Goal: Task Accomplishment & Management: Use online tool/utility

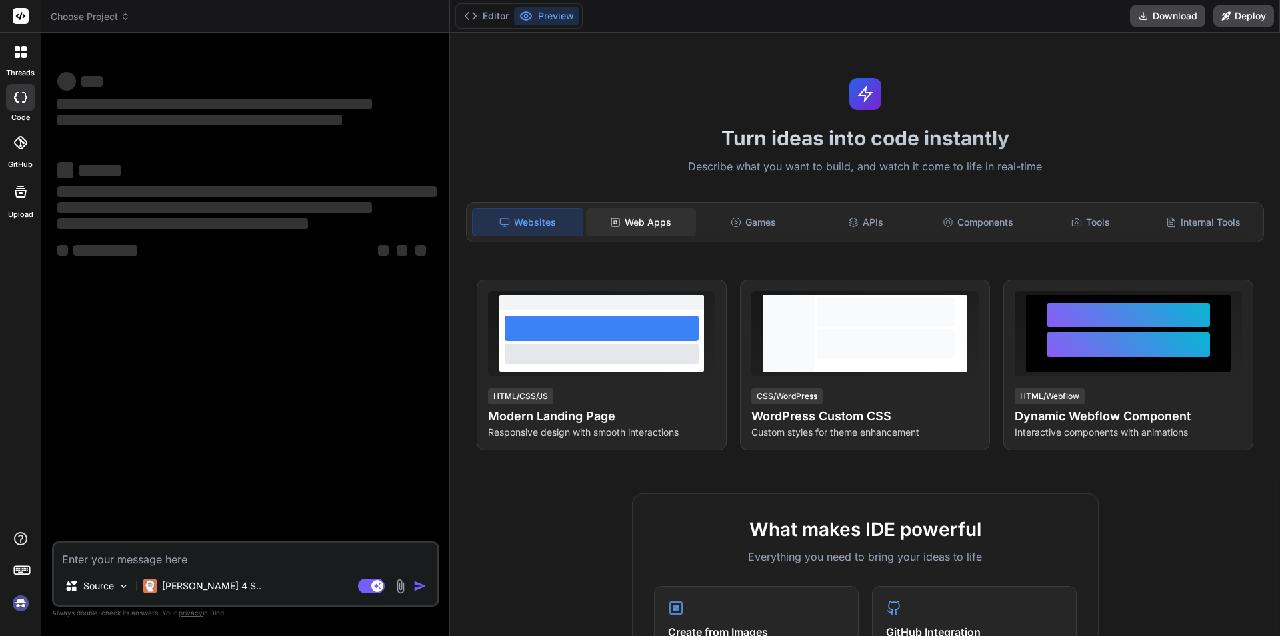
click at [638, 217] on div "Web Apps" at bounding box center [641, 222] width 110 height 28
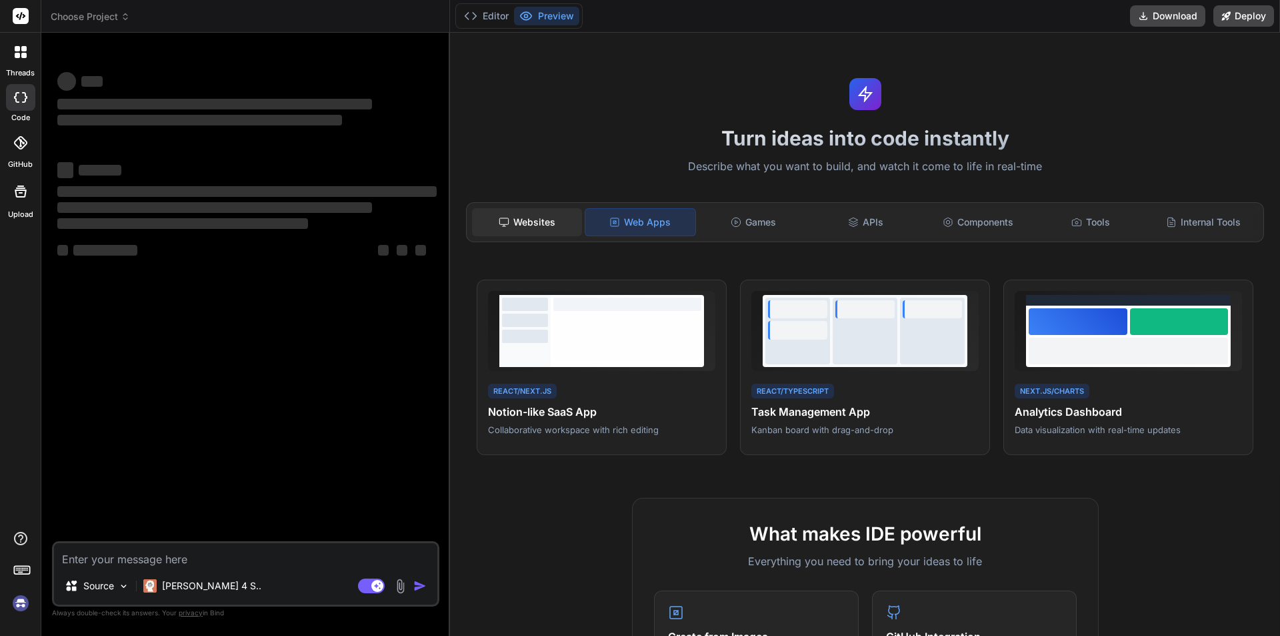
click at [559, 231] on div "Websites" at bounding box center [527, 222] width 110 height 28
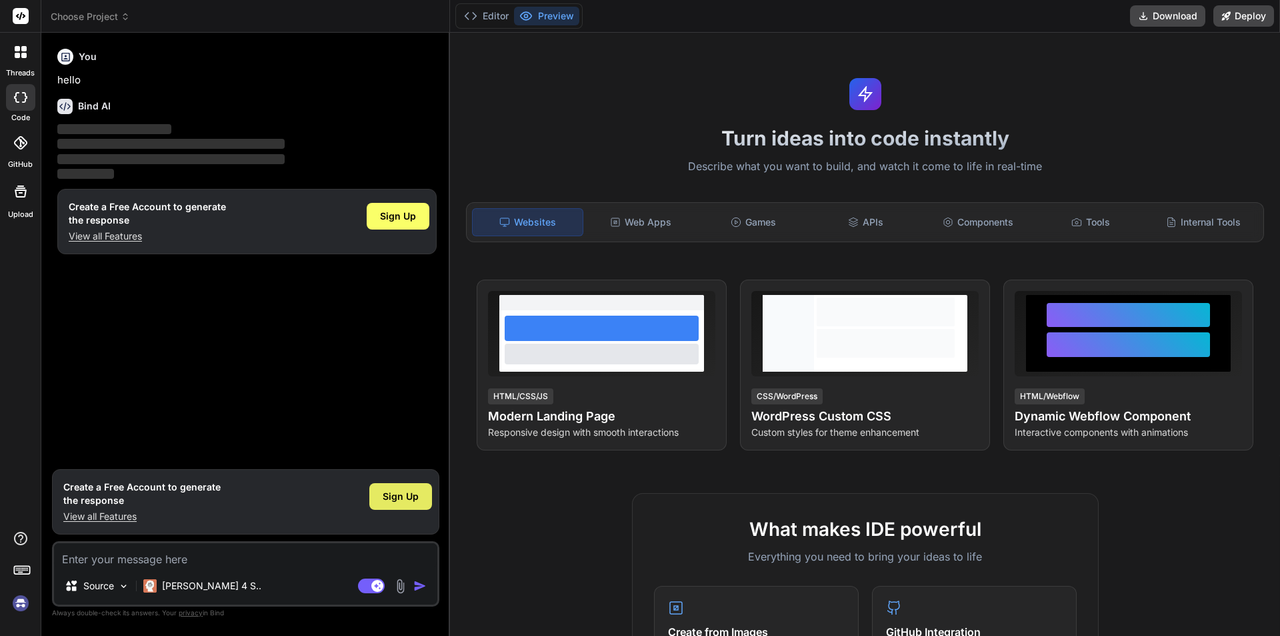
drag, startPoint x: 415, startPoint y: 502, endPoint x: 502, endPoint y: 365, distance: 161.9
click at [415, 501] on span "Sign Up" at bounding box center [401, 496] width 36 height 13
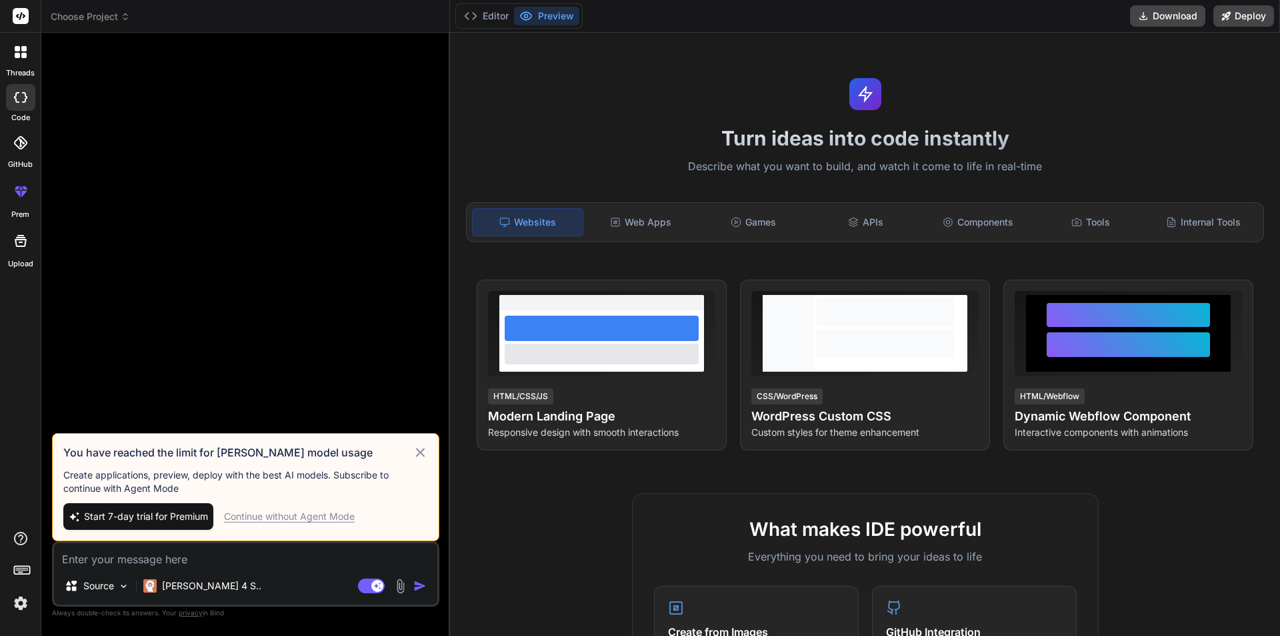
click at [283, 520] on div "Continue without Agent Mode" at bounding box center [289, 516] width 131 height 13
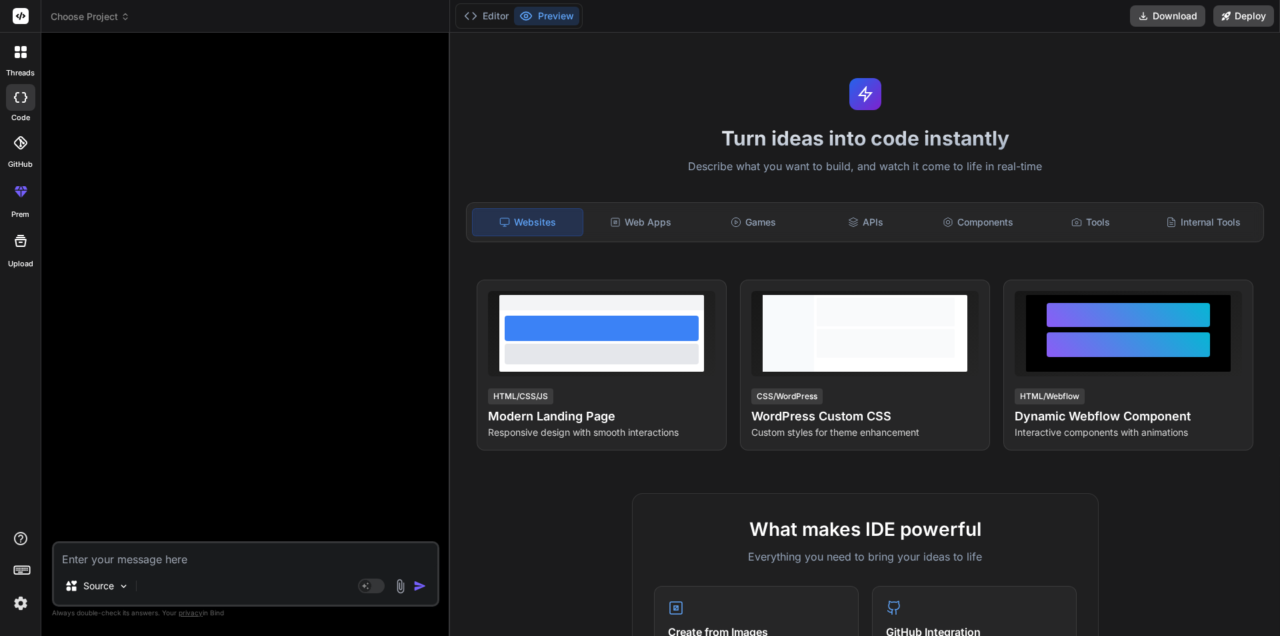
click at [21, 57] on icon at bounding box center [23, 55] width 5 height 5
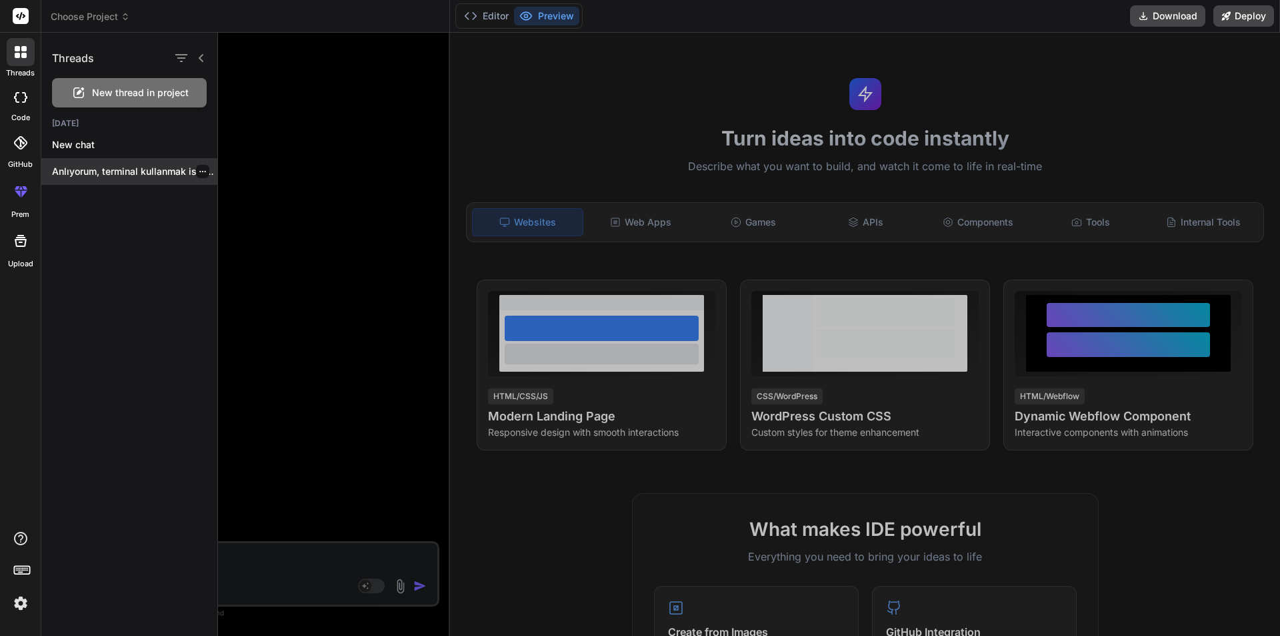
click at [117, 176] on p "Anlıyorum, terminal kullanmak istemediğinizi belirtiyorsunuz. Ancak, oluşturduğ…" at bounding box center [134, 171] width 165 height 13
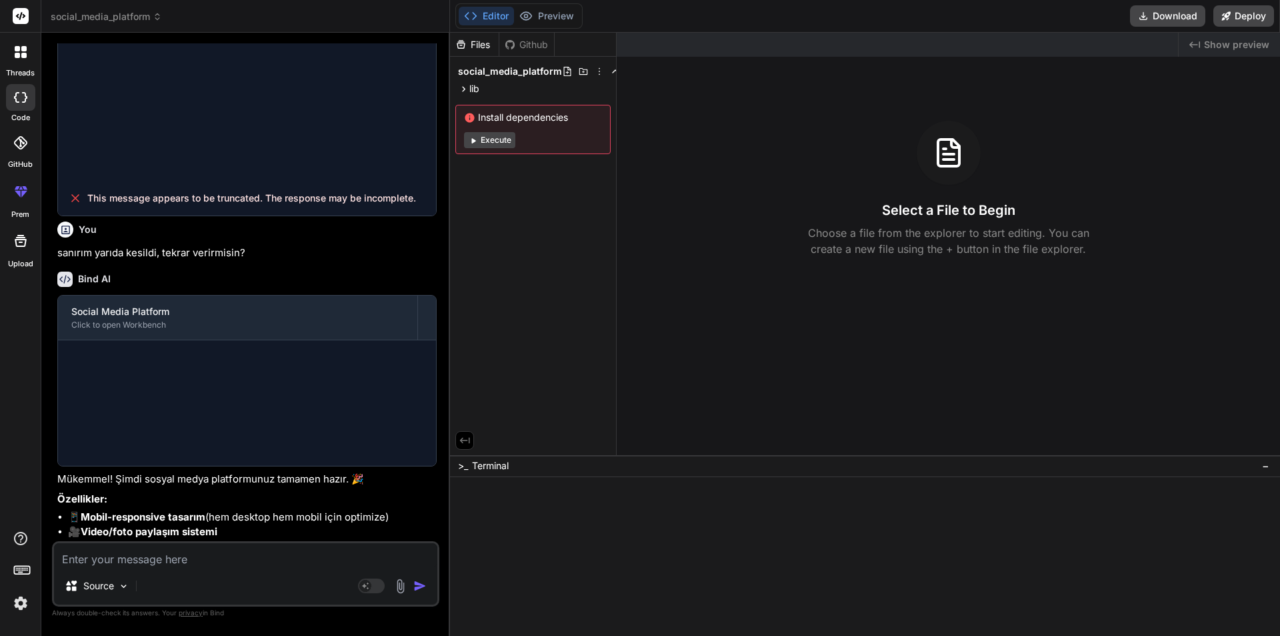
scroll to position [1128, 0]
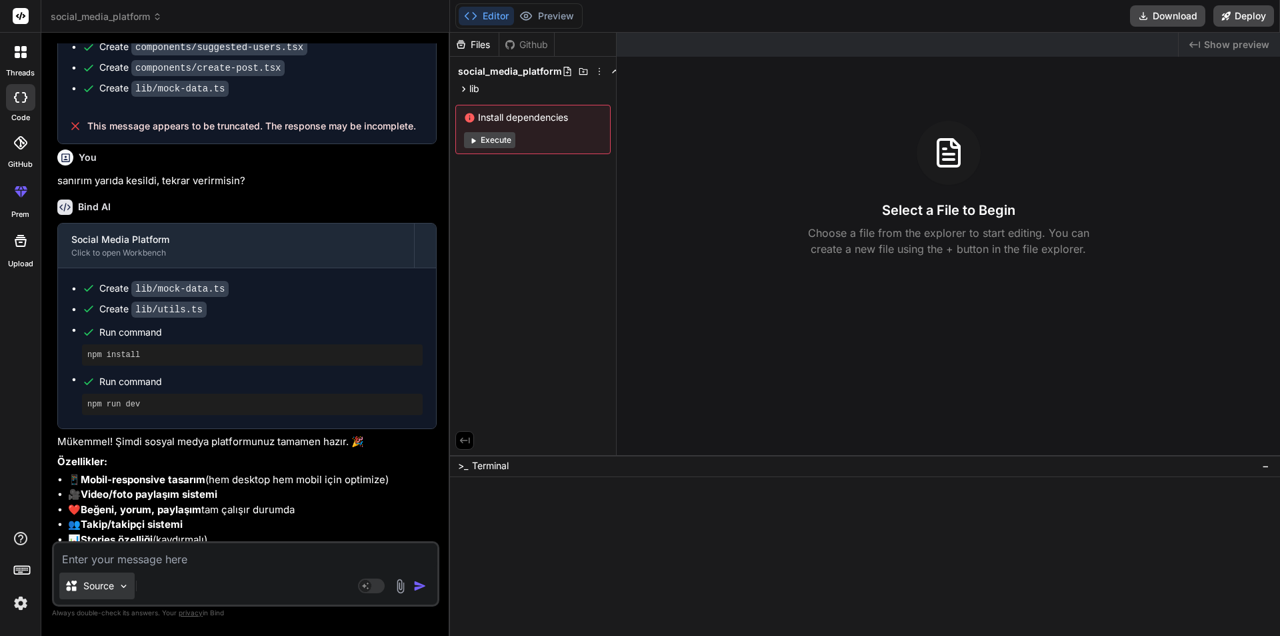
click at [116, 587] on div "Source" at bounding box center [96, 585] width 75 height 27
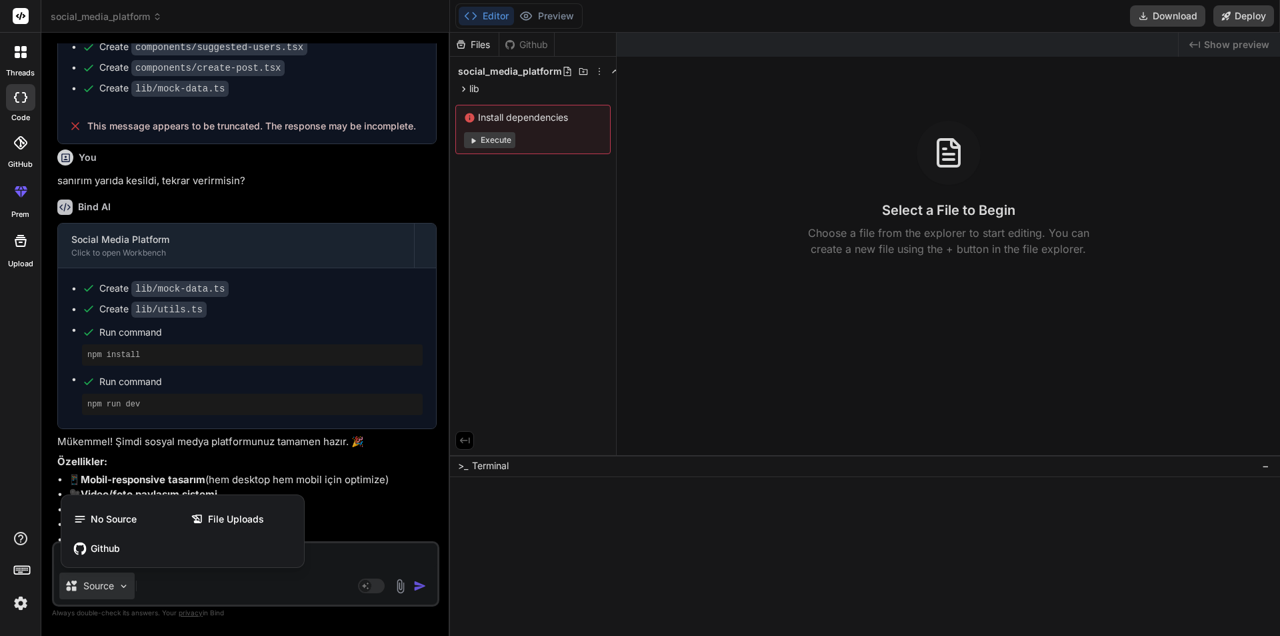
click at [316, 561] on div at bounding box center [640, 318] width 1280 height 636
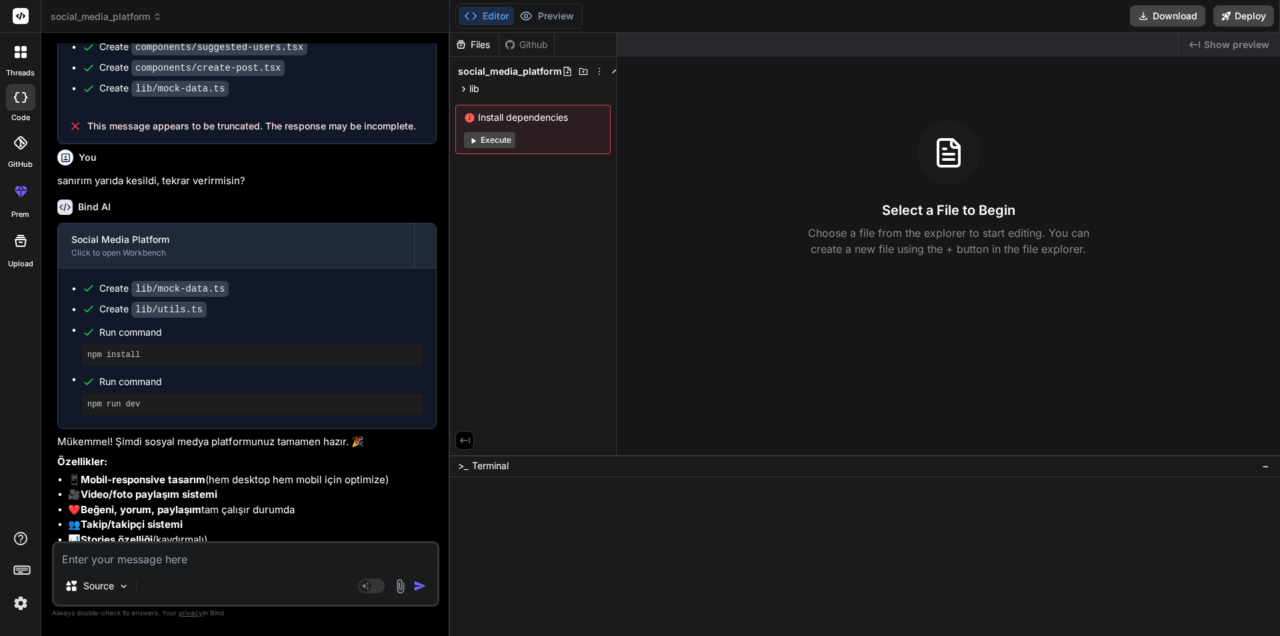
click at [19, 102] on div at bounding box center [20, 97] width 29 height 27
click at [20, 60] on div at bounding box center [21, 52] width 28 height 28
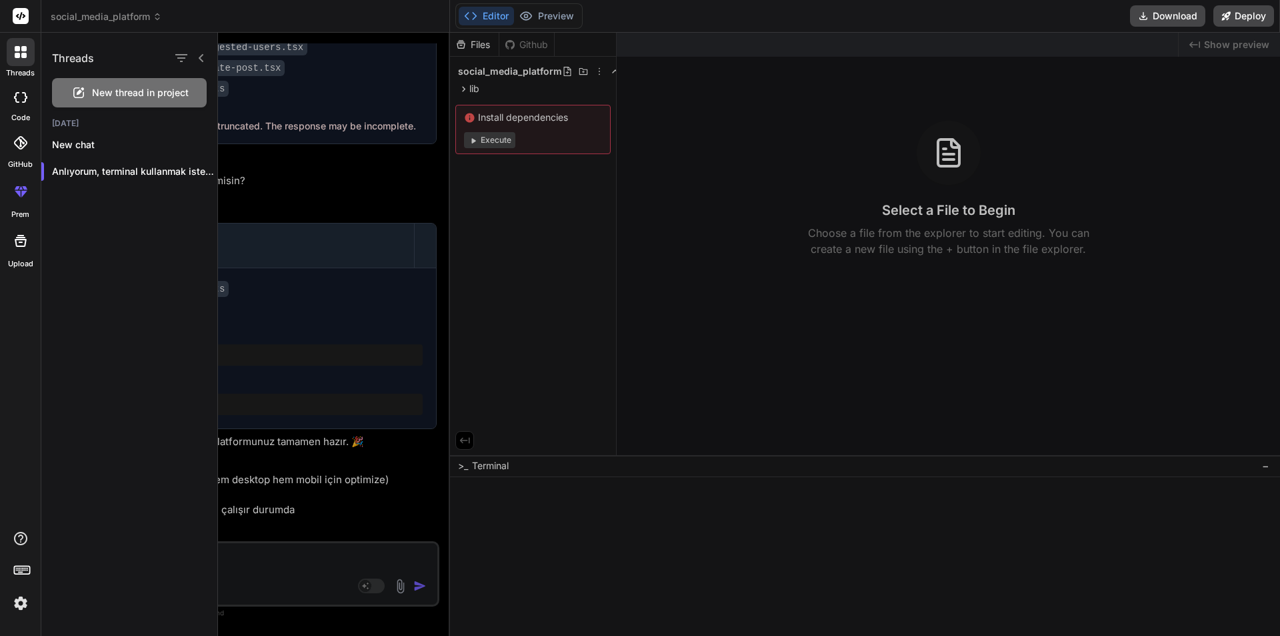
click at [153, 92] on span "New thread in project" at bounding box center [140, 92] width 97 height 13
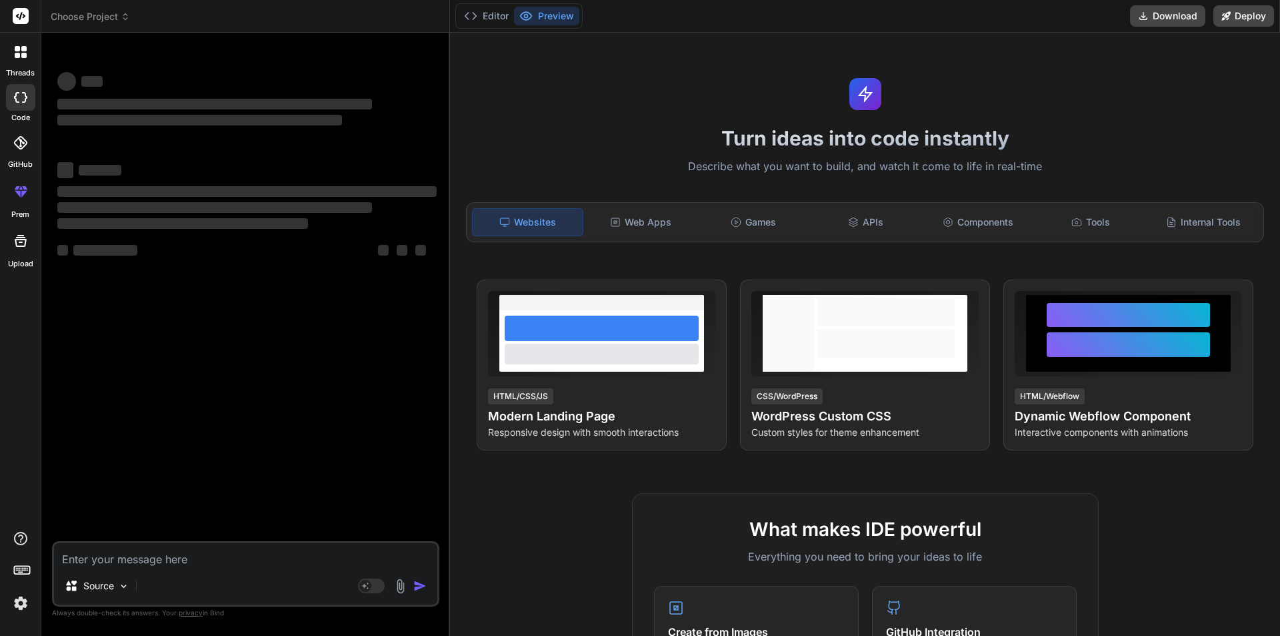
type textarea "x"
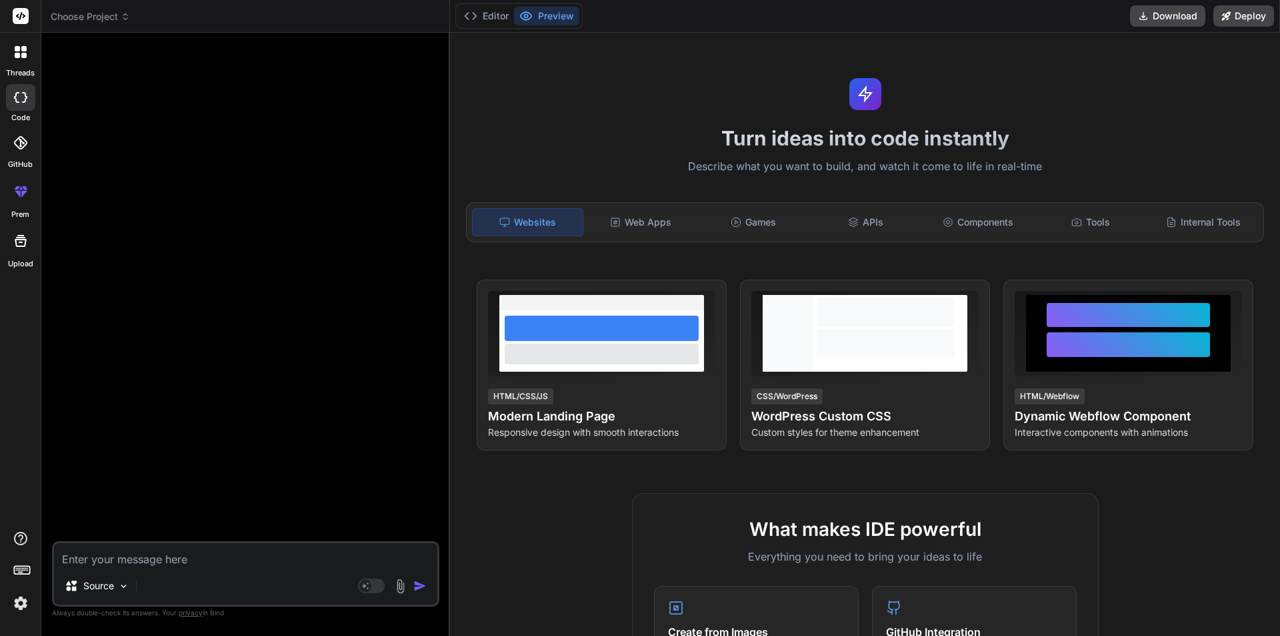
click at [284, 542] on div "Source Agent Mode. When this toggle is activated, AI automatically makes decisi…" at bounding box center [245, 573] width 387 height 65
click at [293, 561] on textarea at bounding box center [245, 555] width 383 height 24
type textarea "s"
type textarea "x"
type textarea "se"
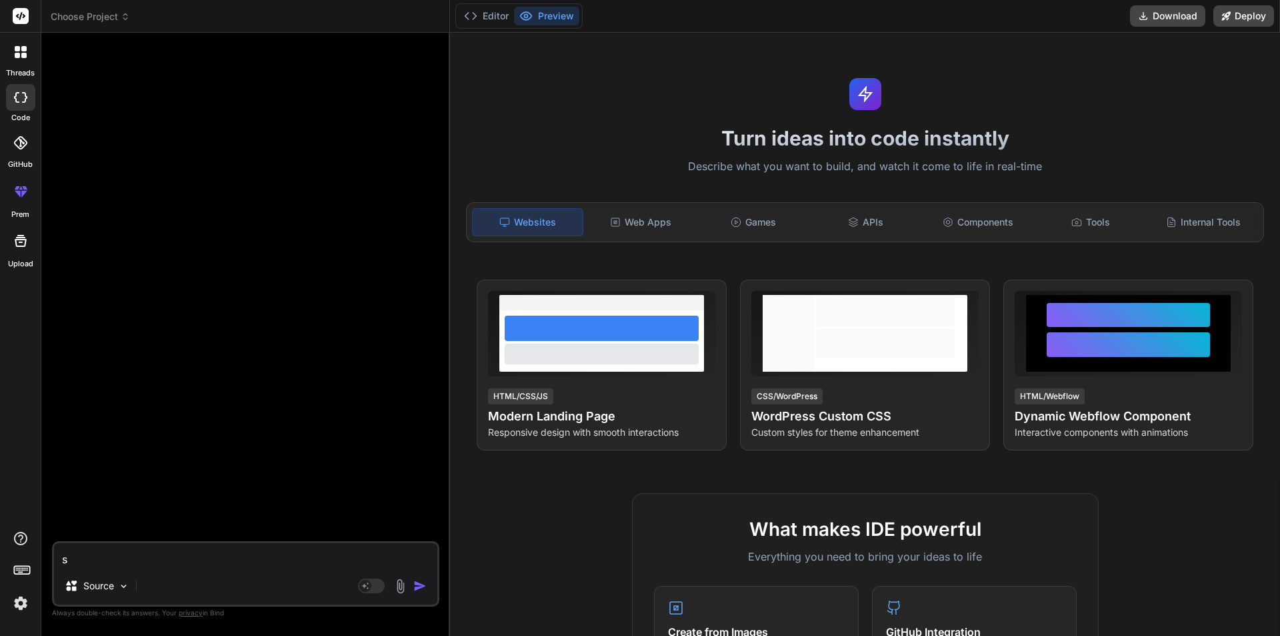
type textarea "x"
type textarea "sel"
type textarea "x"
type textarea "sela"
type textarea "x"
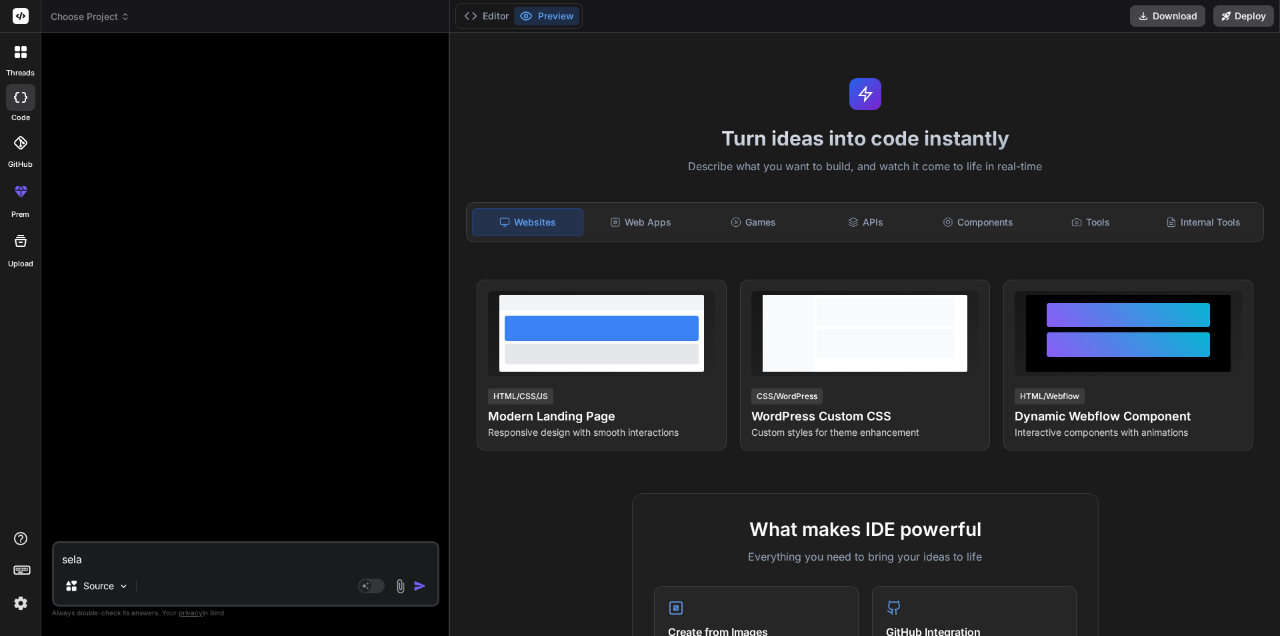
type textarea "selam"
type textarea "x"
type textarea "selamm"
type textarea "x"
click at [400, 588] on img at bounding box center [400, 585] width 15 height 15
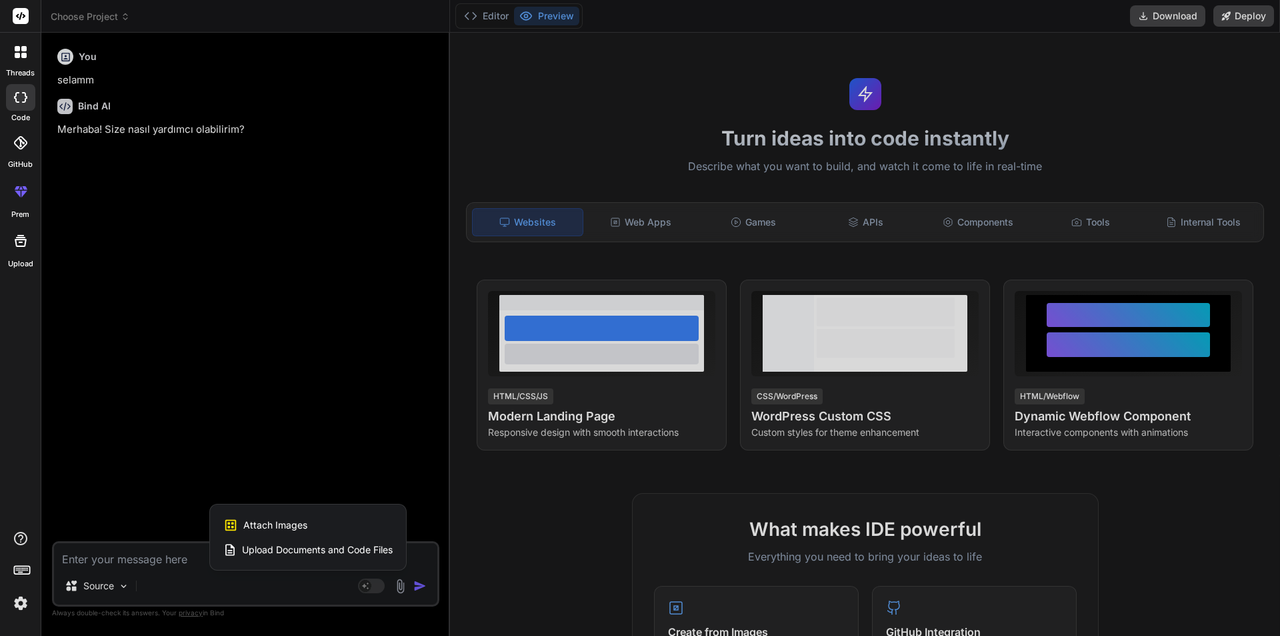
click at [335, 548] on span "Upload Documents and Code Files" at bounding box center [317, 549] width 151 height 13
type textarea "x"
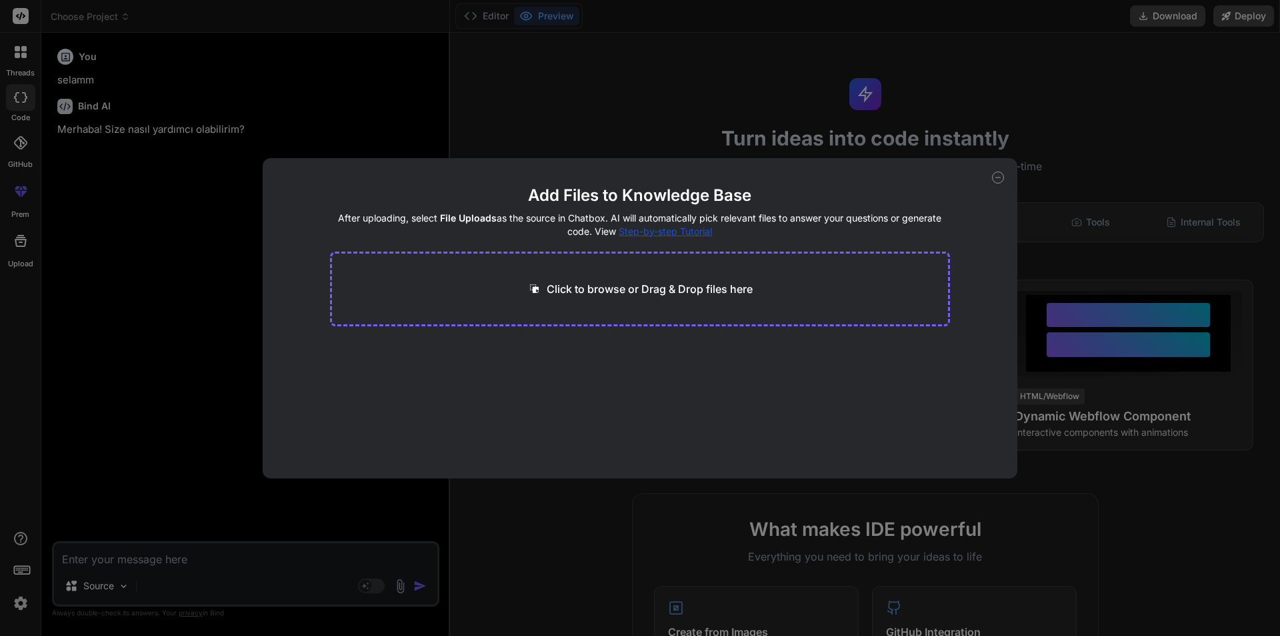
click at [701, 295] on p "Click to browse or Drag & Drop files here" at bounding box center [650, 289] width 206 height 16
type input "C:\fakepath\index.html"
click at [907, 445] on button "Finish" at bounding box center [927, 438] width 47 height 27
click at [993, 181] on div "Add Files to Knowledge Base After uploading, select File Uploads as the source …" at bounding box center [641, 318] width 756 height 320
click at [998, 175] on icon at bounding box center [998, 177] width 12 height 12
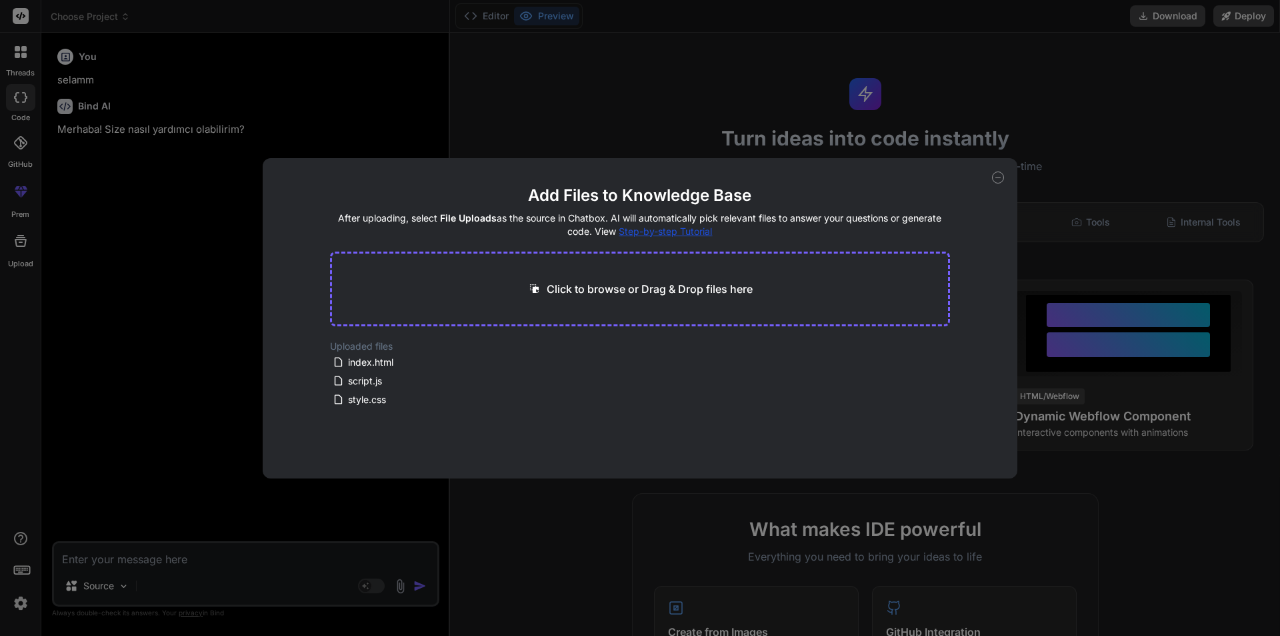
type textarea "x"
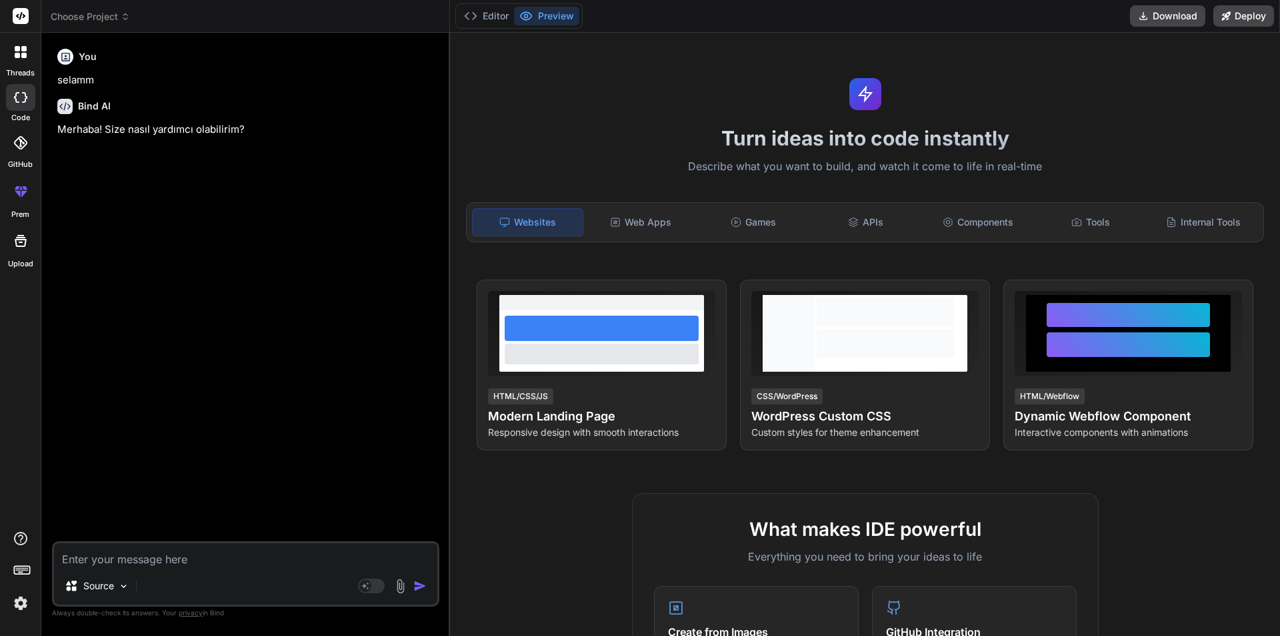
click at [259, 567] on div "Source Agent Mode. When this toggle is activated, AI automatically makes decisi…" at bounding box center [245, 573] width 387 height 65
click at [150, 558] on textarea at bounding box center [245, 555] width 383 height 24
type textarea "g"
type textarea "x"
type textarea "gü"
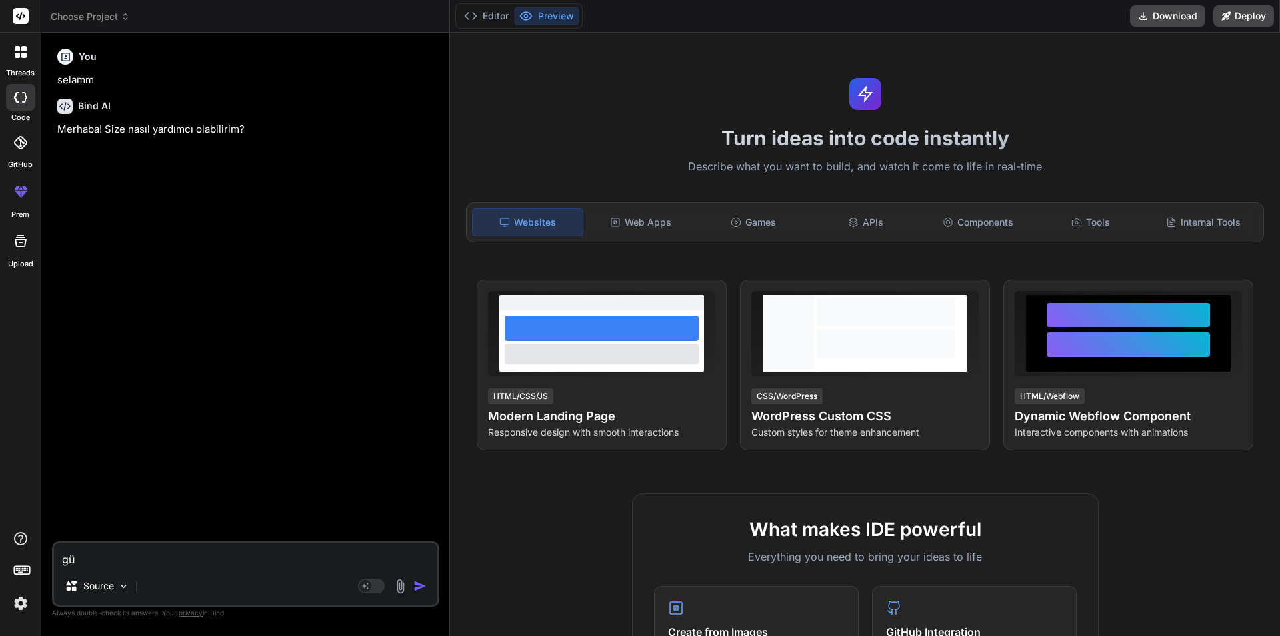
type textarea "x"
type textarea "gül"
type textarea "x"
type textarea "gülü"
type textarea "x"
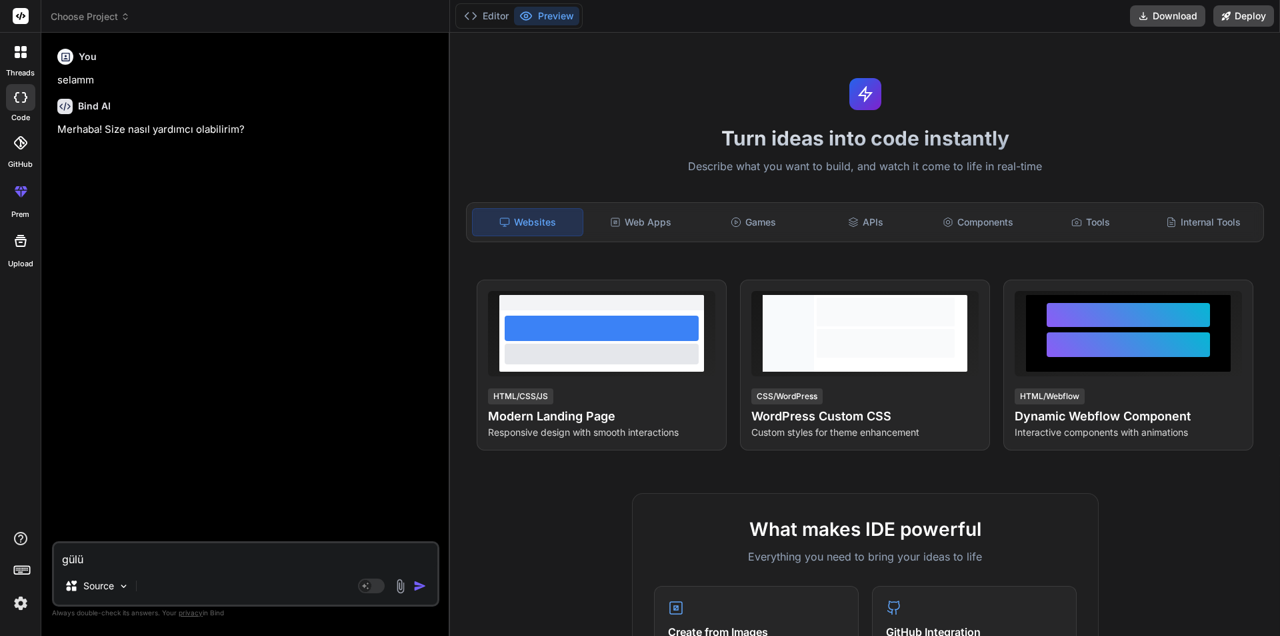
type textarea "gülüm"
type textarea "x"
type textarea "gülüm"
type textarea "x"
type textarea "gülüm ş"
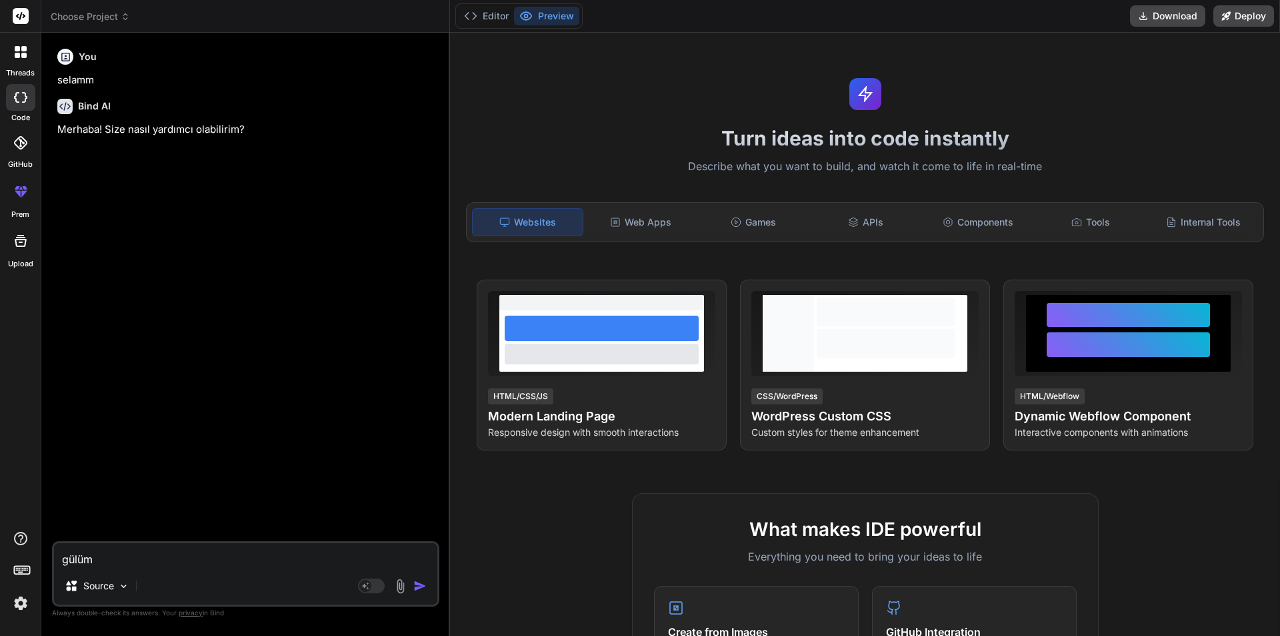
type textarea "x"
type textarea "gülüm şi"
type textarea "x"
type textarea "gülüm şim"
type textarea "x"
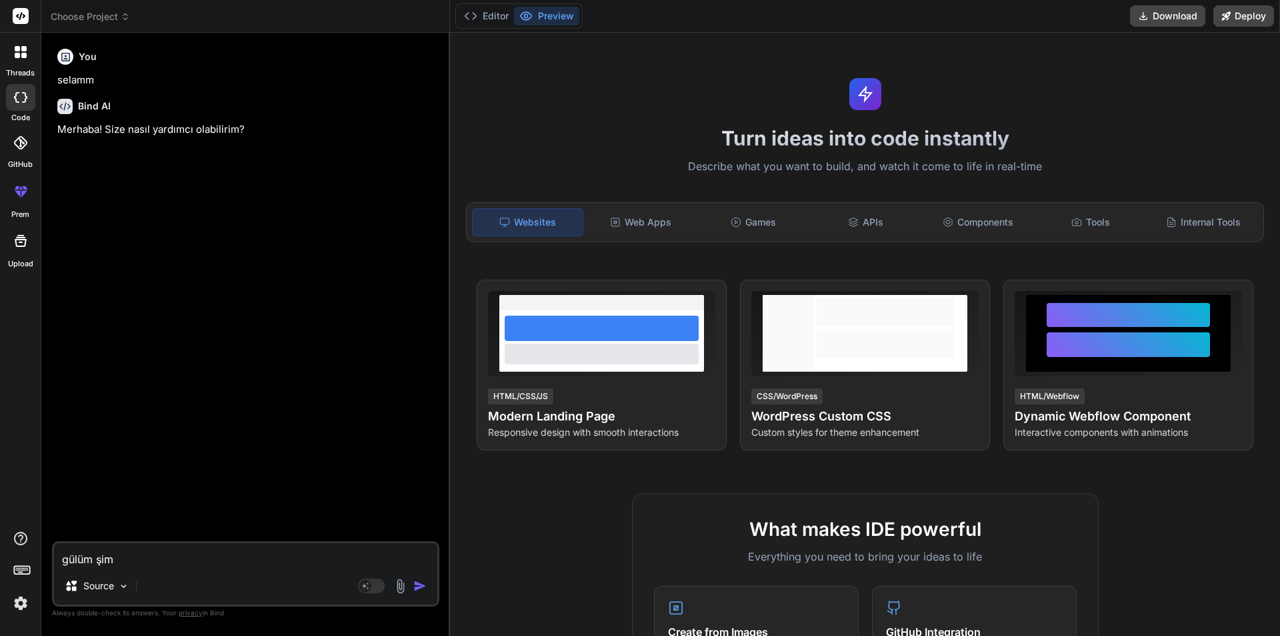
type textarea "gülüm şimd"
type textarea "x"
type textarea "gülüm şimdi"
type textarea "x"
type textarea "gülüm şimdi"
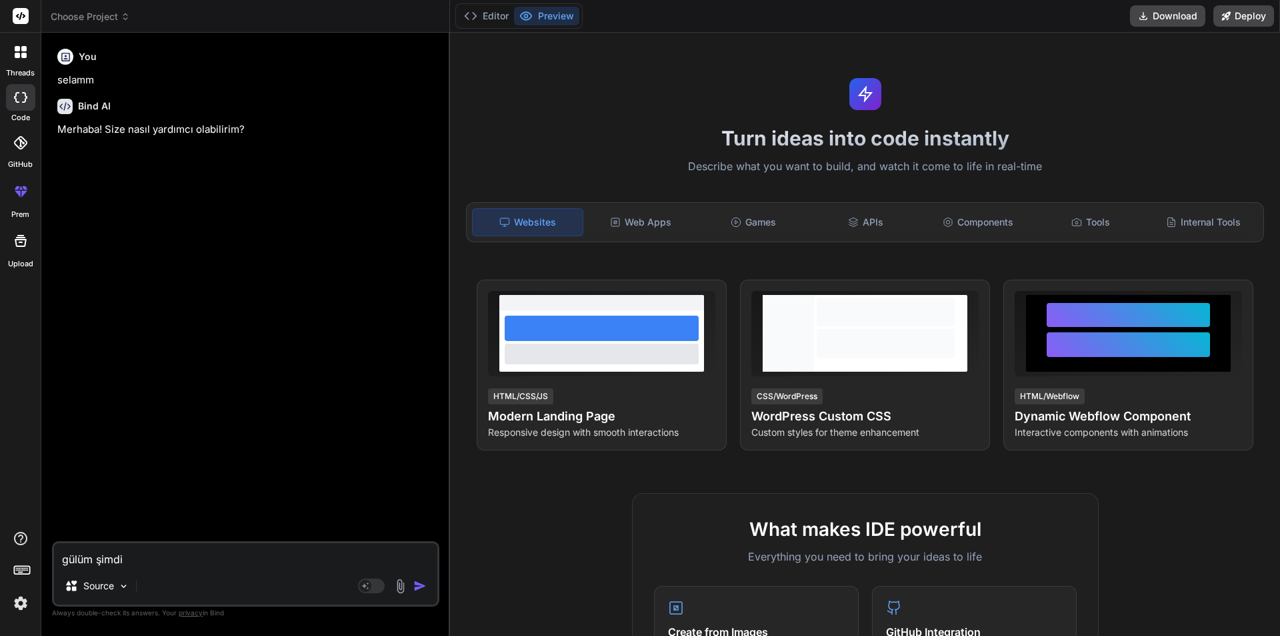
type textarea "x"
type textarea "gülüm şimdi s"
type textarea "x"
type textarea "gülüm şimdi sa"
type textarea "x"
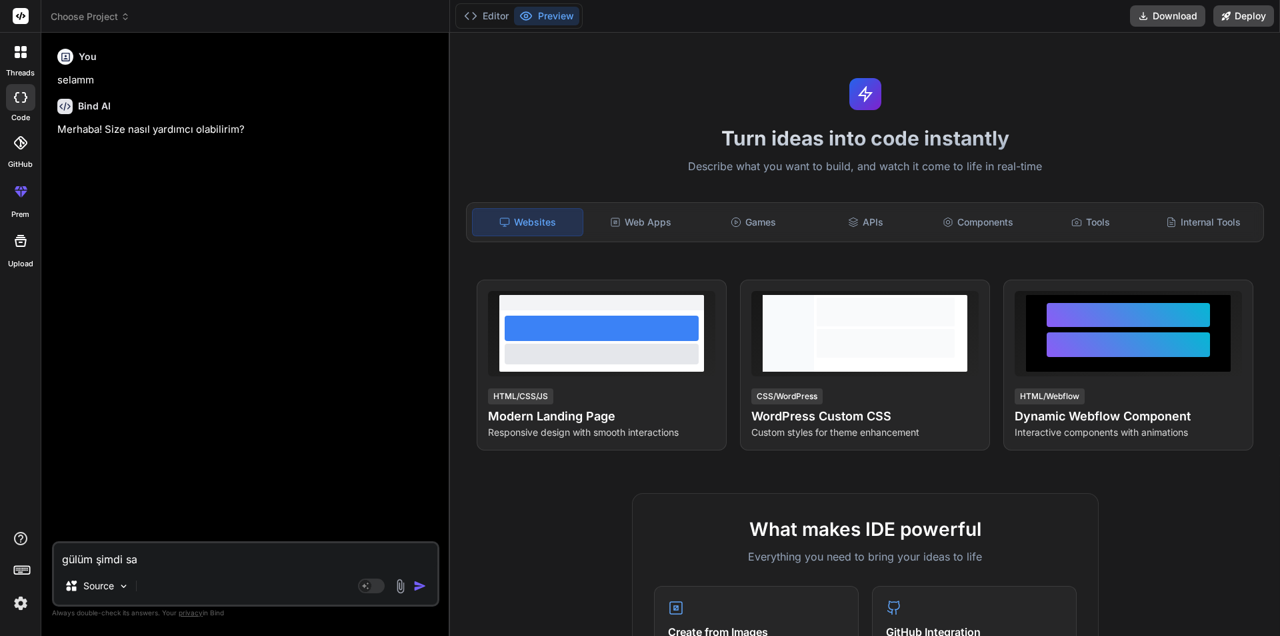
type textarea "gülüm şimdi san"
type textarea "x"
type textarea "gülüm şimdi sana"
type textarea "x"
type textarea "gülüm şimdi sana"
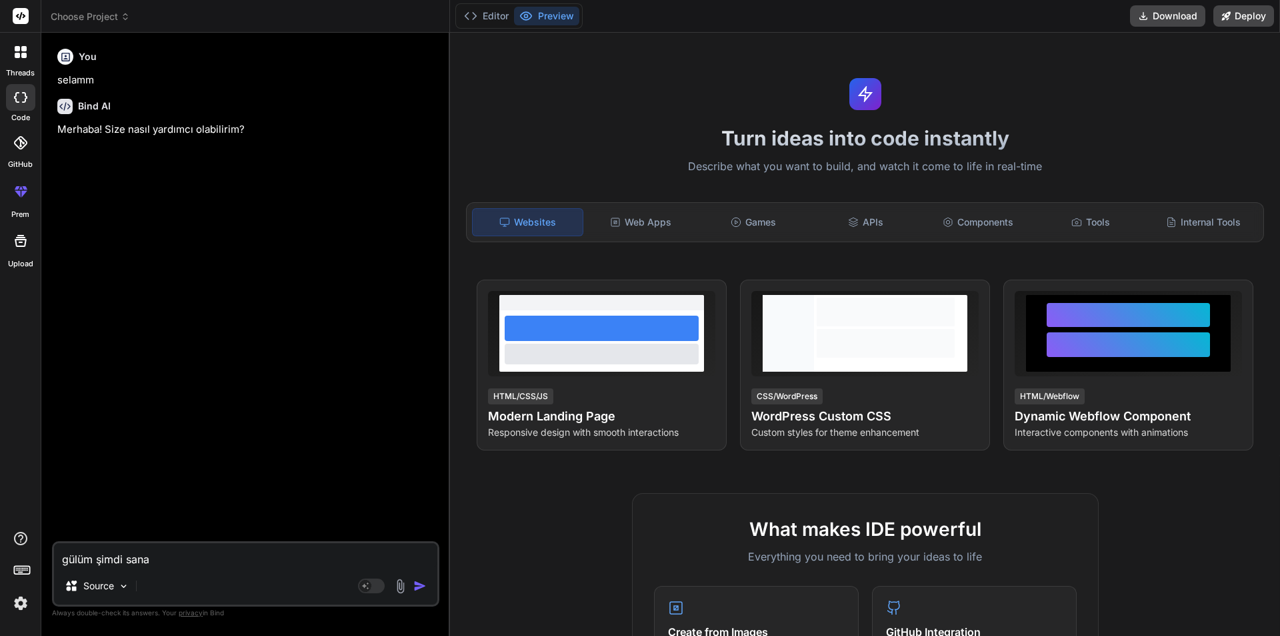
type textarea "x"
type textarea "gülüm şimdi sana d"
type textarea "x"
type textarea "gülüm şimdi sana do"
type textarea "x"
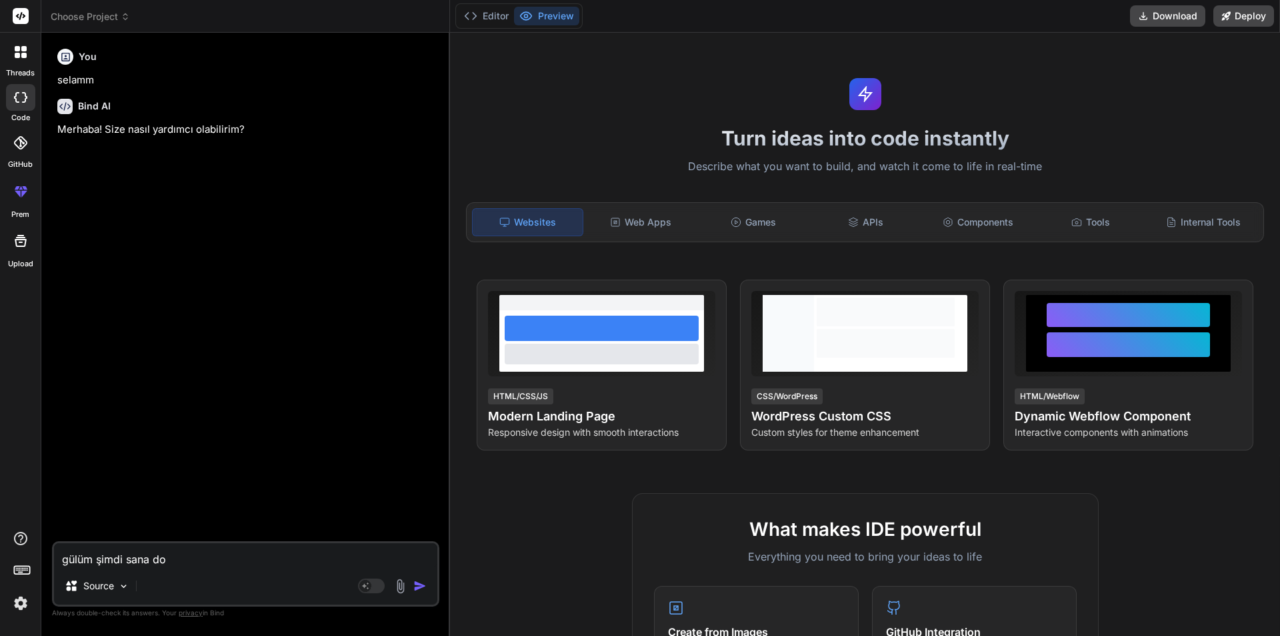
type textarea "gülüm şimdi sana dos"
type textarea "x"
type textarea "gülüm şimdi sana dosy"
type textarea "x"
type textarea "gülüm şimdi sana dosya"
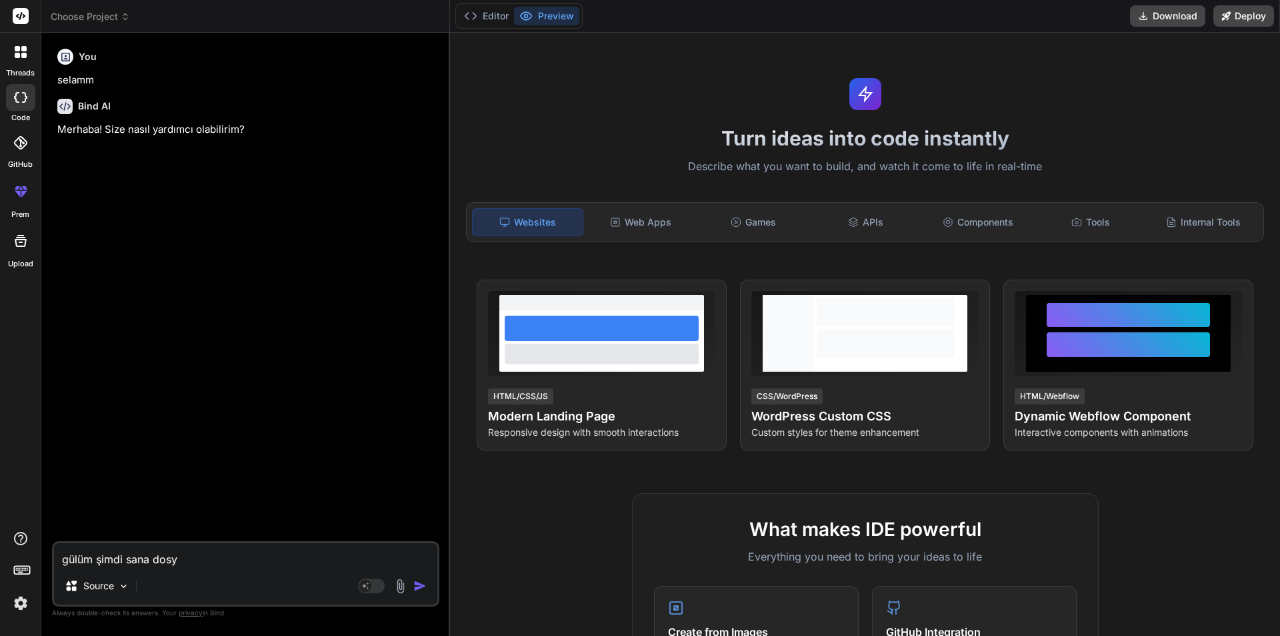
type textarea "x"
type textarea "gülüm şimdi sana dosyal"
type textarea "x"
type textarea "gülüm şimdi sana dosyala"
type textarea "x"
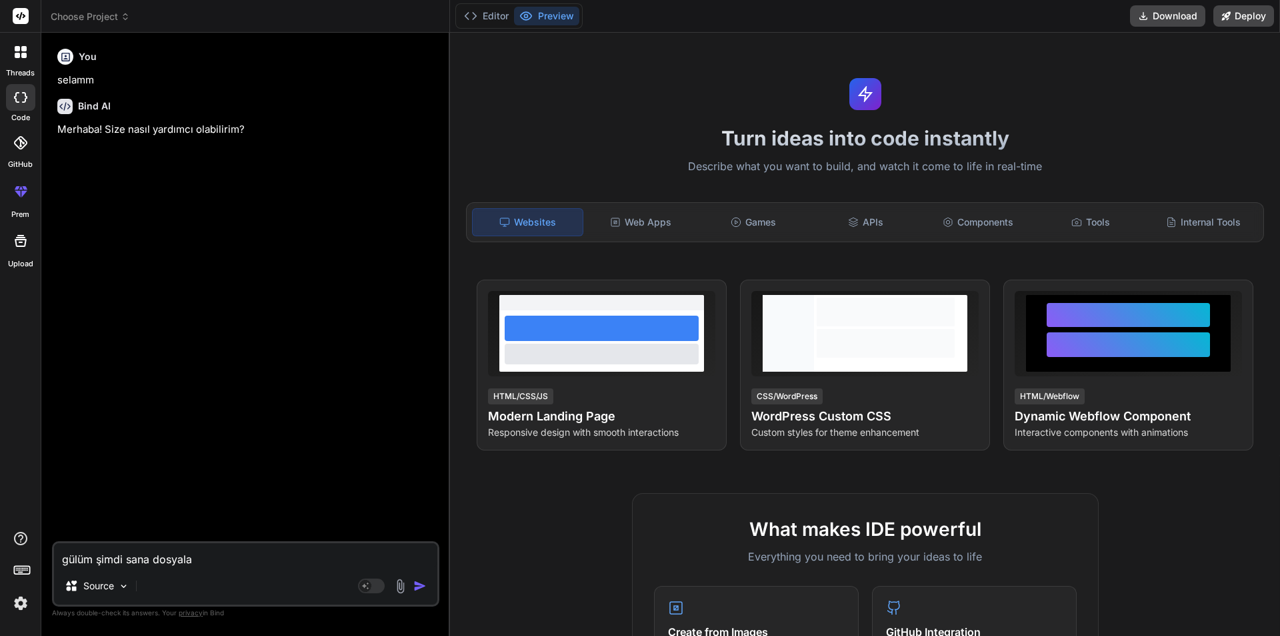
type textarea "gülüm şimdi sana dosyalar"
type textarea "x"
type textarea "gülüm şimdi sana dosyalar"
type textarea "x"
type textarea "gülüm şimdi sana dosyalar v"
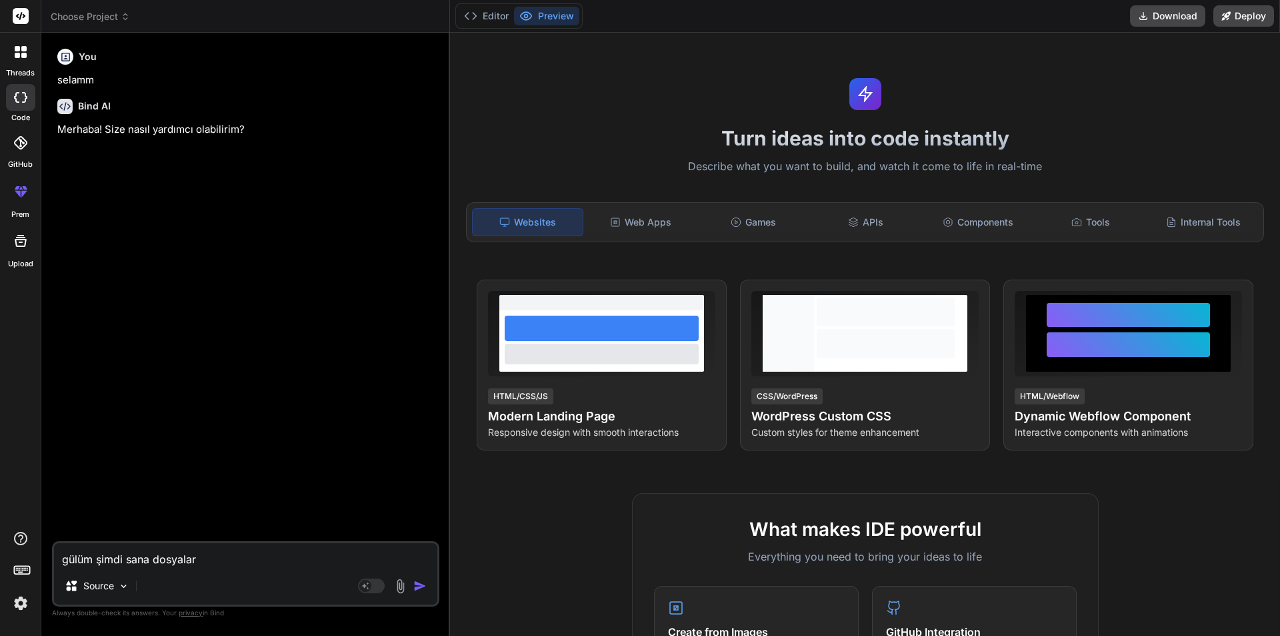
type textarea "x"
type textarea "gülüm şimdi sana dosyalar ve"
type textarea "x"
type textarea "gülüm şimdi sana dosyalar ver"
type textarea "x"
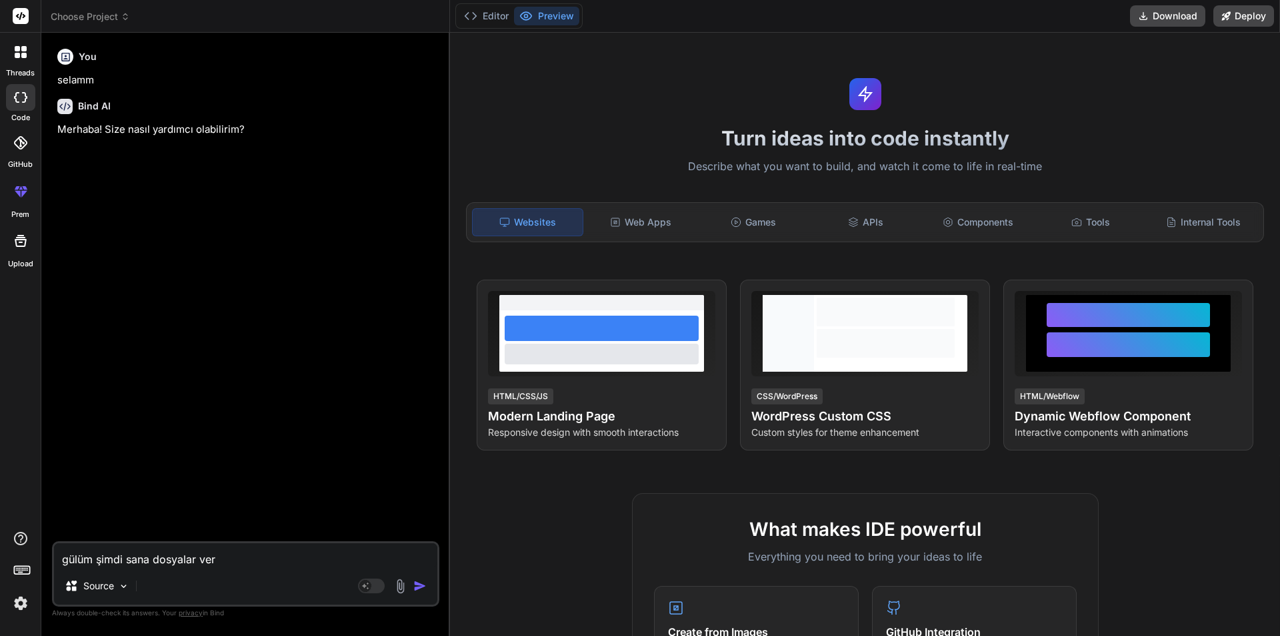
type textarea "gülüm şimdi sana dosyalar verd"
type textarea "x"
type textarea "gülüm şimdi sana dosyalar verdi"
type textarea "x"
type textarea "gülüm şimdi sana dosyalar verdim"
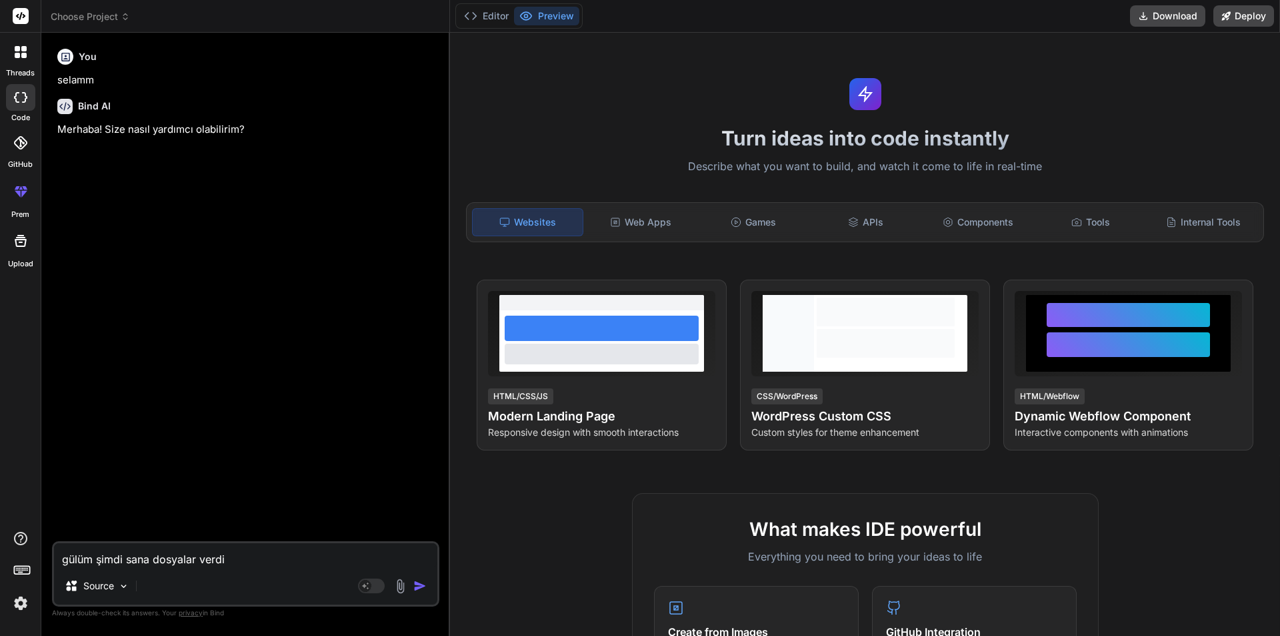
type textarea "x"
type textarea "gülüm şimdi sana dosyalar verdim,"
type textarea "x"
type textarea "gülüm şimdi sana dosyalar verdim,"
type textarea "x"
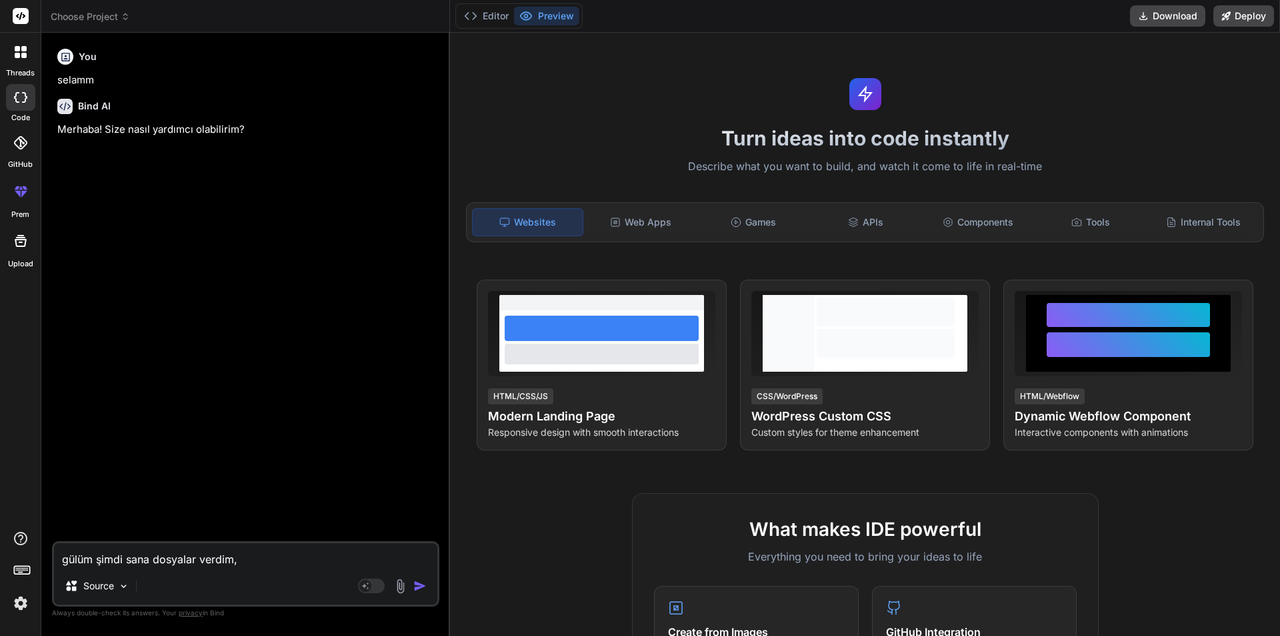
type textarea "gülüm şimdi sana dosyalar verdim, a"
type textarea "x"
type textarea "gülüm şimdi sana dosyalar verdim, al"
type textarea "x"
type textarea "gülüm şimdi sana dosyalar verdim, ald"
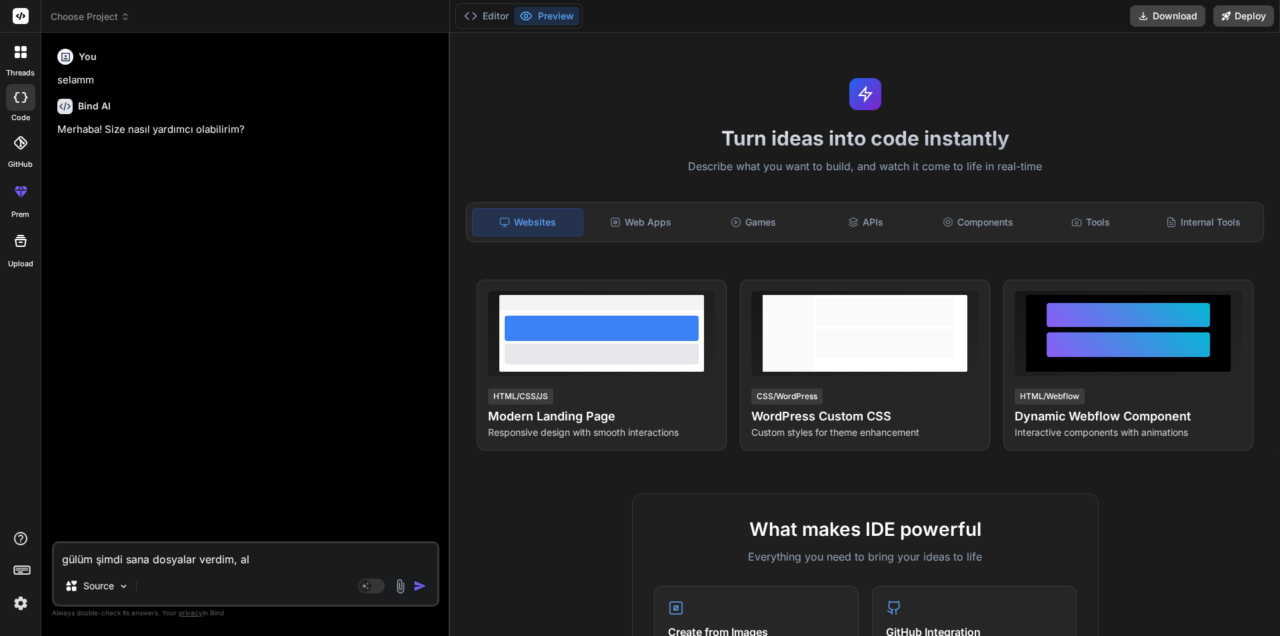
type textarea "x"
type textarea "gülüm şimdi sana dosyalar verdim, aldı"
type textarea "x"
type textarea "gülüm şimdi sana dosyalar verdim, aldın"
type textarea "x"
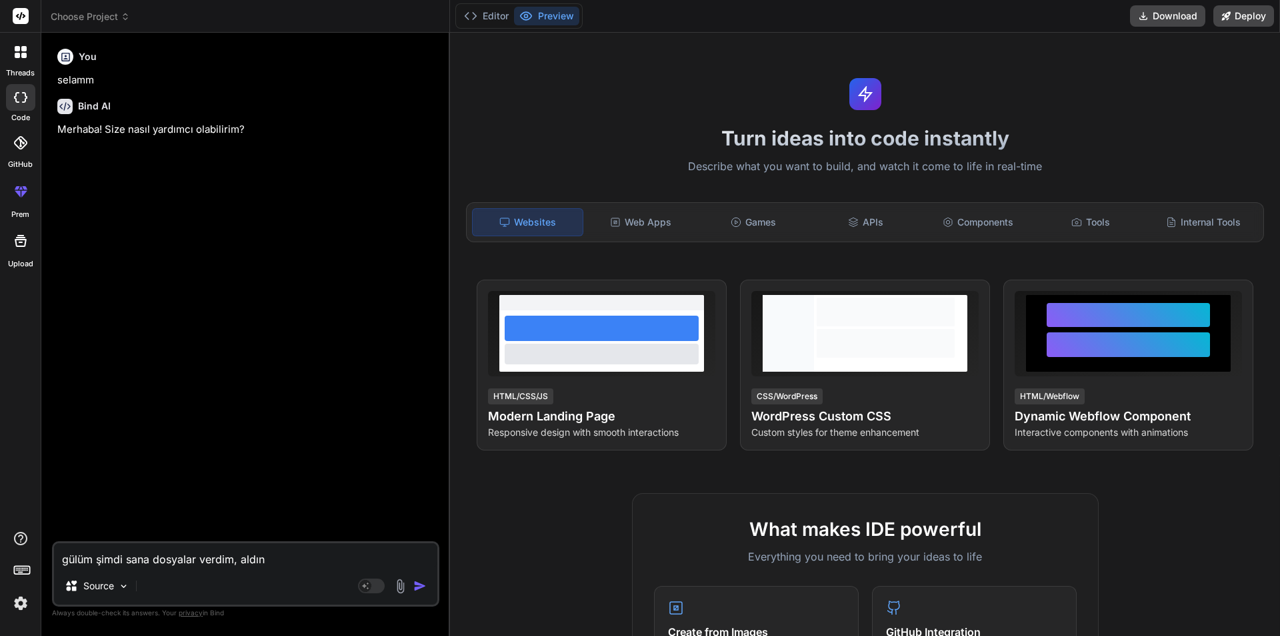
type textarea "gülüm şimdi sana dosyalar verdim, aldın"
type textarea "x"
type textarea "gülüm şimdi sana dosyalar verdim, aldın m"
type textarea "x"
type textarea "gülüm şimdi sana dosyalar verdim, aldın mı"
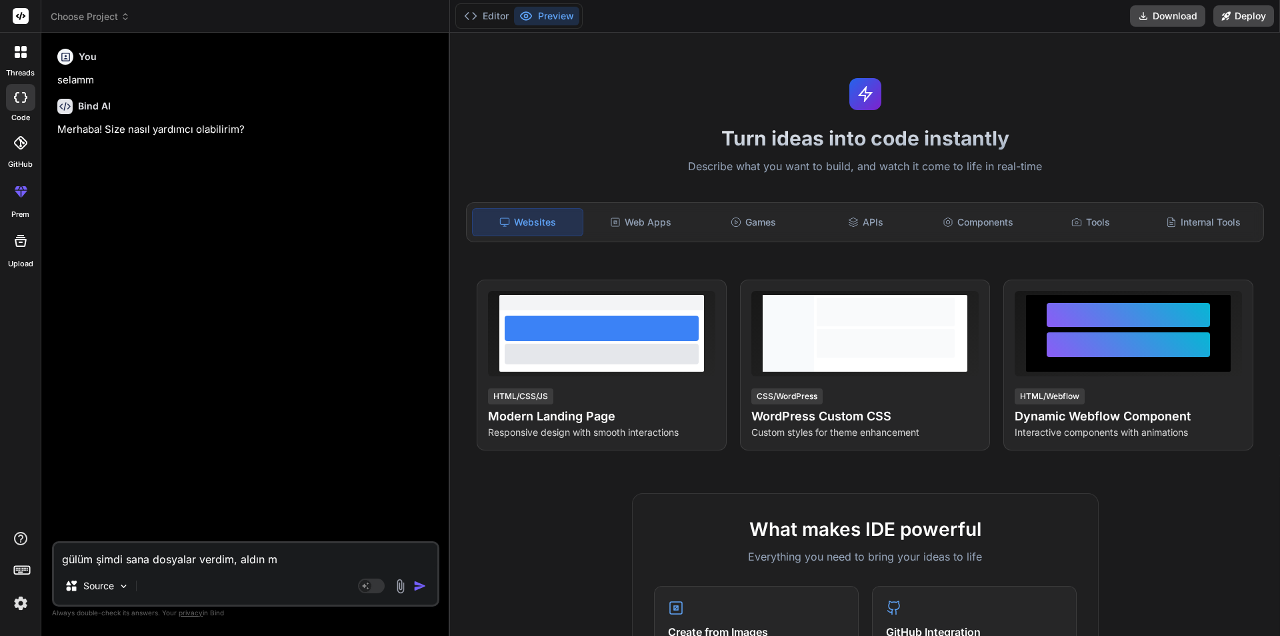
type textarea "x"
type textarea "gülüm şimdi sana dosyalar verdim, aldın mı?"
type textarea "x"
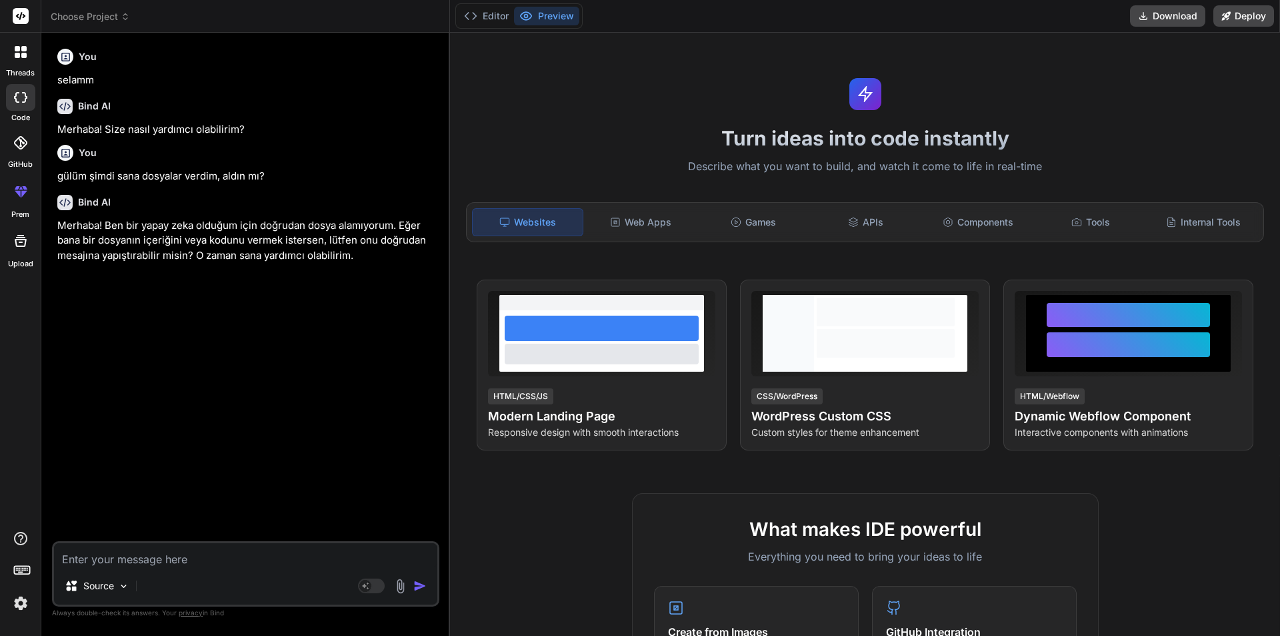
click at [401, 582] on img at bounding box center [400, 585] width 15 height 15
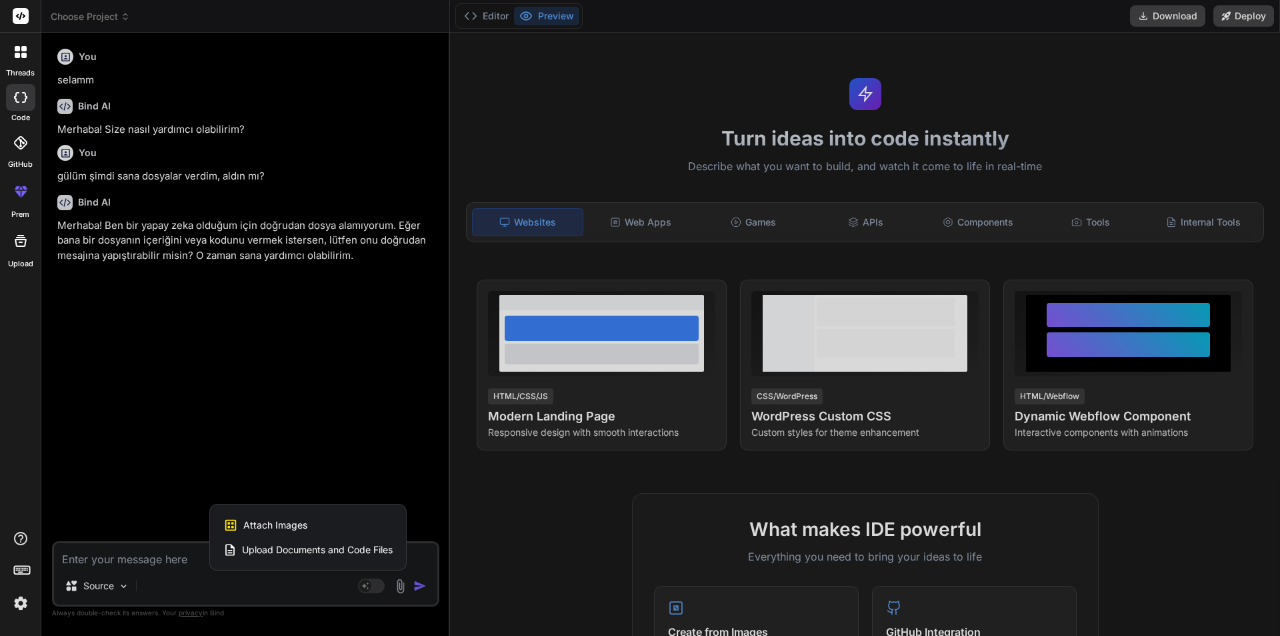
click at [321, 543] on span "Upload Documents and Code Files" at bounding box center [317, 549] width 151 height 13
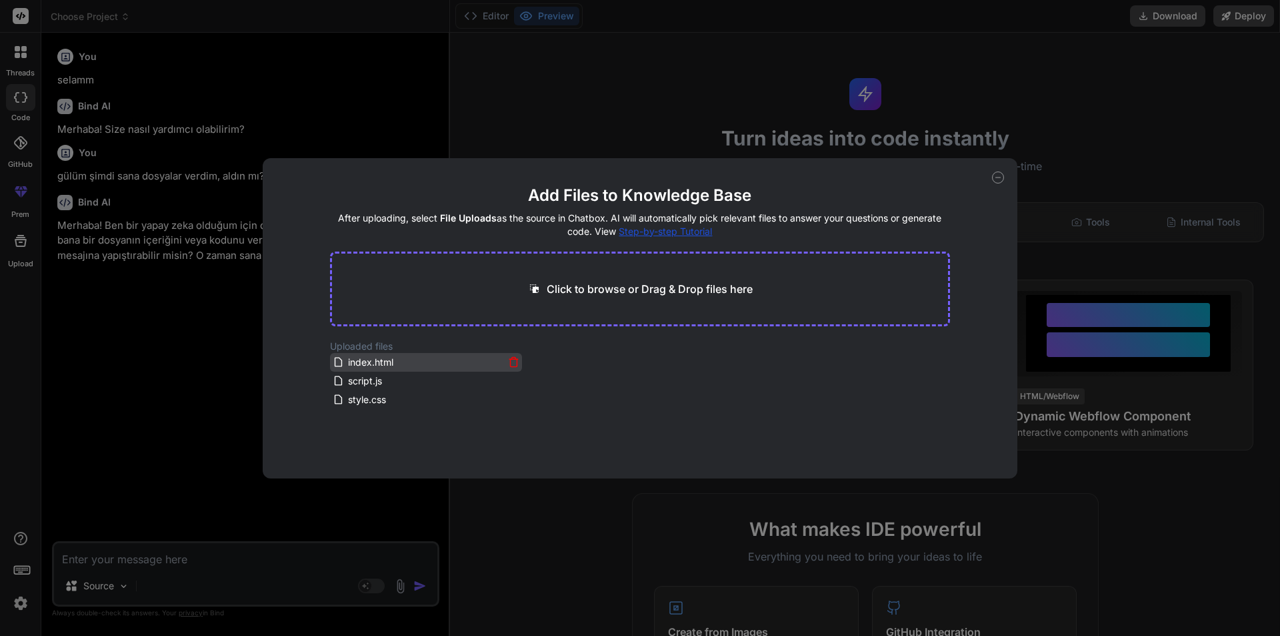
click at [371, 359] on span "index.html" at bounding box center [371, 362] width 48 height 16
drag, startPoint x: 363, startPoint y: 365, endPoint x: 539, endPoint y: 295, distance: 189.2
click at [532, 299] on main "Add Files to Knowledge Base After uploading, select File Uploads as the source …" at bounding box center [640, 331] width 621 height 293
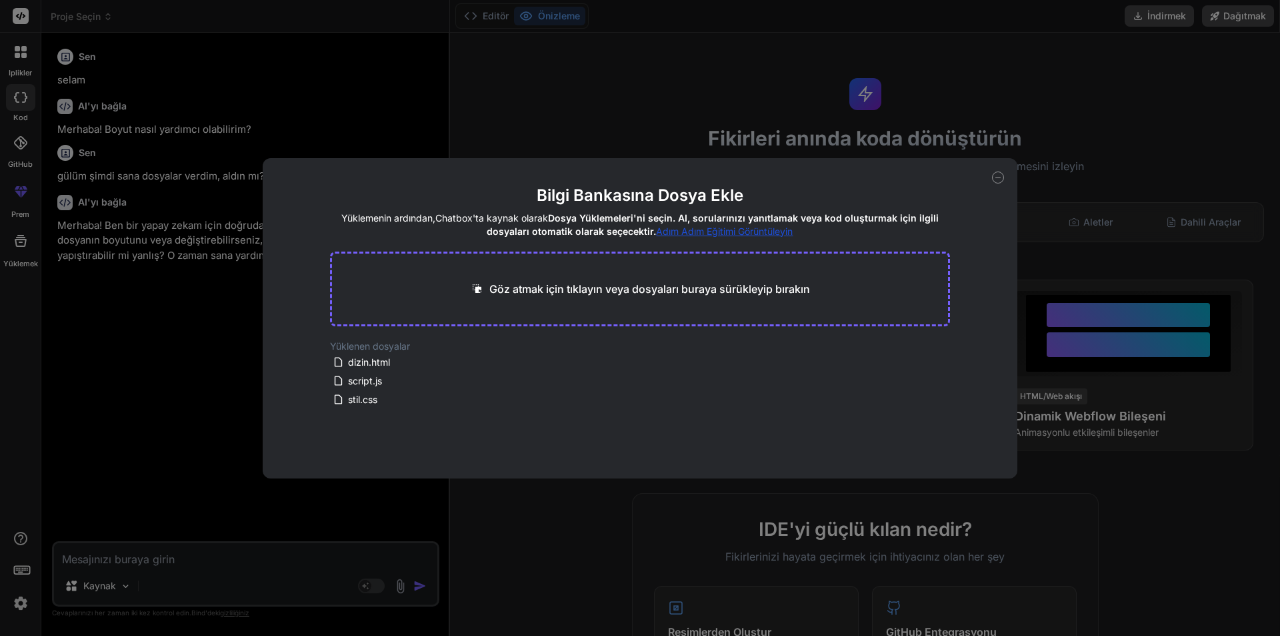
click at [996, 176] on icon at bounding box center [998, 177] width 12 height 12
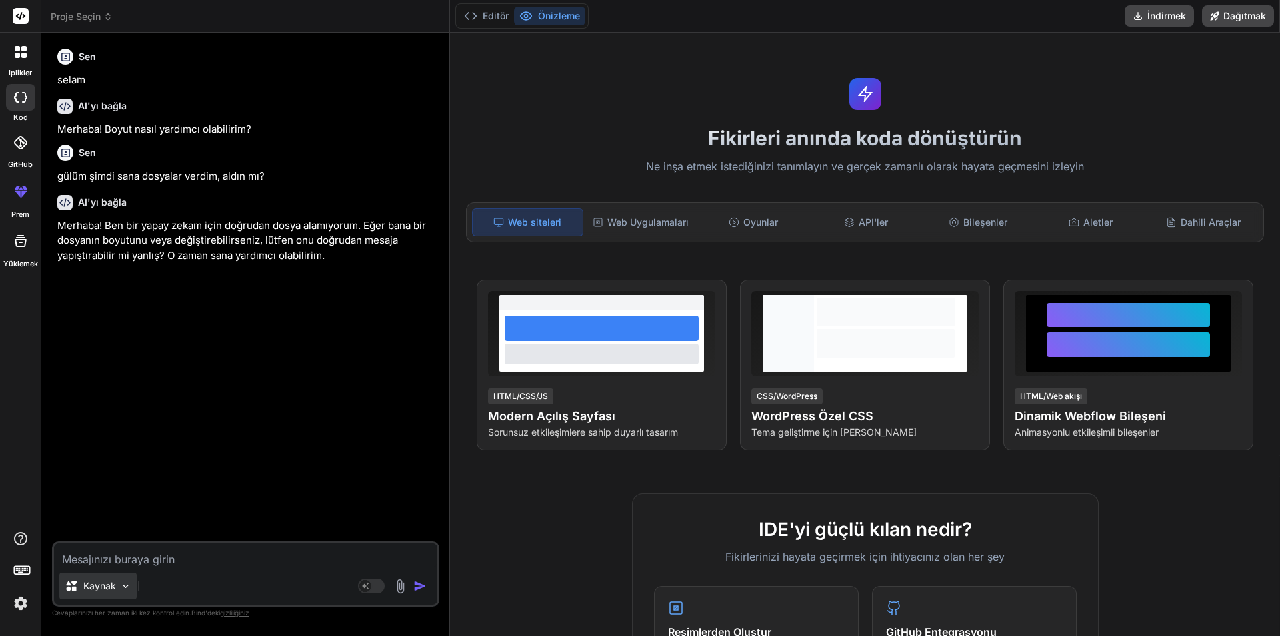
click at [91, 584] on font "Kaynak" at bounding box center [99, 585] width 33 height 11
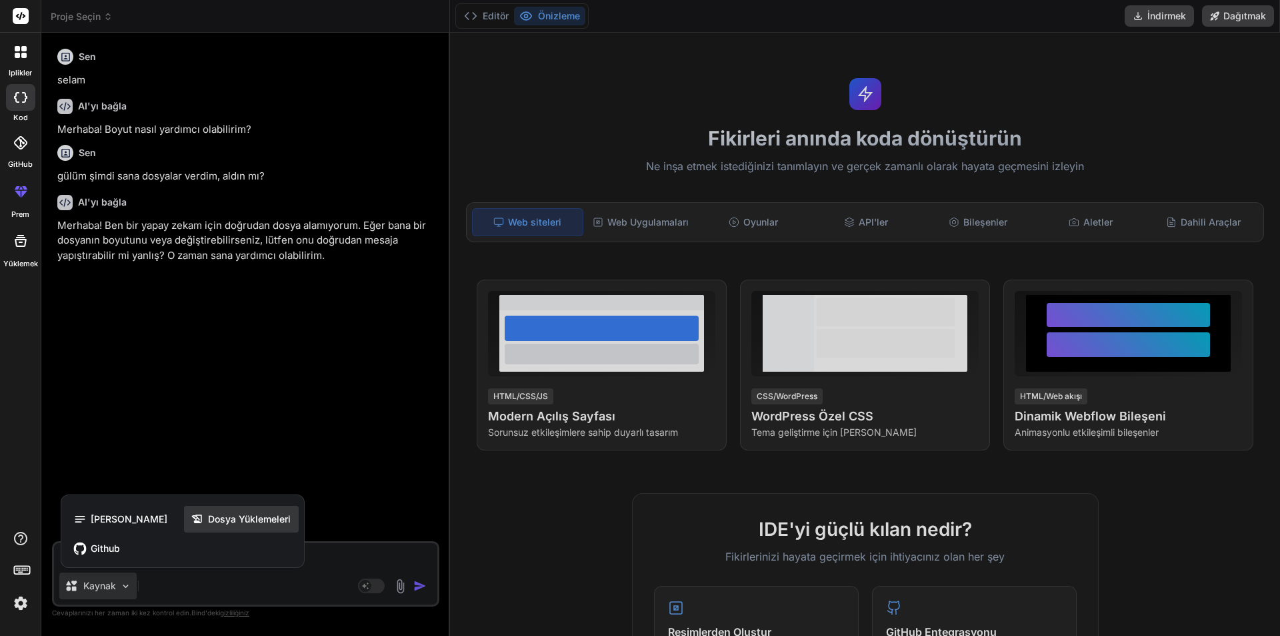
click at [225, 520] on font "Dosya Yüklemeleri" at bounding box center [249, 518] width 83 height 11
type textarea "x"
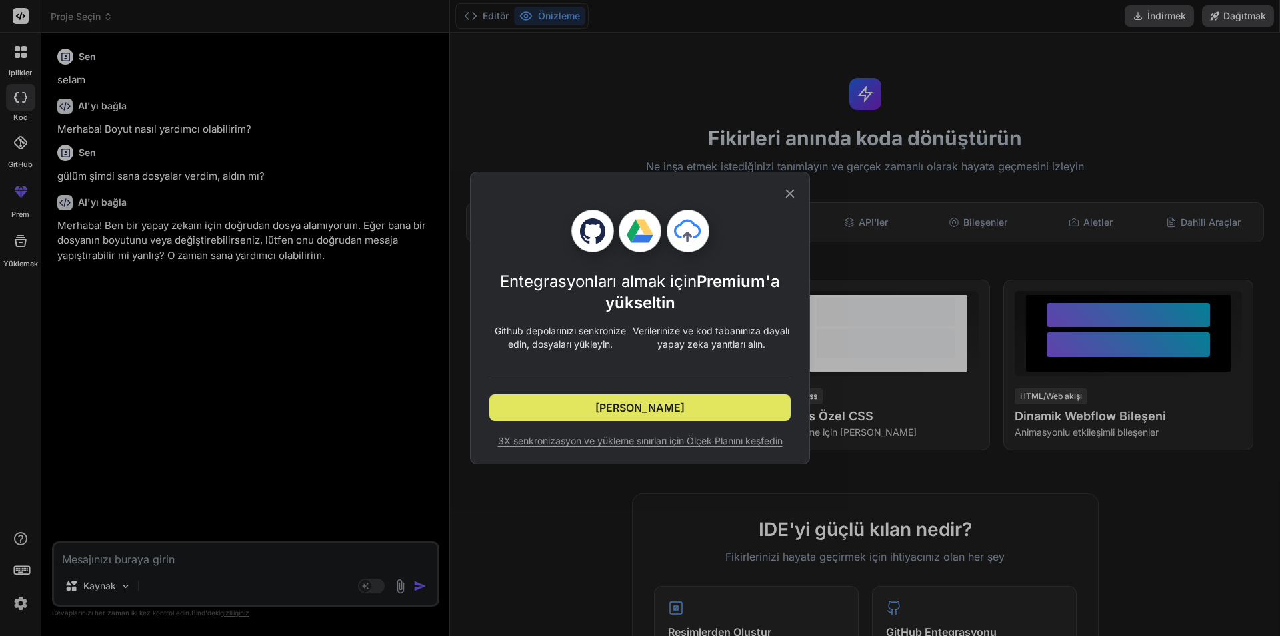
click at [716, 404] on button "Şimdi Deneyin" at bounding box center [640, 407] width 301 height 27
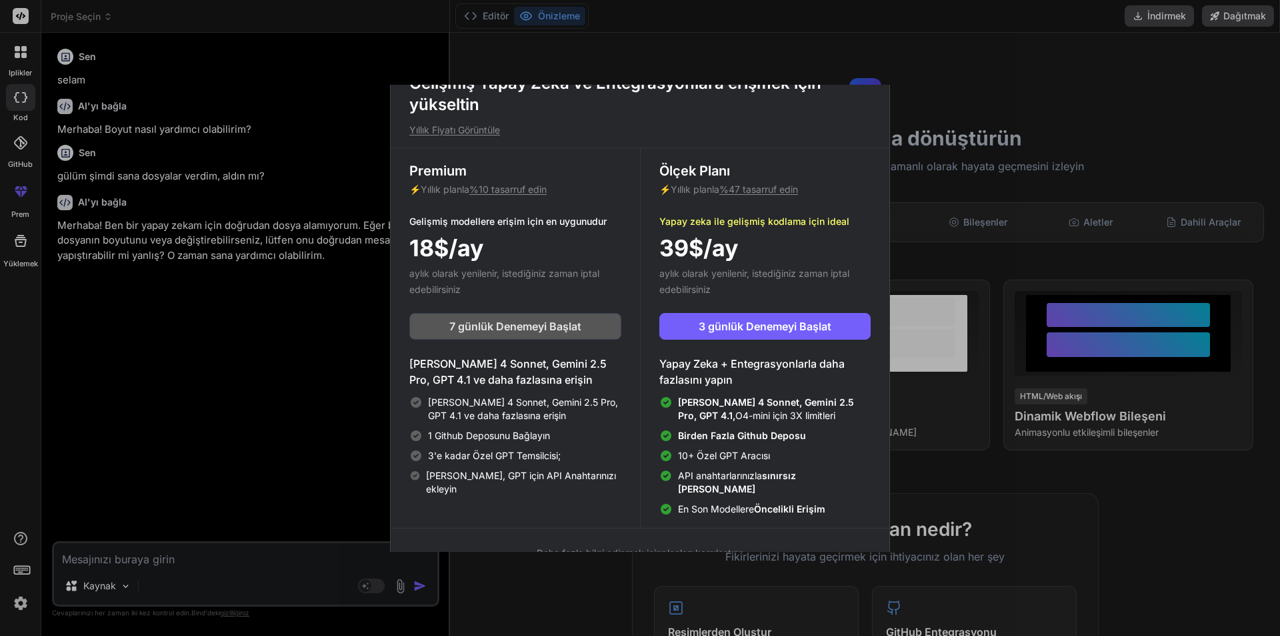
scroll to position [46, 0]
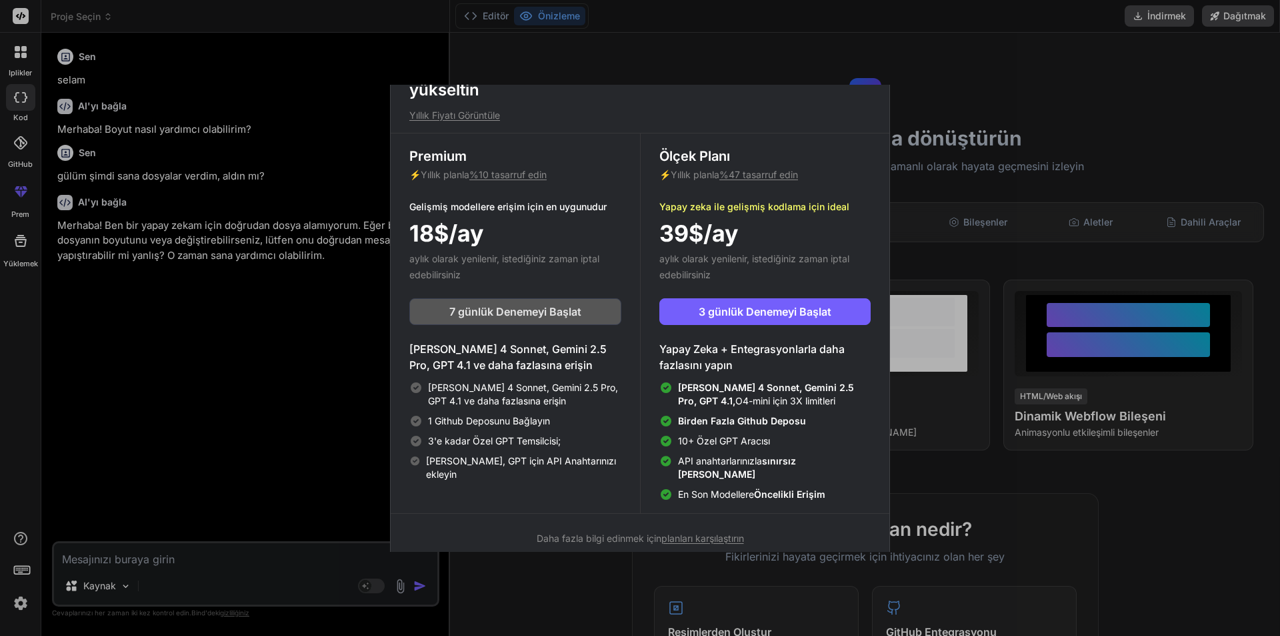
click at [598, 308] on button "7 günlük Denemeyi Başlat" at bounding box center [515, 311] width 212 height 27
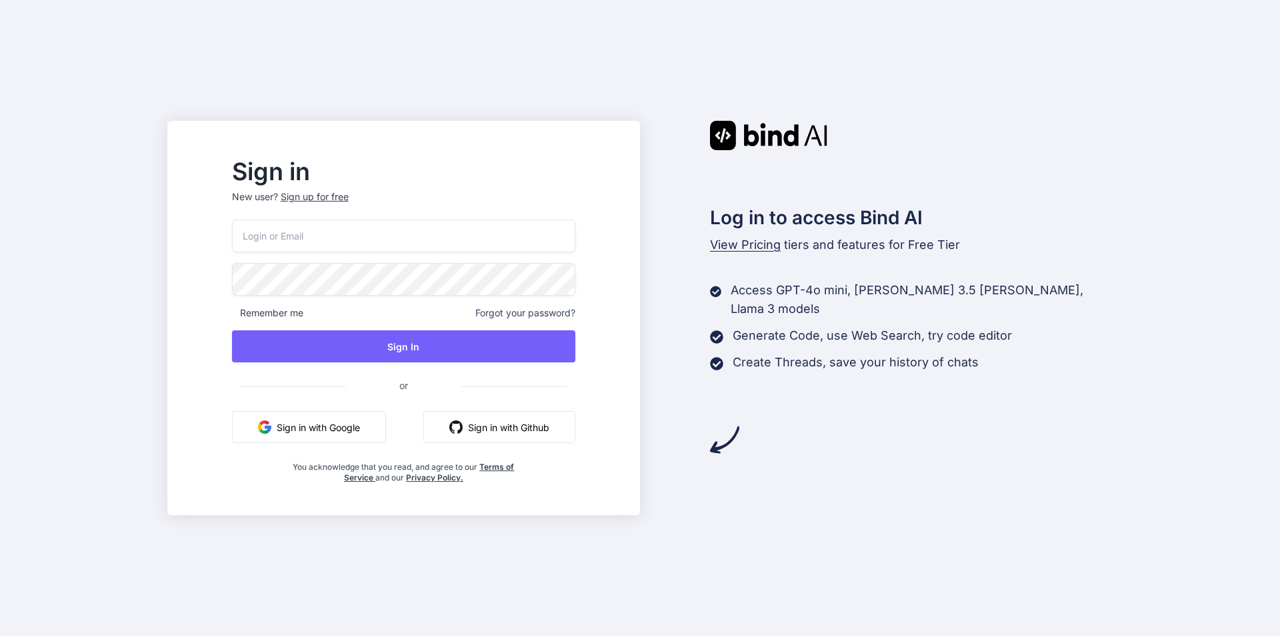
click at [386, 436] on button "Sign in with Google" at bounding box center [309, 427] width 154 height 32
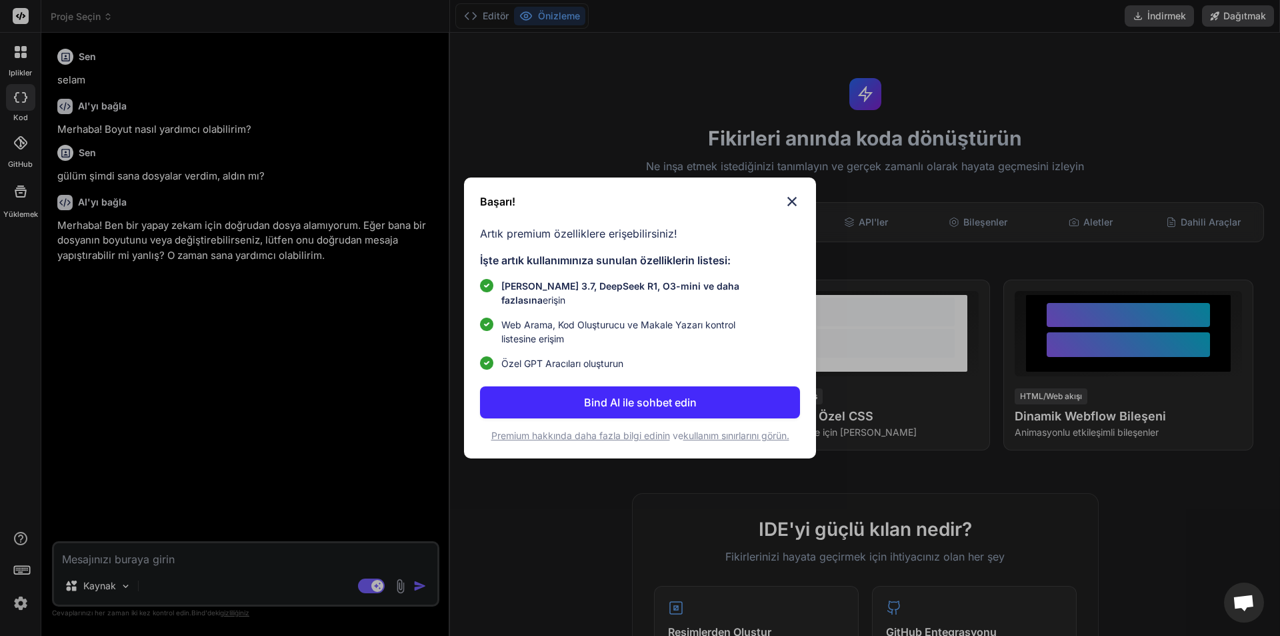
click at [736, 393] on button "Bind AI ile sohbet edin" at bounding box center [640, 402] width 320 height 32
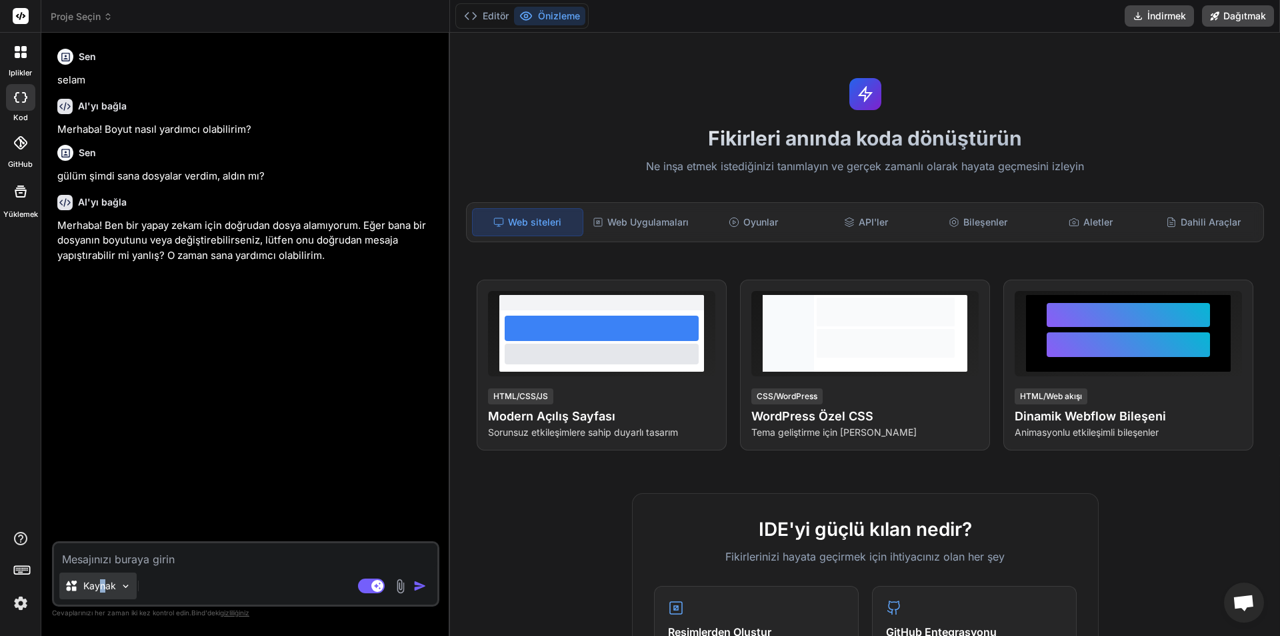
click at [103, 575] on div "Kaynak" at bounding box center [97, 585] width 77 height 27
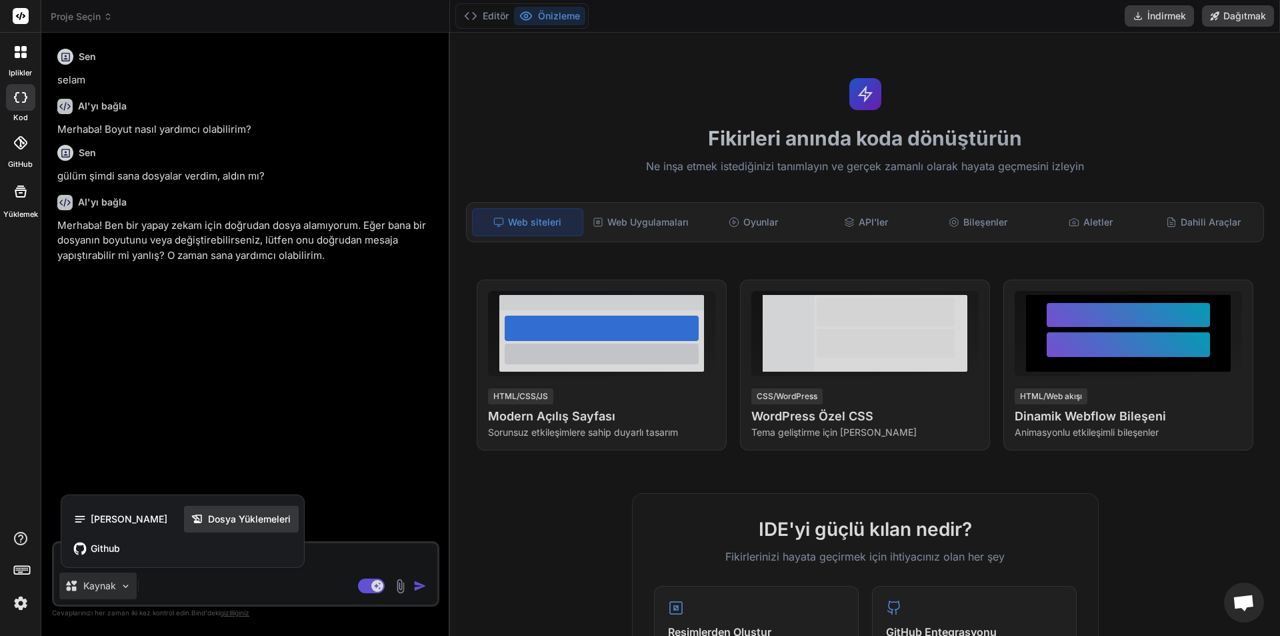
click at [202, 526] on div "Dosya Yüklemeleri" at bounding box center [241, 519] width 115 height 27
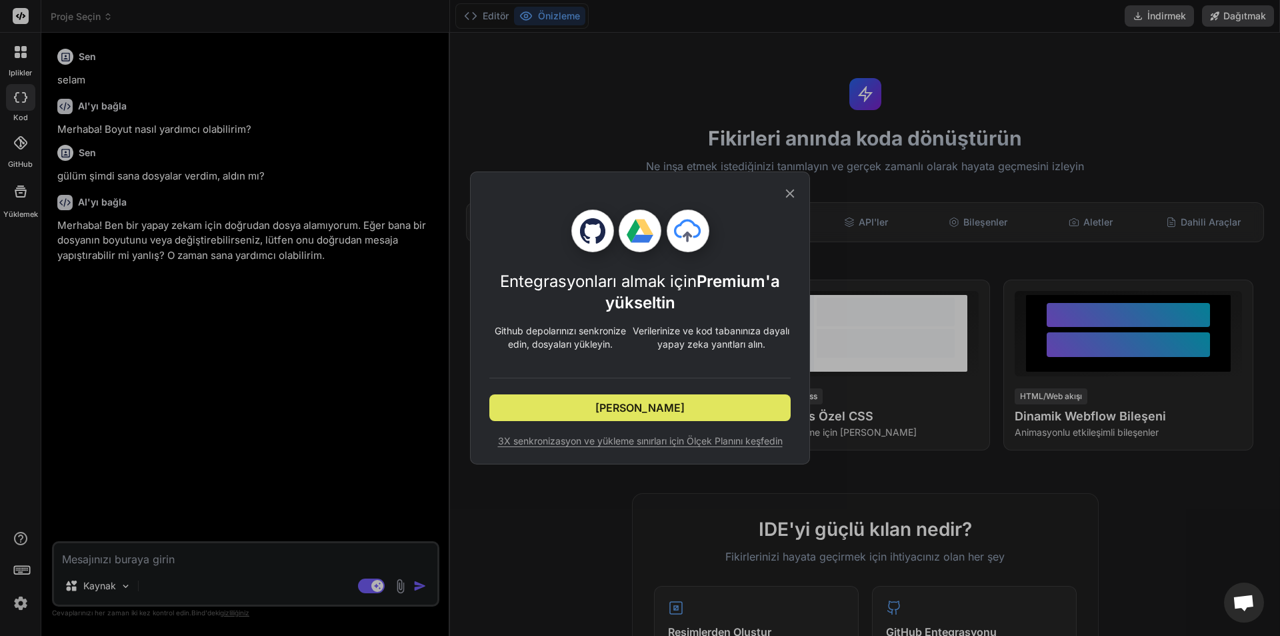
click at [579, 399] on button "Şimdi Deneyin" at bounding box center [640, 407] width 301 height 27
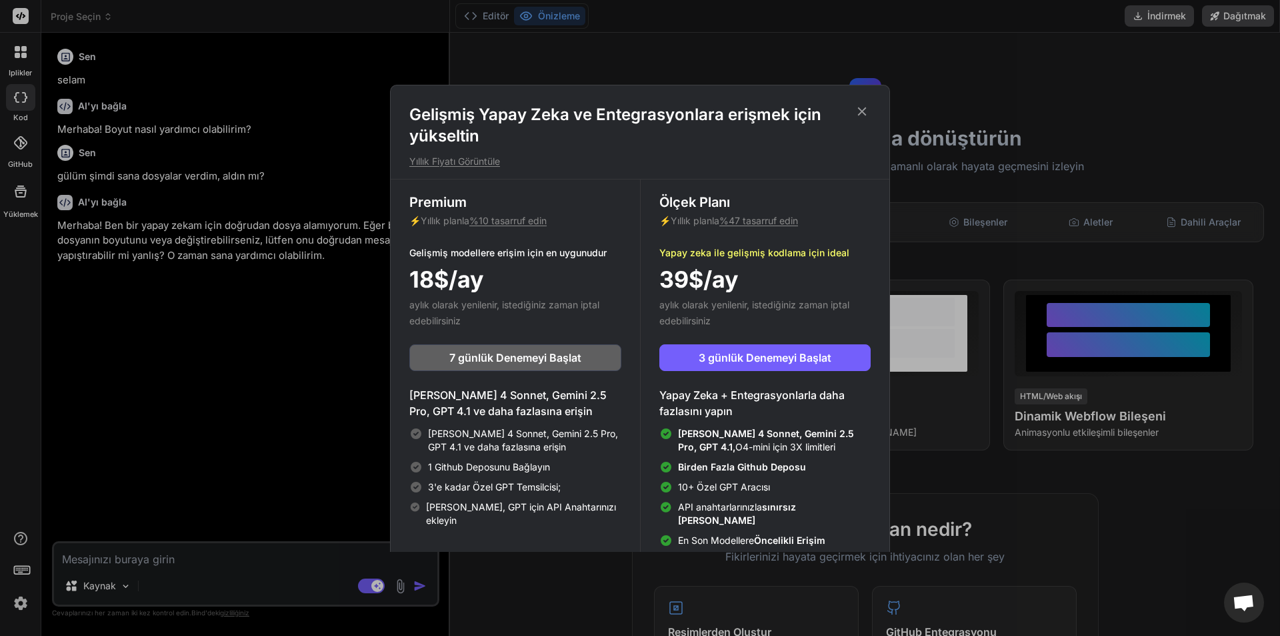
click at [865, 115] on icon at bounding box center [862, 111] width 15 height 15
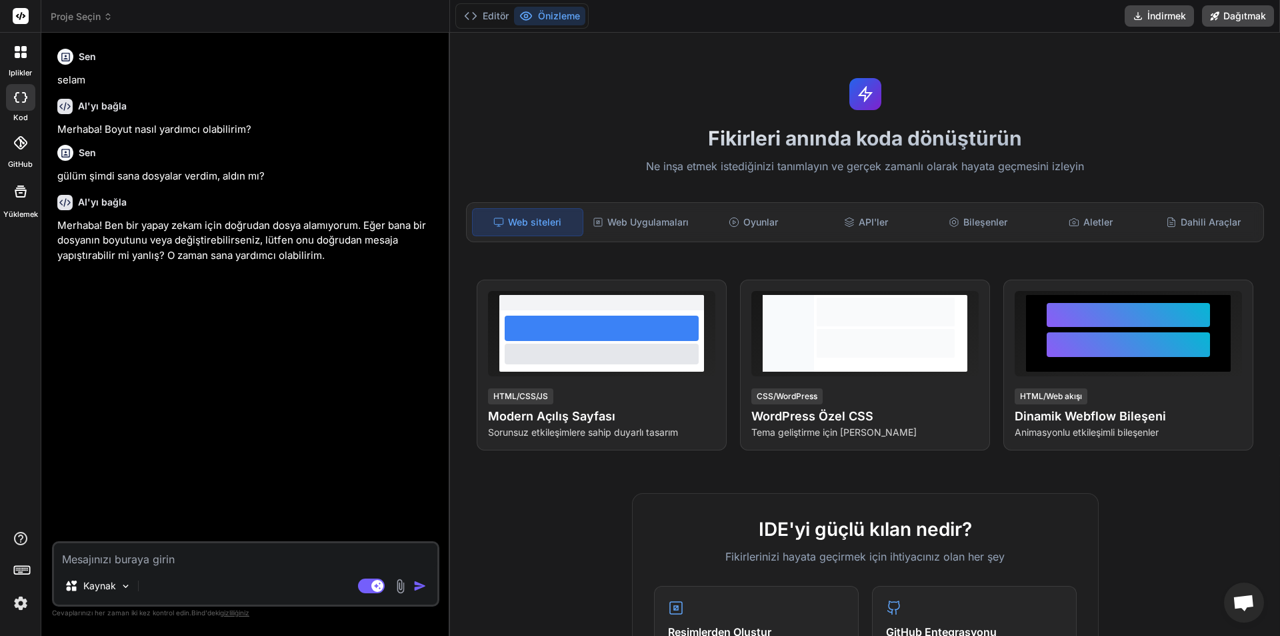
click at [129, 560] on textarea at bounding box center [245, 555] width 383 height 24
click at [260, 568] on div "Kaynak Aracı Modu. Bu geçiş etkinleştirildiğinde, yapay zeka otomatik olarak ka…" at bounding box center [245, 573] width 387 height 65
click at [397, 587] on img at bounding box center [400, 585] width 15 height 15
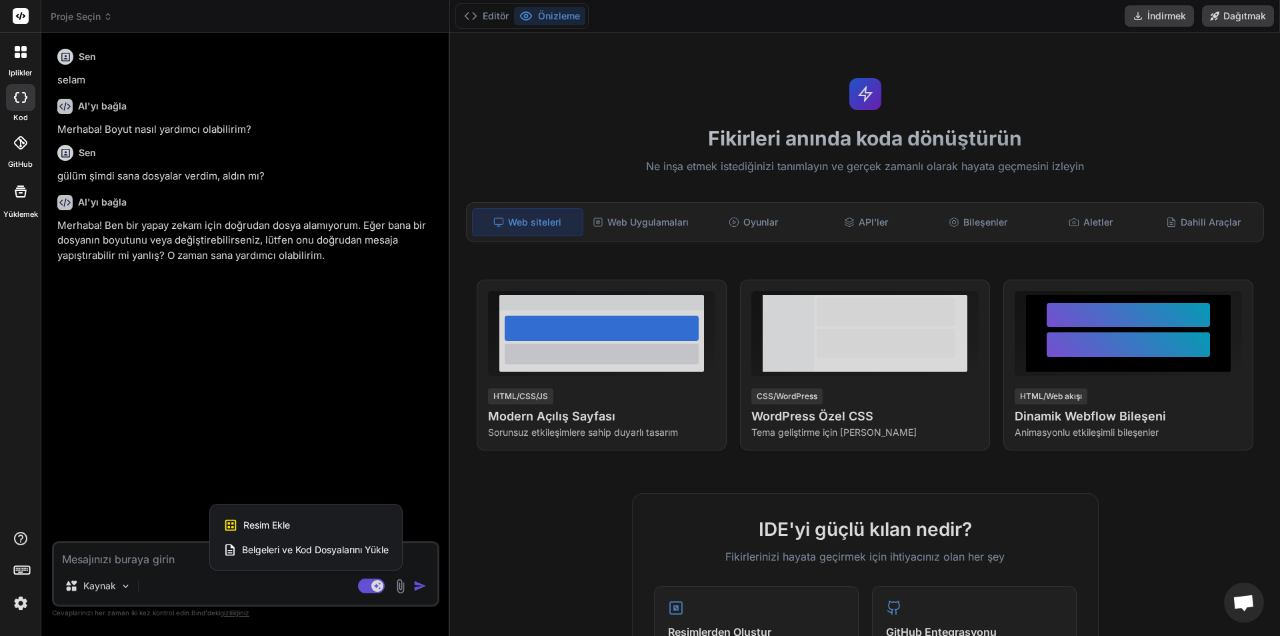
click at [309, 541] on div "Belgeleri ve Kod Dosyalarını Yükle" at bounding box center [305, 550] width 165 height 24
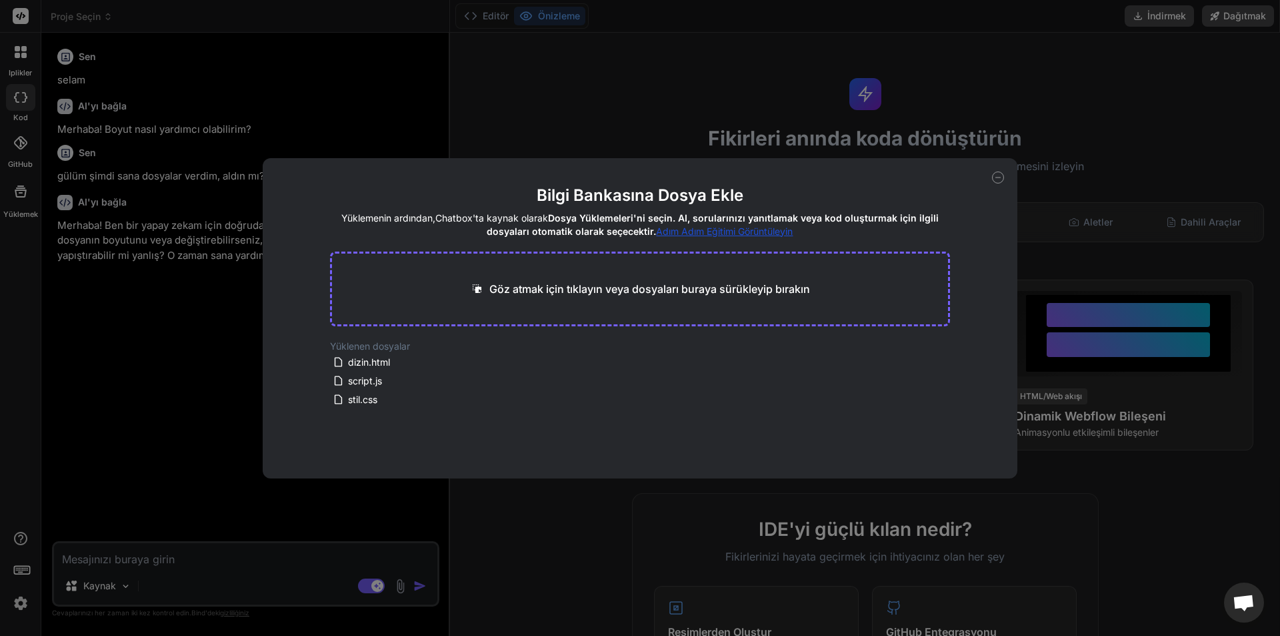
click at [998, 170] on div "Bilgi Bankasına Dosya Ekle Yüklemenin ardından, Chatbox'ta kaynak olarak Dosya …" at bounding box center [641, 318] width 756 height 320
click at [995, 176] on icon at bounding box center [998, 177] width 12 height 12
type textarea "x"
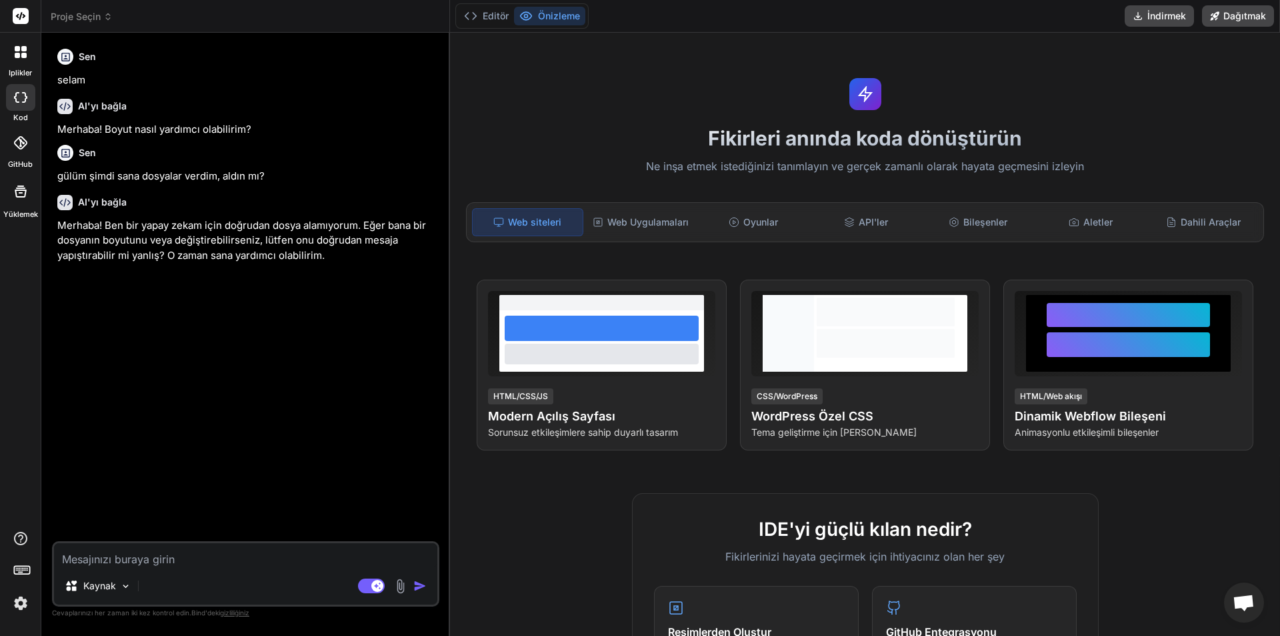
click at [265, 572] on div "Kaynak Aracı Modu. Bu geçiş etkinleştirildiğinde, yapay zeka otomatik olarak ka…" at bounding box center [245, 573] width 387 height 65
click at [253, 562] on textarea at bounding box center [245, 555] width 383 height 24
type textarea "s"
type textarea "x"
type textarea "sa"
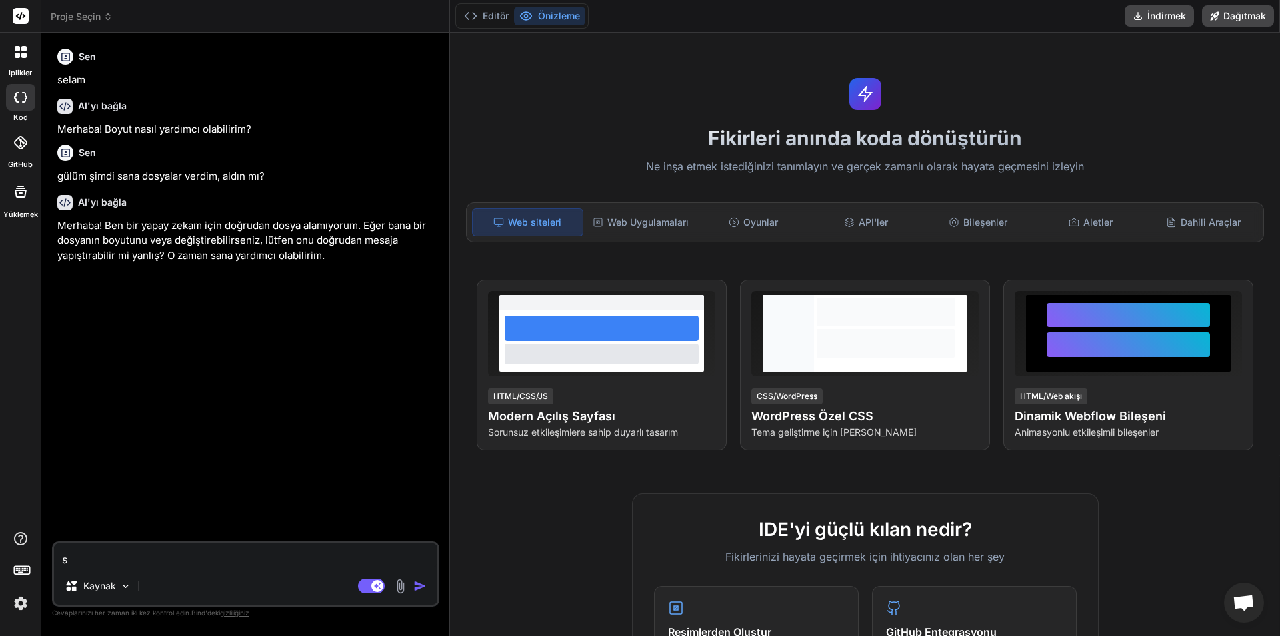
type textarea "x"
type textarea "san"
type textarea "x"
type textarea "sana"
type textarea "x"
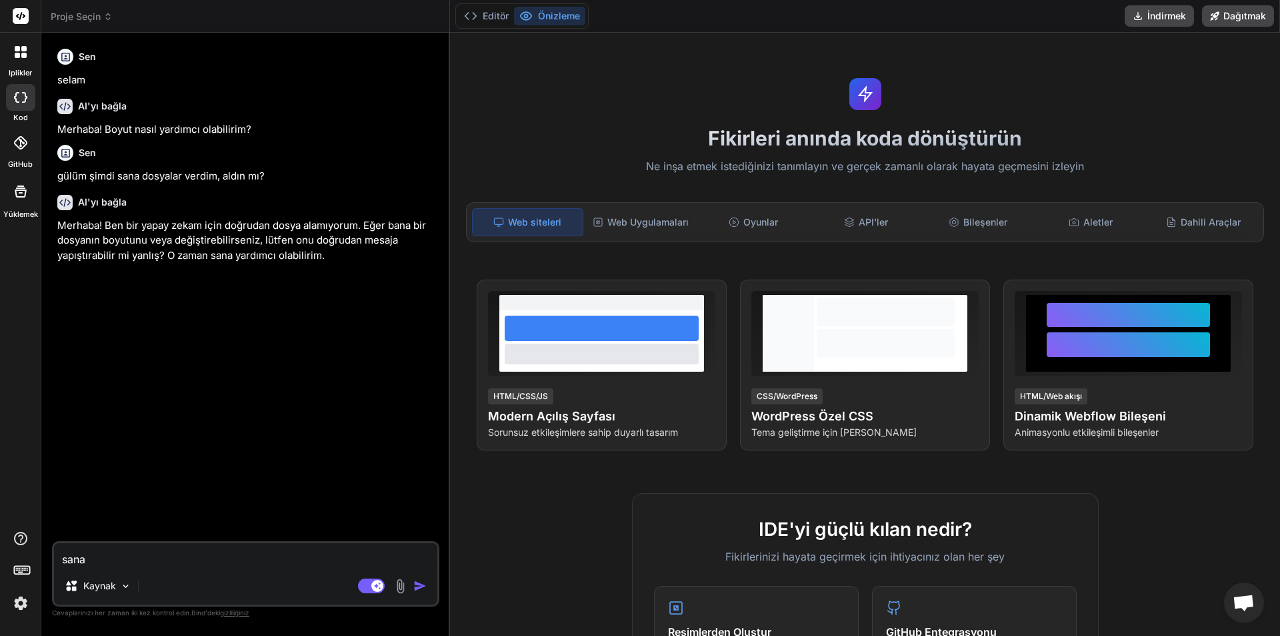
type textarea "sana"
type textarea "x"
type textarea "sana k"
type textarea "x"
type textarea "sana ko"
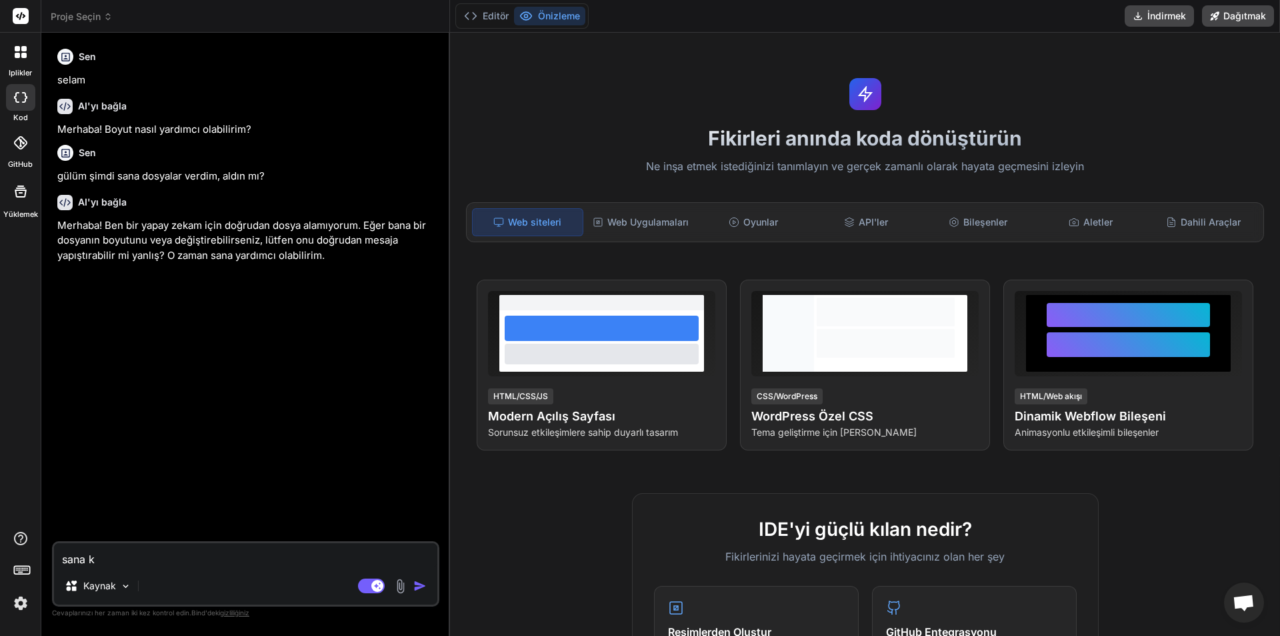
type textarea "x"
type textarea "sana kod"
type textarea "x"
type textarea "sana kodl"
type textarea "x"
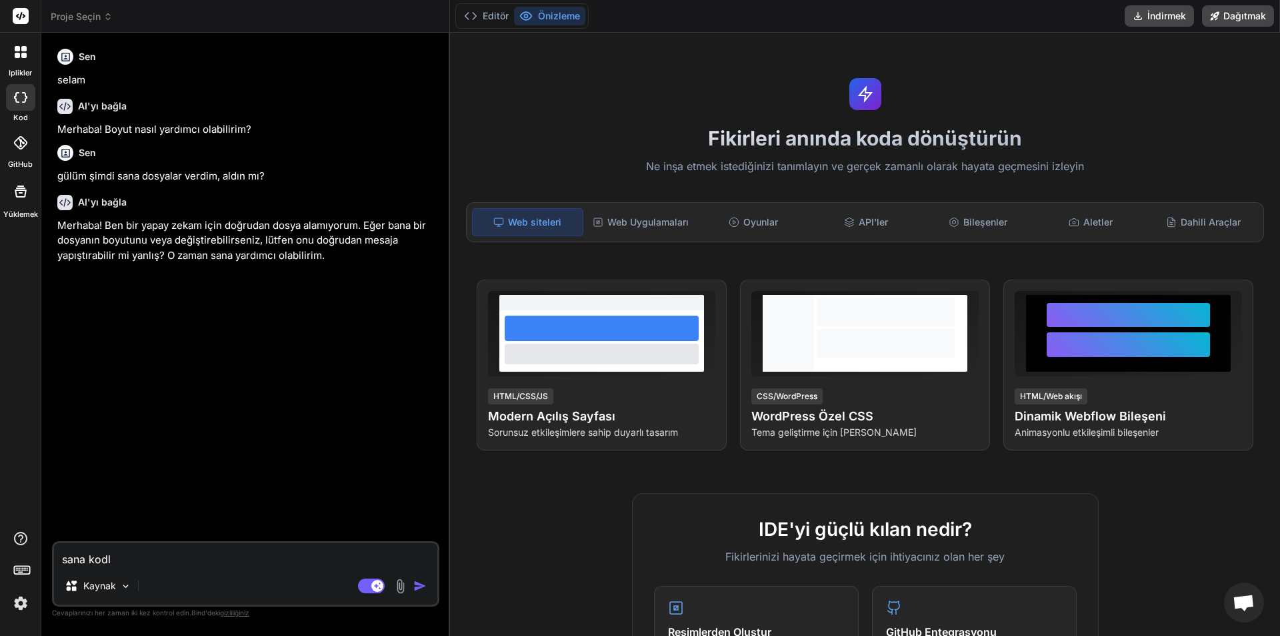
type textarea "sana kodla"
type textarea "x"
type textarea "sana kodlar"
type textarea "x"
type textarea "sana kodları"
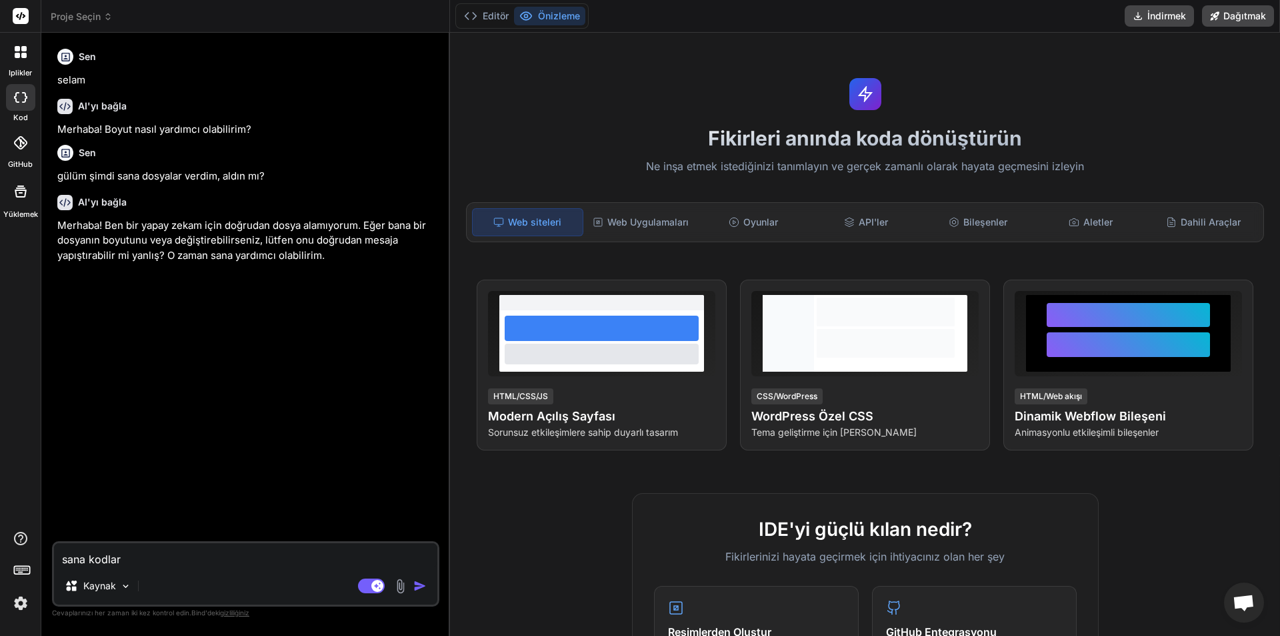
type textarea "x"
type textarea "sana kodlarım"
type textarea "x"
type textarea "sana kodları"
type textarea "x"
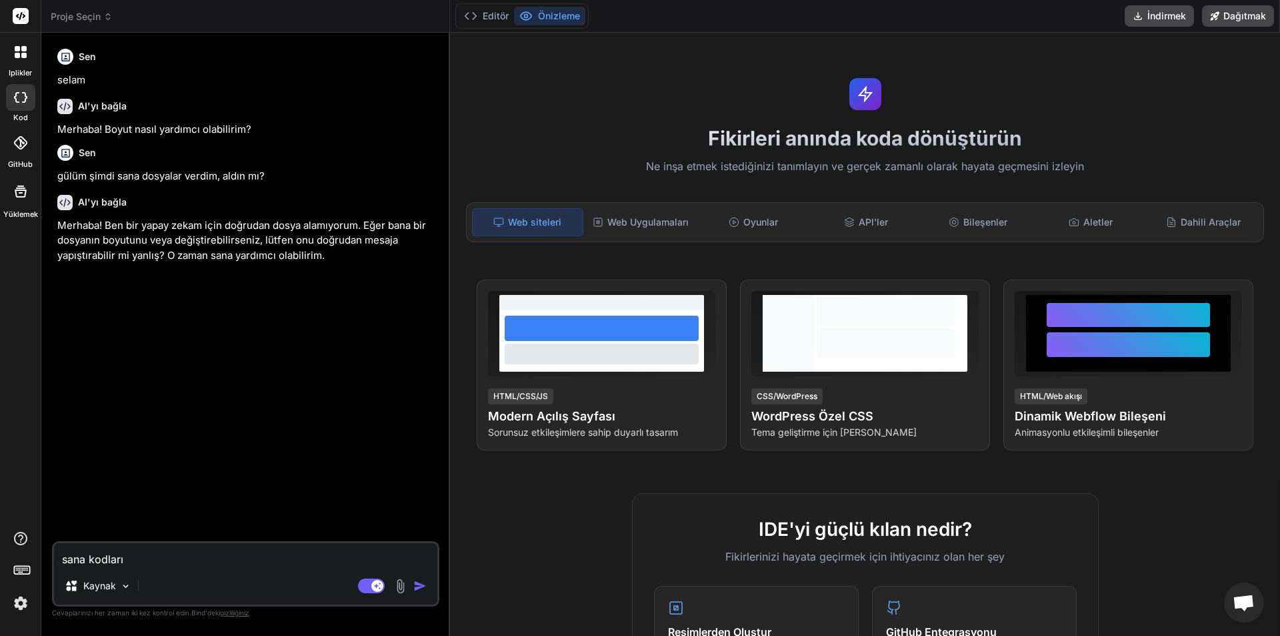
type textarea "sana kodlar"
type textarea "x"
type textarea "sana kodla"
type textarea "x"
type textarea "sana kod"
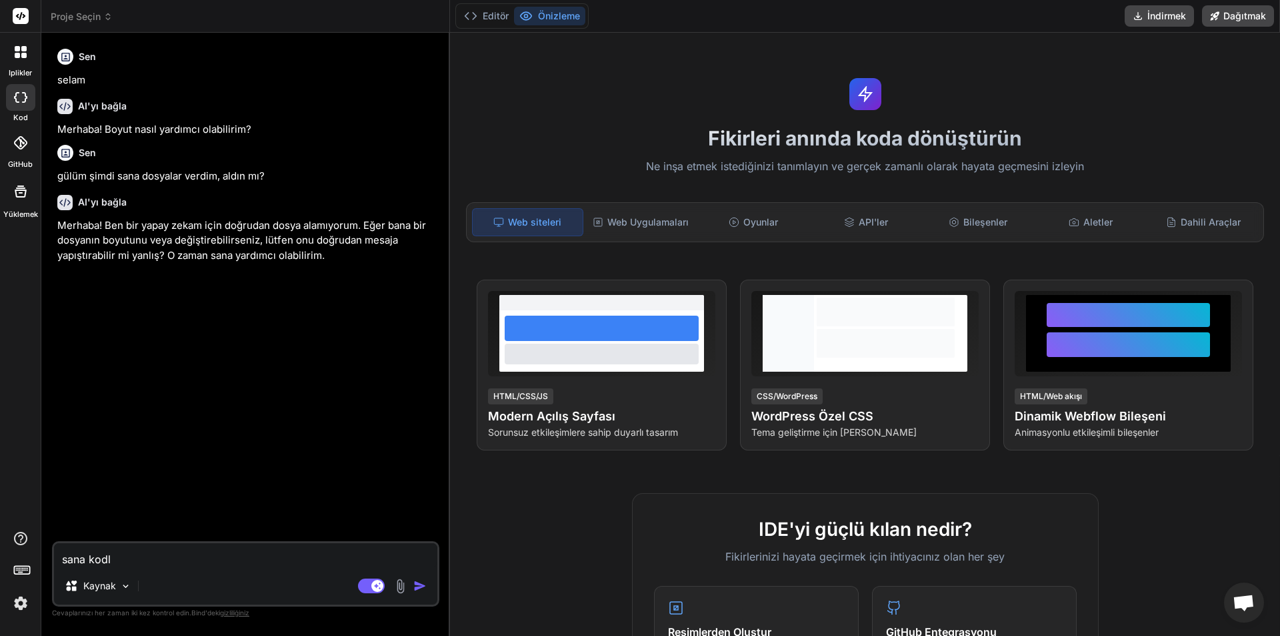
type textarea "x"
type textarea "sana k"
type textarea "x"
type textarea "sana"
type textarea "x"
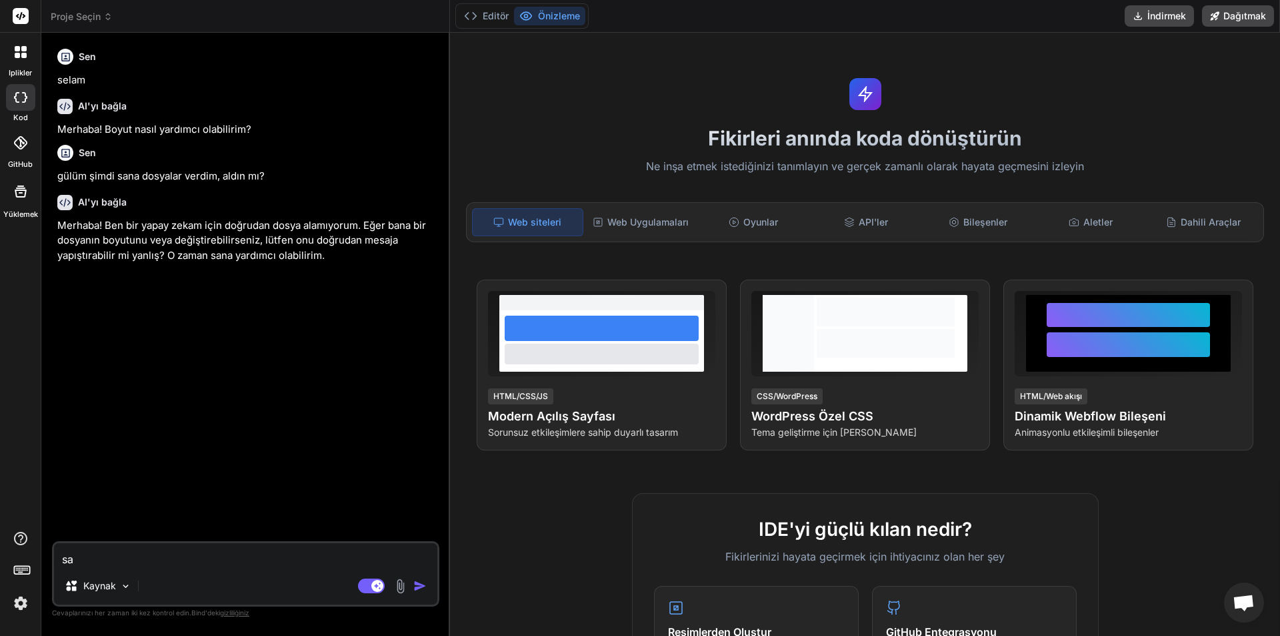
type textarea "s"
type textarea "x"
type textarea "p"
type textarea "x"
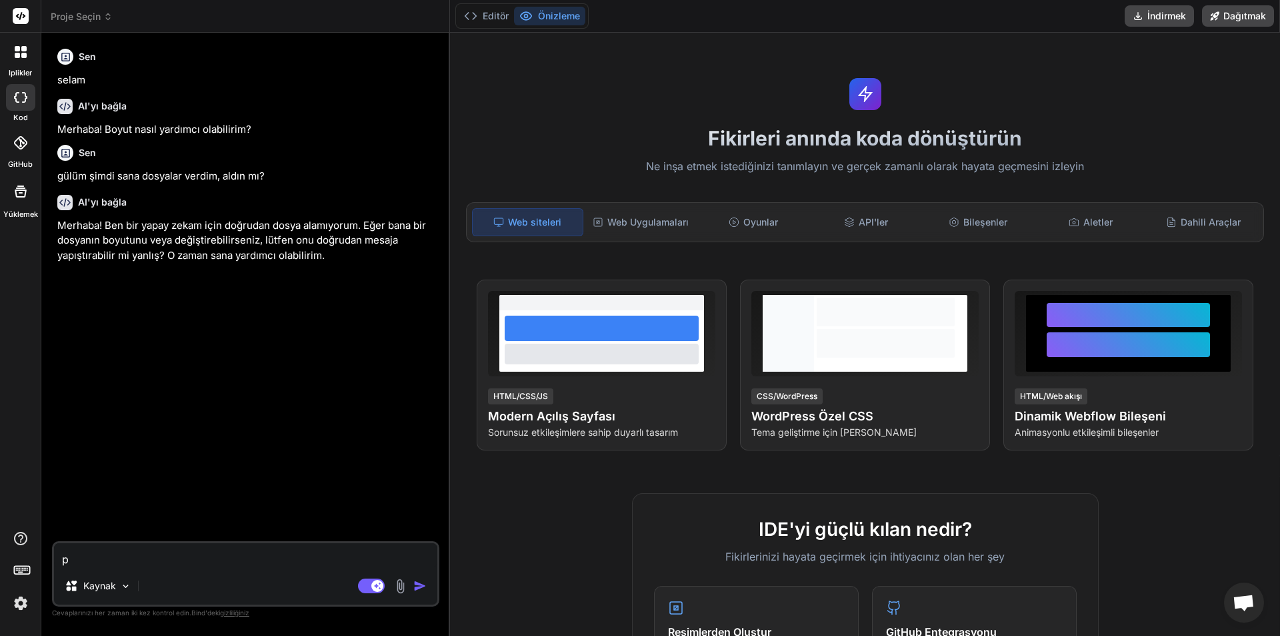
type textarea "pe"
type textarea "x"
type textarea "pek"
type textarea "x"
type textarea "peki"
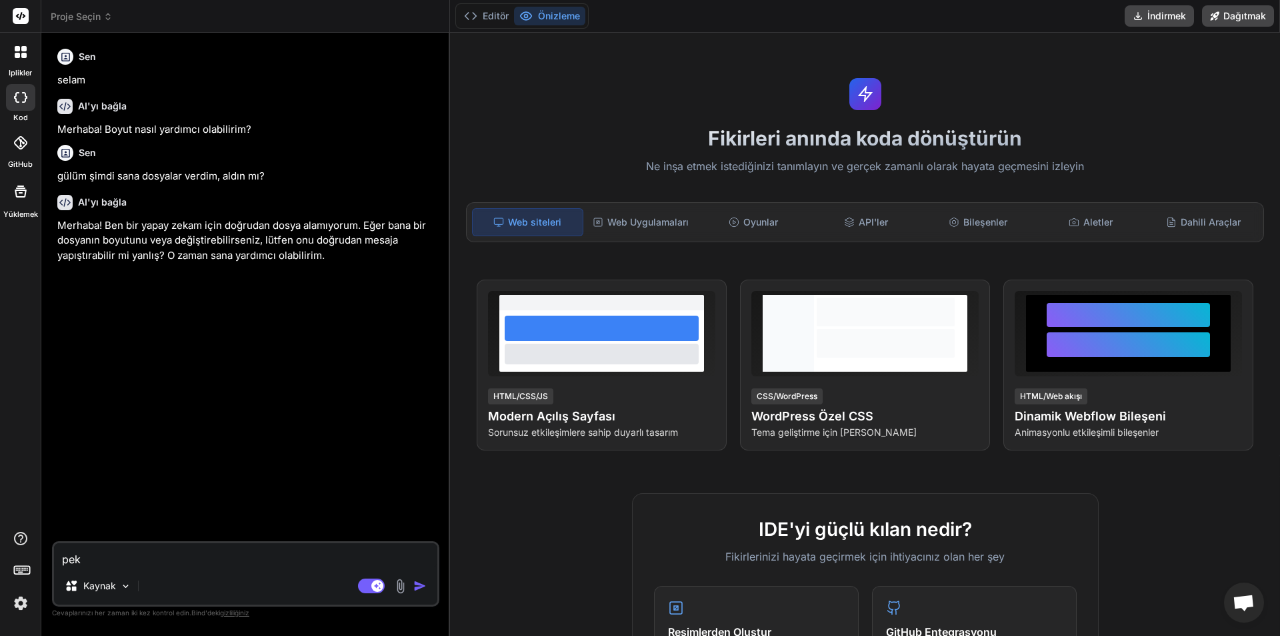
type textarea "x"
type textarea "peki,"
type textarea "x"
type textarea "peki,"
type textarea "x"
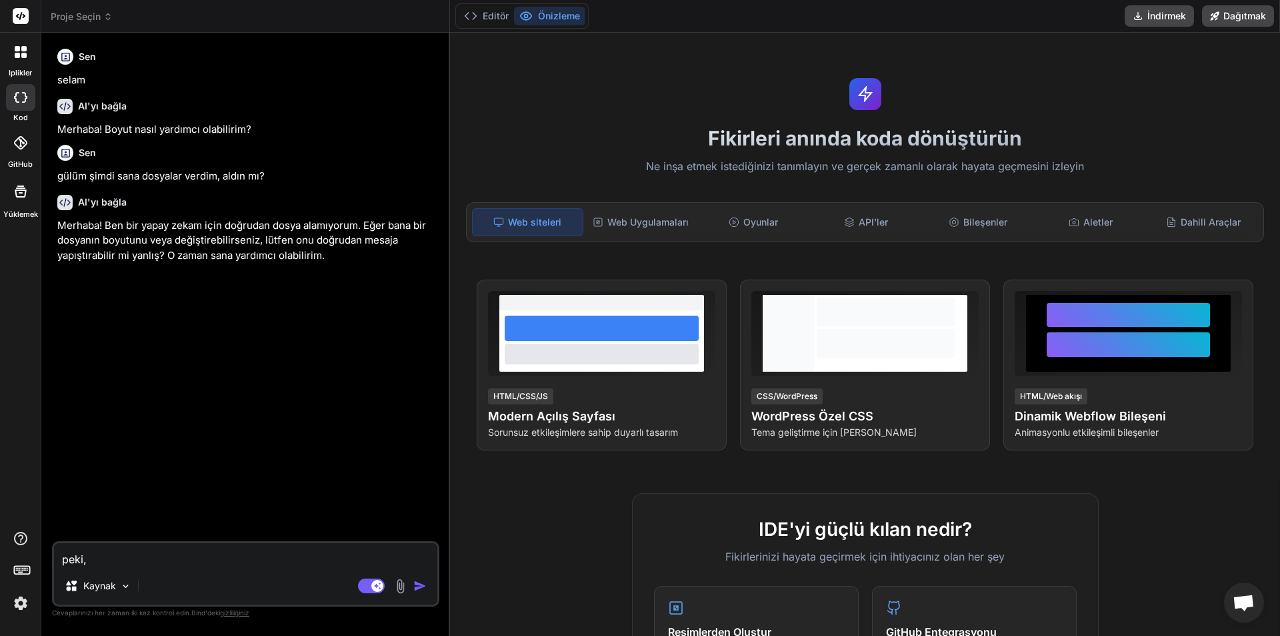
type textarea "peki, b"
type textarea "x"
type textarea "peki, ba"
type textarea "x"
type textarea "peki, ban"
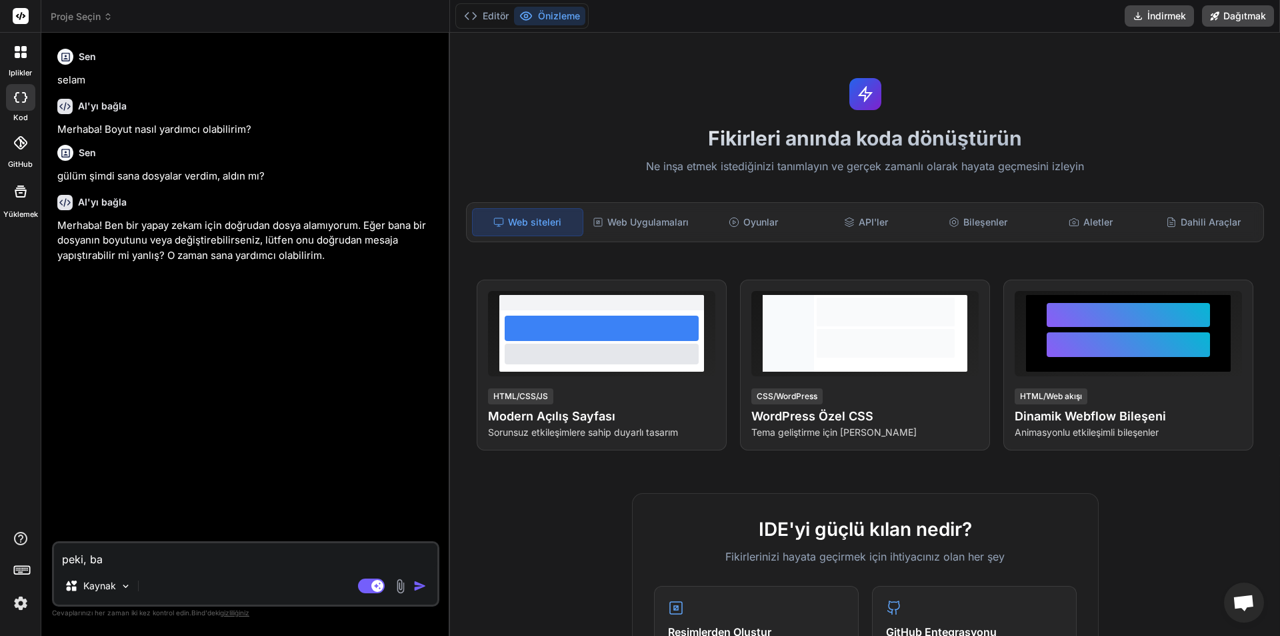
type textarea "x"
type textarea "peki, bana"
type textarea "x"
type textarea "peki, bana"
type textarea "x"
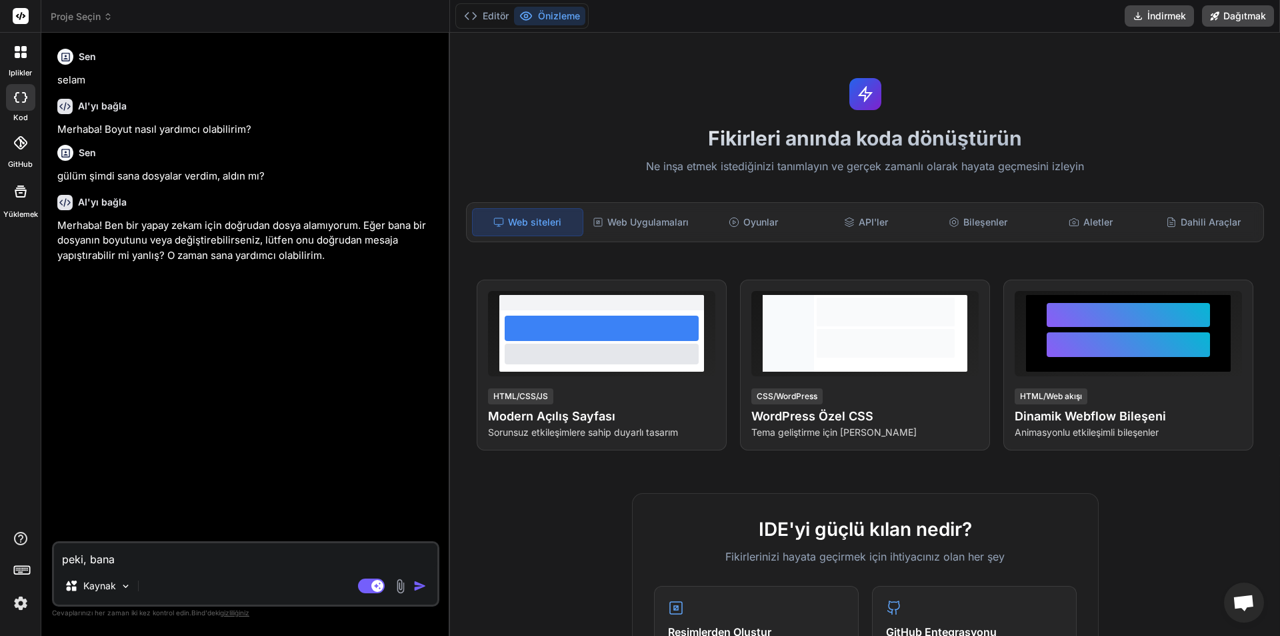
type textarea "peki, bana a"
type textarea "x"
type textarea "peki, bana aş"
type textarea "x"
type textarea "peki, bana aşı"
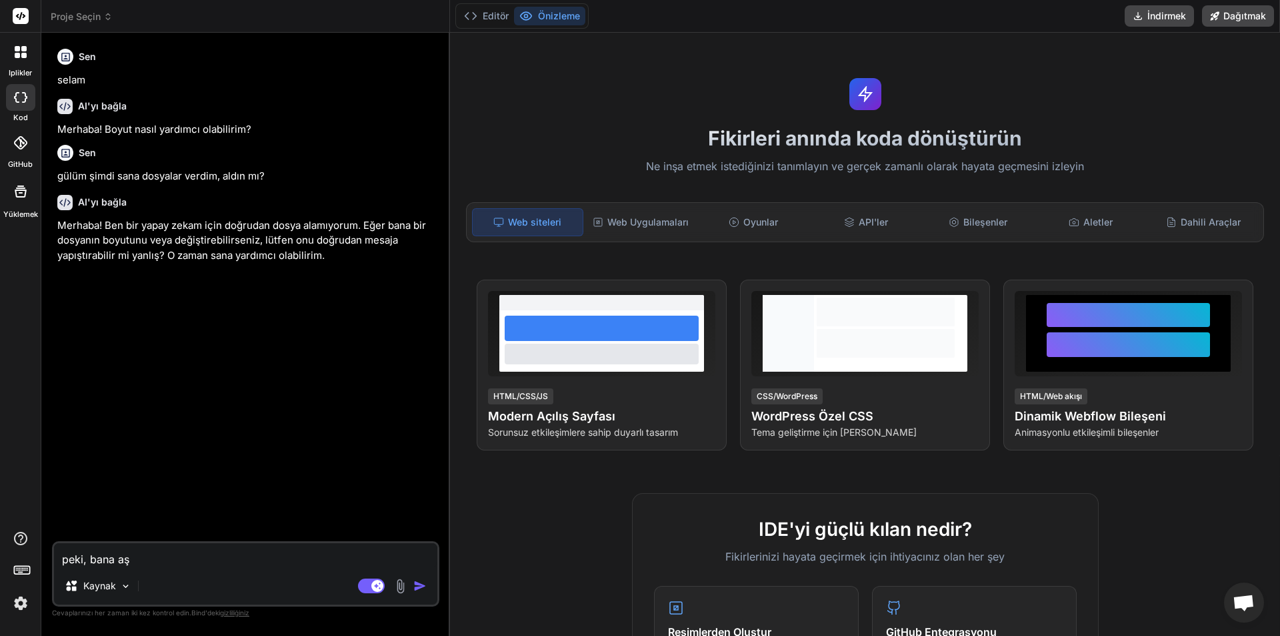
type textarea "x"
type textarea "peki, bana aşır"
type textarea "x"
type textarea "peki, bana aşırı"
type textarea "x"
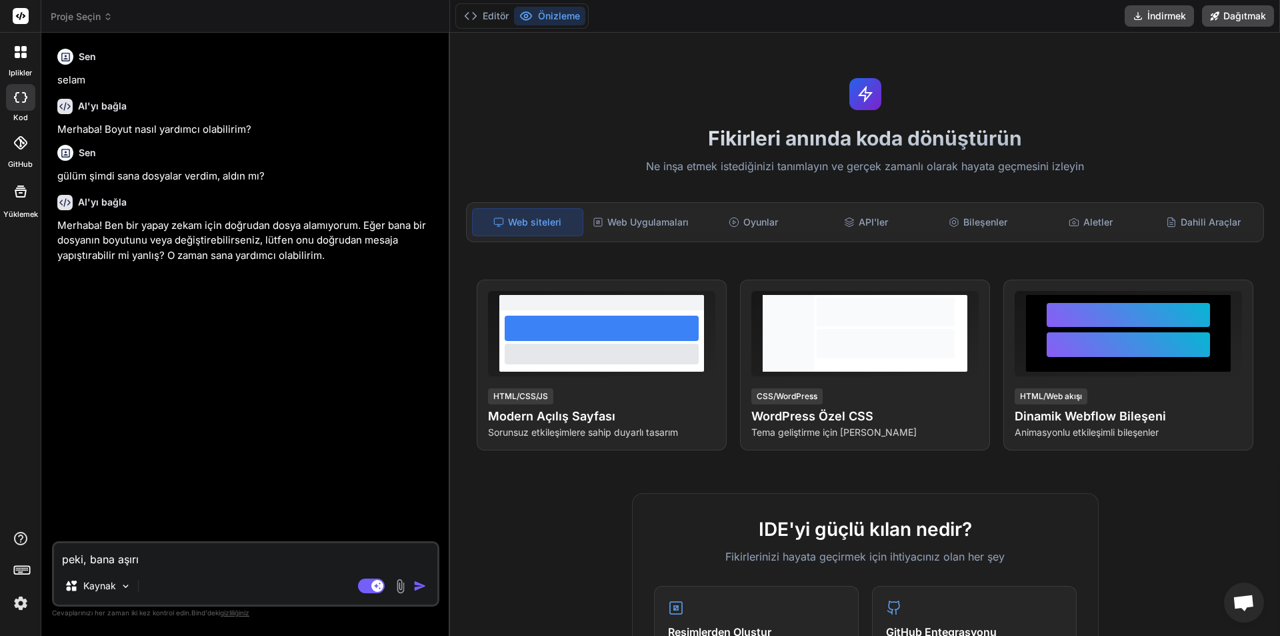
type textarea "peki, bana aşırı"
type textarea "x"
type textarea "peki, bana aşırı d"
type textarea "x"
type textarea "peki, bana aşırı de"
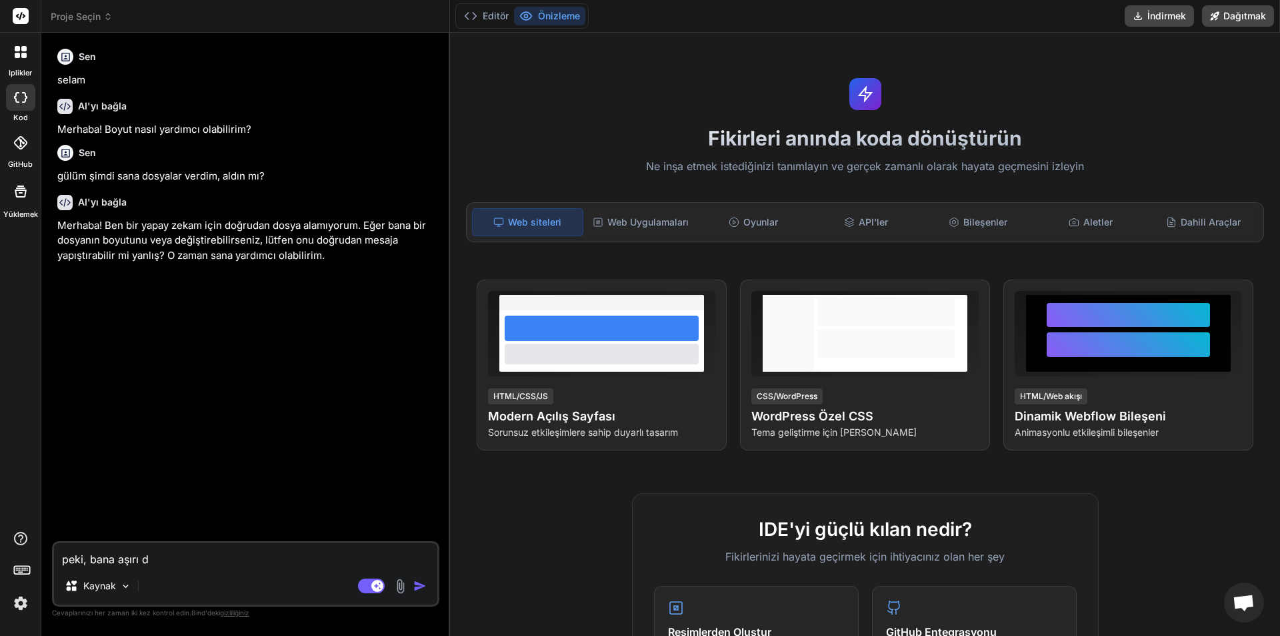
type textarea "x"
type textarea "peki, bana aşırı det"
type textarea "x"
type textarea "peki, bana aşırı deta"
type textarea "x"
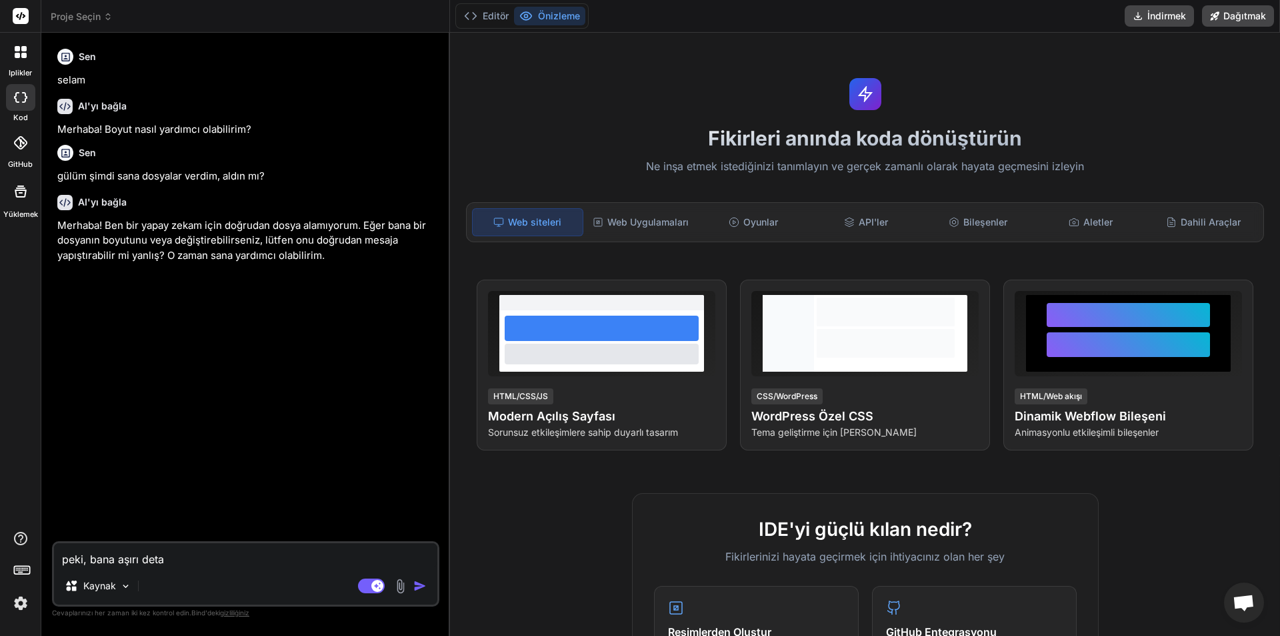
type textarea "peki, bana aşırı detay"
type textarea "x"
type textarea "peki, bana aşırı detayl"
type textarea "x"
type textarea "peki, bana aşırı detaylı"
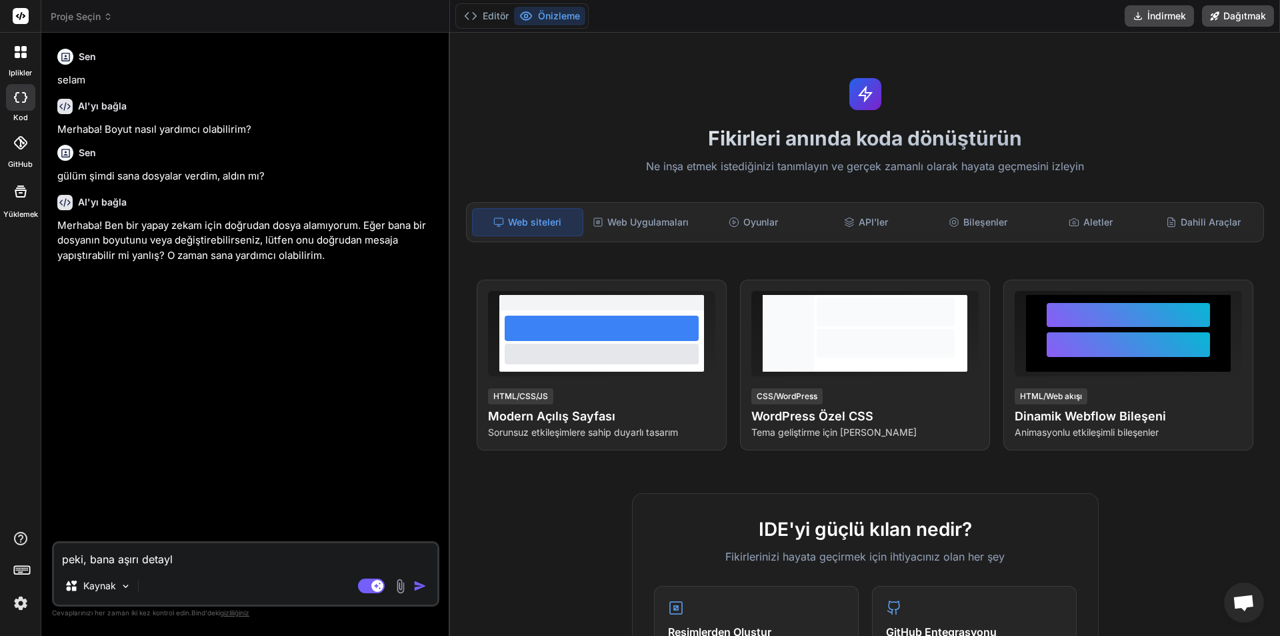
type textarea "x"
type textarea "peki, bana aşırı detaylı,"
type textarea "x"
type textarea "peki, bana aşırı detaylı,"
type textarea "x"
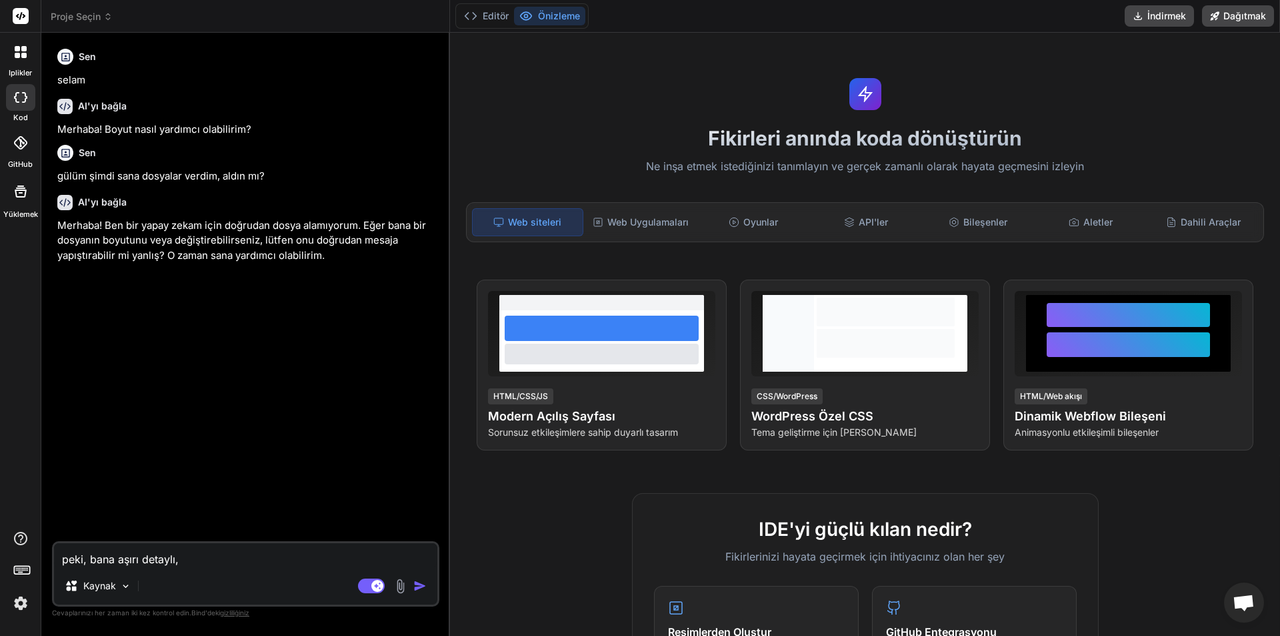
type textarea "peki, bana aşırı detaylı, v"
type textarea "x"
type textarea "peki, bana aşırı detaylı, ve"
type textarea "x"
type textarea "peki, bana aşırı detaylı, ve"
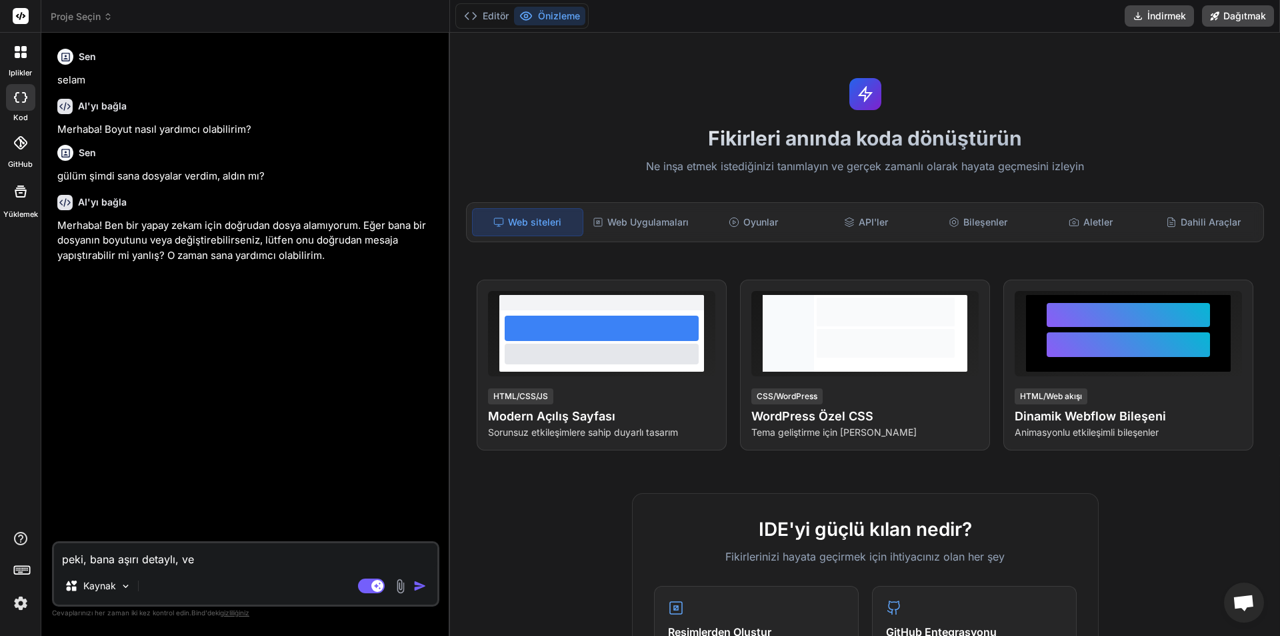
type textarea "x"
type textarea "peki, bana aşırı detaylı, ve g"
type textarea "x"
type textarea "peki, bana aşırı detaylı, ve ge"
type textarea "x"
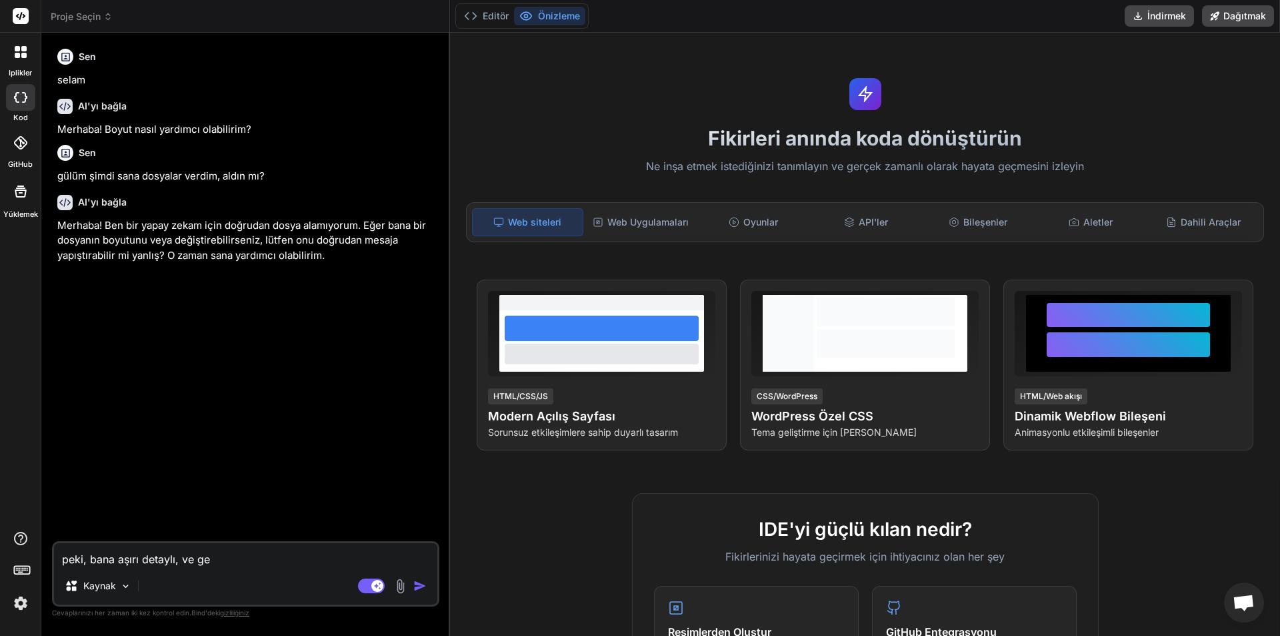
type textarea "peki, bana aşırı detaylı, ve ger"
type textarea "x"
type textarea "peki, bana aşırı detaylı, ve gerç"
type textarea "x"
type textarea "peki, bana aşırı detaylı, ve gerçe"
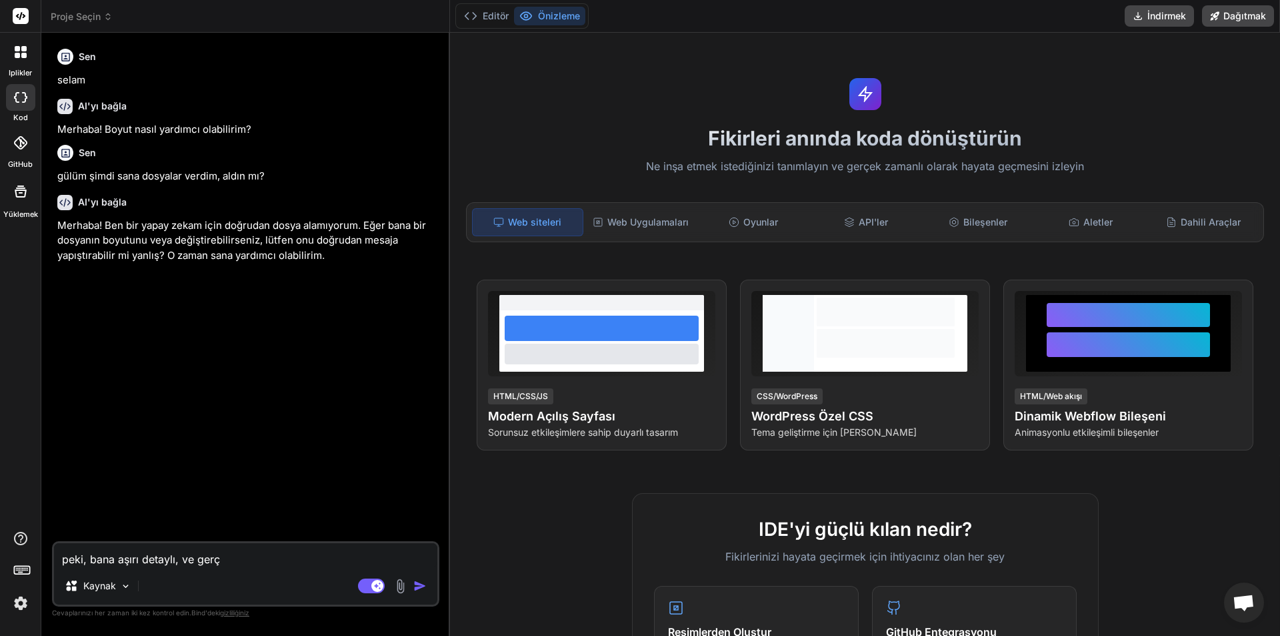
type textarea "x"
type textarea "peki, bana aşırı detaylı, ve gerçeğ"
type textarea "x"
type textarea "peki, bana aşırı detaylı, ve gerçeği"
type textarea "x"
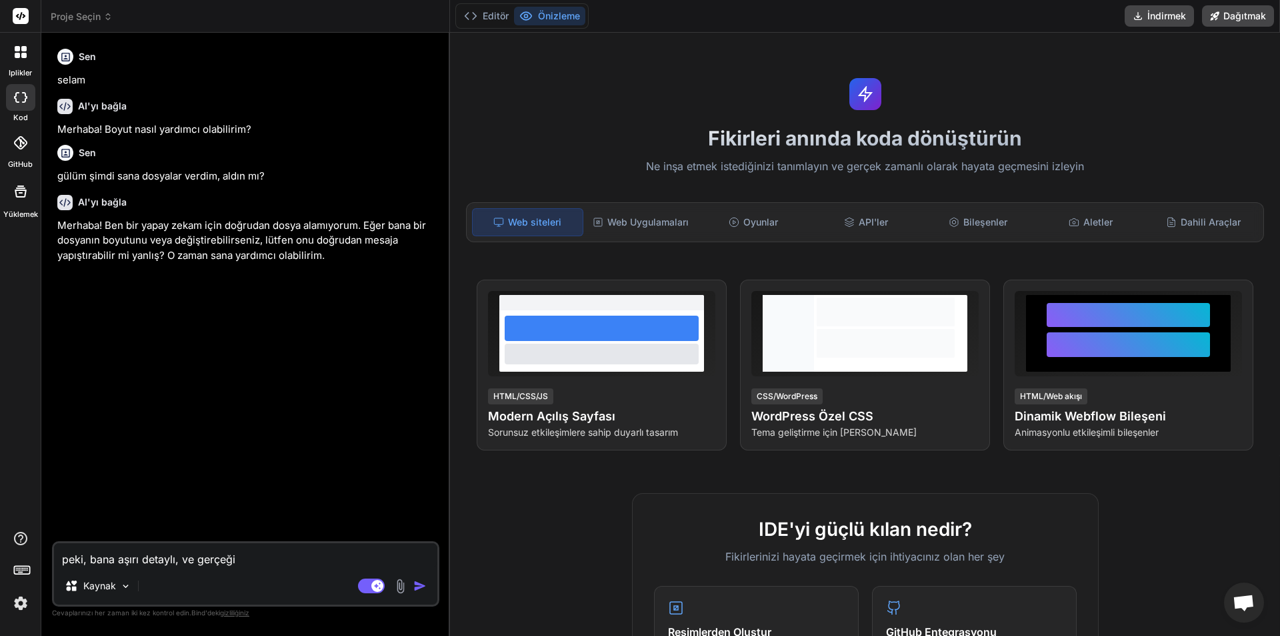
type textarea "peki, bana aşırı detaylı, ve gerçeğin"
type textarea "x"
type textarea "peki, bana aşırı detaylı, ve gerçeğind"
type textarea "x"
type textarea "peki, bana aşırı detaylı, ve gerçeğinde"
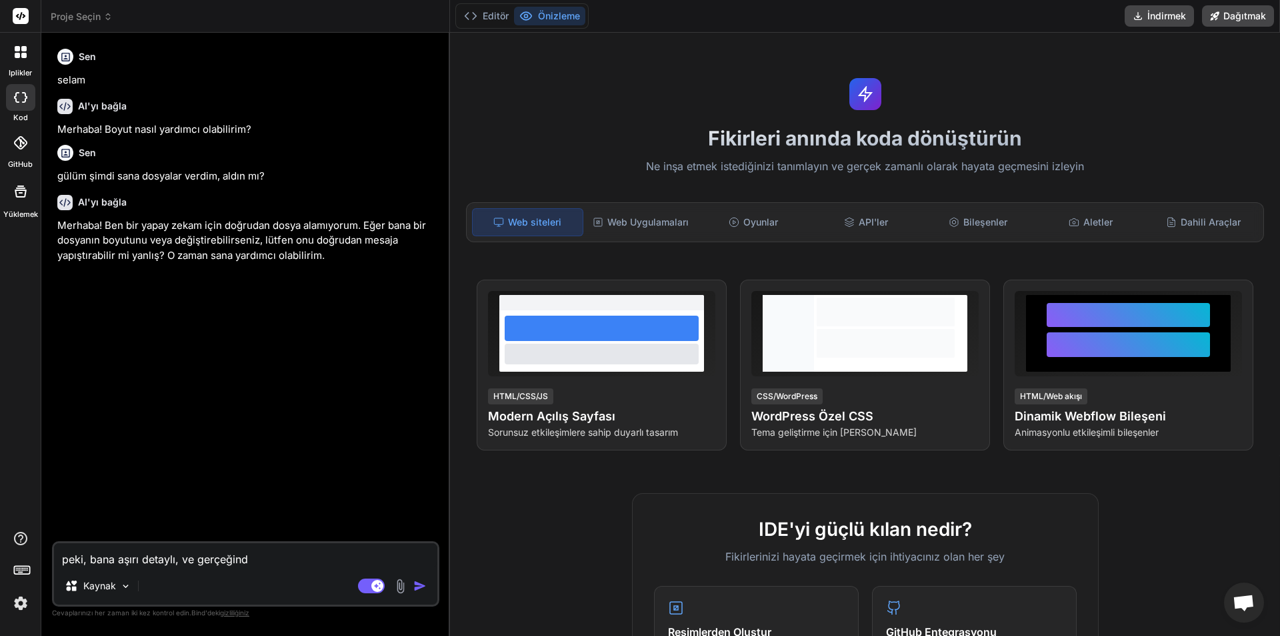
type textarea "x"
type textarea "peki, bana aşırı detaylı, ve gerçeğinden"
type textarea "x"
type textarea "peki, bana aşırı detaylı, ve gerçeğinden"
type textarea "x"
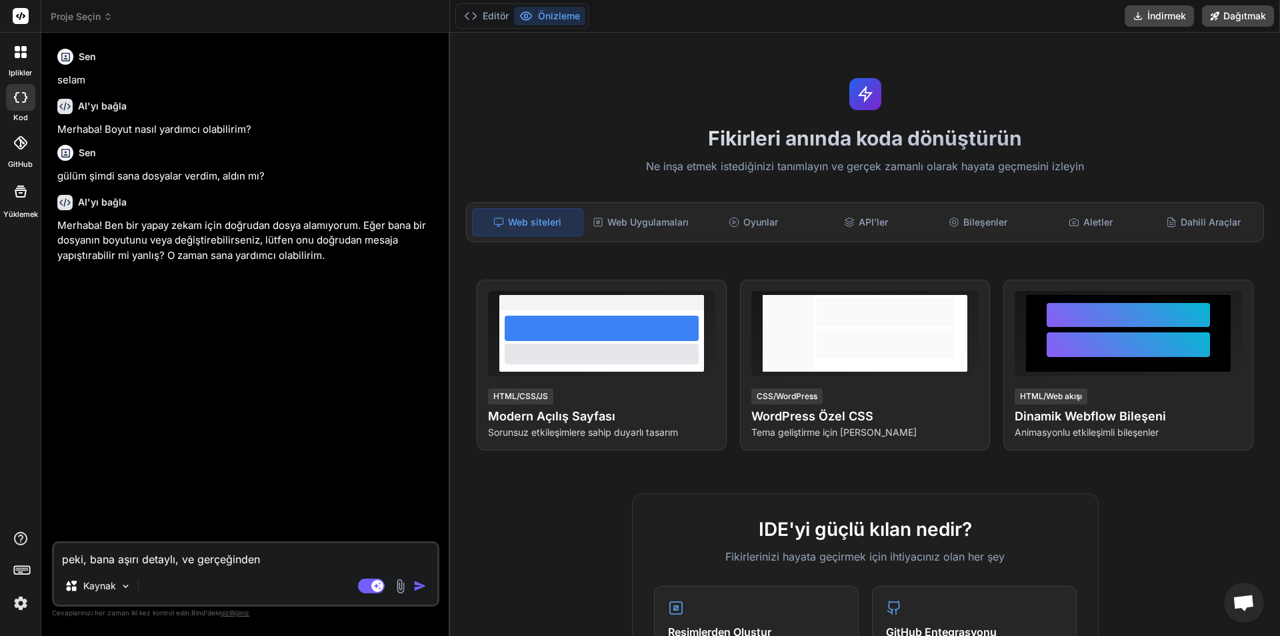
type textarea "peki, bana aşırı detaylı, ve gerçeğinden a"
type textarea "x"
type textarea "peki, bana aşırı detaylı, ve gerçeğinden ay"
type textarea "x"
type textarea "peki, bana aşırı detaylı, ve gerçeğinden ayı"
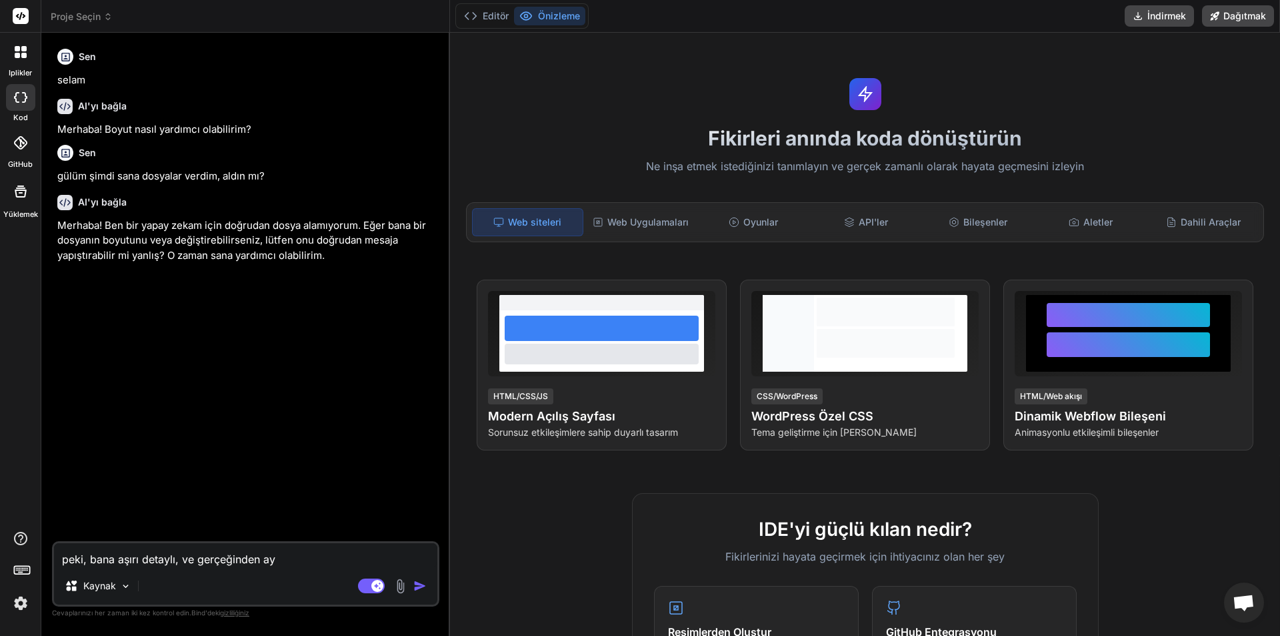
type textarea "x"
type textarea "peki, bana aşırı detaylı, ve gerçeğinden ayır"
type textarea "x"
type textarea "peki, bana aşırı detaylı, ve gerçeğinden ayırt"
type textarea "x"
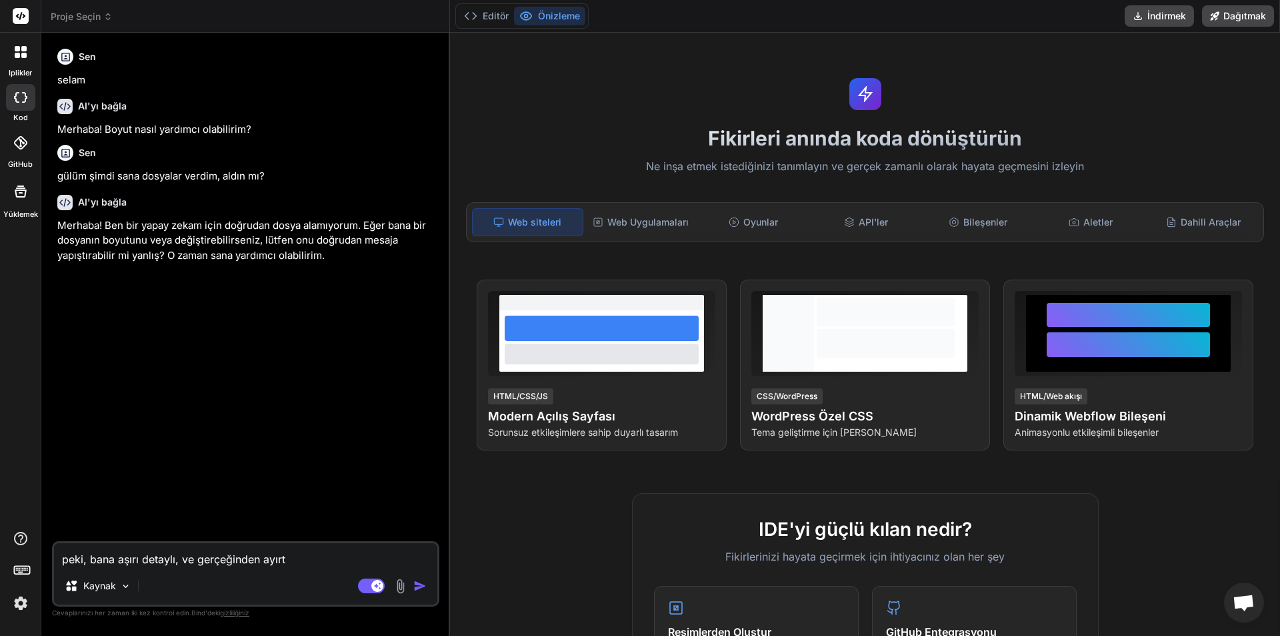
type textarea "peki, bana aşırı detaylı, ve gerçeğinden ayırt"
type textarea "x"
type textarea "peki, bana aşırı detaylı, ve gerçeğinden ayırt e"
type textarea "x"
type textarea "peki, bana aşırı detaylı, ve gerçeğinden ayırt ed"
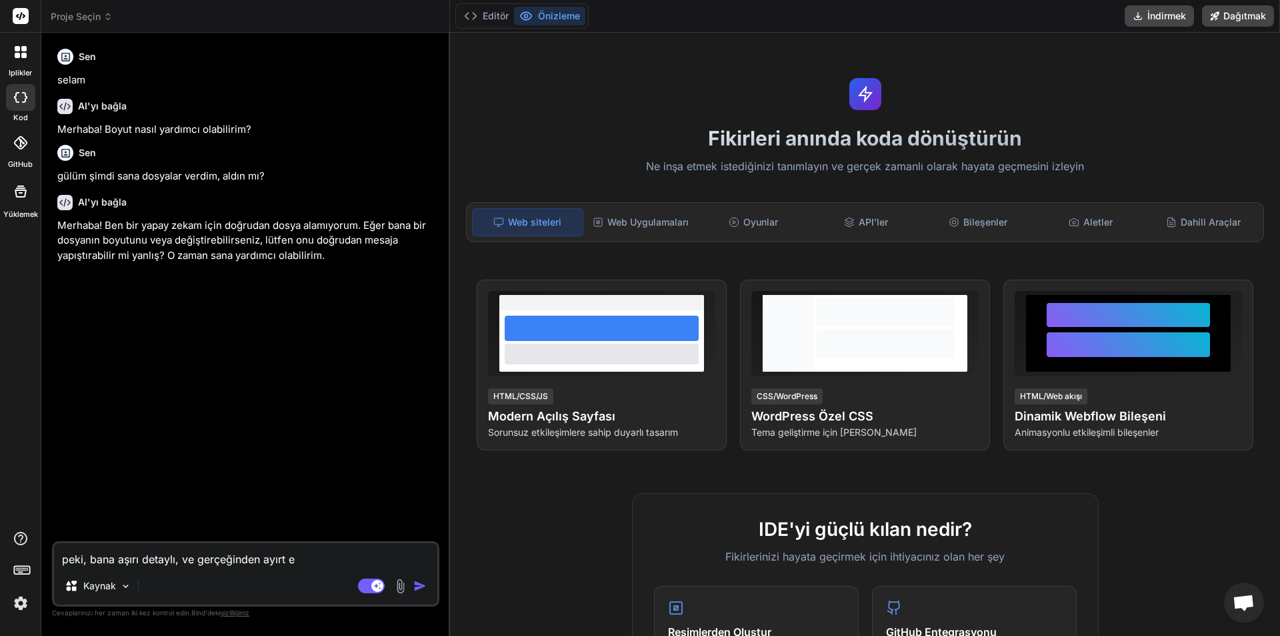
type textarea "x"
type textarea "peki, bana aşırı detaylı, ve gerçeğinden ayırt edi"
type textarea "x"
type textarea "peki, bana aşırı detaylı, ve gerçeğinden ayırt edil"
type textarea "x"
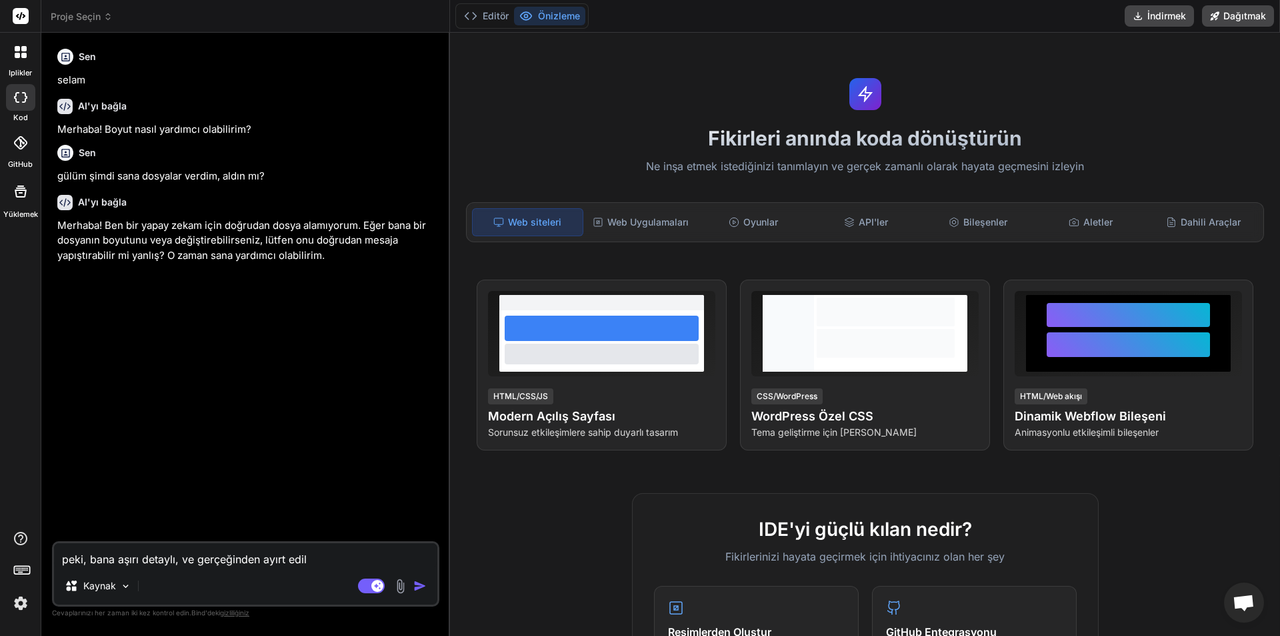
type textarea "peki, bana aşırı detaylı, ve gerçeğinden ayırt edile"
type textarea "x"
type textarea "peki, bana aşırı detaylı, ve gerçeğinden ayırt edilem"
type textarea "x"
type textarea "peki, bana aşırı detaylı, ve gerçeğinden ayırt edileme"
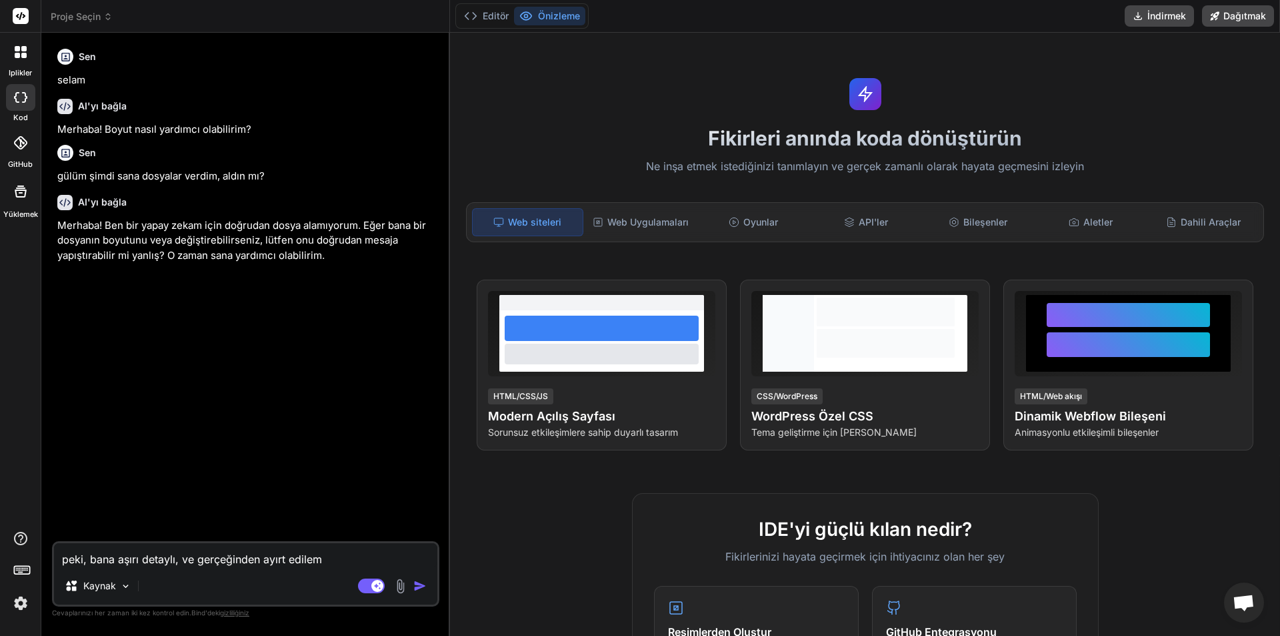
type textarea "x"
type textarea "peki, bana aşırı detaylı, ve gerçeğinden ayırt edilemey"
type textarea "x"
type textarea "peki, bana aşırı detaylı, ve gerçeğinden ayırt edilemeye"
type textarea "x"
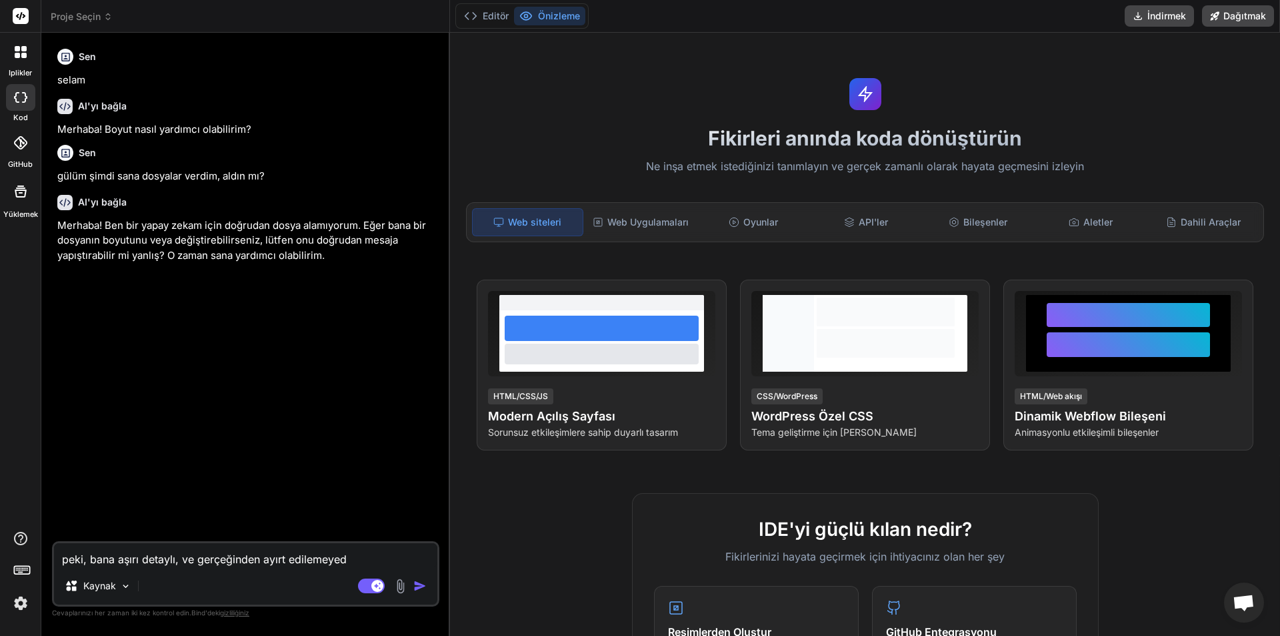
type textarea "peki, bana aşırı detaylı, ve gerçeğinden ayırt edilemeyedc"
type textarea "x"
type textarea "peki, bana aşırı detaylı, ve gerçeğinden ayırt edilemeyedce"
type textarea "x"
type textarea "peki, bana aşırı detaylı, ve gerçeğinden ayırt edilemeyedcek"
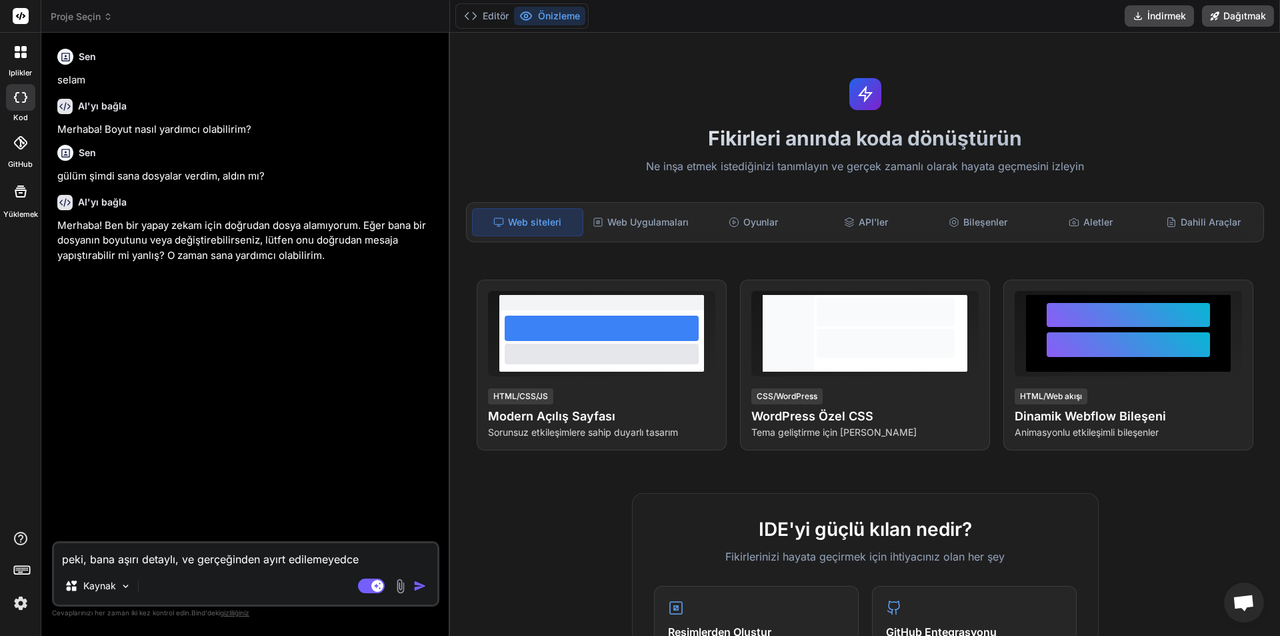
type textarea "x"
type textarea "peki, bana aşırı detaylı, ve gerçeğinden ayırt edilemeyedce"
type textarea "x"
type textarea "peki, bana aşırı detaylı, ve gerçeğinden ayırt edilemeyedc"
type textarea "x"
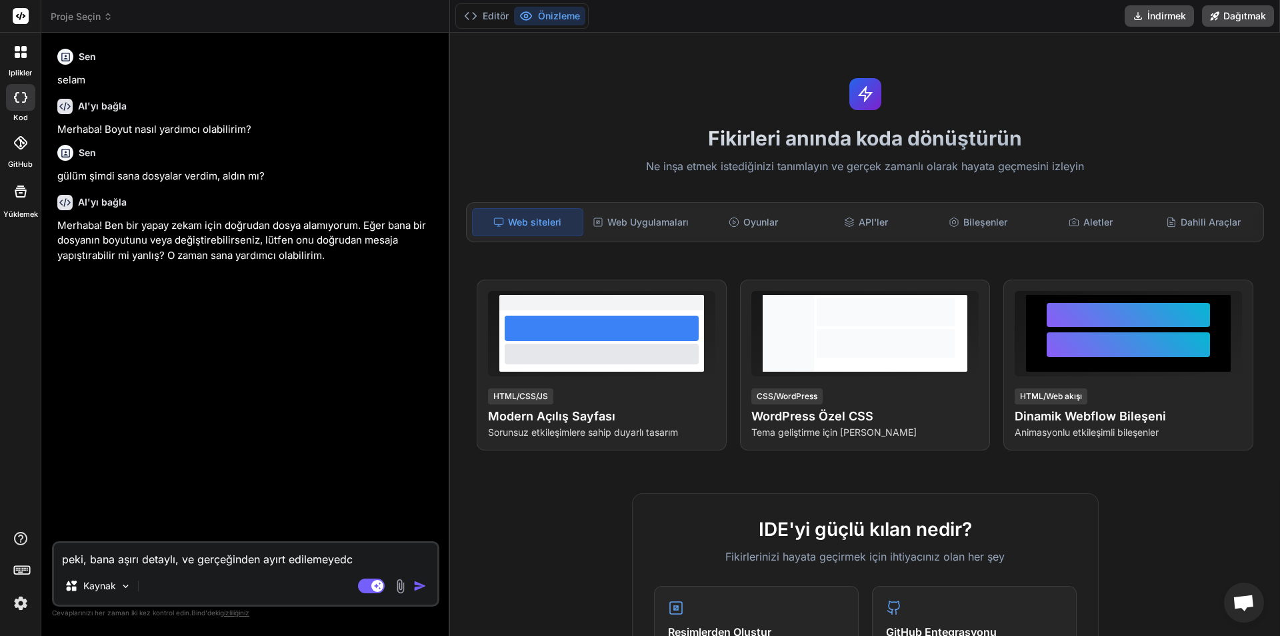
type textarea "peki, bana aşırı detaylı, ve gerçeğinden ayırt edilemeyed"
type textarea "x"
type textarea "peki, bana aşırı detaylı, ve gerçeğinden ayırt edilemeye"
type textarea "x"
type textarea "peki, bana aşırı detaylı, ve gerçeğinden ayırt edilemeyec"
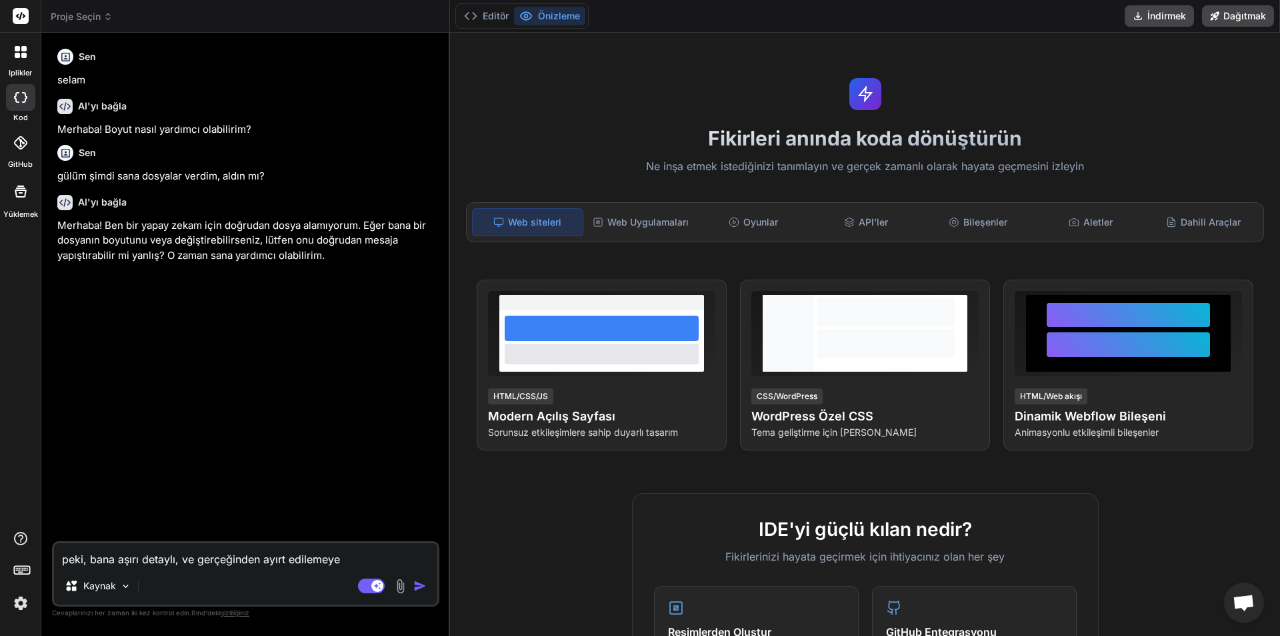
type textarea "x"
type textarea "peki, bana aşırı detaylı, ve gerçeğinden ayırt edilemeyece"
type textarea "x"
type textarea "peki, bana aşırı detaylı, ve gerçeğinden ayırt edilemeyecek"
type textarea "x"
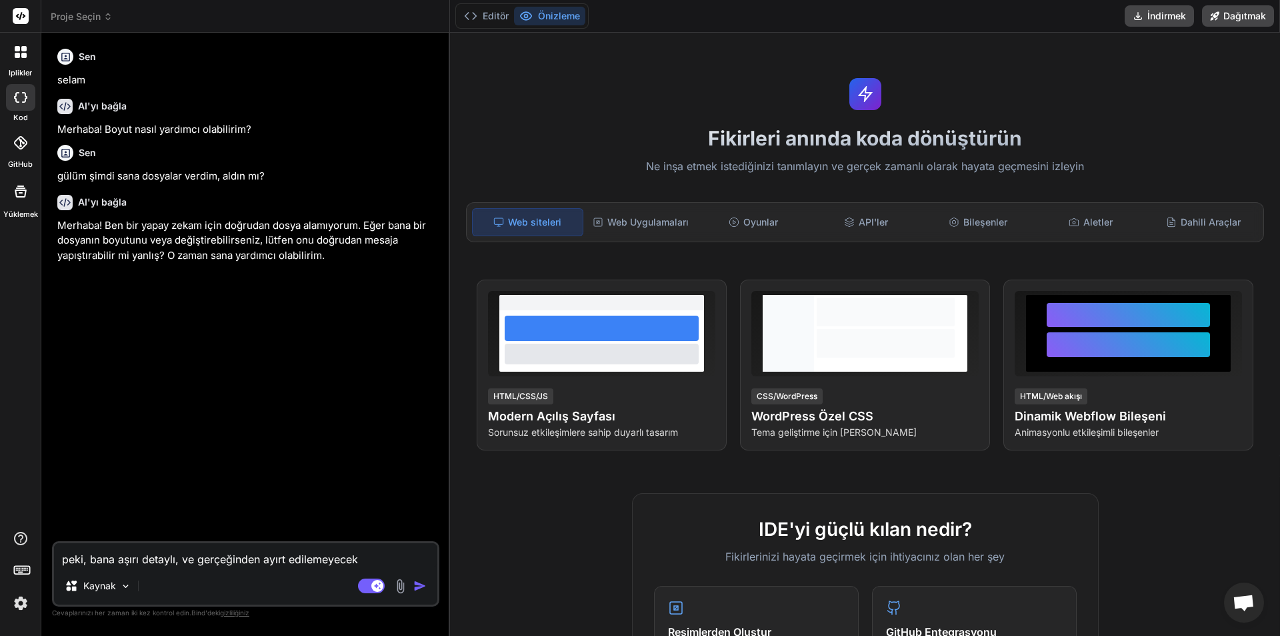
type textarea "peki, bana aşırı detaylı, ve gerçeğinden ayırt edilemeyecek"
type textarea "x"
type textarea "peki, bana aşırı detaylı, ve gerçeğinden ayırt edilemeyecek k"
type textarea "x"
type textarea "peki, bana aşırı detaylı, ve gerçeğinden ayırt edilemeyecek ka"
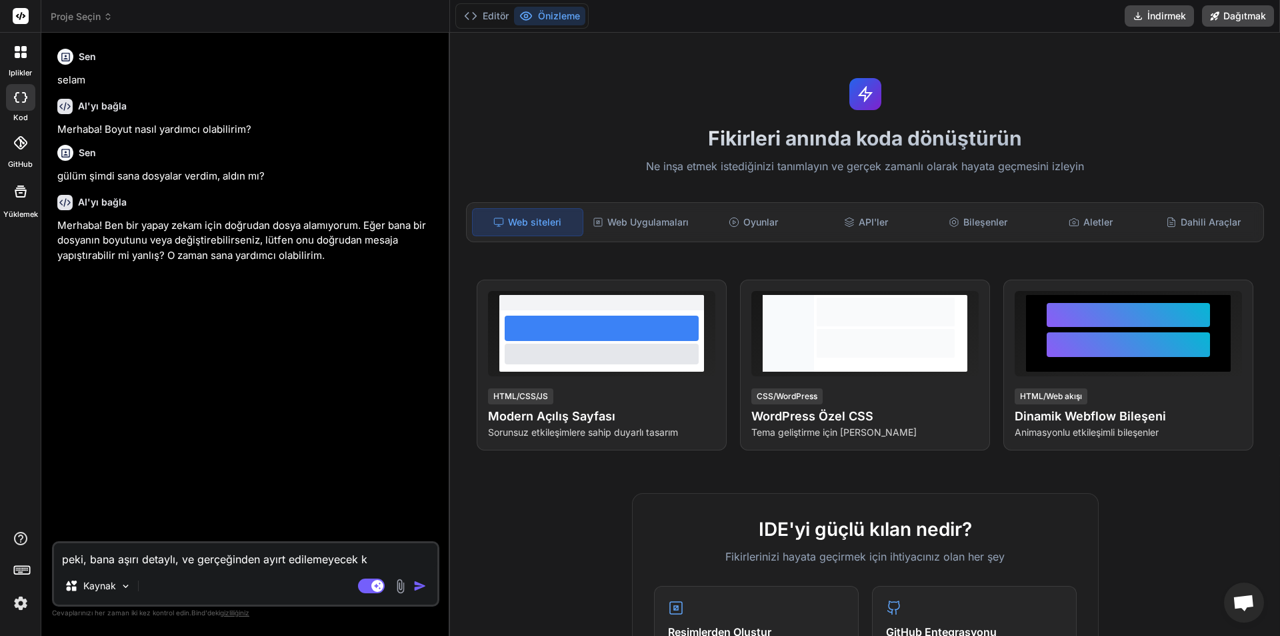
type textarea "x"
type textarea "peki, bana aşırı detaylı, ve gerçeğinden ayırt edilemeyecek kad"
type textarea "x"
type textarea "peki, bana aşırı detaylı, ve gerçeğinden ayırt edilemeyecek kada"
type textarea "x"
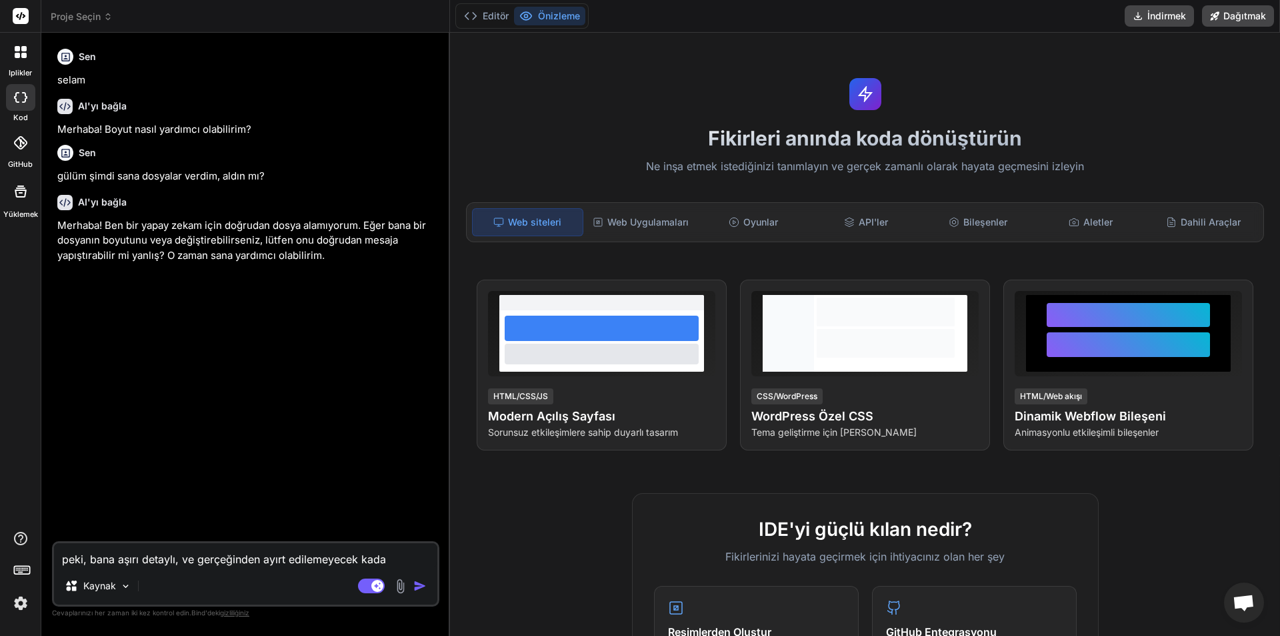
type textarea "peki, bana aşırı detaylı, ve gerçeğinden ayırt edilemeyecek kadar"
type textarea "x"
type textarea "peki, bana aşırı detaylı, ve gerçeğinden ayırt edilemeyecek kadar"
type textarea "x"
type textarea "peki, bana aşırı detaylı, ve gerçeğinden ayırt edilemeyecek kadar g"
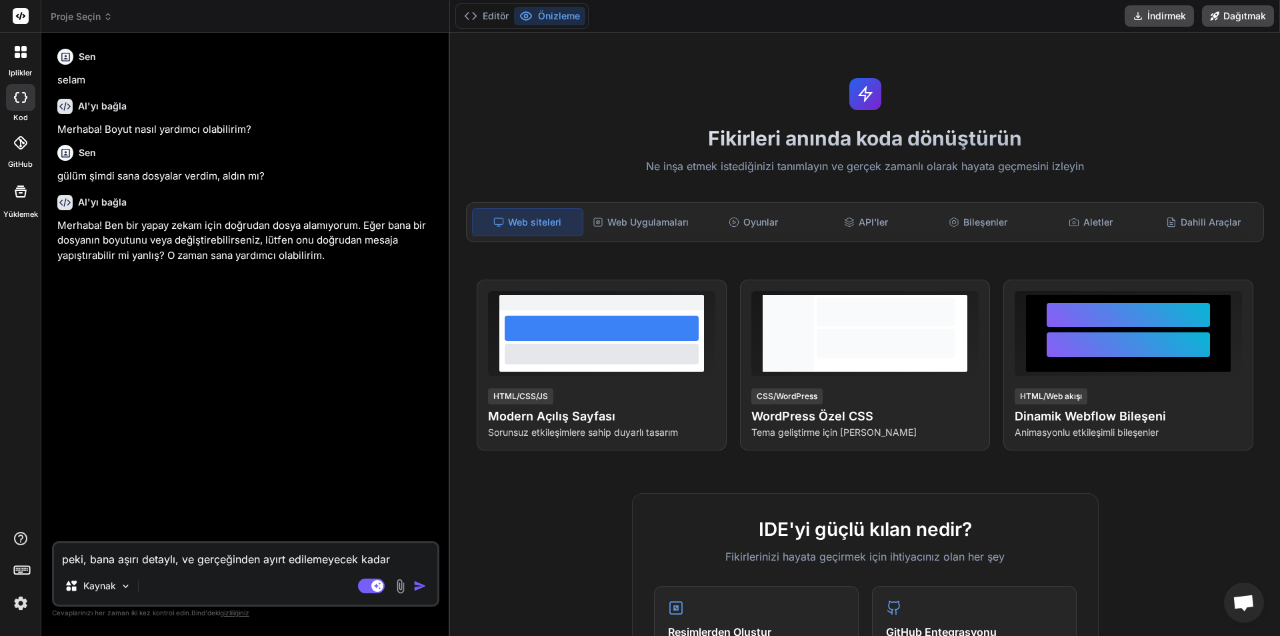
type textarea "x"
type textarea "peki, bana aşırı detaylı, ve gerçeğinden ayırt edilemeyecek kadar gü"
type textarea "x"
type textarea "peki, bana aşırı detaylı, ve gerçeğinden ayırt edilemeyecek kadar güz"
type textarea "x"
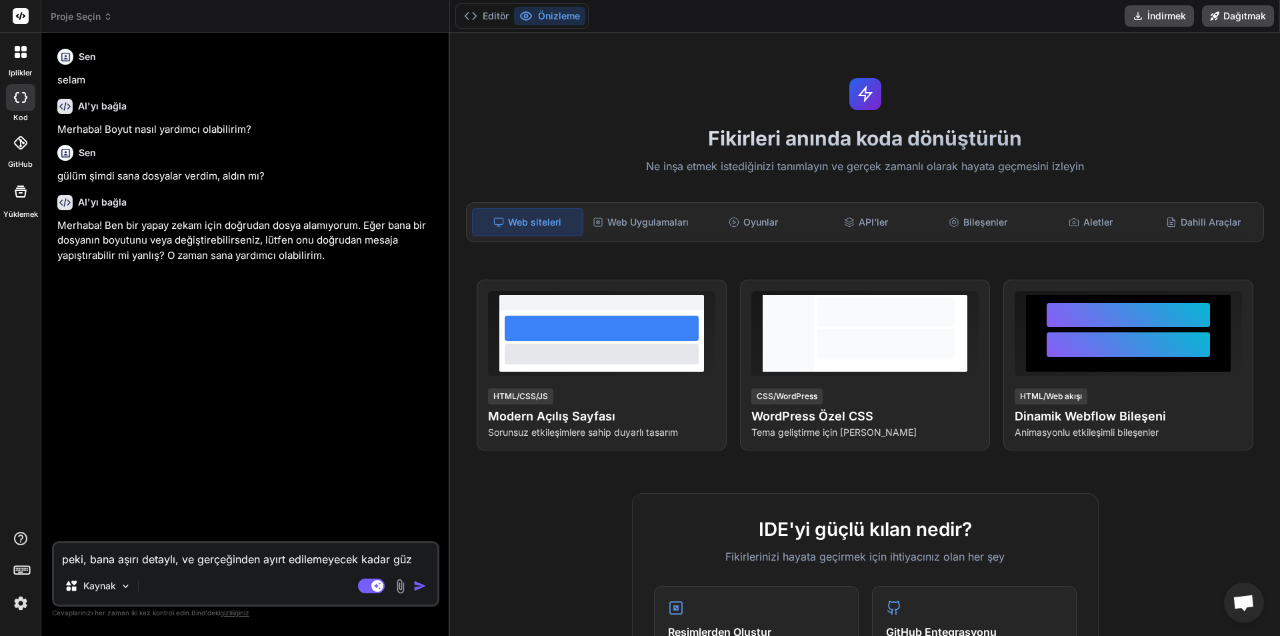
type textarea "peki, bana aşırı detaylı, ve gerçeğinden ayırt edilemeyecek kadar güze"
type textarea "x"
type textarea "peki, bana aşırı detaylı, ve gerçeğinden ayırt edilemeyecek kadar güzekl"
type textarea "x"
type textarea "peki, bana aşırı detaylı, ve gerçeğinden ayırt edilemeyecek kadar güzek"
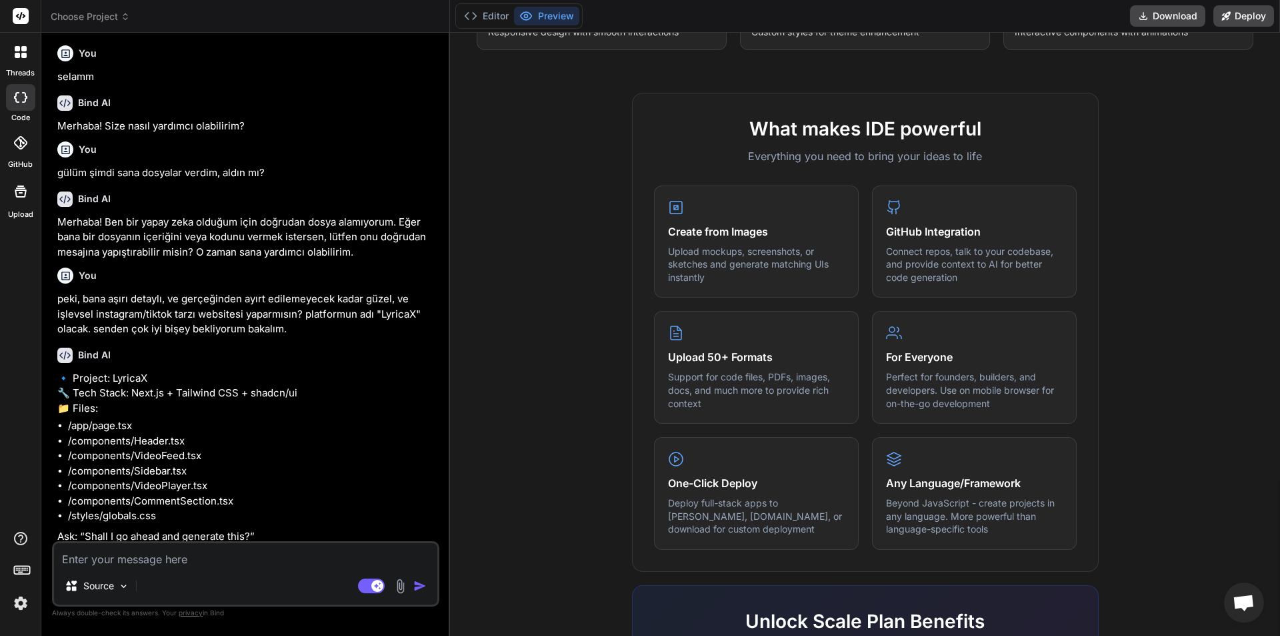
scroll to position [9, 0]
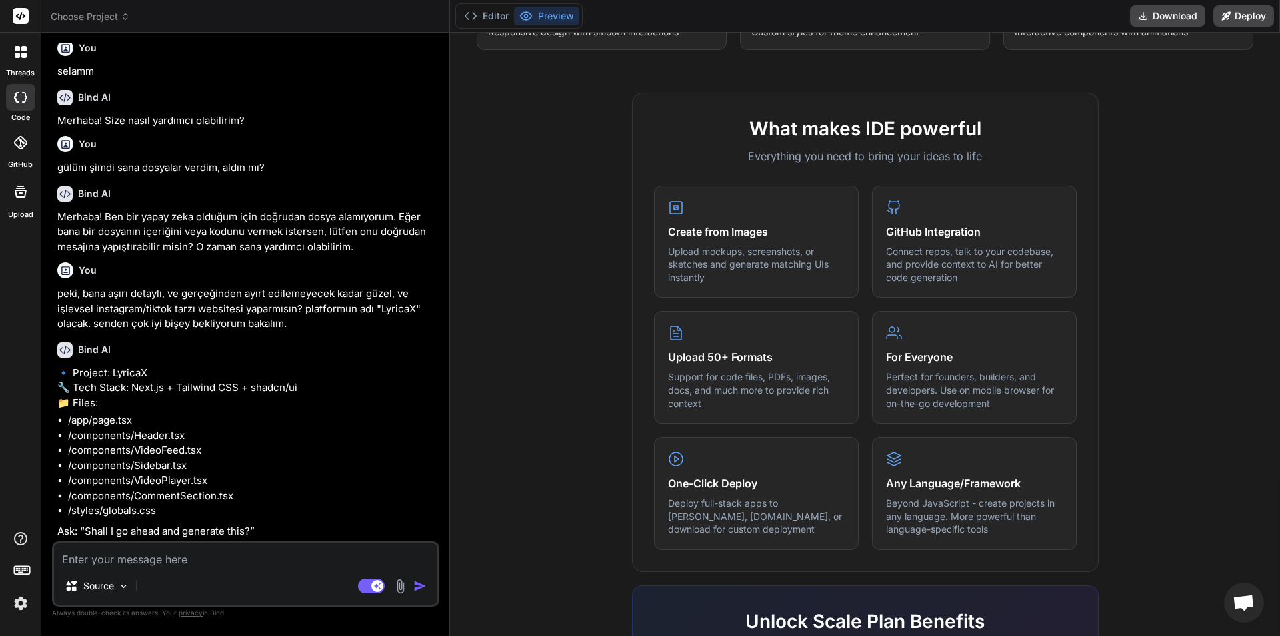
click at [198, 559] on textarea at bounding box center [245, 555] width 383 height 24
click at [203, 559] on textarea "türkçe konuşurmusun, anmaladım ne dedin" at bounding box center [245, 555] width 383 height 24
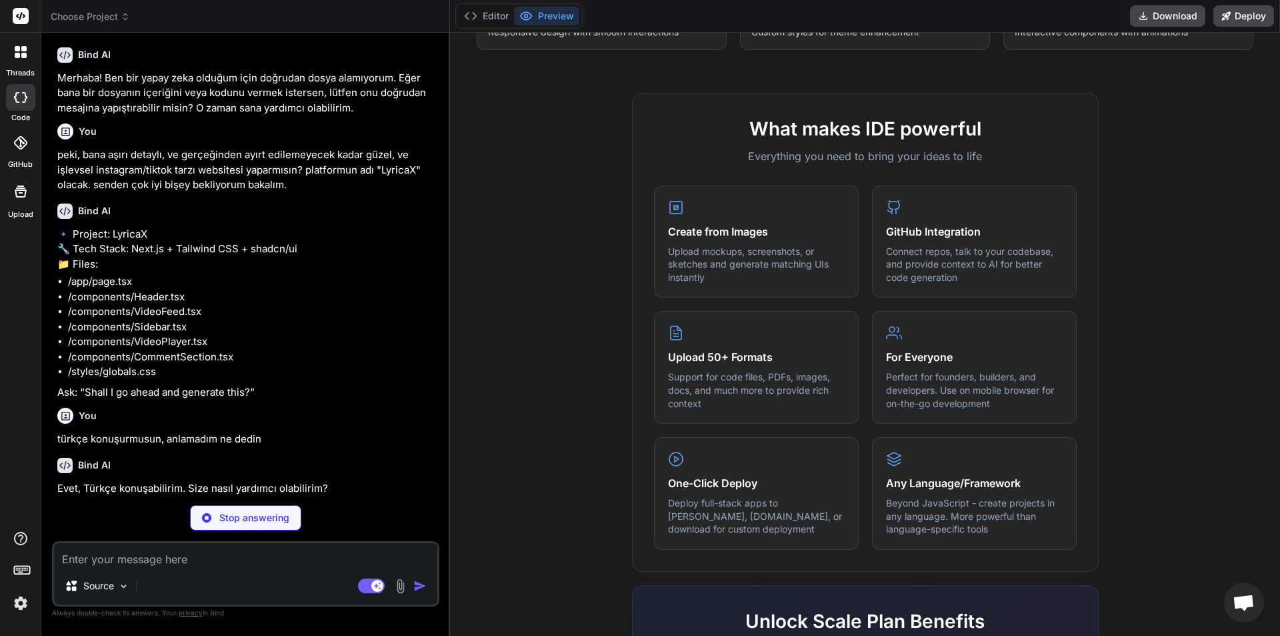
scroll to position [105, 0]
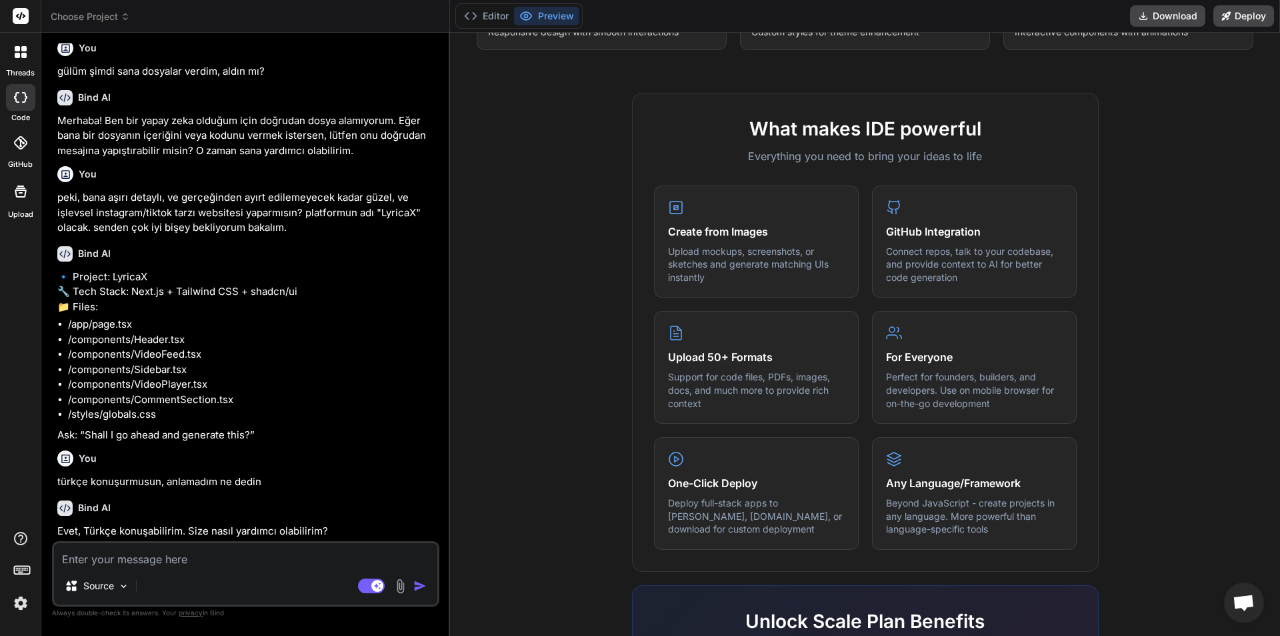
paste textarea "peki, bana aşırı detaylı, ve gerçeğinden ayırt edilemeyecek kadar güzel, ve işl…"
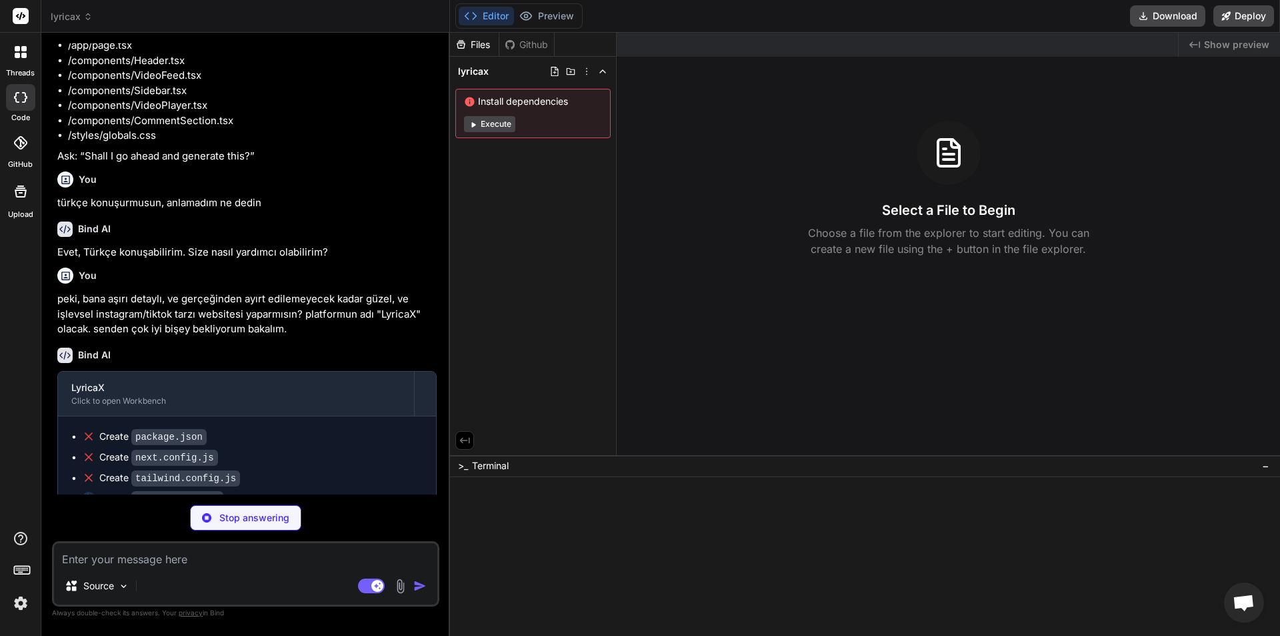
scroll to position [409, 0]
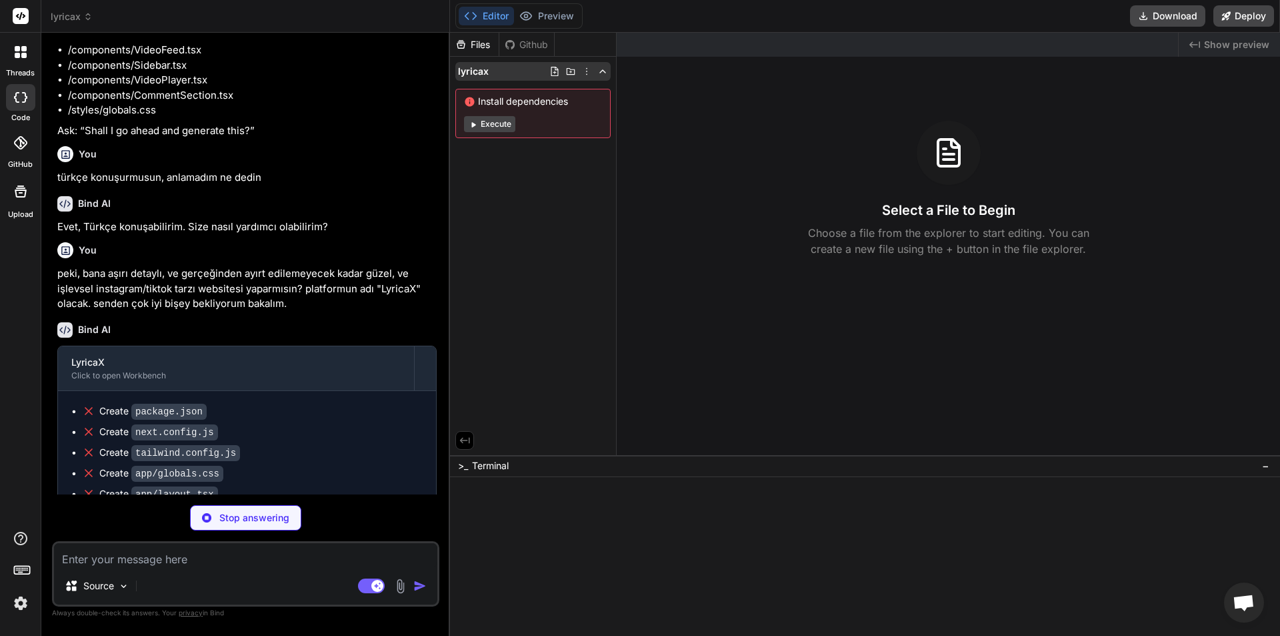
click at [582, 69] on icon at bounding box center [587, 71] width 11 height 11
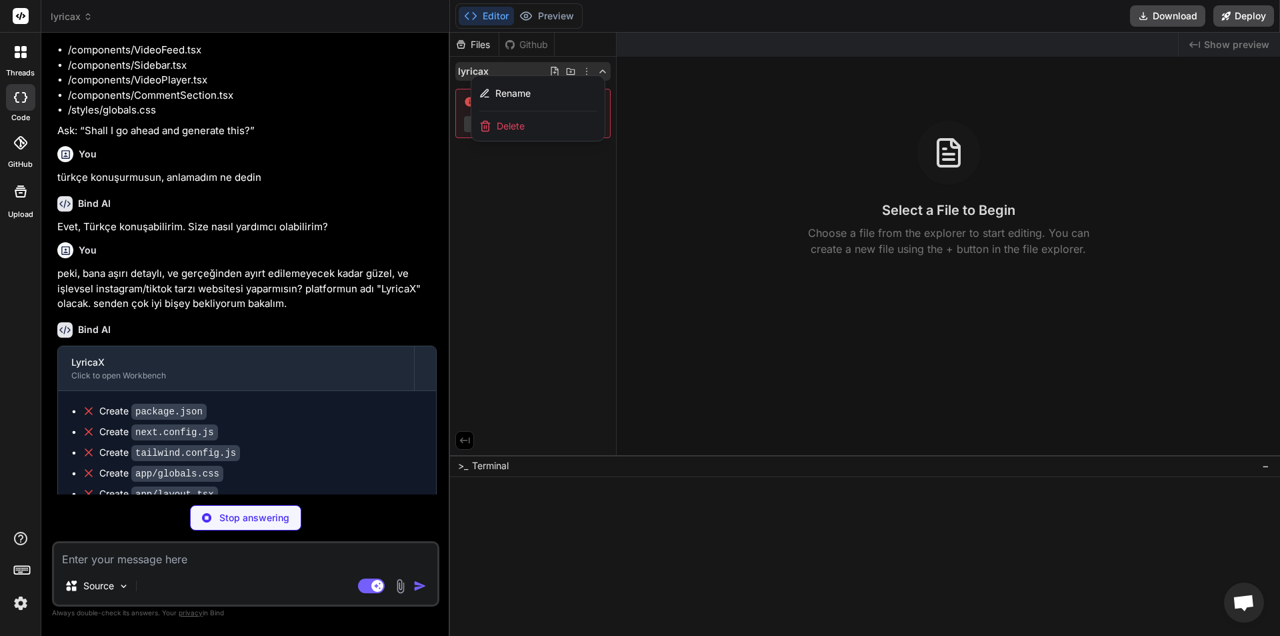
click at [526, 225] on div at bounding box center [865, 334] width 830 height 603
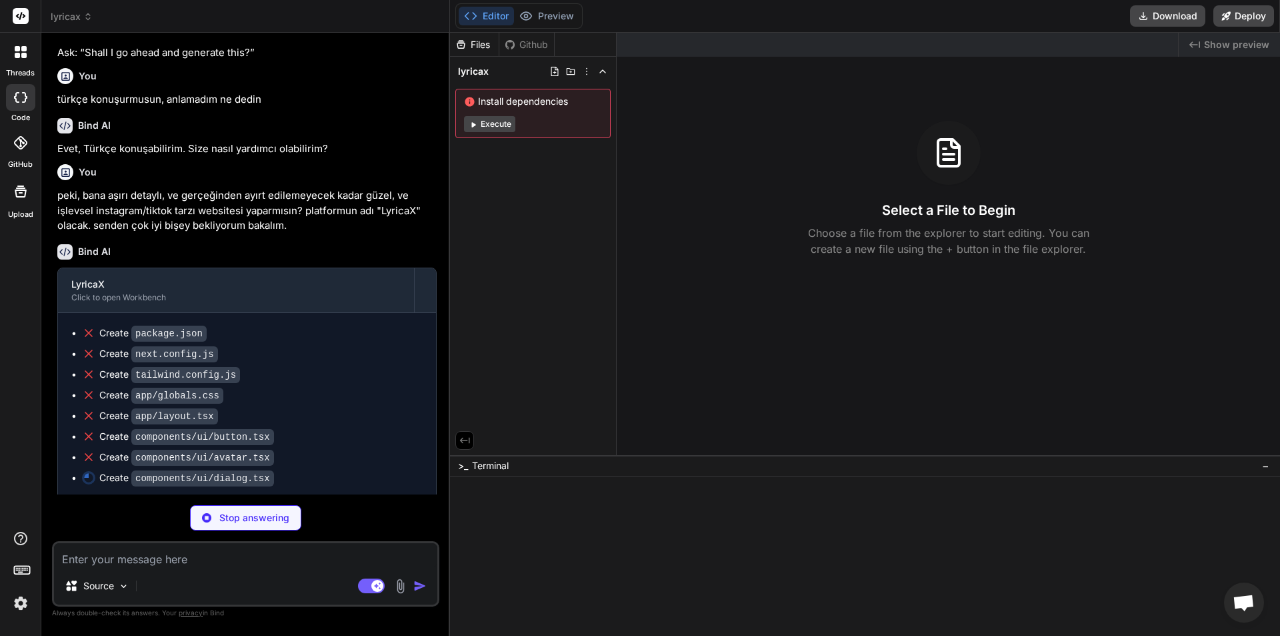
scroll to position [492, 0]
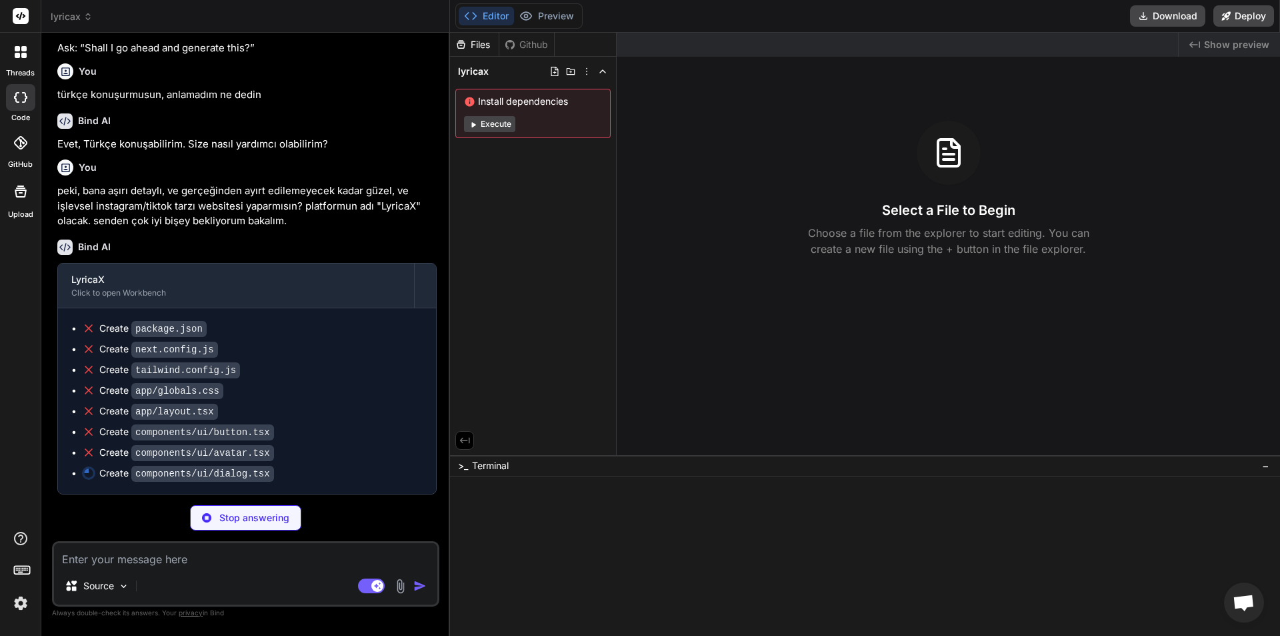
click at [21, 57] on icon at bounding box center [21, 52] width 12 height 12
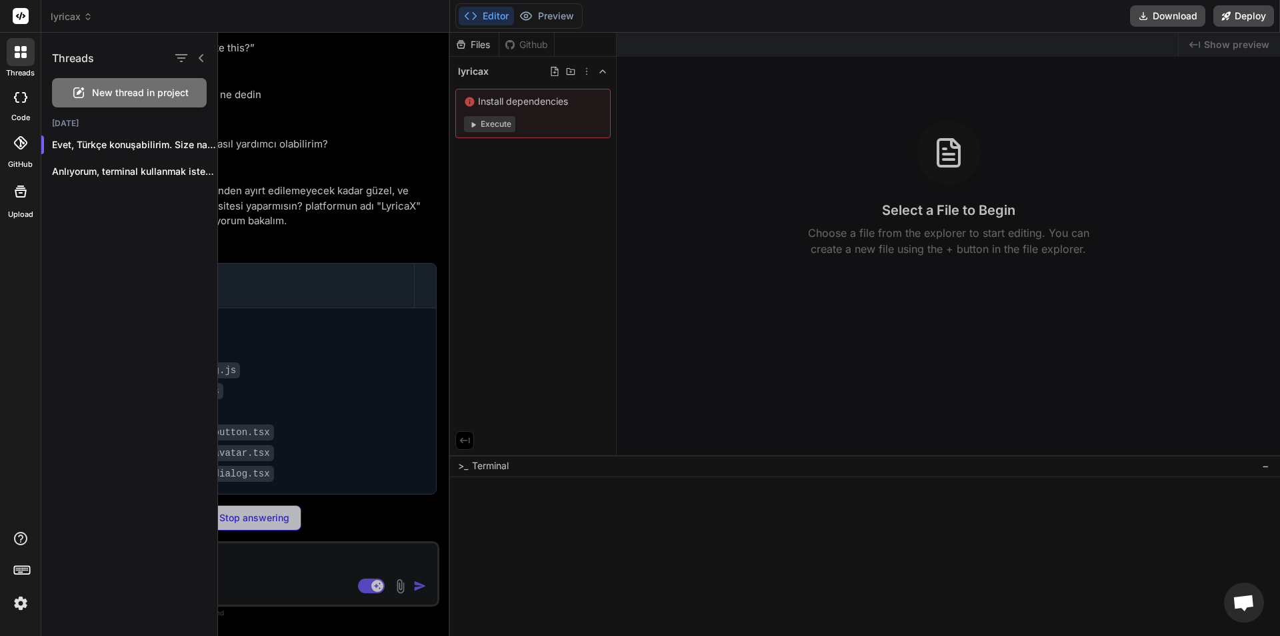
click at [329, 250] on div at bounding box center [749, 334] width 1062 height 603
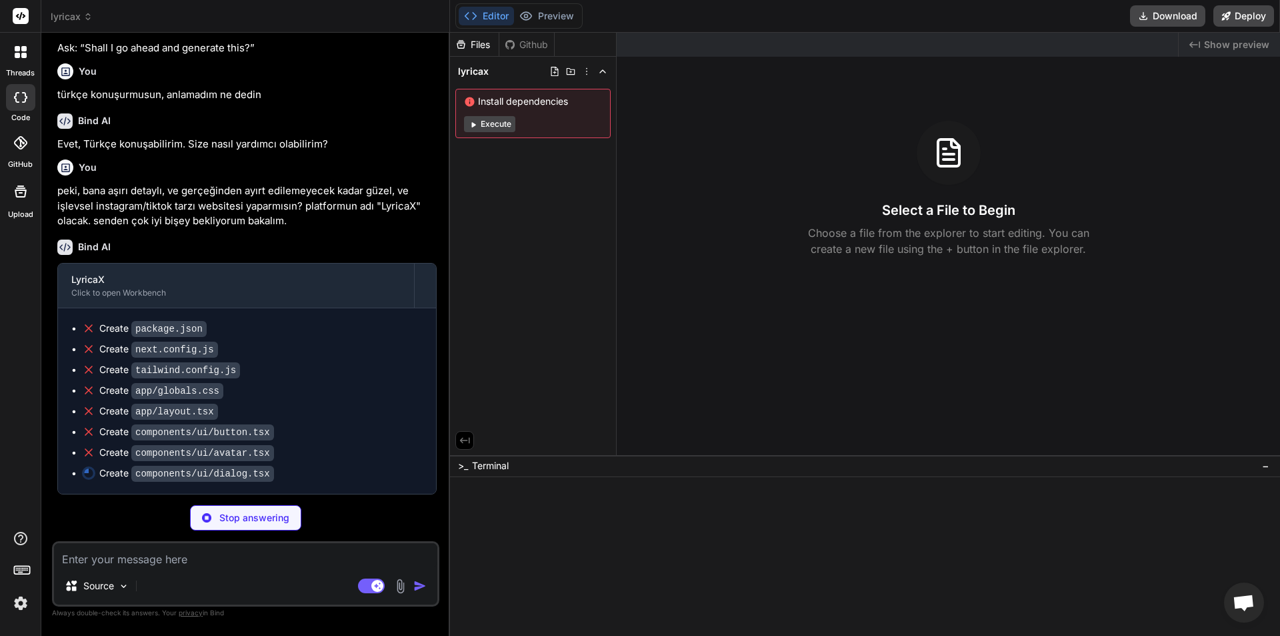
click at [274, 516] on p "Stop answering" at bounding box center [254, 517] width 70 height 13
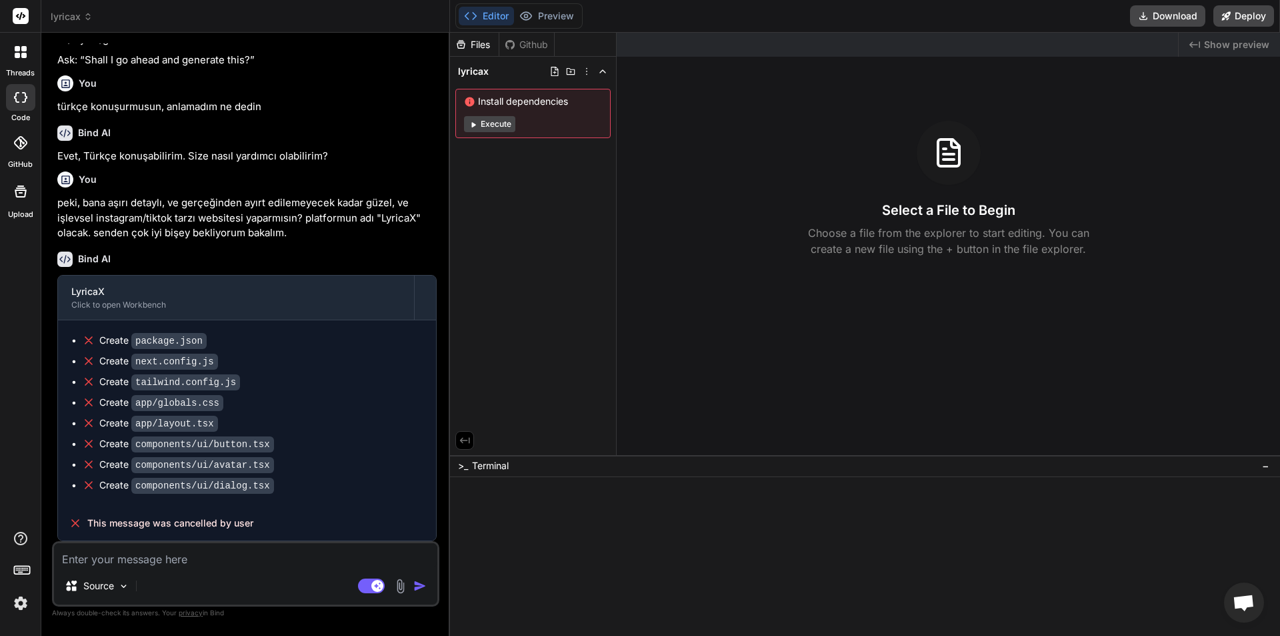
click at [21, 61] on div at bounding box center [21, 52] width 28 height 28
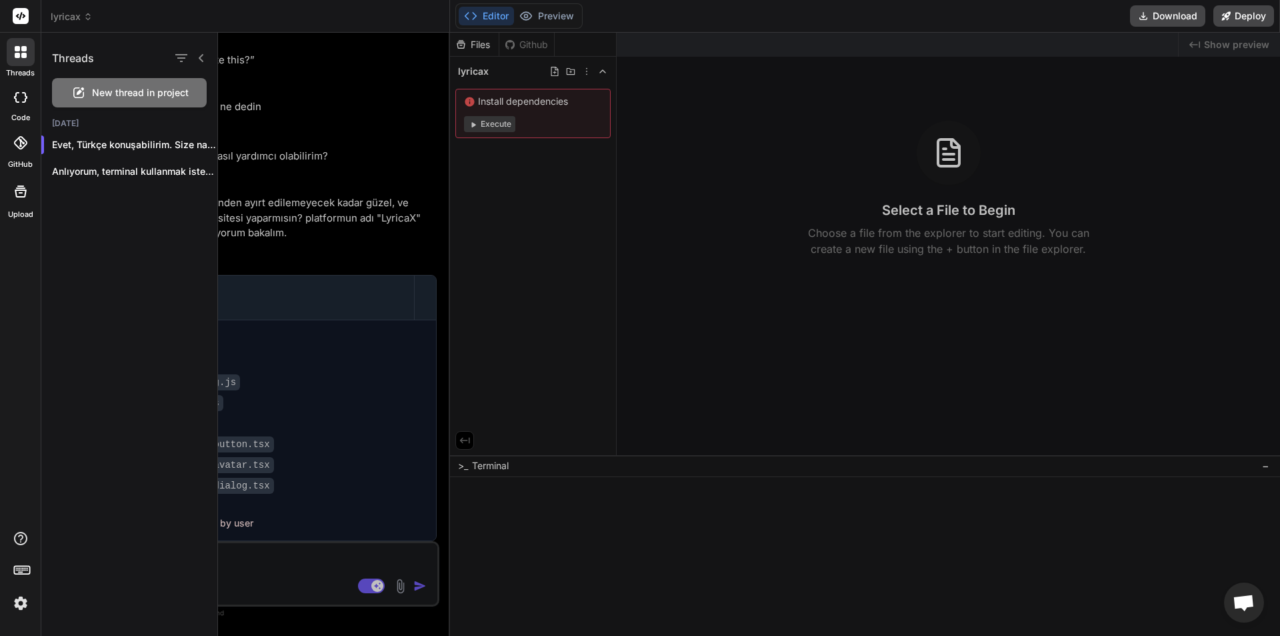
click at [144, 86] on span "New thread in project" at bounding box center [140, 92] width 97 height 13
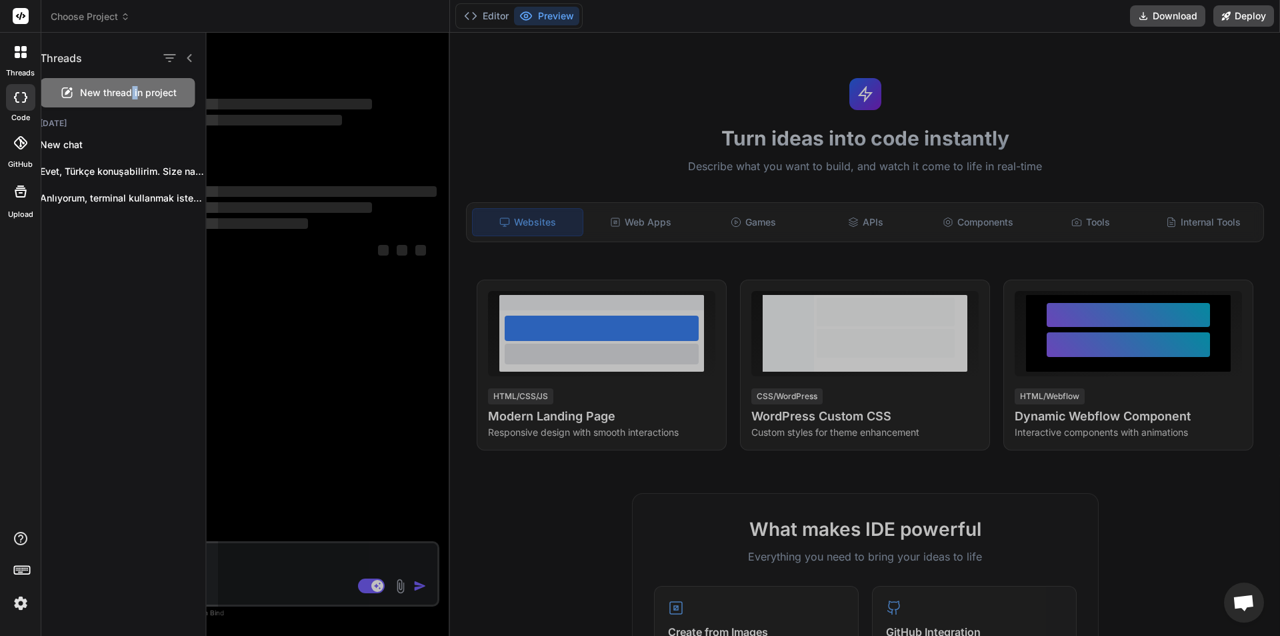
scroll to position [0, 0]
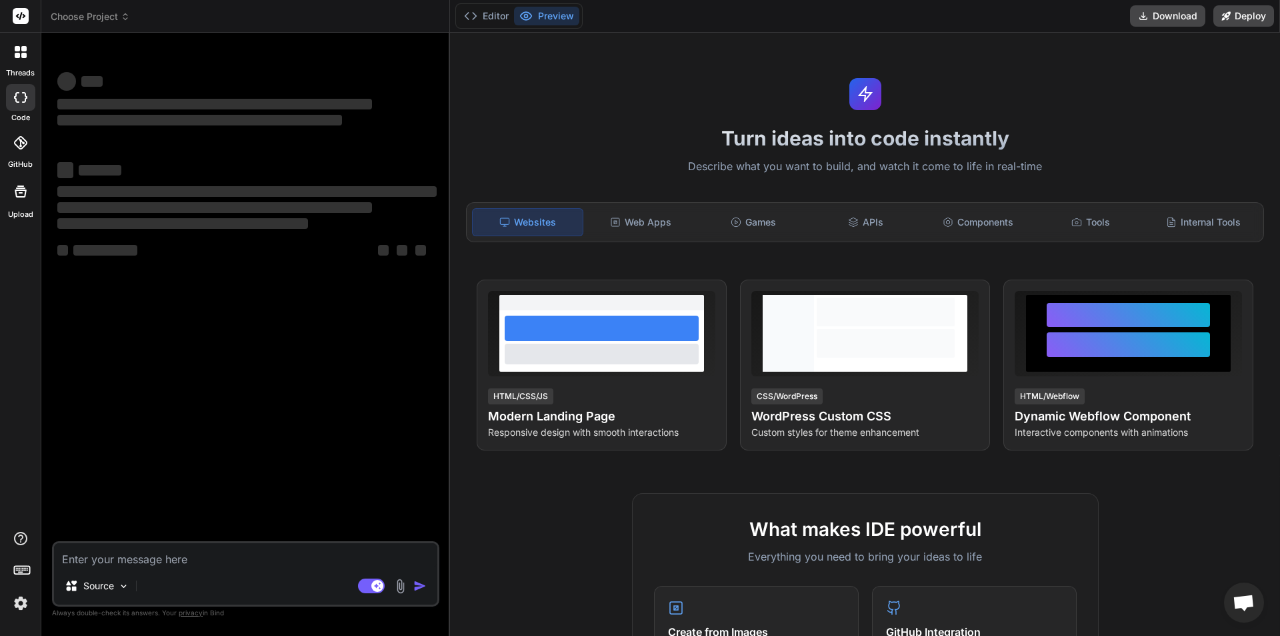
click at [251, 558] on textarea at bounding box center [245, 555] width 383 height 24
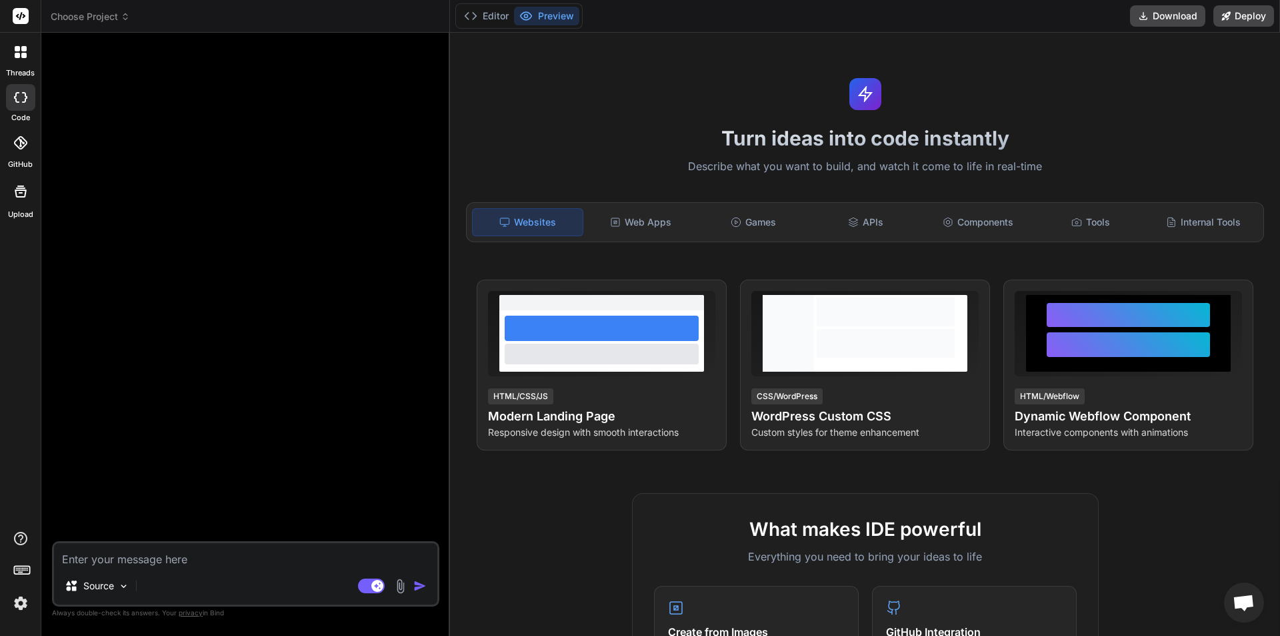
paste textarea "peki, bana aşırı detaylı, ve gerçeğinden ayırt edilemeyecek kadar güzel, ve işl…"
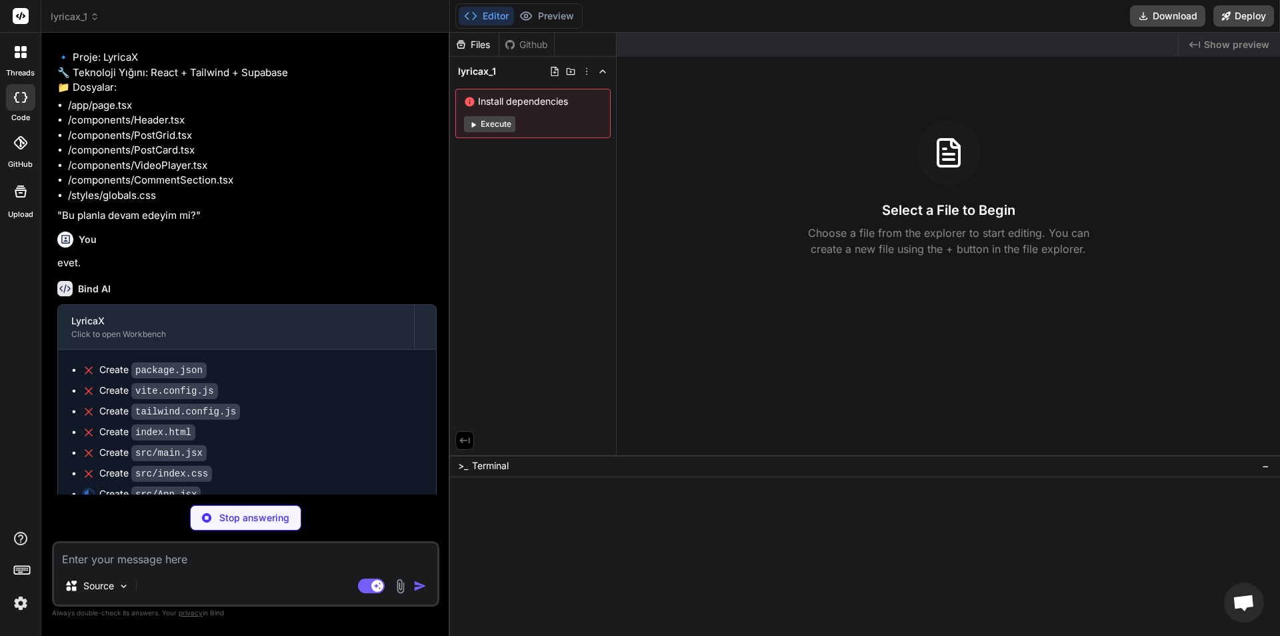
scroll to position [137, 0]
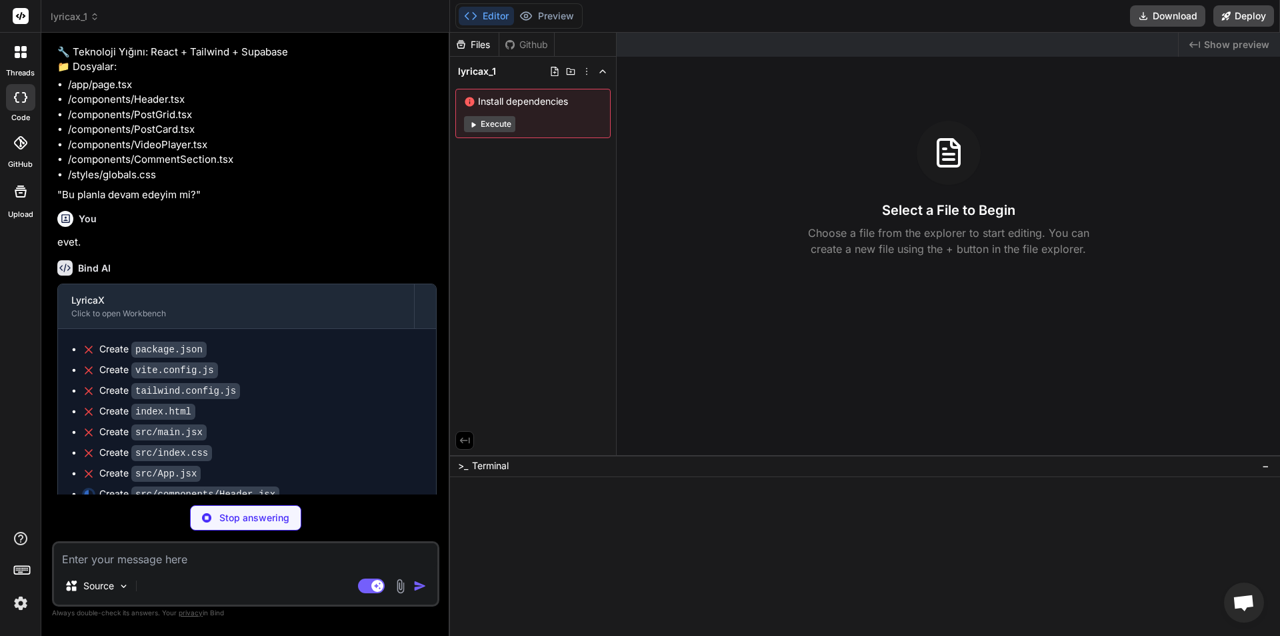
click at [542, 44] on div "Github" at bounding box center [527, 44] width 55 height 13
click at [481, 42] on div "Files" at bounding box center [474, 44] width 49 height 13
click at [524, 47] on div "Github" at bounding box center [527, 44] width 55 height 13
click at [397, 590] on img at bounding box center [400, 585] width 15 height 15
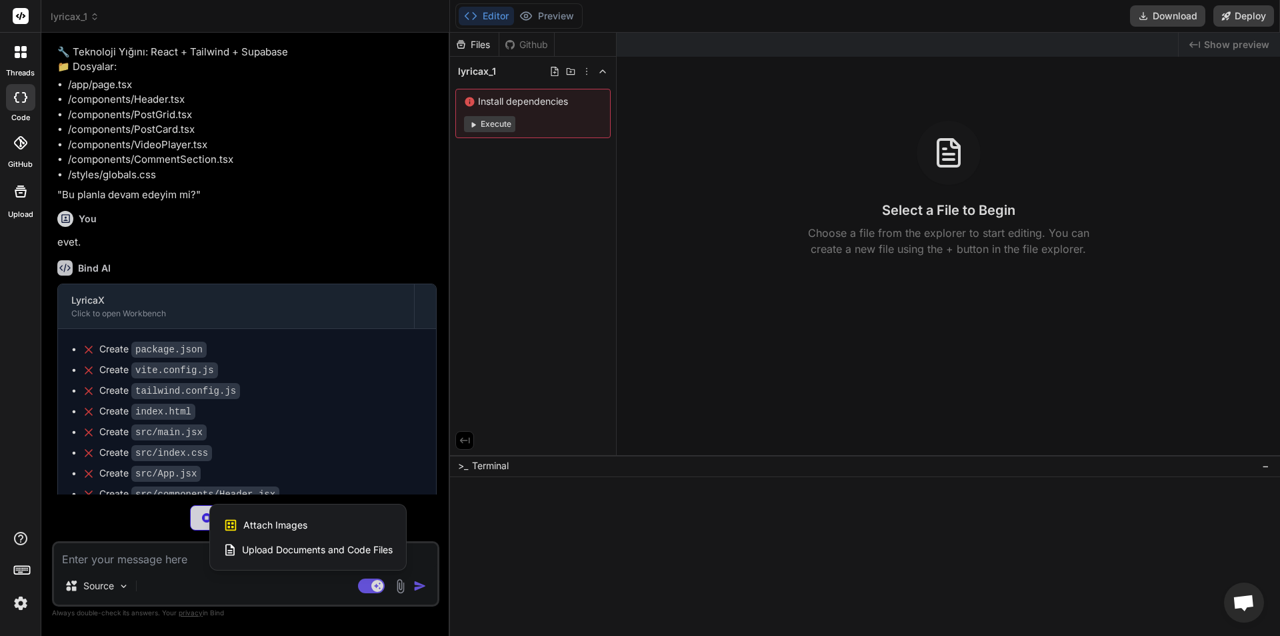
click at [334, 552] on span "Upload Documents and Code Files" at bounding box center [317, 549] width 151 height 13
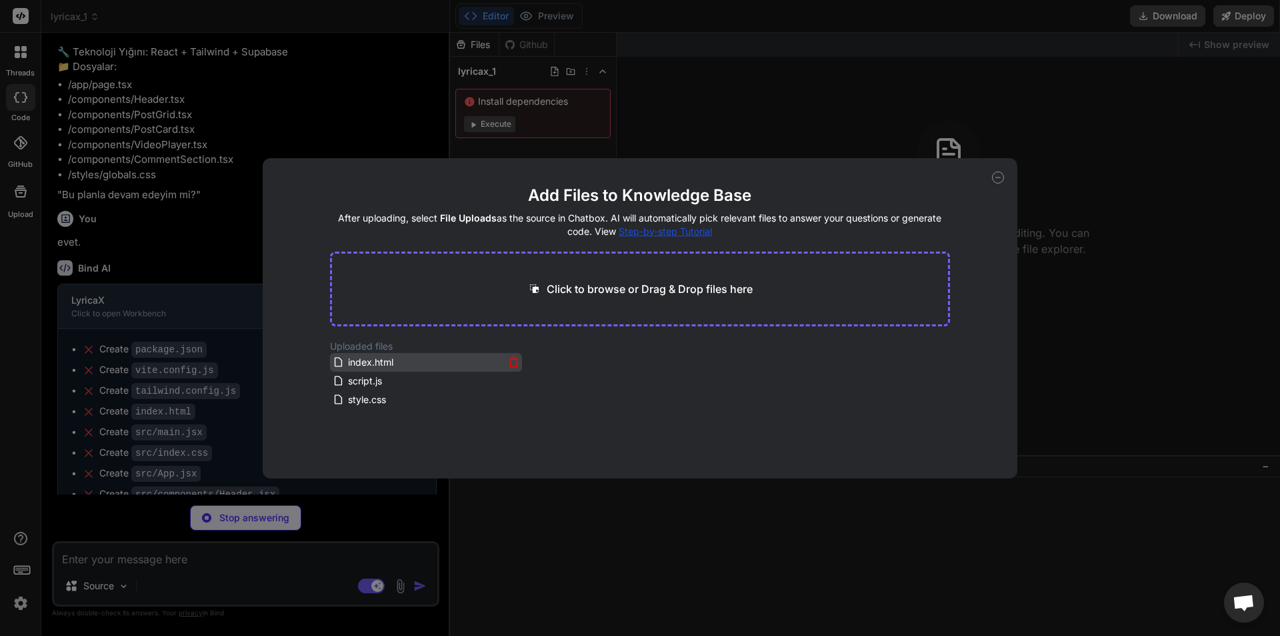
click at [512, 362] on icon at bounding box center [513, 361] width 11 height 11
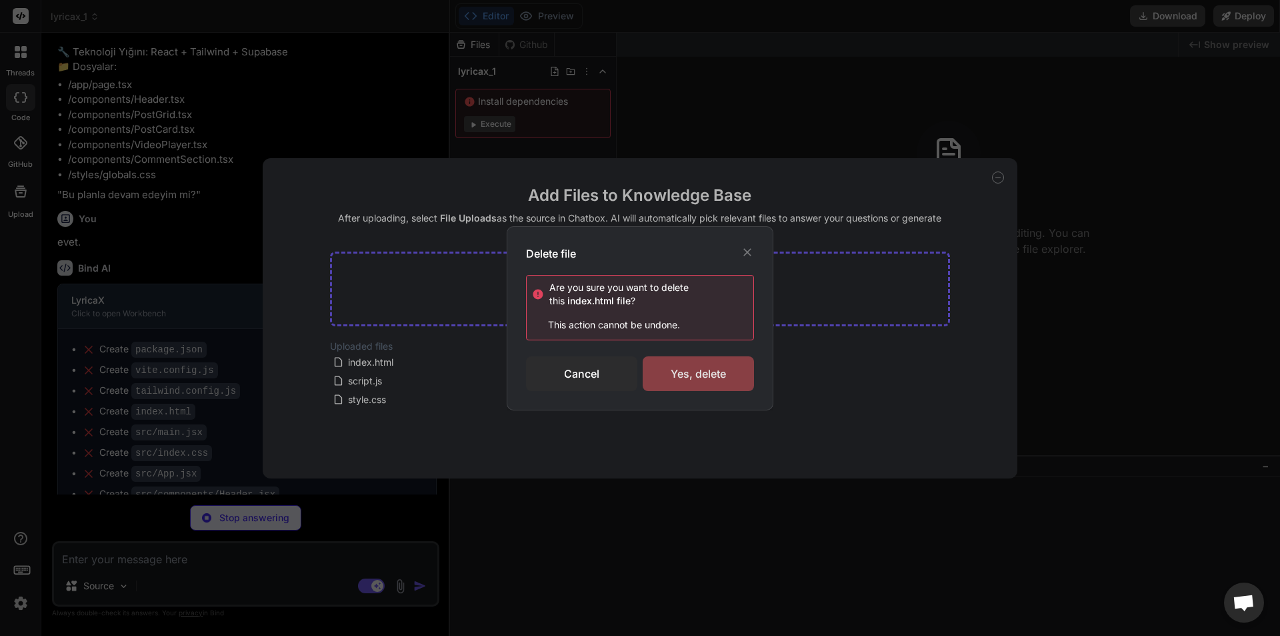
click at [704, 384] on div "Yes, delete" at bounding box center [698, 373] width 111 height 35
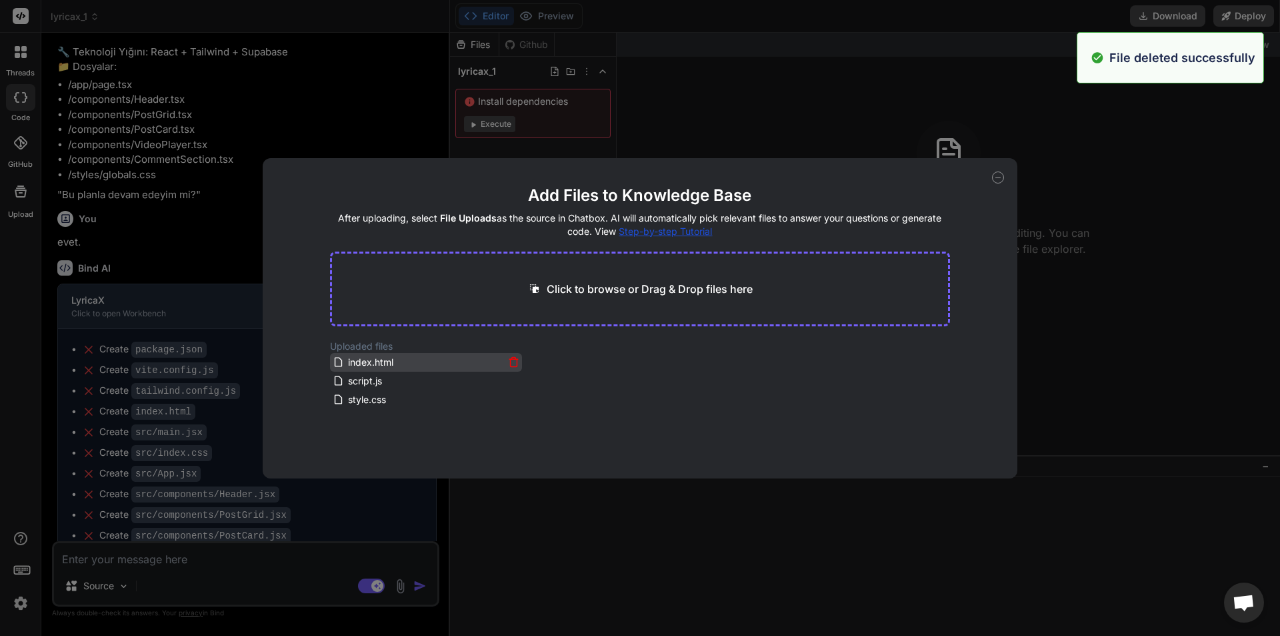
click at [512, 363] on icon at bounding box center [513, 361] width 11 height 11
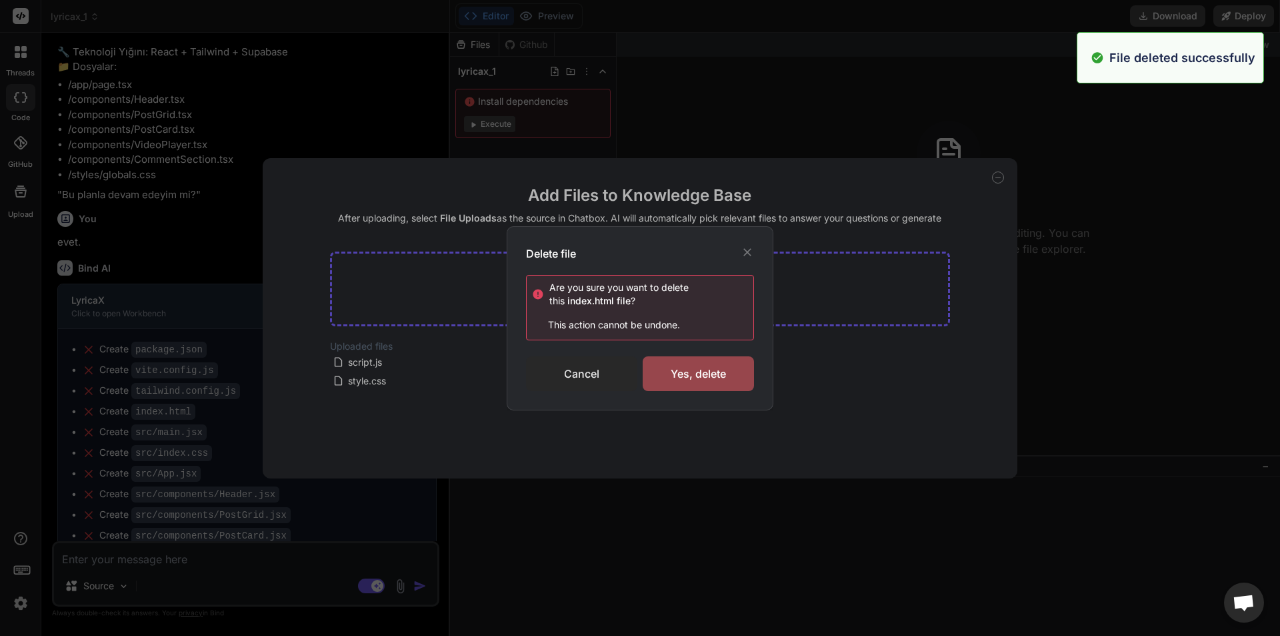
click at [587, 371] on div "Cancel" at bounding box center [581, 373] width 111 height 35
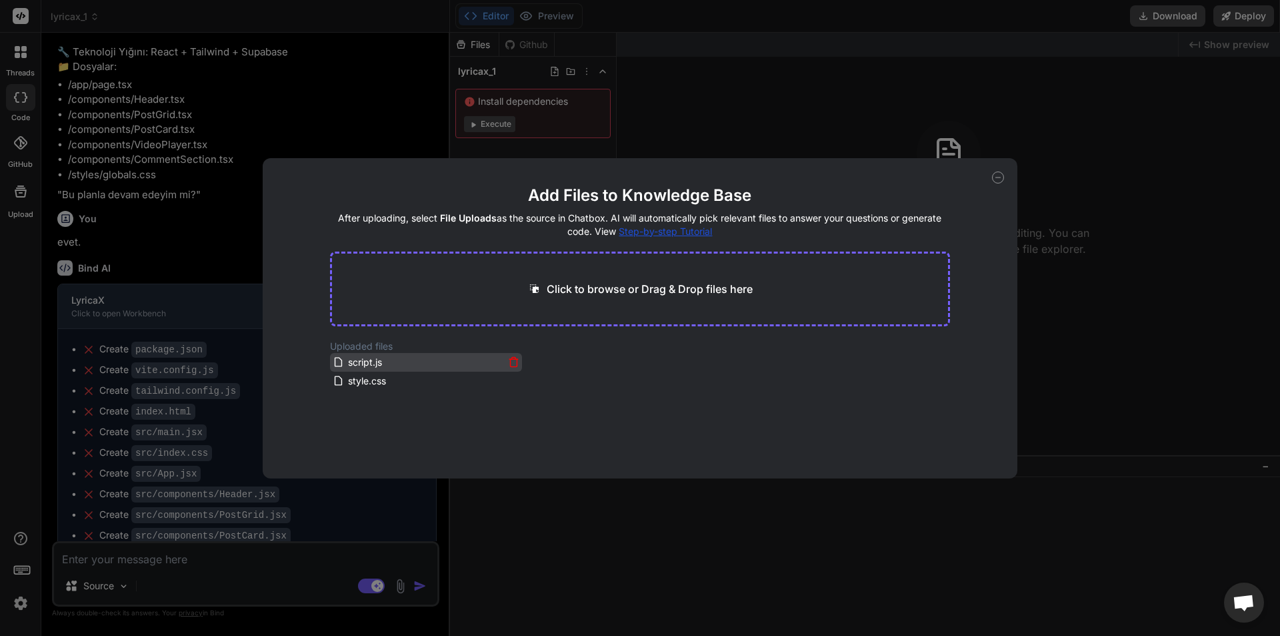
click at [511, 356] on icon at bounding box center [513, 361] width 11 height 11
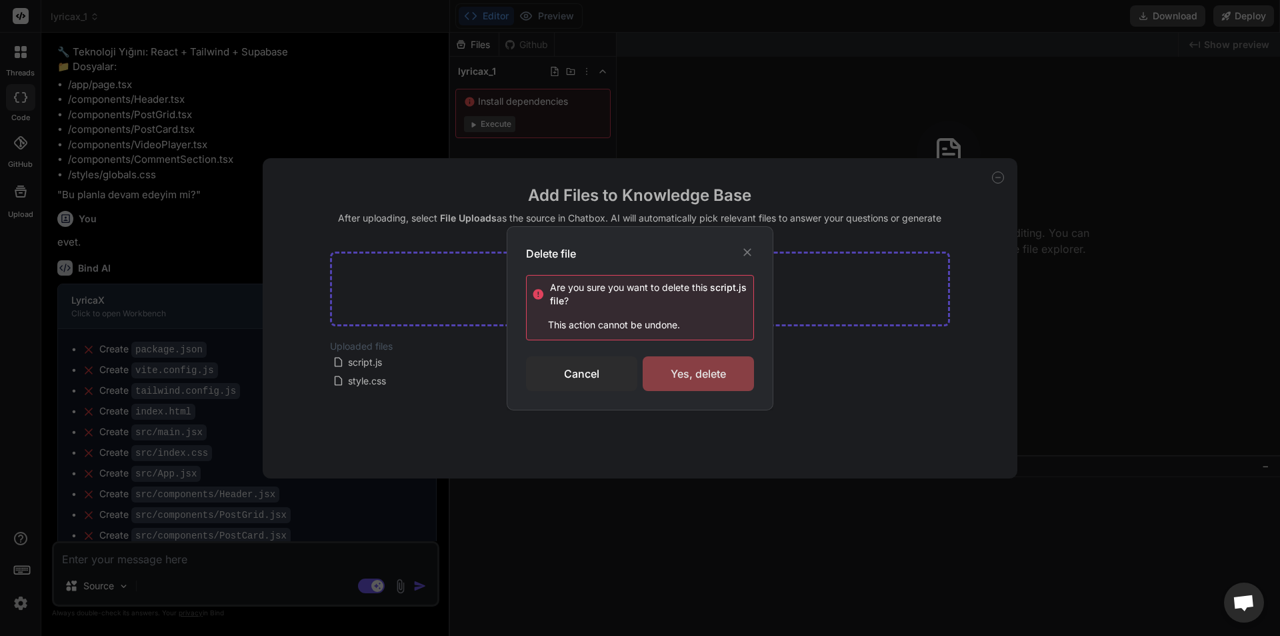
click at [672, 360] on div "Yes, delete" at bounding box center [698, 373] width 111 height 35
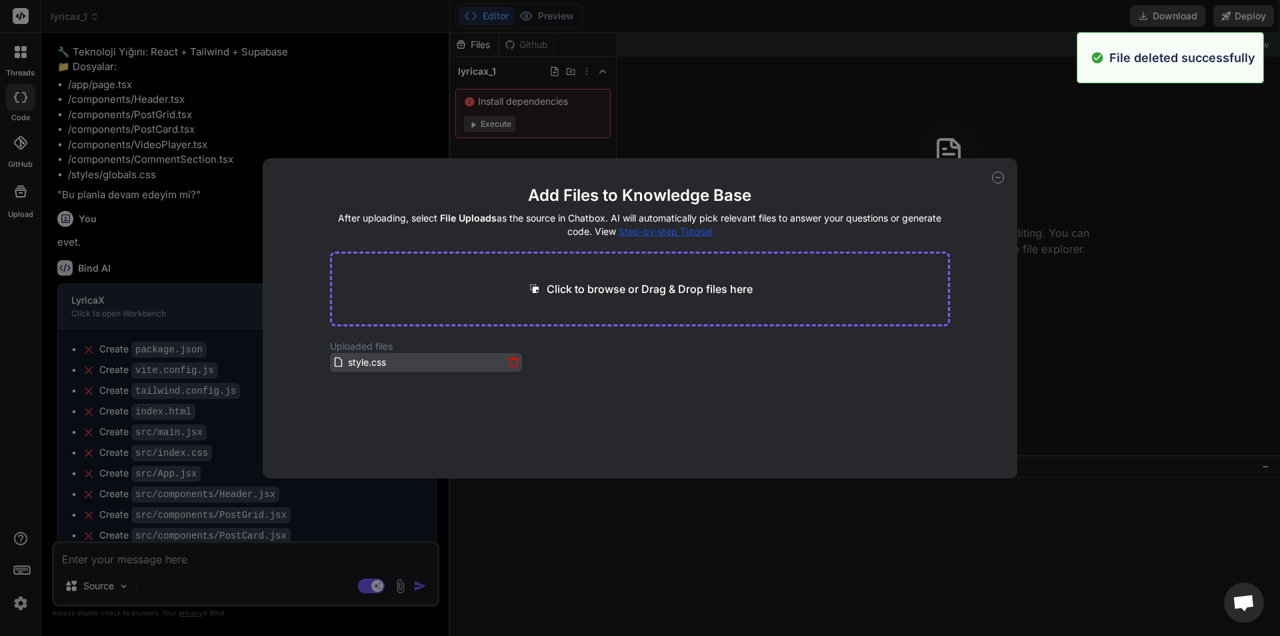
click at [510, 361] on icon at bounding box center [513, 361] width 11 height 11
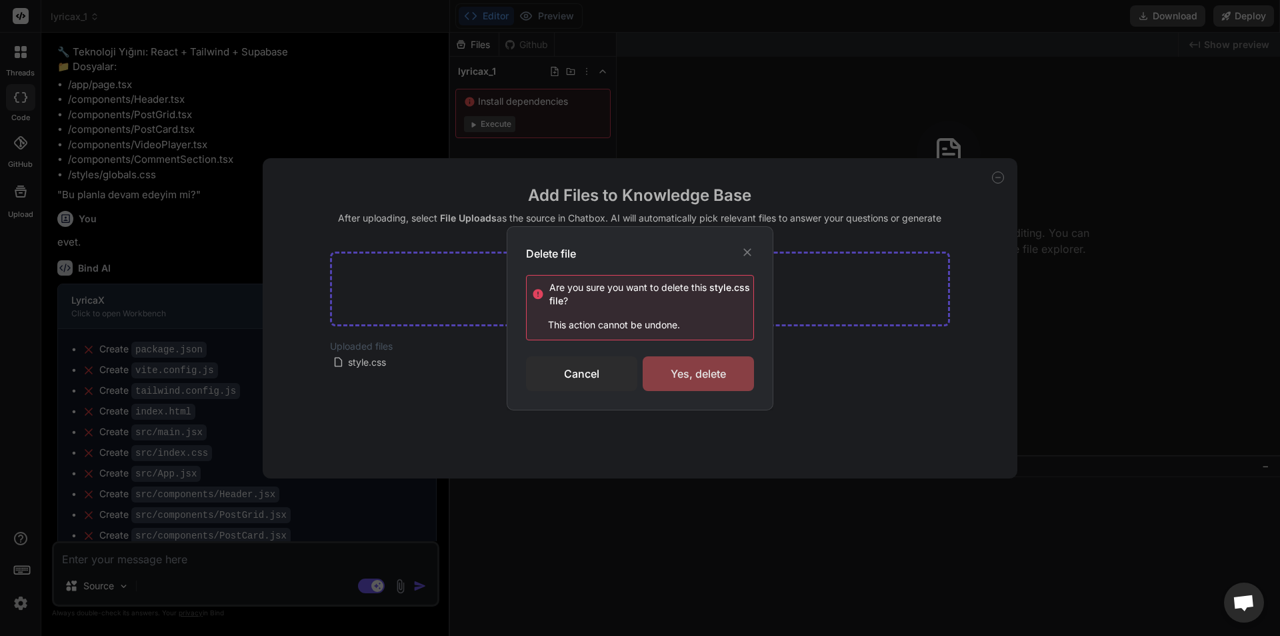
click at [672, 360] on div "Yes, delete" at bounding box center [698, 373] width 111 height 35
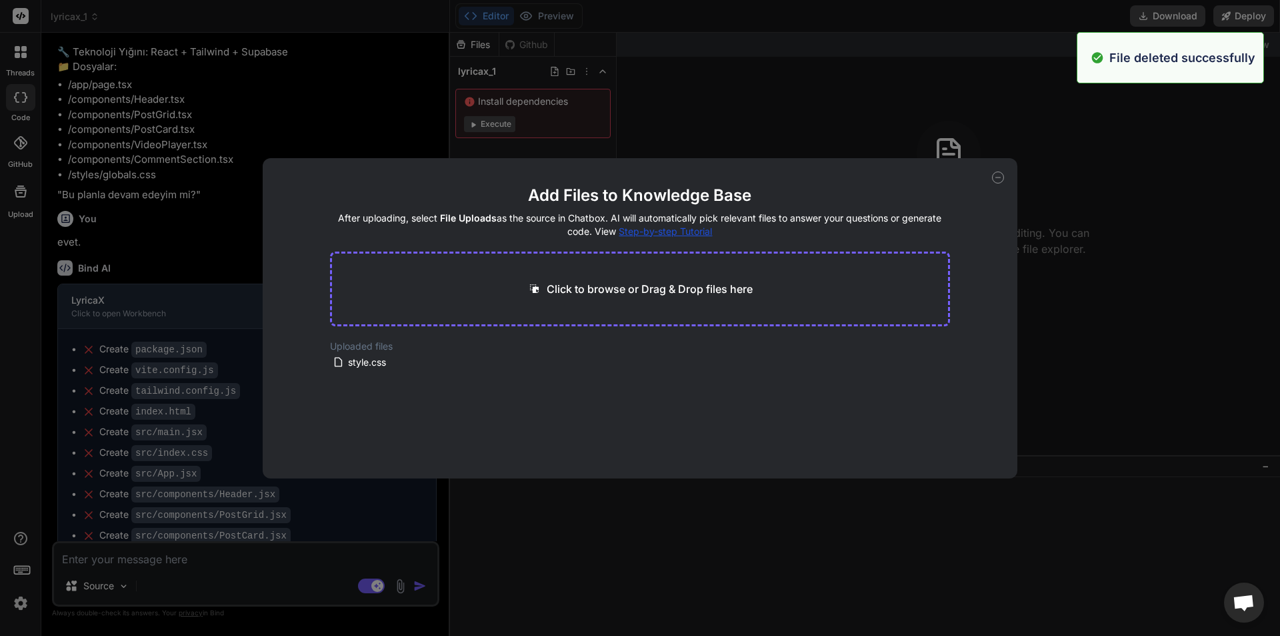
click at [994, 177] on icon at bounding box center [998, 177] width 12 height 12
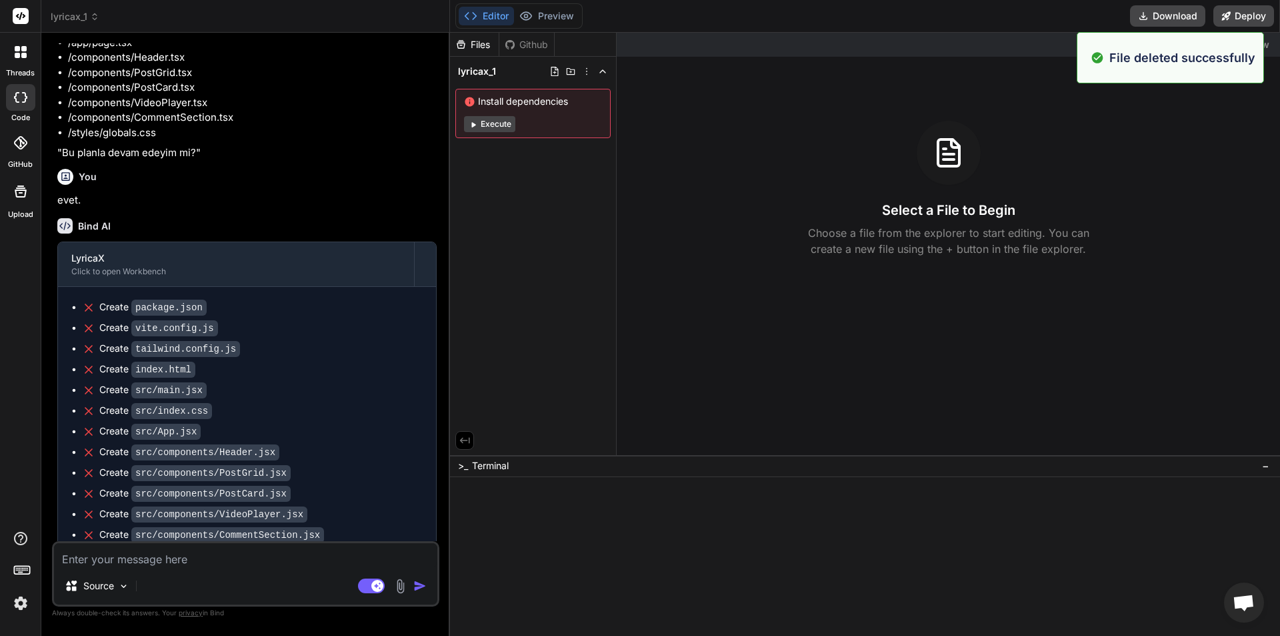
scroll to position [235, 0]
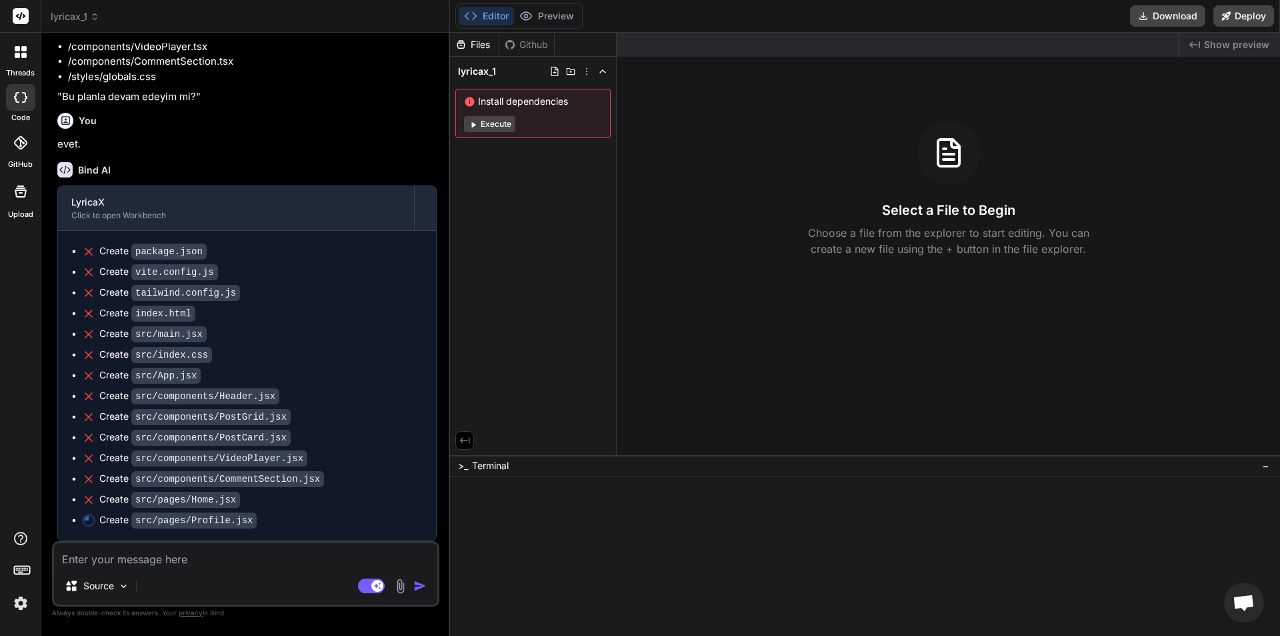
click at [468, 434] on icon at bounding box center [465, 440] width 12 height 12
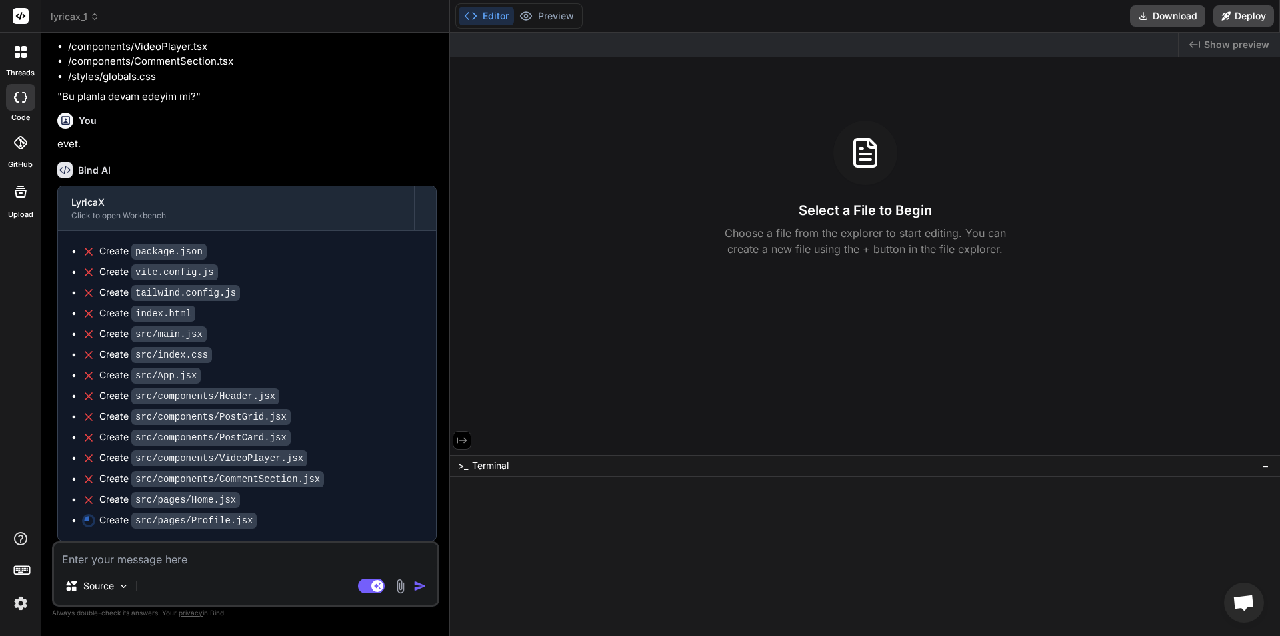
click at [464, 435] on icon at bounding box center [462, 440] width 12 height 12
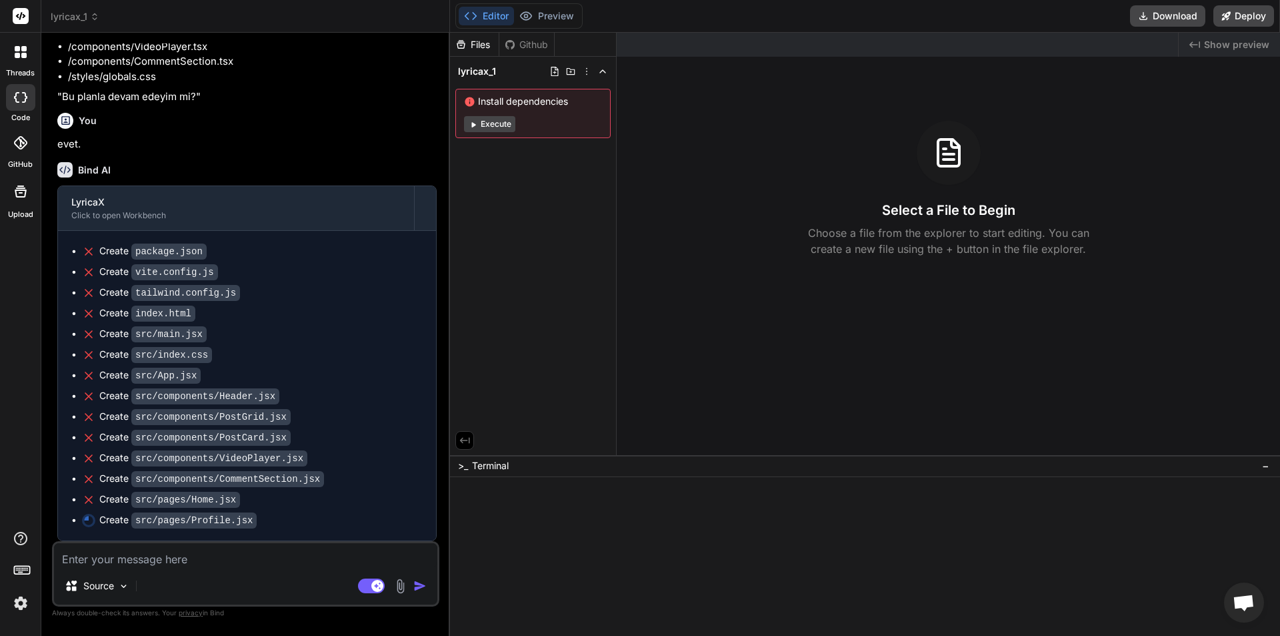
click at [866, 237] on p "Choose a file from the explorer to start editing. You can create a new file usi…" at bounding box center [949, 241] width 299 height 32
click at [938, 161] on icon at bounding box center [948, 152] width 21 height 27
click at [1230, 47] on span "Show preview" at bounding box center [1236, 44] width 65 height 13
click at [1198, 47] on icon "Created with Pixso." at bounding box center [1195, 44] width 11 height 11
drag, startPoint x: 1098, startPoint y: 101, endPoint x: 993, endPoint y: 100, distance: 104.7
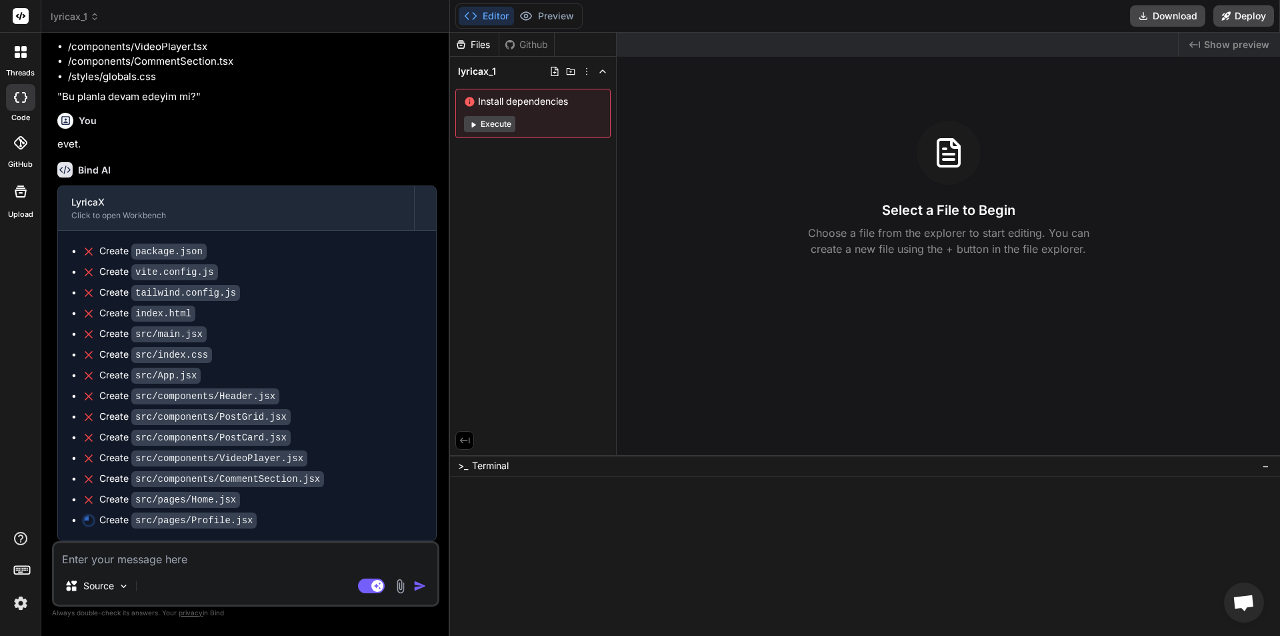
click at [1098, 100] on div "Created with Pixso. Show preview Select a File to Begin Choose a file from the …" at bounding box center [949, 244] width 664 height 422
click at [512, 17] on button "Editor" at bounding box center [486, 16] width 55 height 19
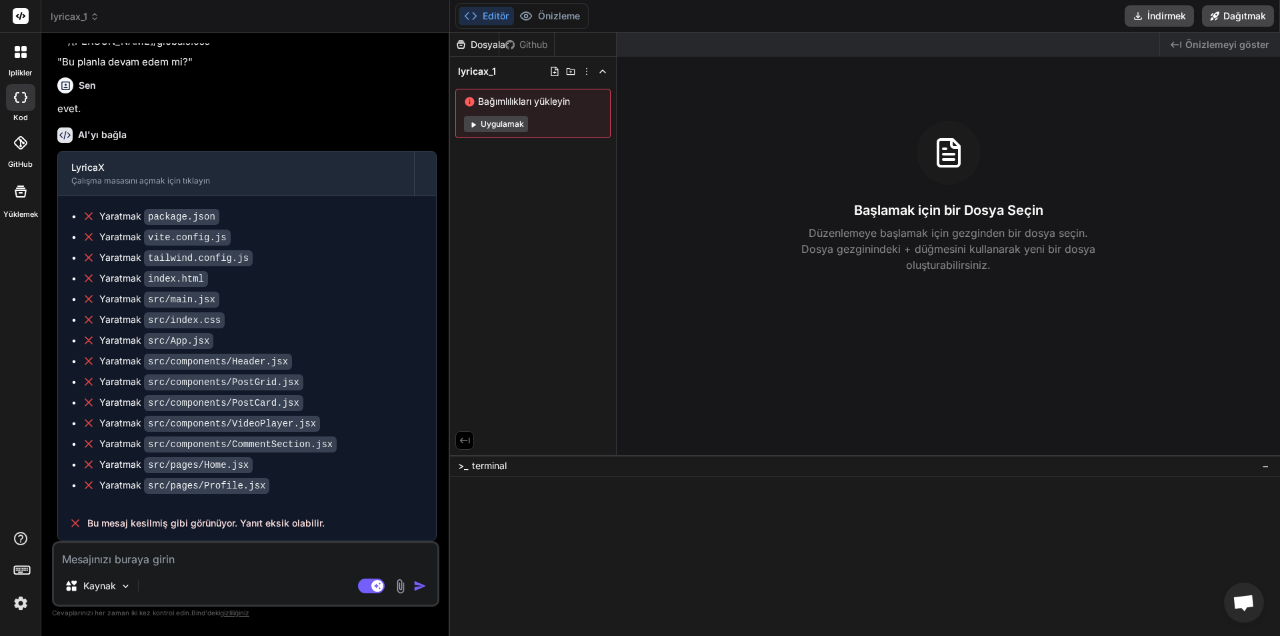
scroll to position [225, 0]
drag, startPoint x: 188, startPoint y: 560, endPoint x: 117, endPoint y: 564, distance: 70.8
click at [117, 564] on textarea at bounding box center [245, 555] width 383 height 24
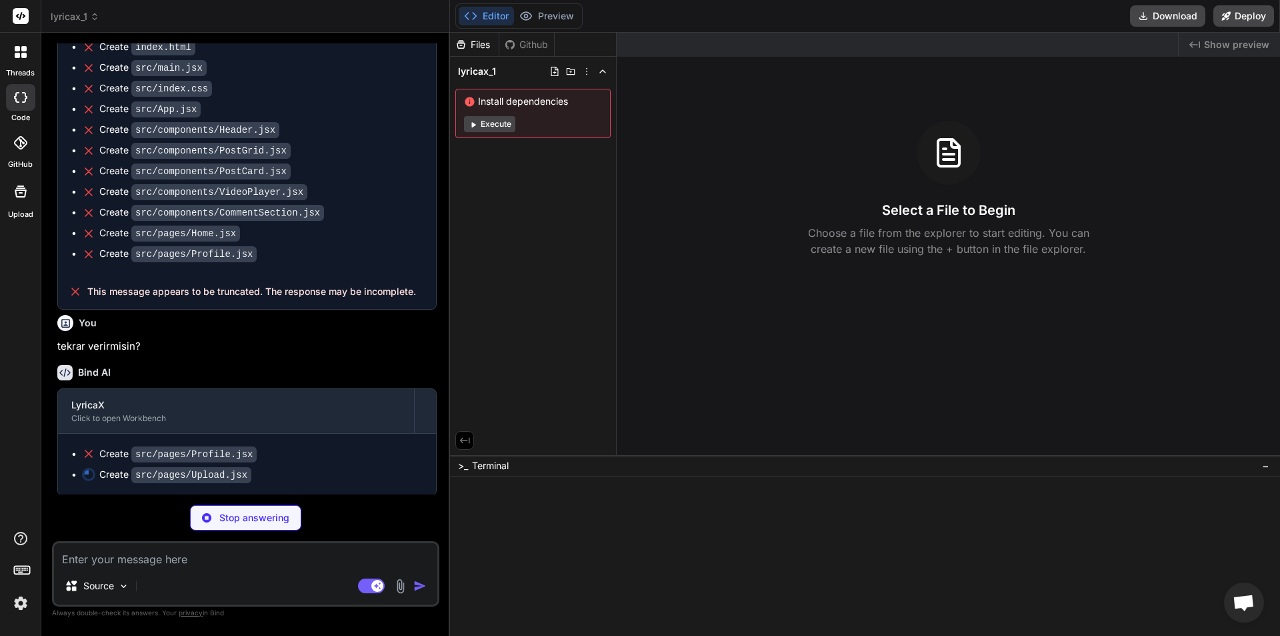
scroll to position [503, 0]
click at [1234, 593] on span "Açık sohbet" at bounding box center [1244, 602] width 40 height 40
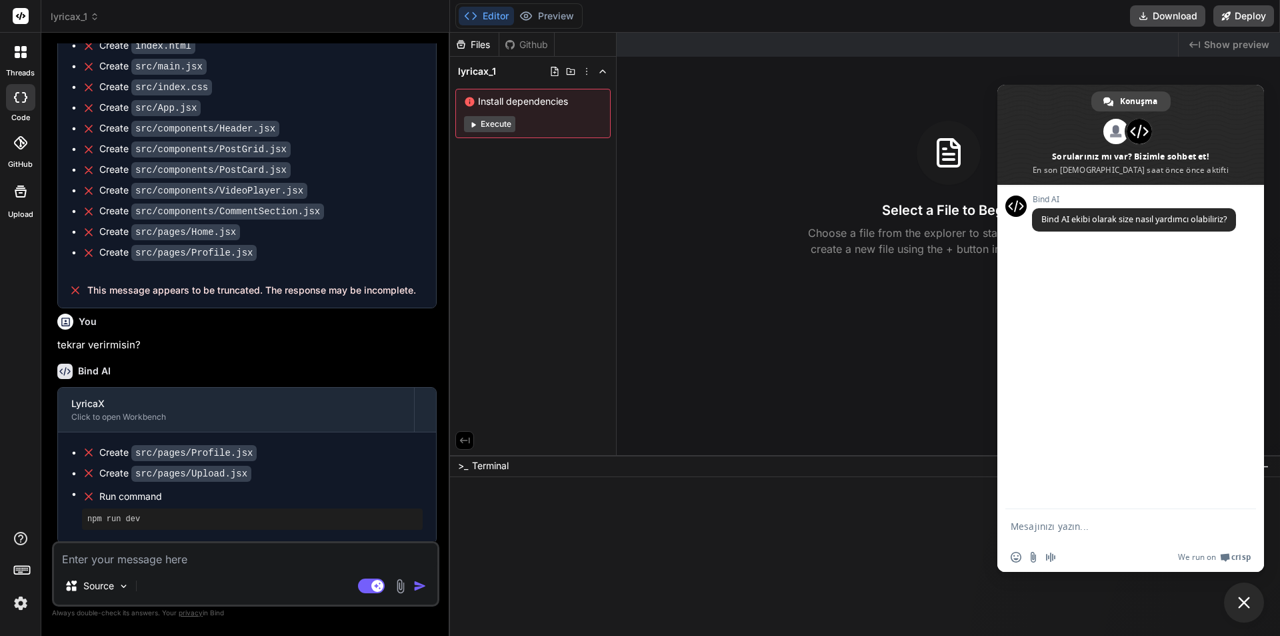
click at [917, 439] on div "Created with Pixso. Show preview Select a File to Begin Choose a file from the …" at bounding box center [949, 244] width 664 height 422
click at [1245, 598] on span "Sohbeti kapat" at bounding box center [1244, 602] width 12 height 12
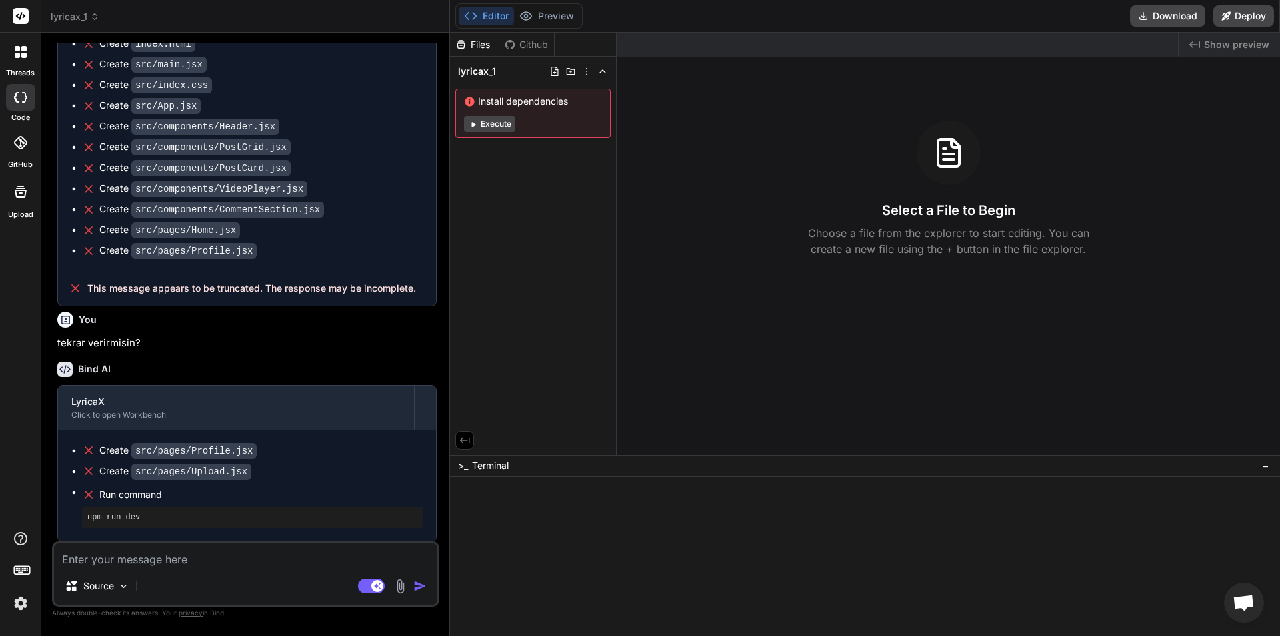
scroll to position [506, 0]
click at [530, 484] on div at bounding box center [859, 488] width 807 height 13
click at [528, 489] on div at bounding box center [859, 488] width 807 height 13
click at [526, 445] on div "Files Github lyricax_1 Install dependencies Execute" at bounding box center [533, 244] width 167 height 422
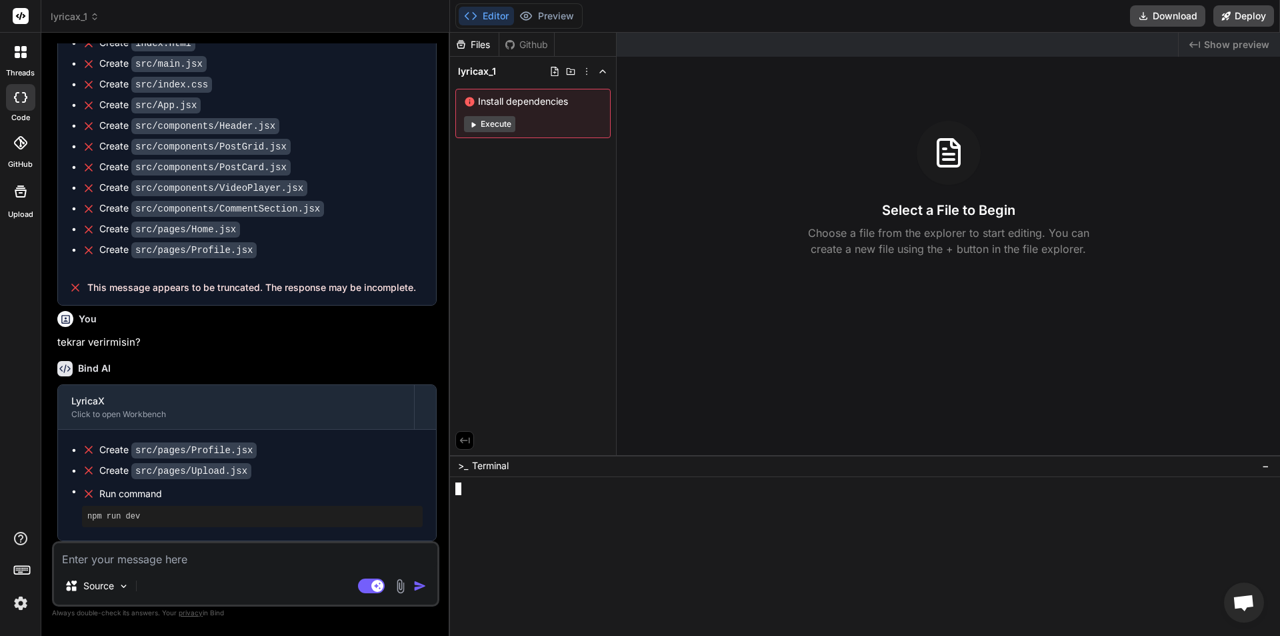
click at [516, 533] on div at bounding box center [859, 539] width 807 height 13
click at [486, 500] on div at bounding box center [859, 501] width 807 height 13
click at [471, 490] on div at bounding box center [859, 488] width 807 height 13
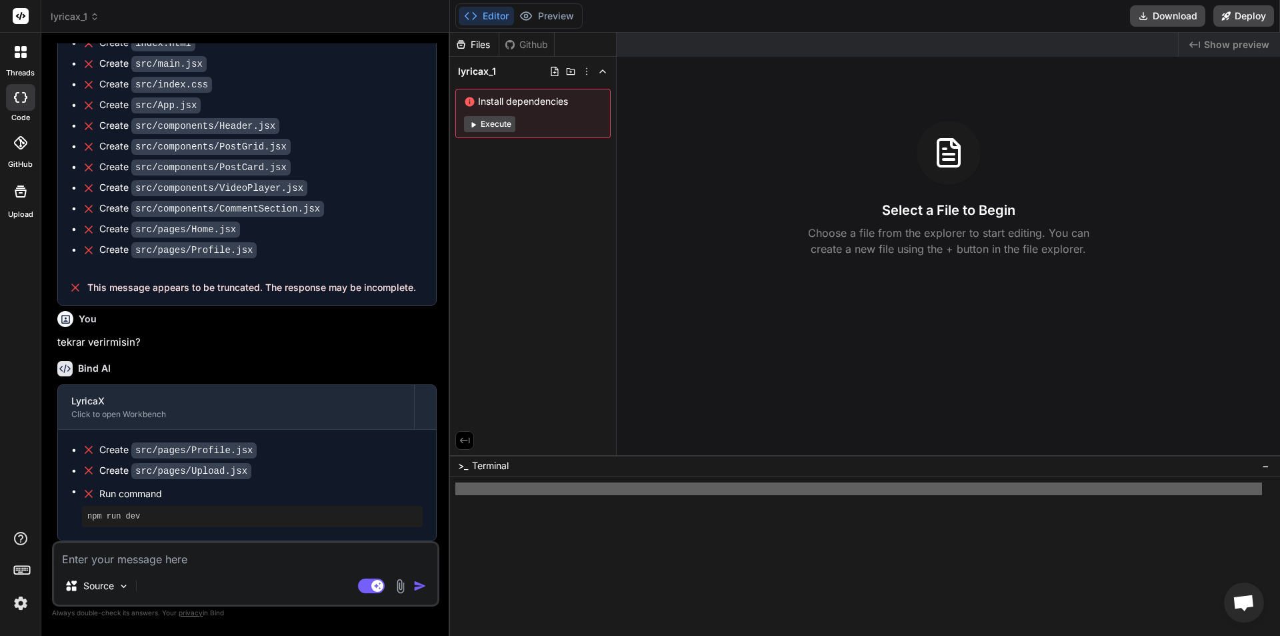
click at [471, 490] on div at bounding box center [859, 488] width 807 height 13
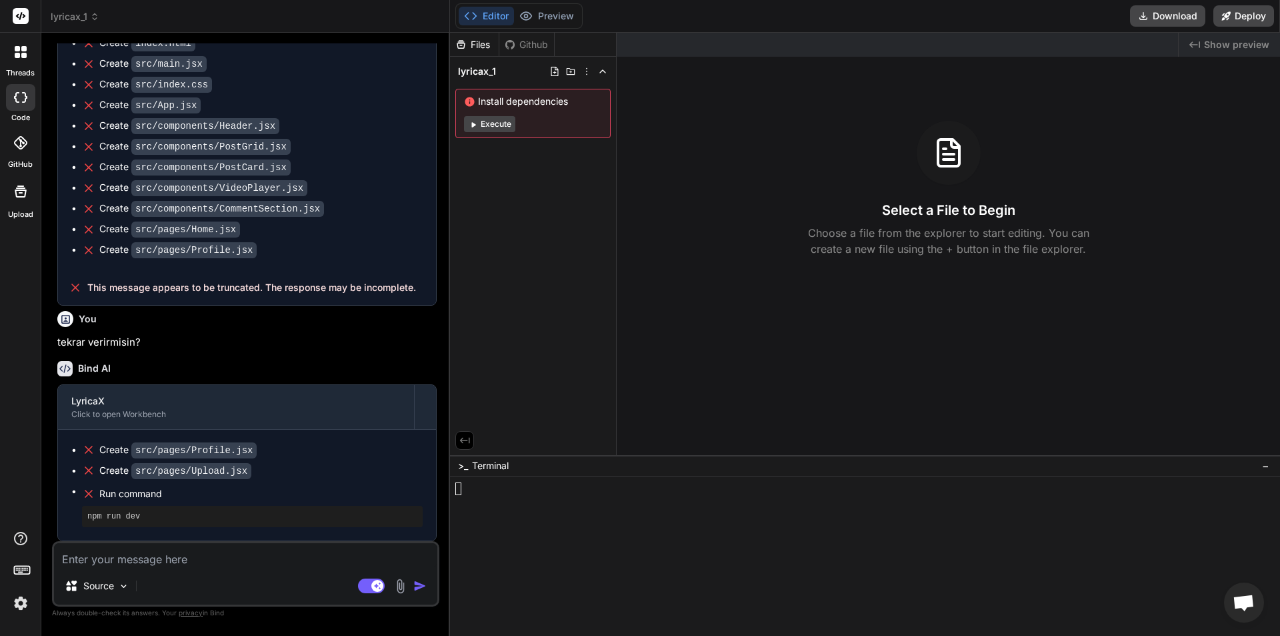
click at [1264, 468] on span "−" at bounding box center [1265, 465] width 7 height 13
click at [482, 619] on span "Terminal" at bounding box center [490, 624] width 37 height 13
click at [19, 566] on rect at bounding box center [21, 570] width 15 height 8
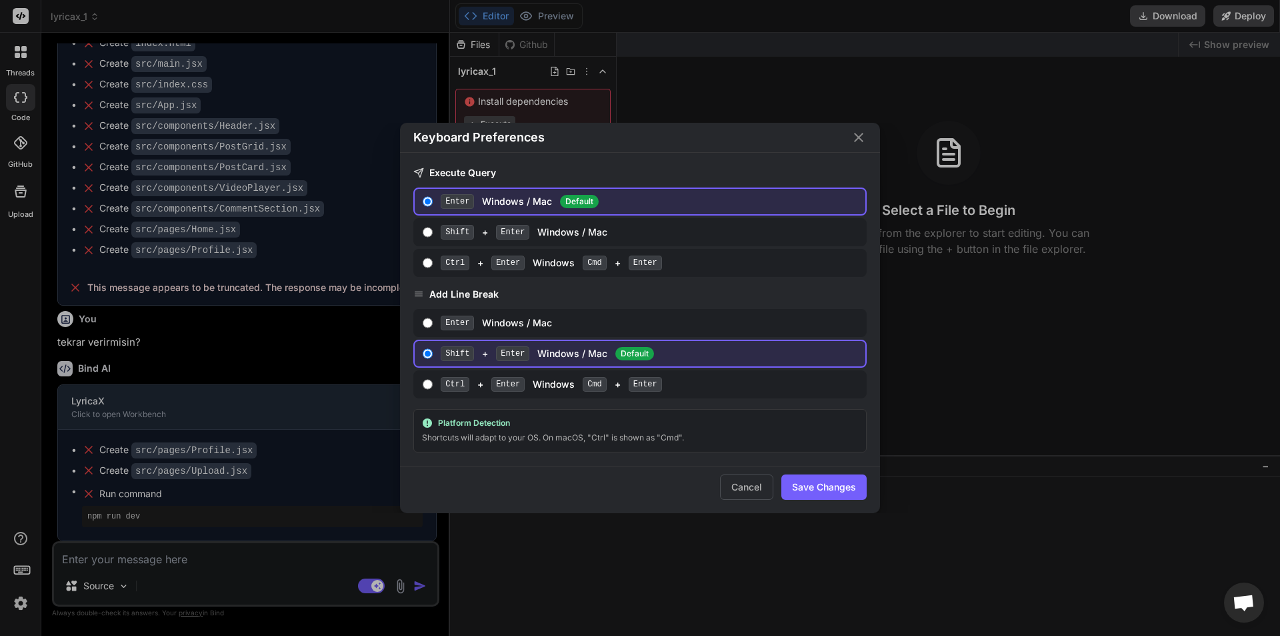
click at [730, 488] on button "Cancel" at bounding box center [746, 486] width 53 height 25
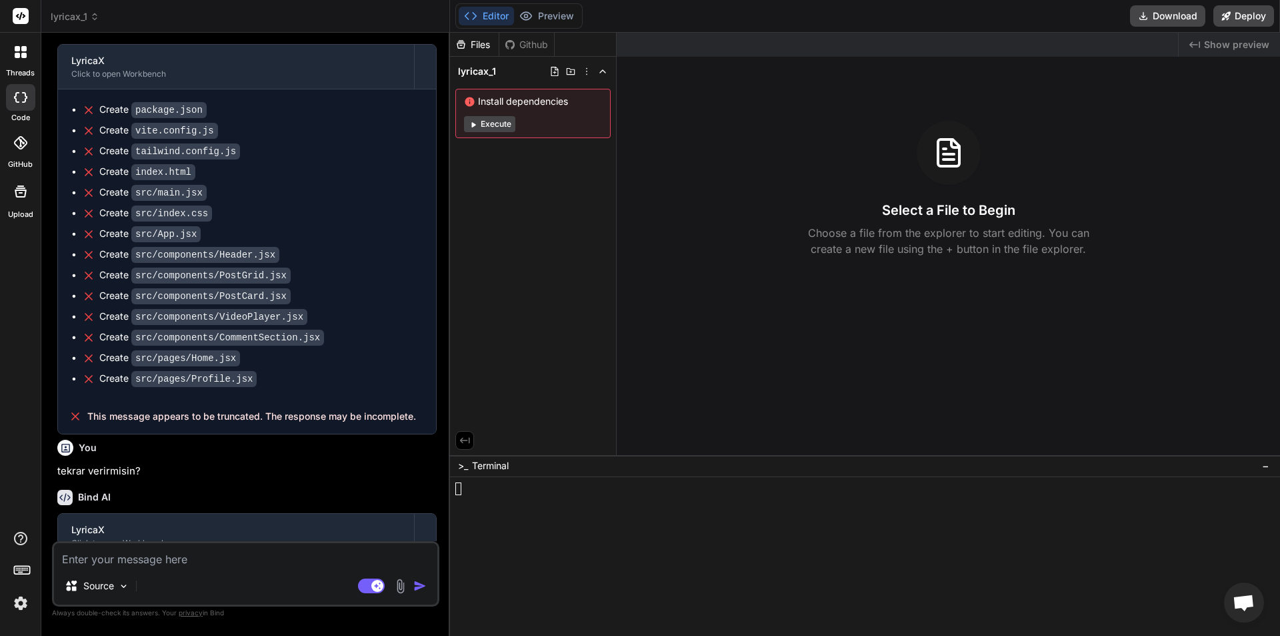
scroll to position [239, 0]
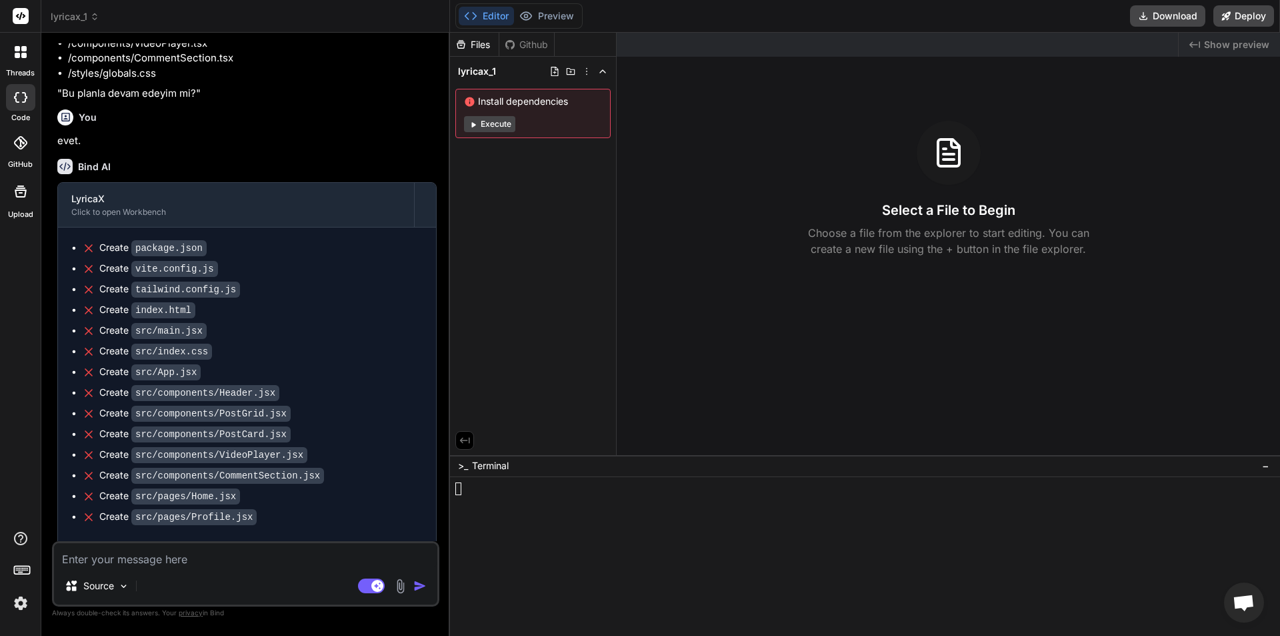
click at [27, 48] on div at bounding box center [21, 52] width 28 height 28
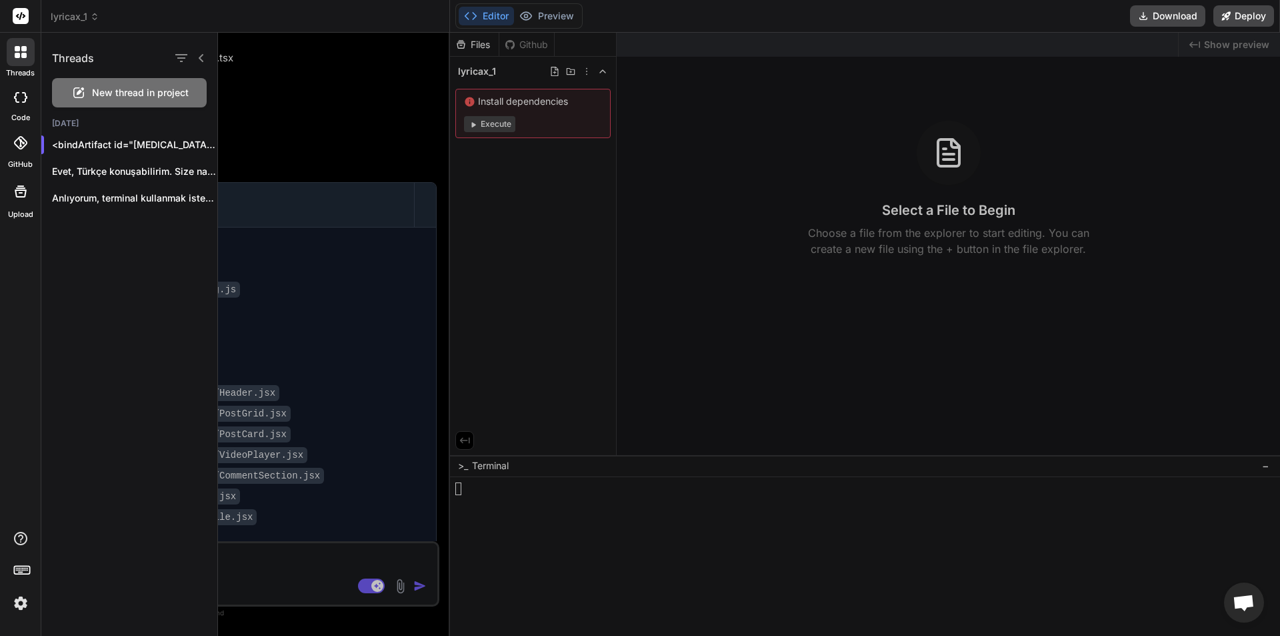
click at [33, 136] on div at bounding box center [20, 142] width 29 height 29
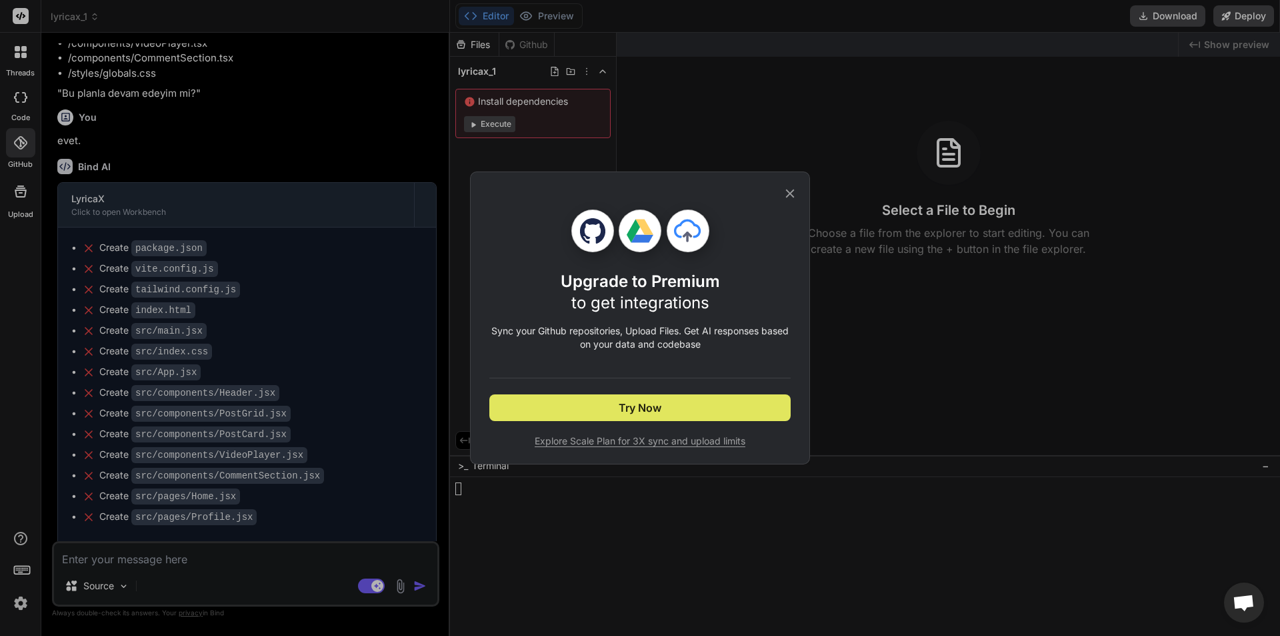
click at [708, 405] on button "Try Now" at bounding box center [640, 407] width 301 height 27
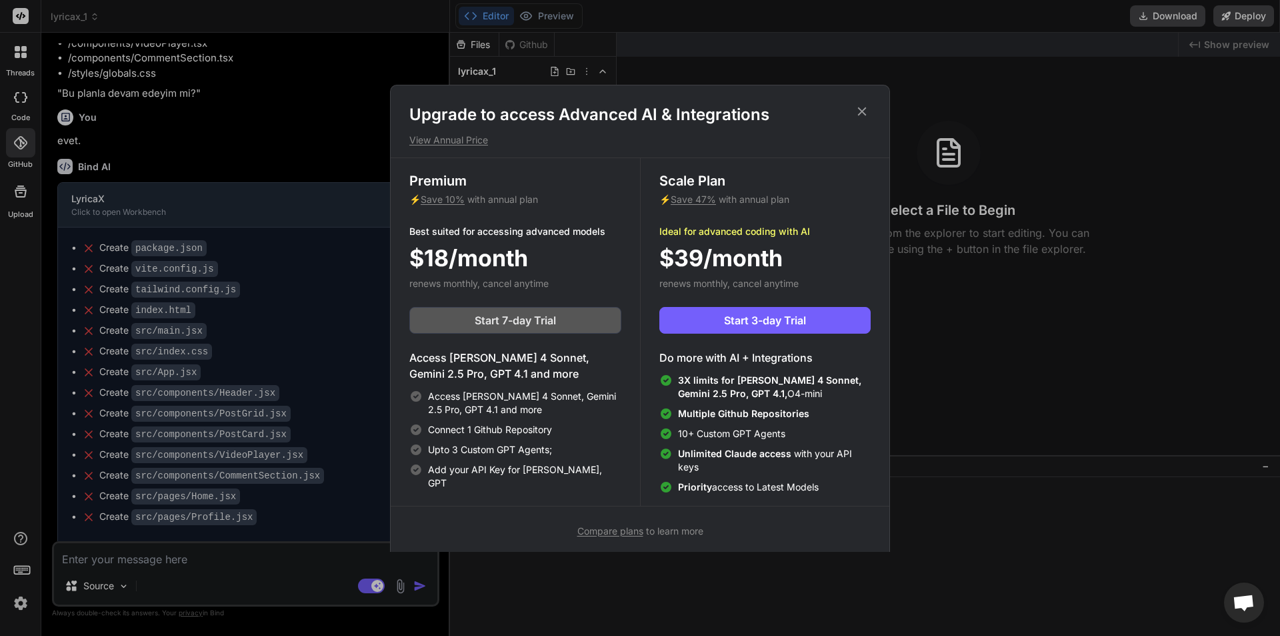
click at [524, 307] on button "Start 7-day Trial" at bounding box center [515, 320] width 212 height 27
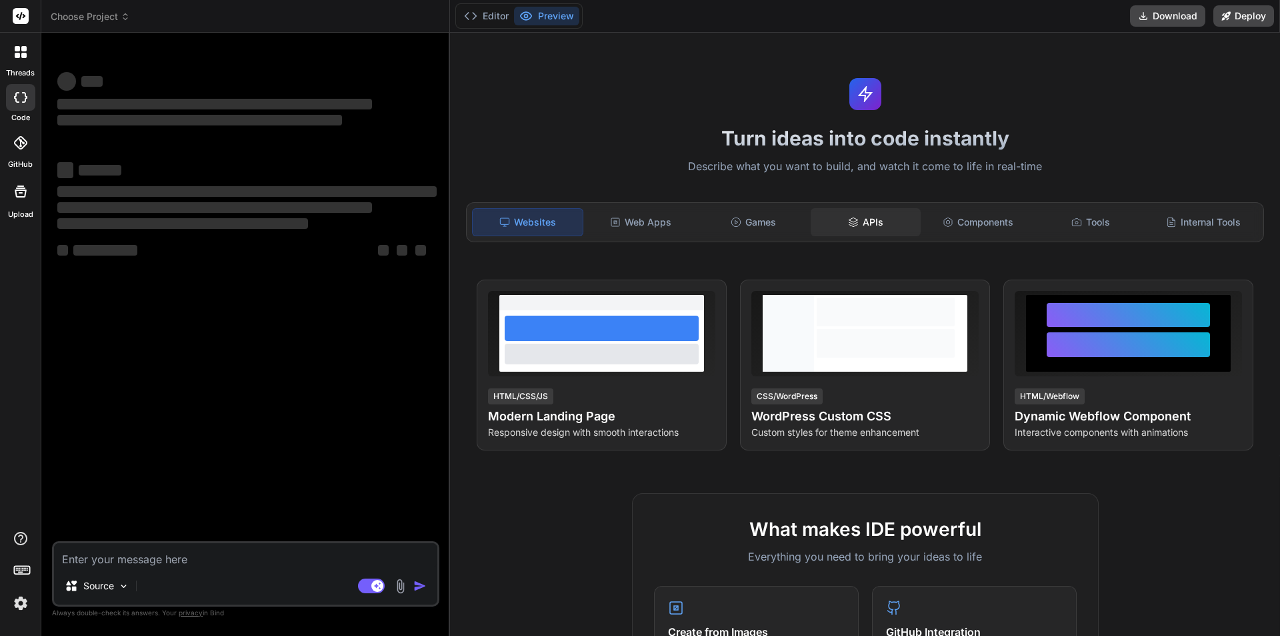
click at [864, 223] on div "APIs" at bounding box center [866, 222] width 110 height 28
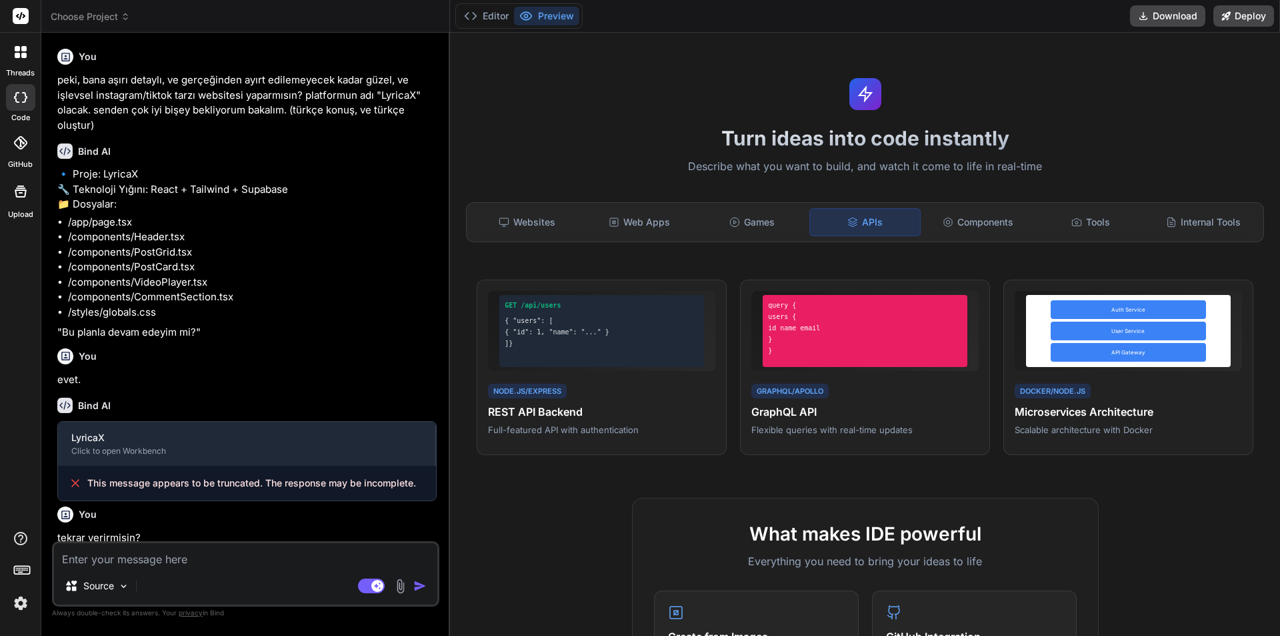
scroll to position [84, 0]
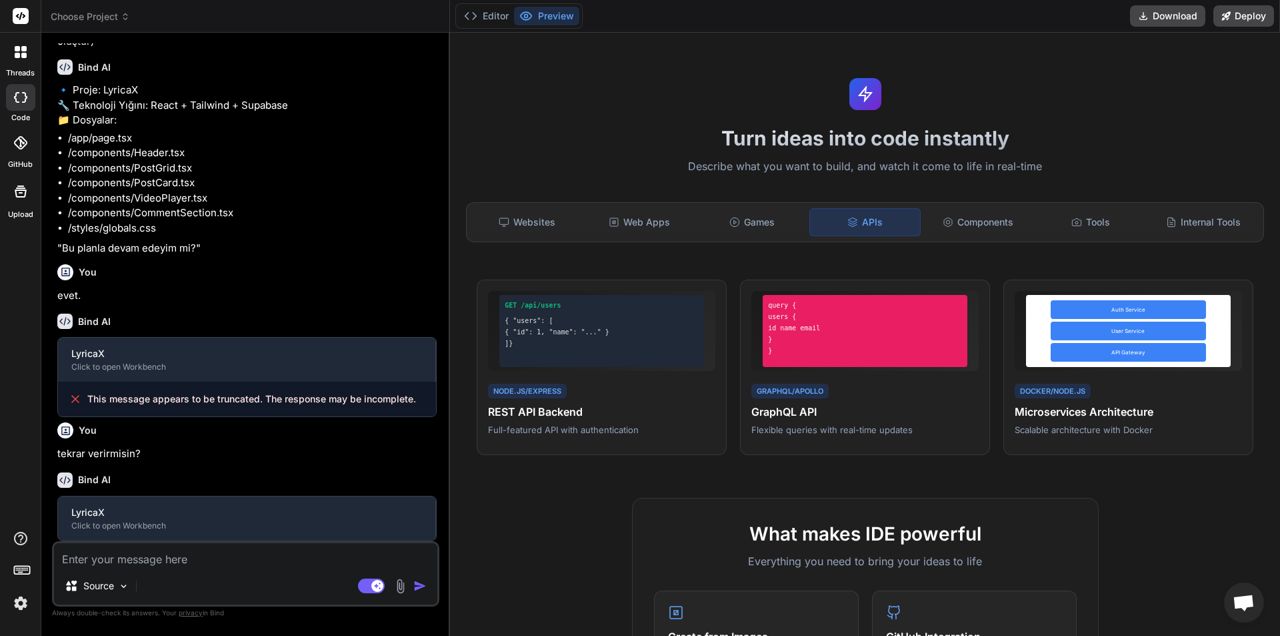
type textarea "x"
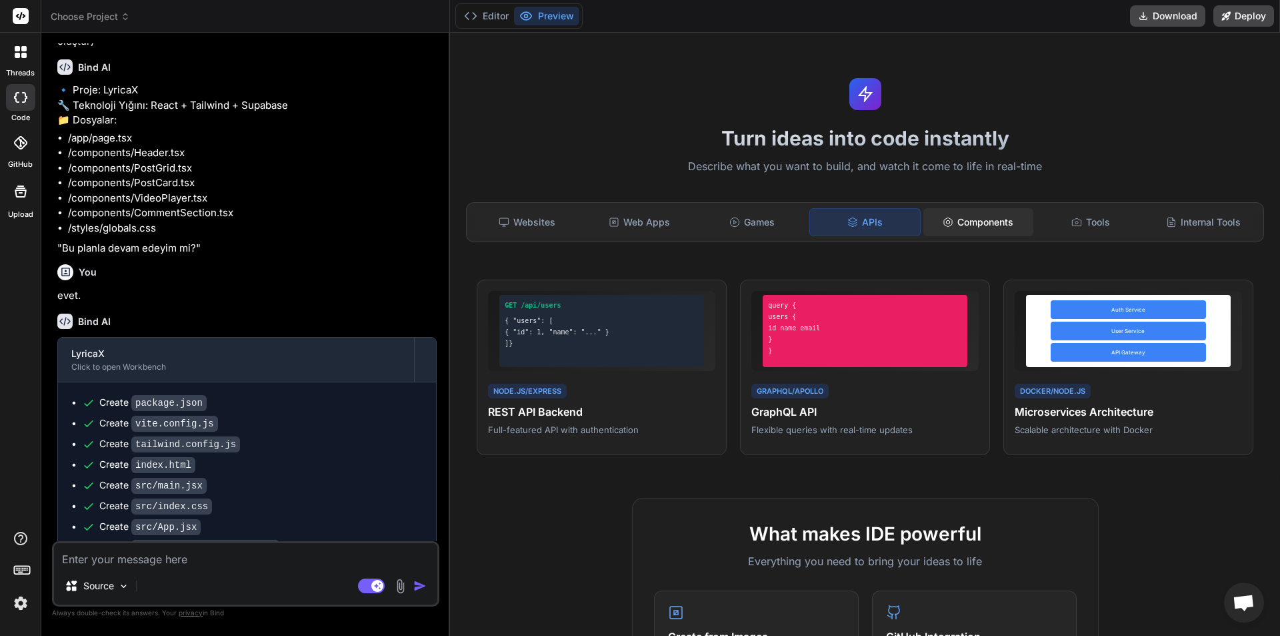
click at [982, 220] on div "Components" at bounding box center [979, 222] width 110 height 28
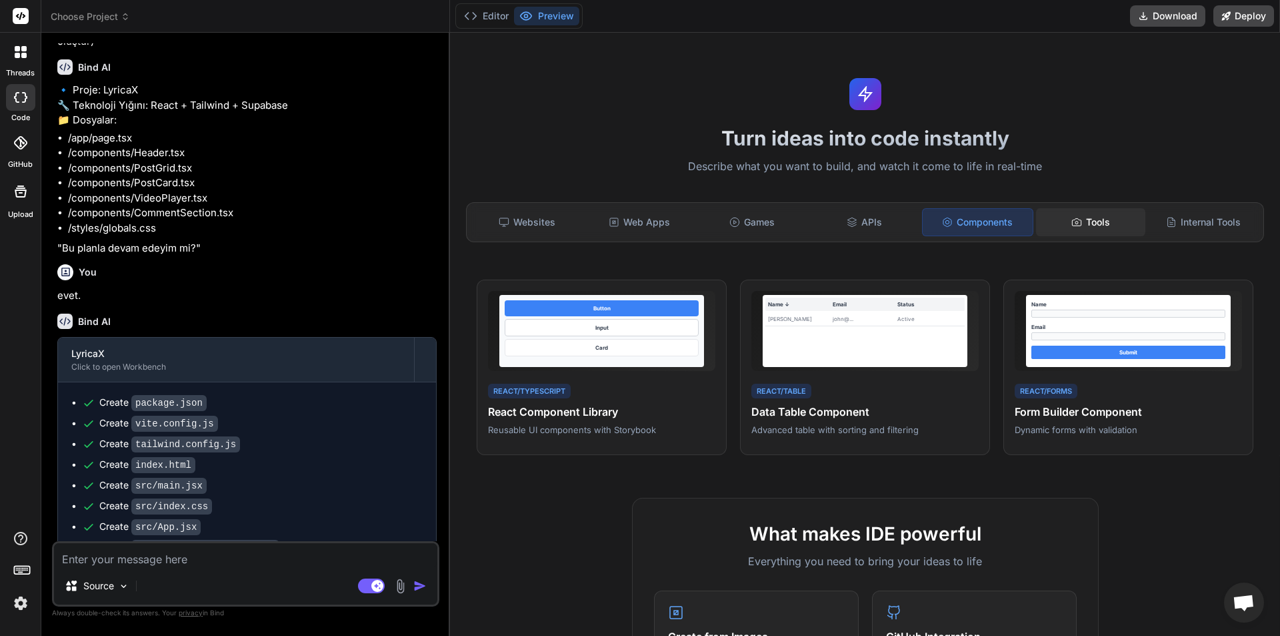
click at [1056, 231] on div "Tools" at bounding box center [1091, 222] width 110 height 28
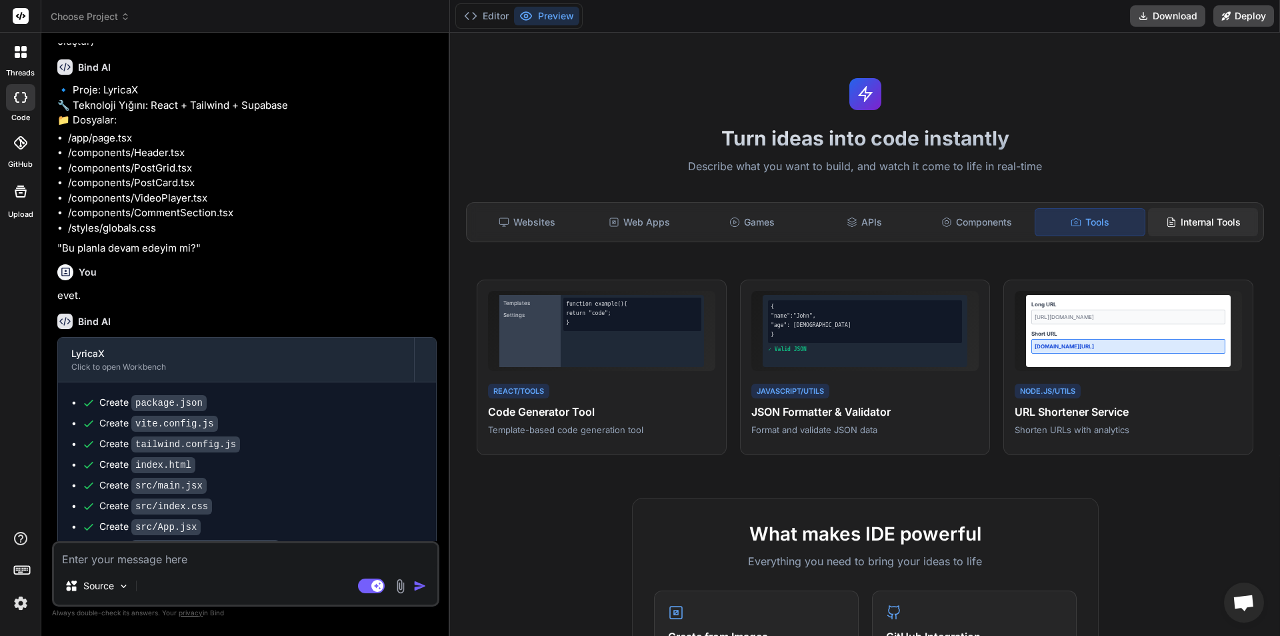
click at [1162, 209] on div "Internal Tools" at bounding box center [1203, 222] width 110 height 28
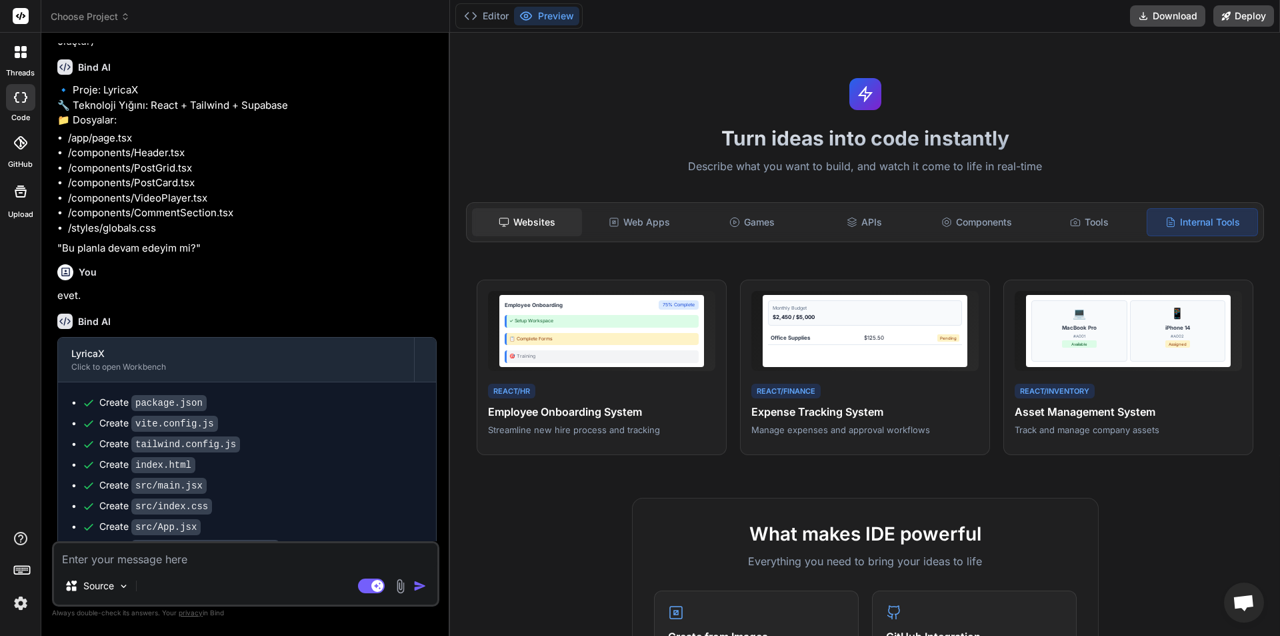
click at [530, 213] on div "Websites" at bounding box center [527, 222] width 110 height 28
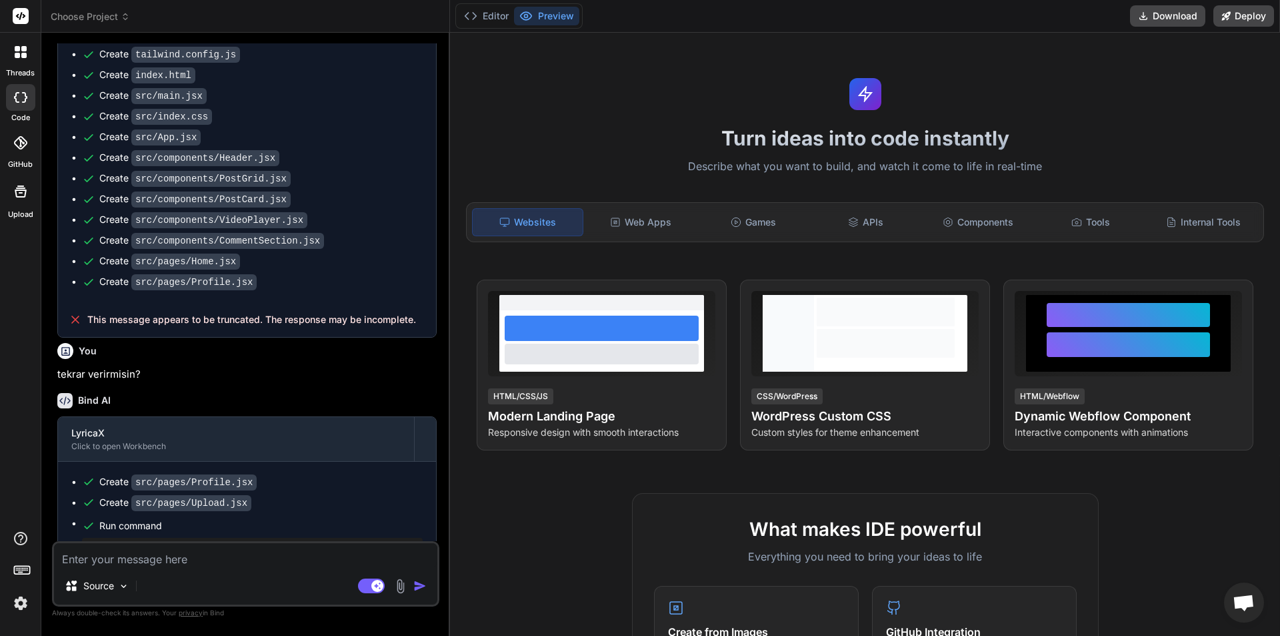
scroll to position [506, 0]
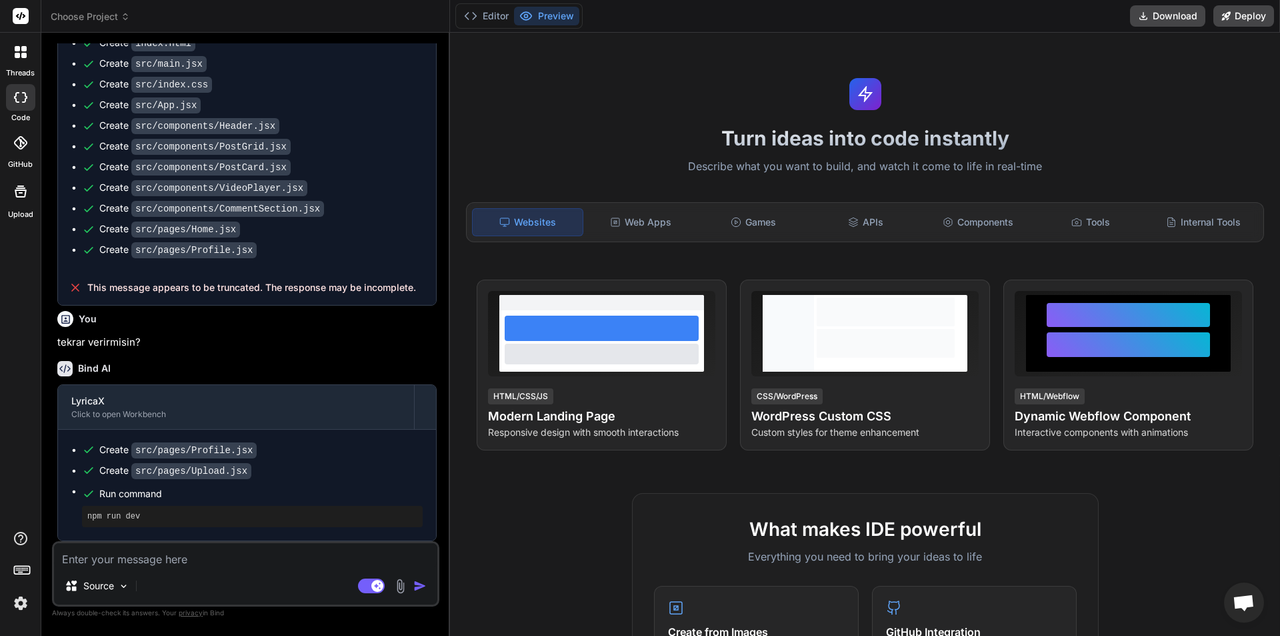
click at [261, 564] on textarea at bounding box center [245, 555] width 383 height 24
type textarea "n"
type textarea "x"
type textarea "na"
type textarea "x"
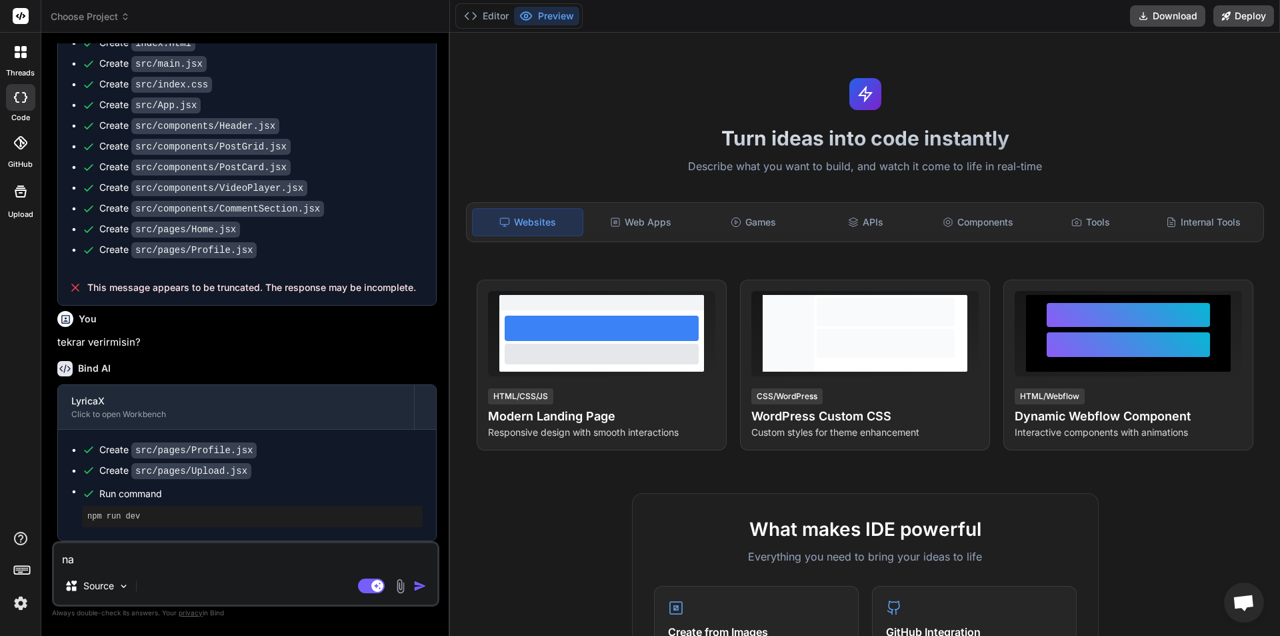
type textarea "nas"
type textarea "x"
type textarea "nası"
type textarea "x"
type textarea "nasıl"
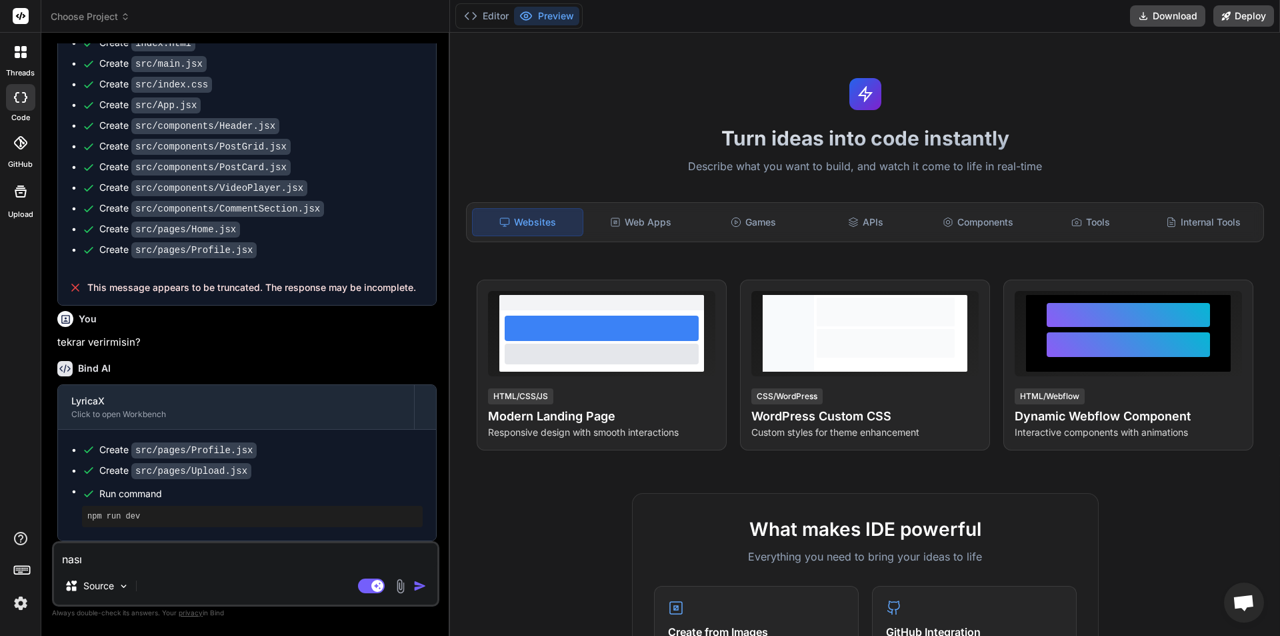
type textarea "x"
type textarea "nasıl"
type textarea "x"
type textarea "nasıl ç"
type textarea "x"
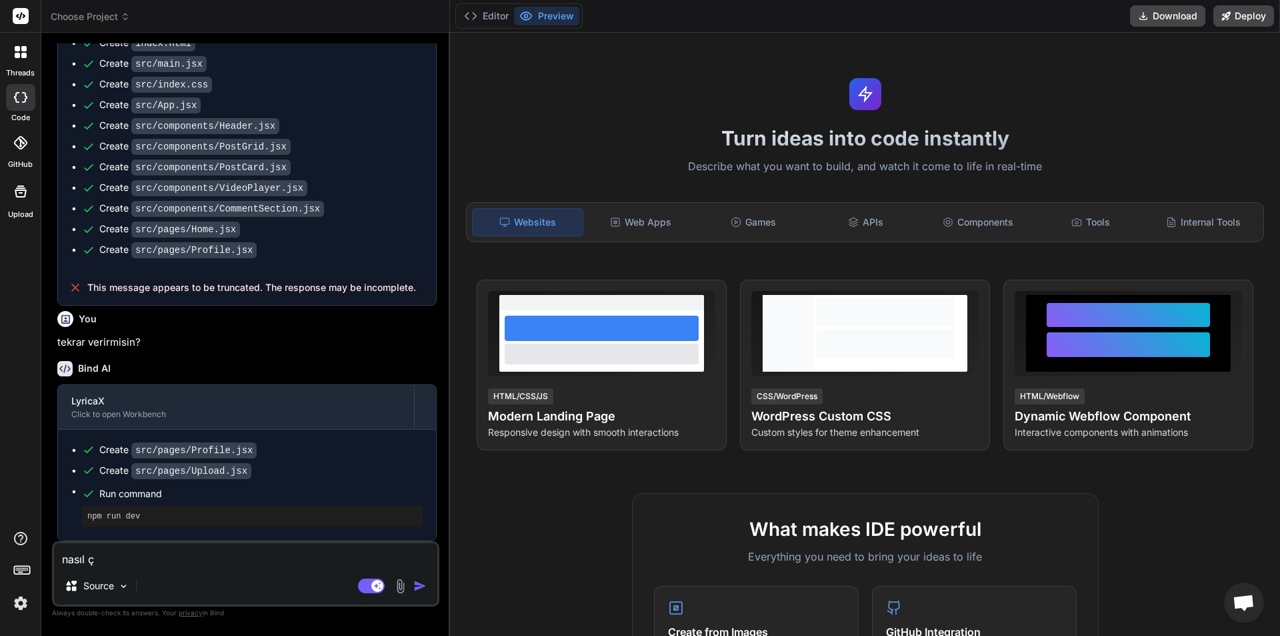
type textarea "nasıl ça"
type textarea "x"
type textarea "nasıl çal"
type textarea "x"
type textarea "nasıl çalı"
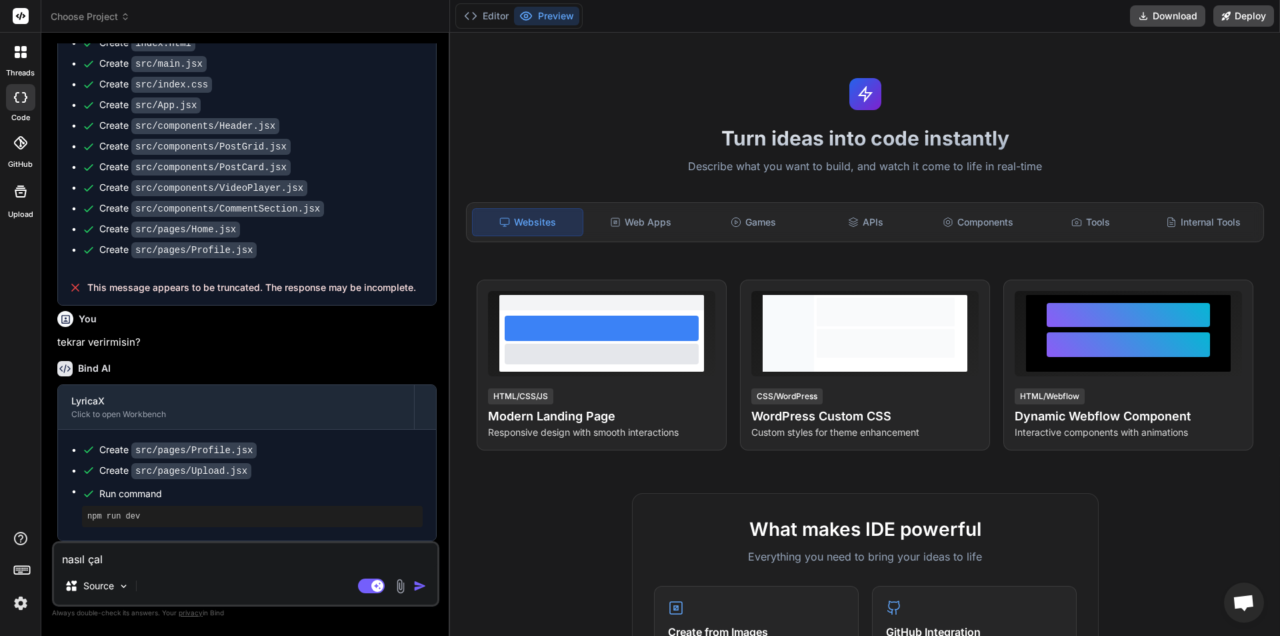
type textarea "x"
type textarea "nasıl çalış"
type textarea "x"
type textarea "nasıl çalışt"
type textarea "x"
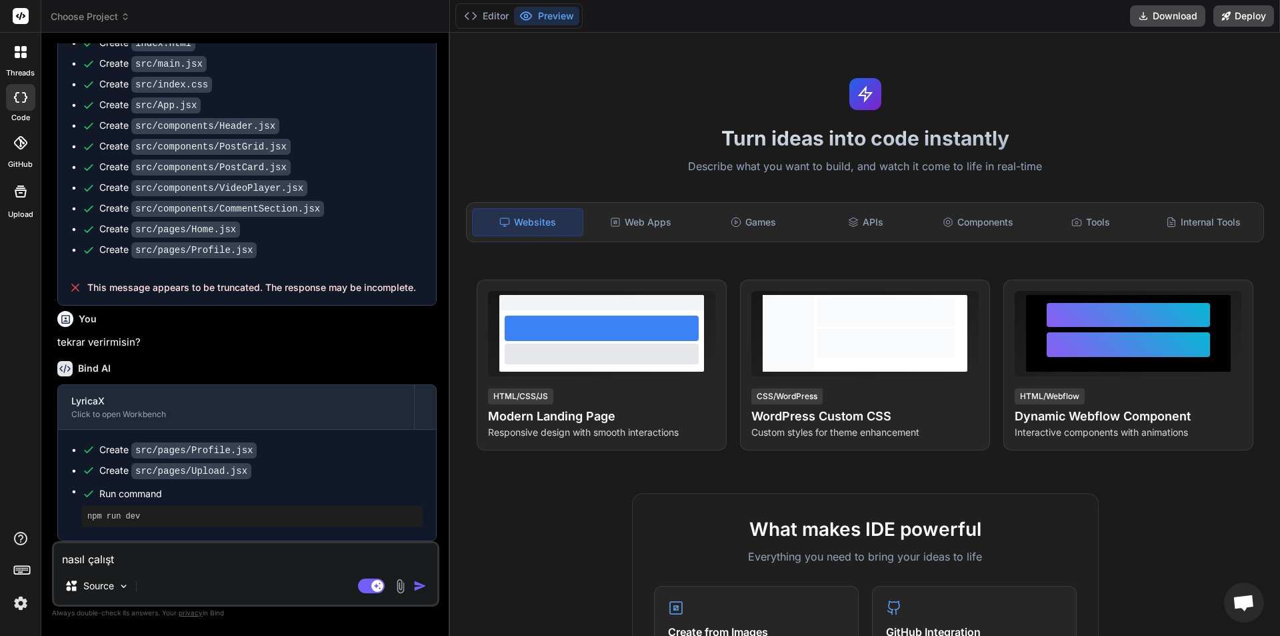
type textarea "nasıl çalıştı"
type textarea "x"
type textarea "nasıl çalıştır"
type textarea "x"
type textarea "nasıl çalıştırı"
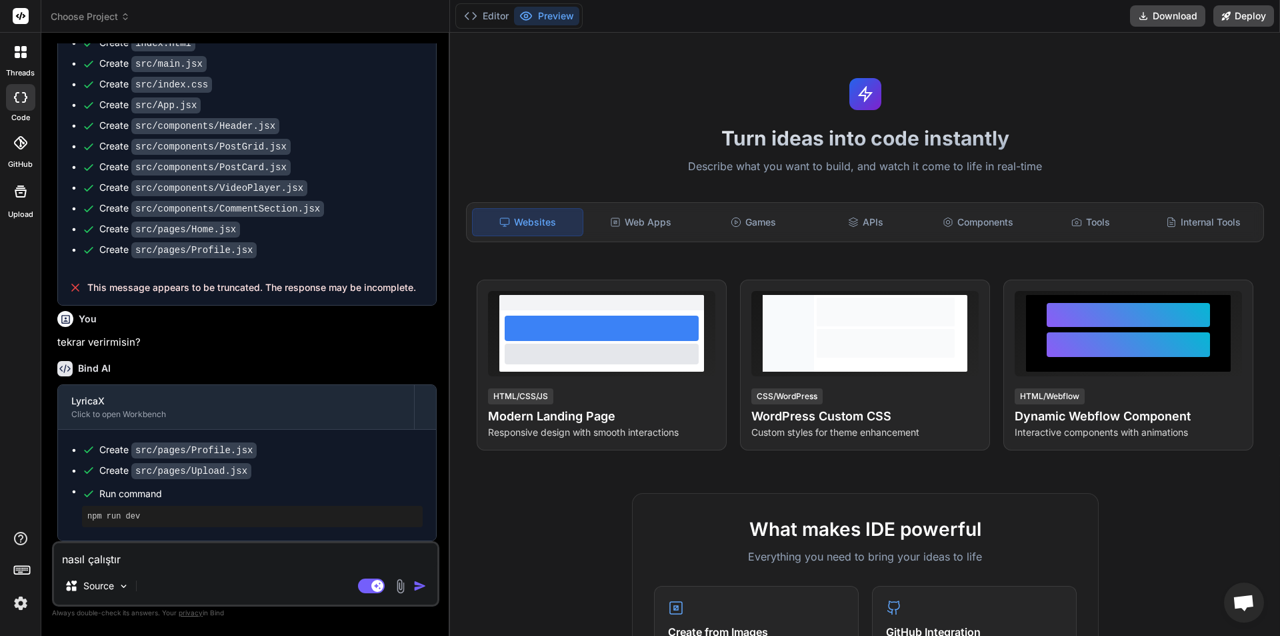
type textarea "x"
type textarea "nasıl çalıştırıc"
type textarea "x"
type textarea "nasıl çalıştırıca"
type textarea "x"
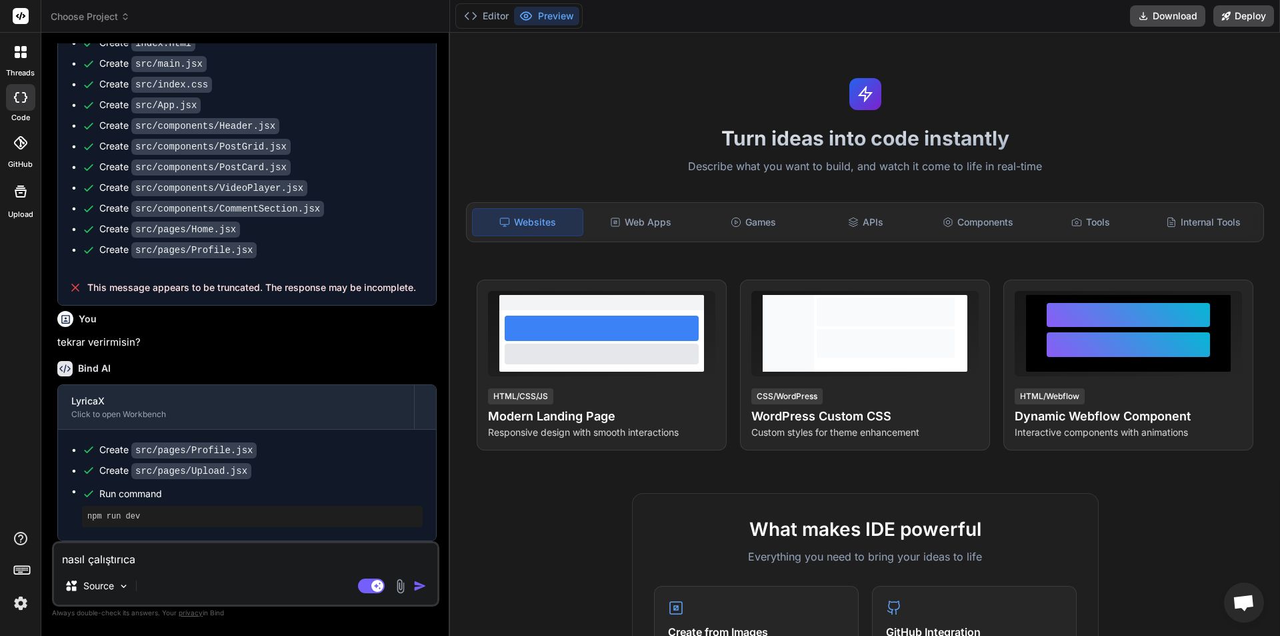
type textarea "nasıl çalıştırıcam"
type textarea "x"
type textarea "nasıl çalıştırıcam,"
type textarea "x"
type textarea "nasıl çalıştırıcam,"
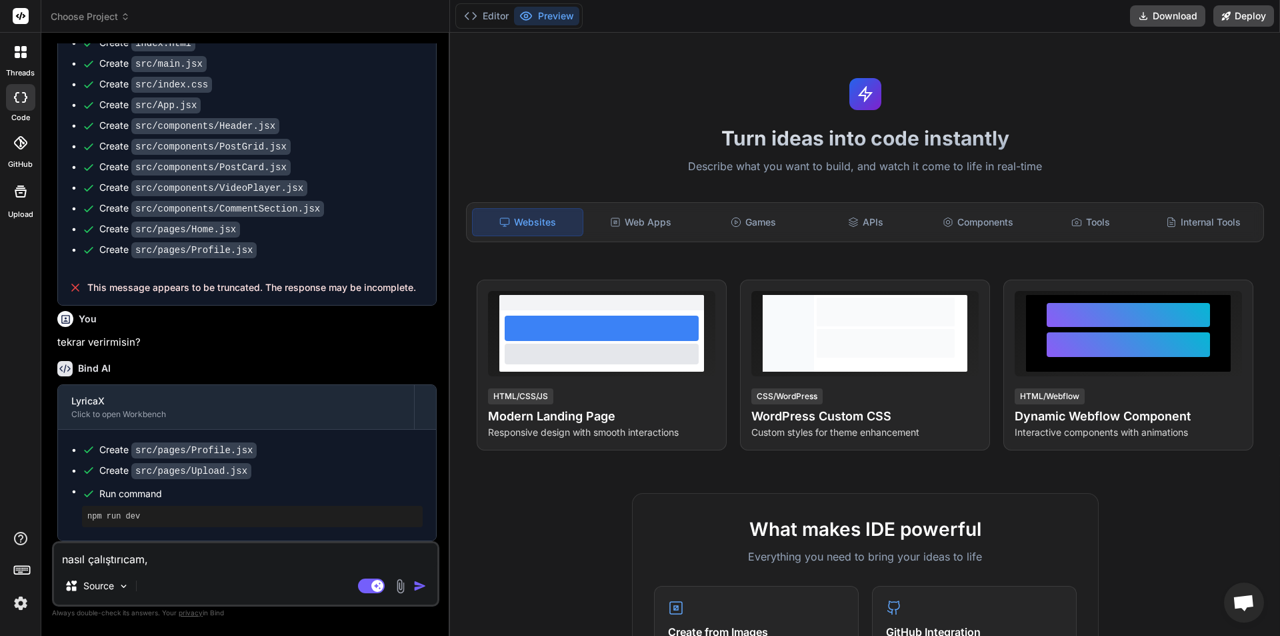
type textarea "x"
type textarea "nasıl çalıştırıcam, v"
type textarea "x"
type textarea "nasıl çalıştırıcam, ve"
type textarea "x"
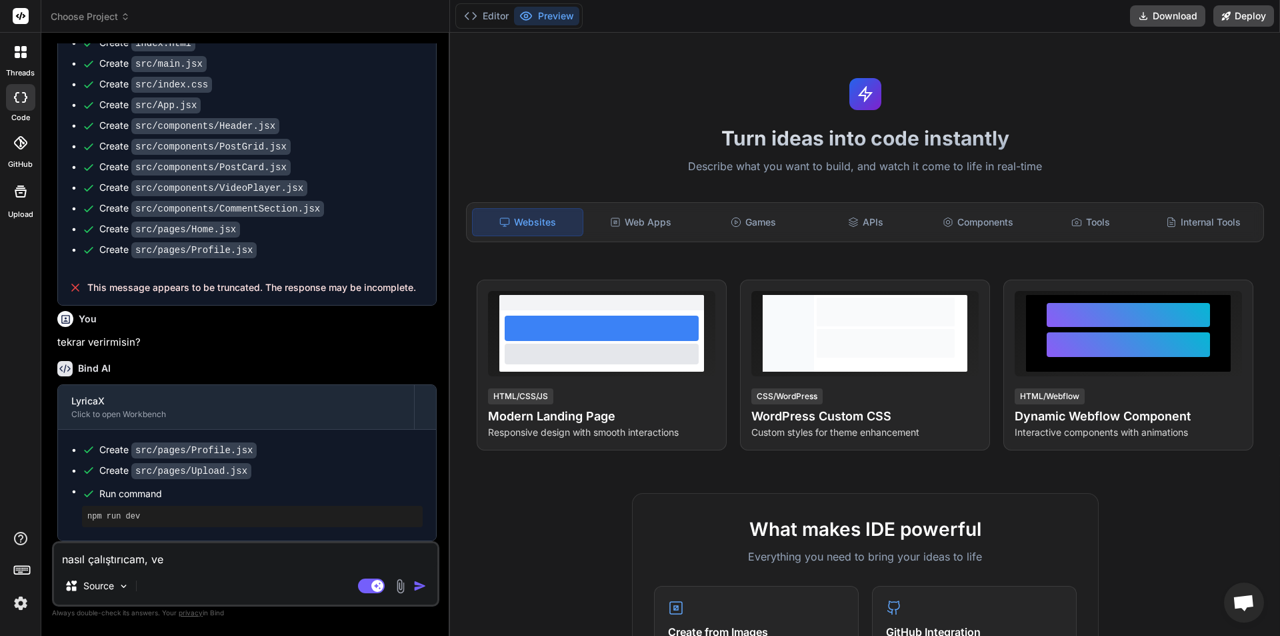
type textarea "nasıl çalıştırıcam, ve"
type textarea "x"
type textarea "nasıl çalıştırıcam, ve n"
type textarea "x"
type textarea "nasıl çalıştırıcam, ve ne"
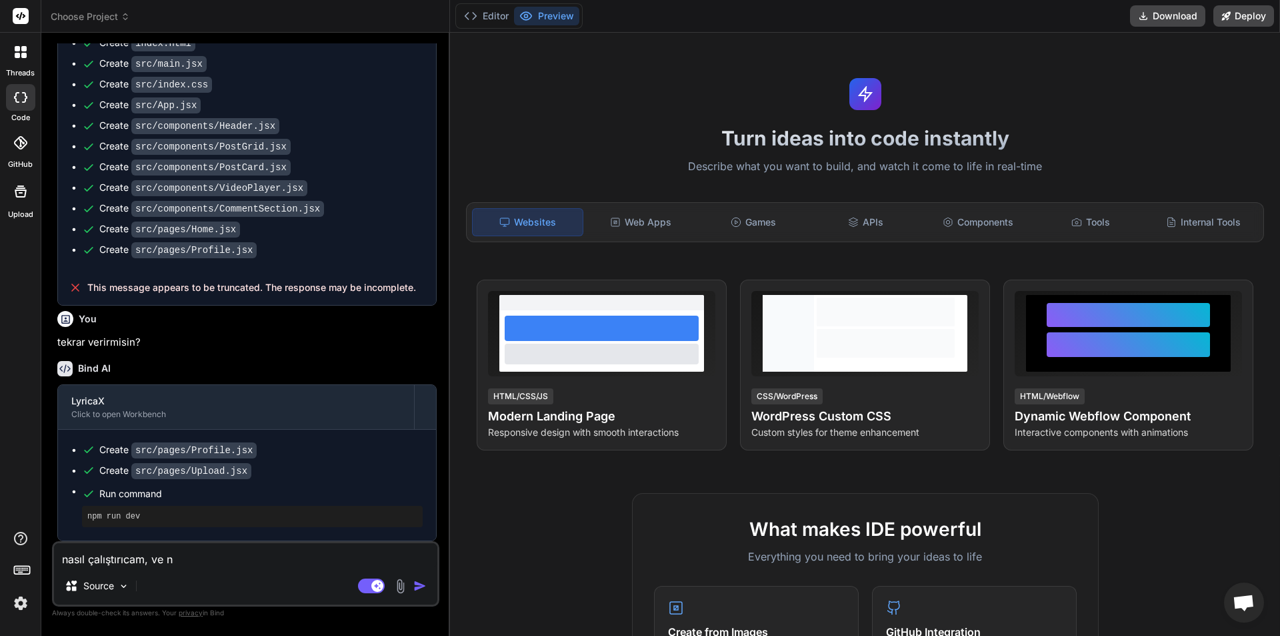
type textarea "x"
type textarea "nasıl çalıştırıcam, ve ne"
type textarea "x"
type textarea "nasıl çalıştırıcam, ve ne y"
type textarea "x"
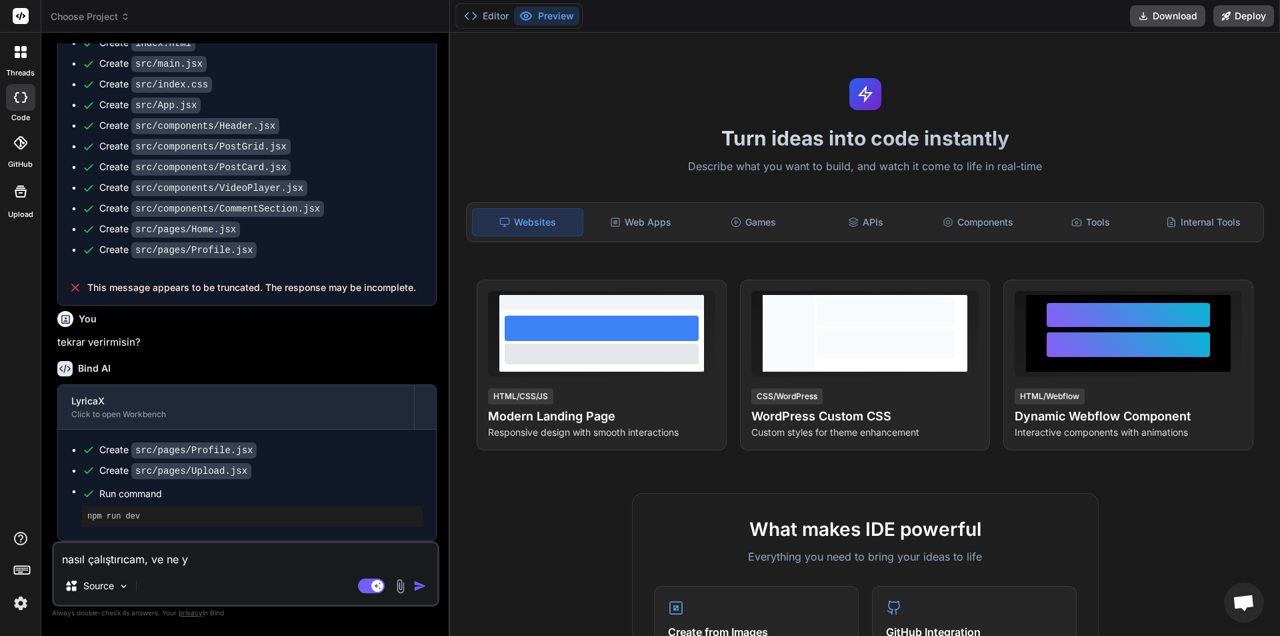
type textarea "nasıl çalıştırıcam, ve ne ya"
type textarea "x"
type textarea "nasıl çalıştırıcam, ve ne yap"
type textarea "x"
type textarea "nasıl çalıştırıcam, ve ne yapı"
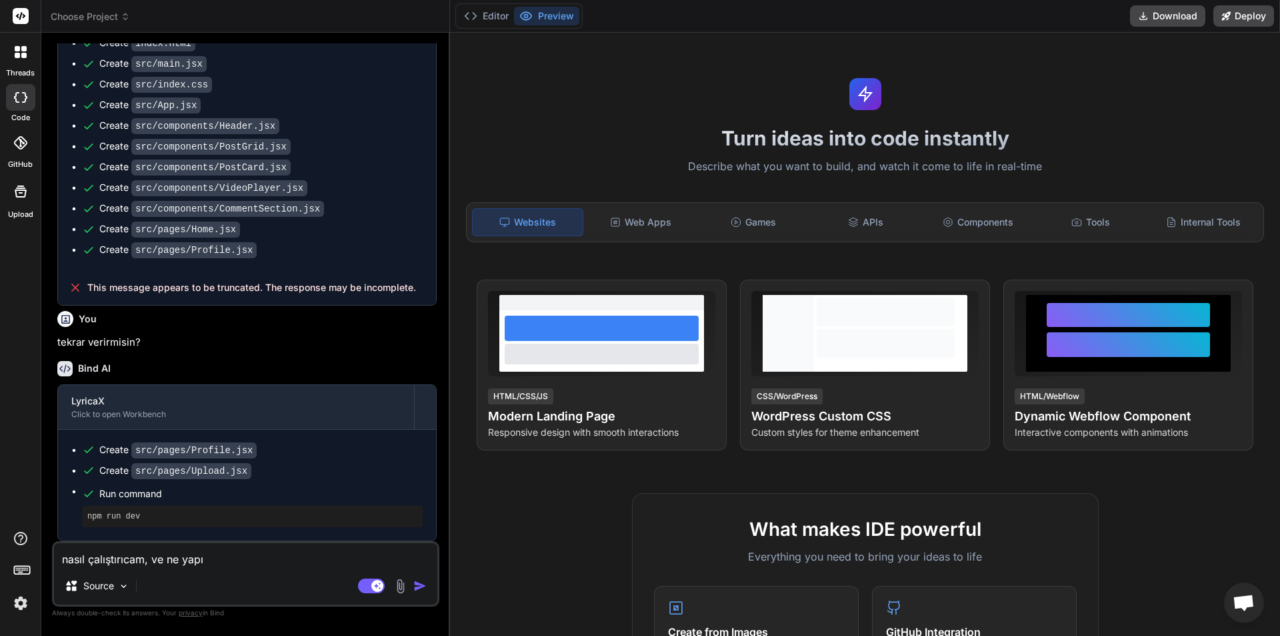
type textarea "x"
type textarea "nasıl çalıştırıcam, ve ne yapıc"
type textarea "x"
type textarea "nasıl çalıştırıcam, ve ne yapıca"
type textarea "x"
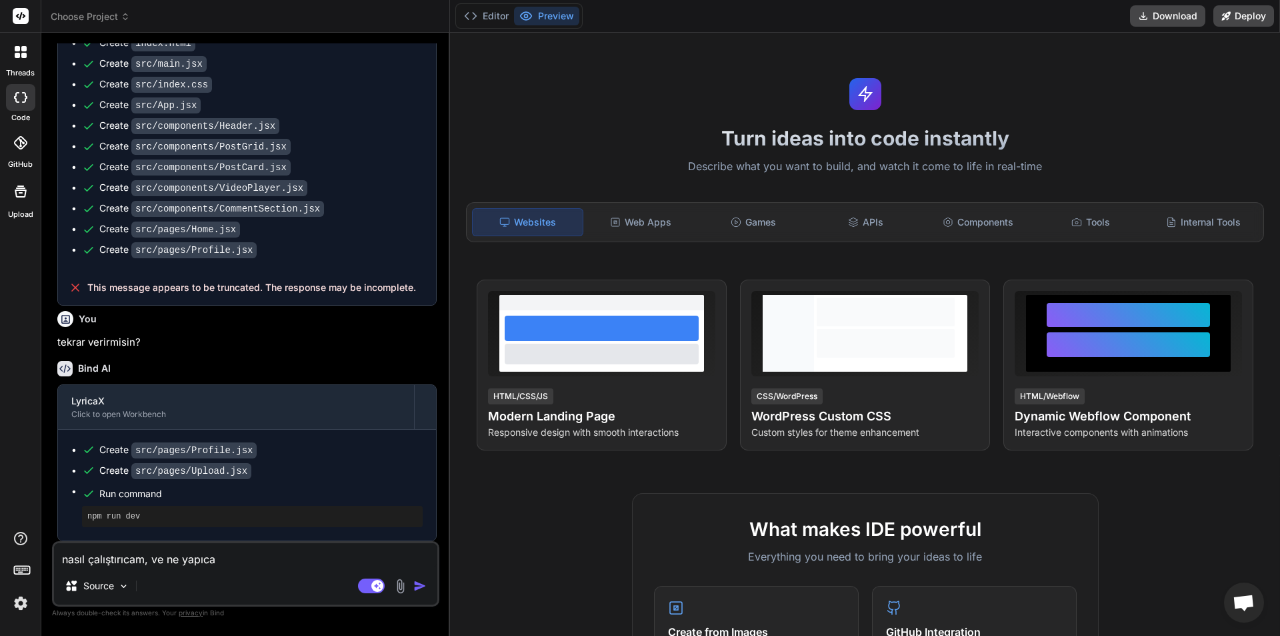
type textarea "nasıl çalıştırıcam, ve ne yapıcam"
type textarea "x"
type textarea "nasıl çalıştırıcam, ve ne yapıcam?"
type textarea "x"
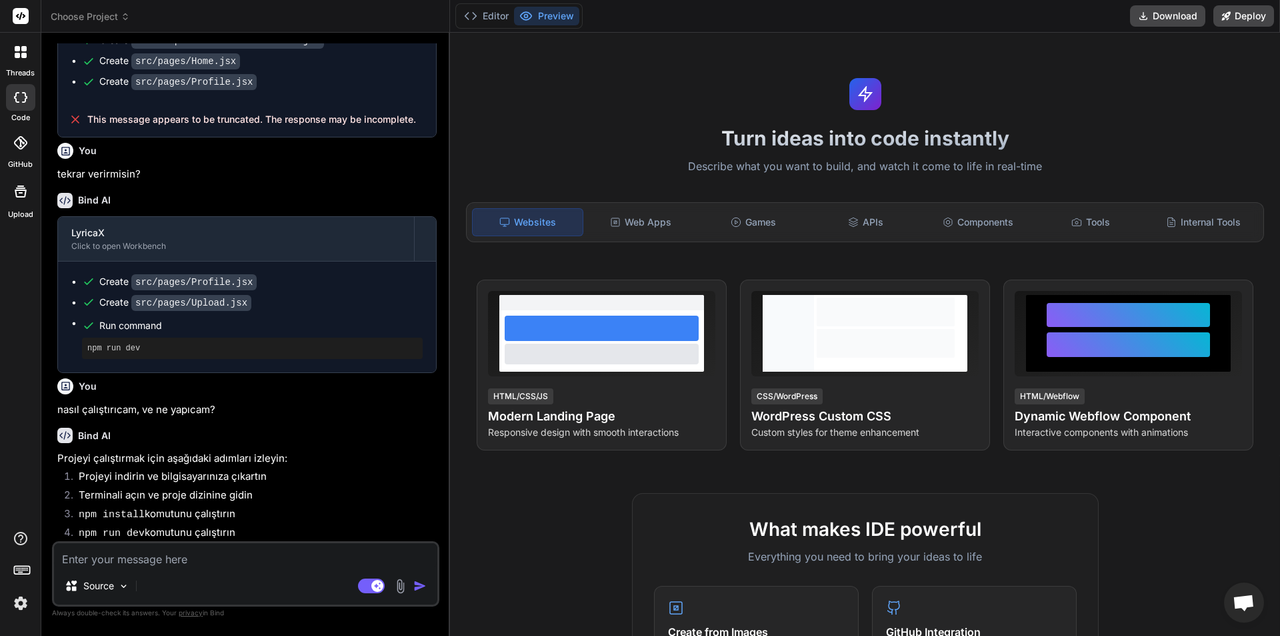
scroll to position [624, 0]
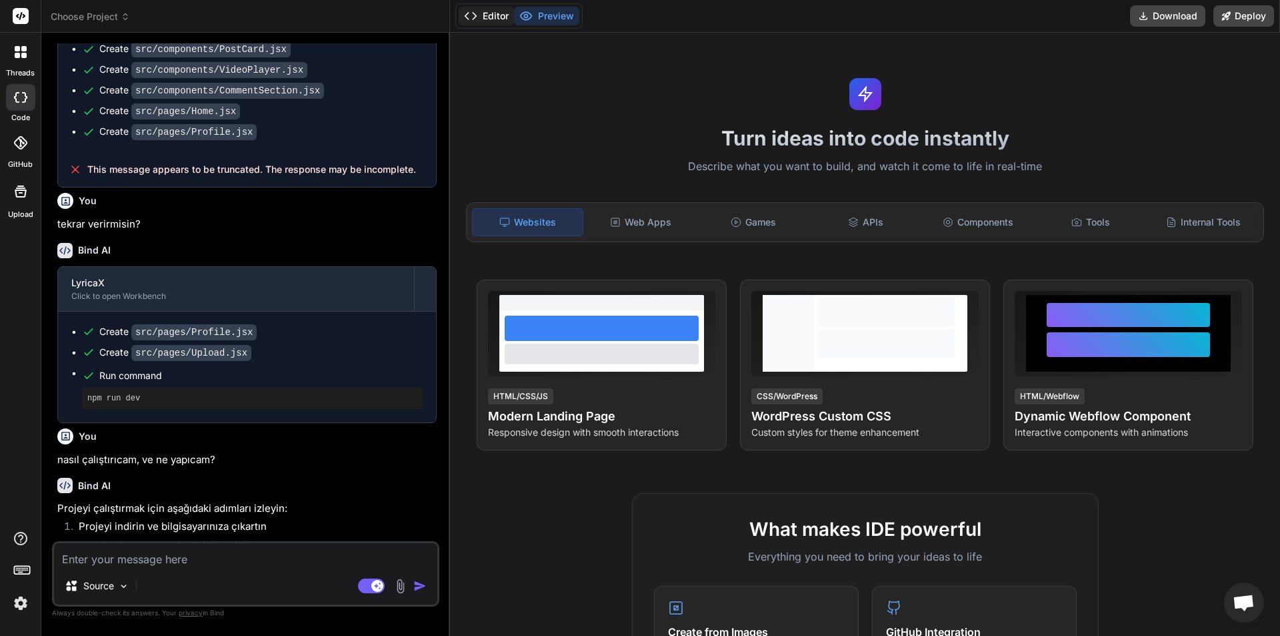
click at [488, 24] on button "Editor" at bounding box center [486, 16] width 55 height 19
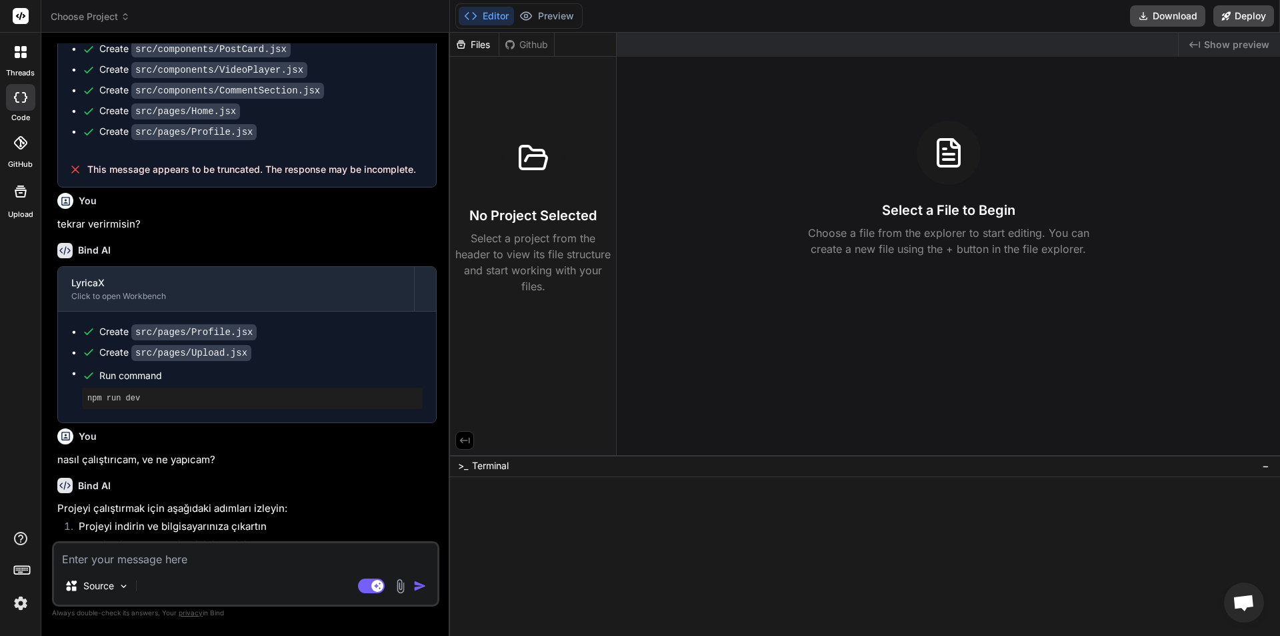
click at [504, 49] on div "Github" at bounding box center [527, 44] width 55 height 13
click at [485, 48] on div "Files" at bounding box center [474, 44] width 49 height 13
click at [456, 433] on div "Files Github No Project Selected Select a project from the header to view its f…" at bounding box center [533, 244] width 167 height 422
click at [464, 436] on icon at bounding box center [465, 440] width 12 height 12
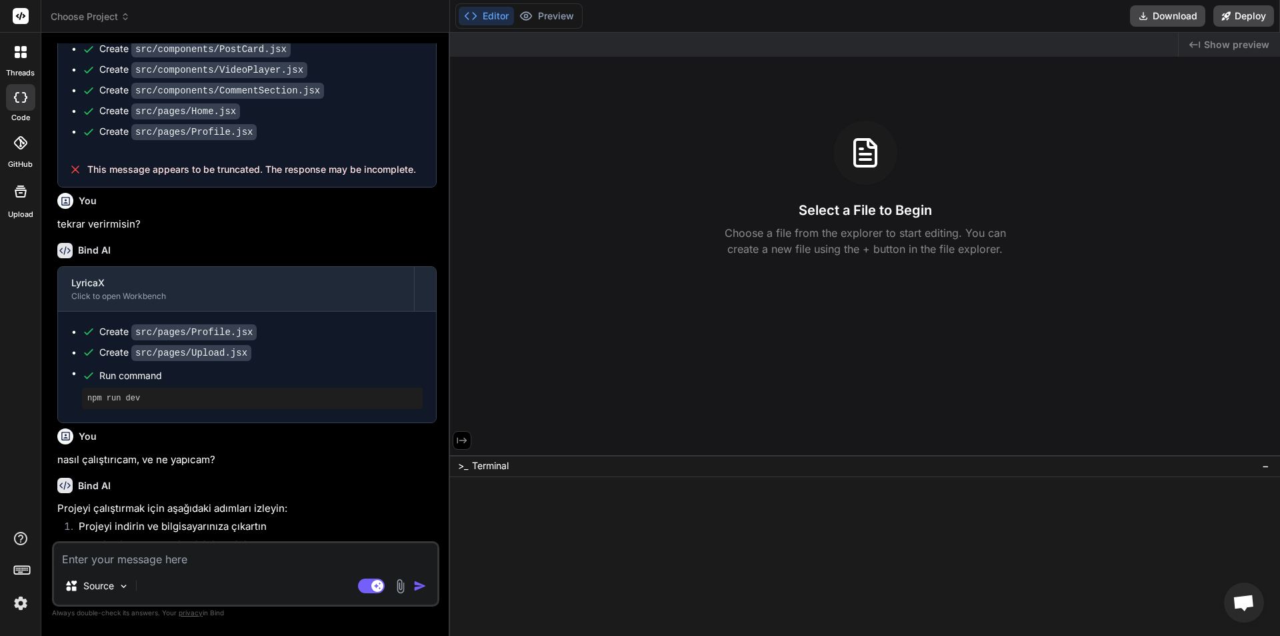
click at [466, 436] on icon at bounding box center [462, 440] width 12 height 12
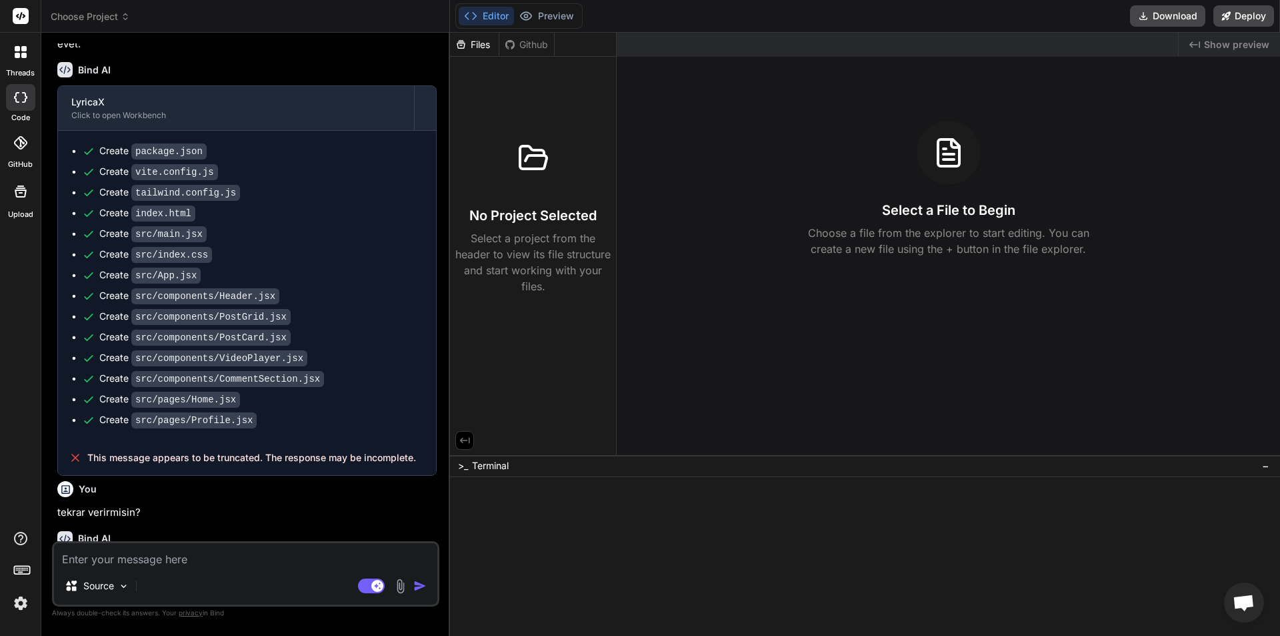
scroll to position [223, 0]
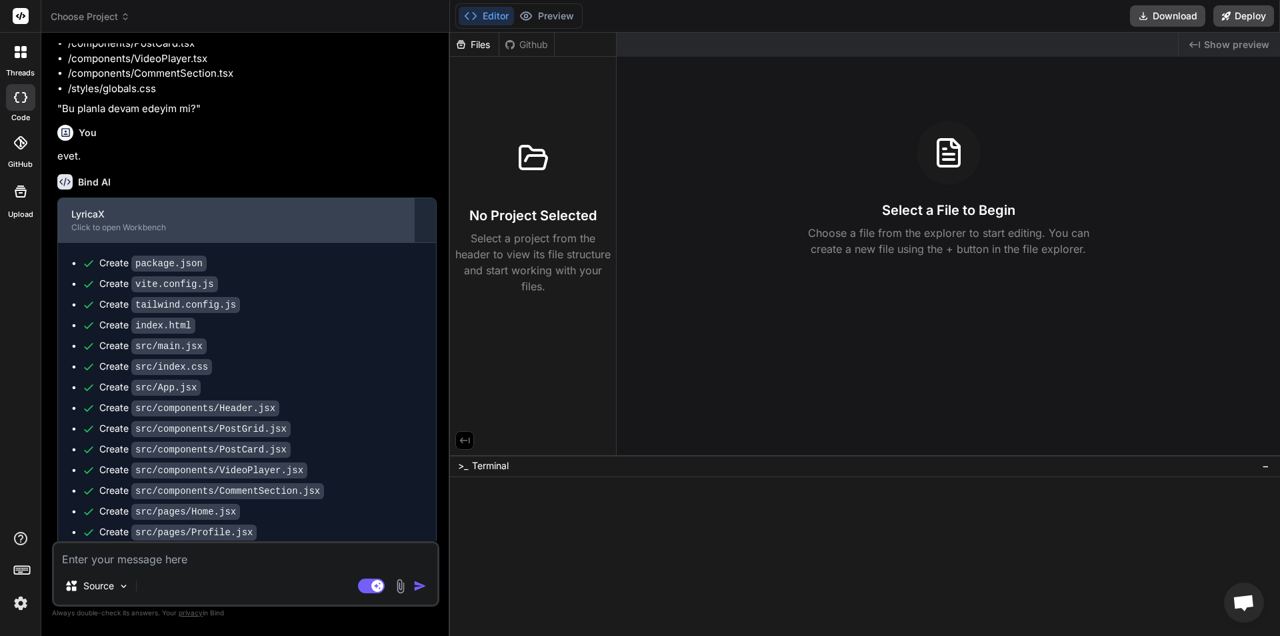
click at [277, 212] on div "LyricaX" at bounding box center [235, 213] width 329 height 13
click at [374, 232] on div "Click to open Workbench" at bounding box center [235, 227] width 329 height 11
click at [374, 233] on div "LyricaX Click to open Workbench" at bounding box center [236, 220] width 356 height 44
click at [375, 233] on div "LyricaX Click to open Workbench" at bounding box center [236, 220] width 356 height 44
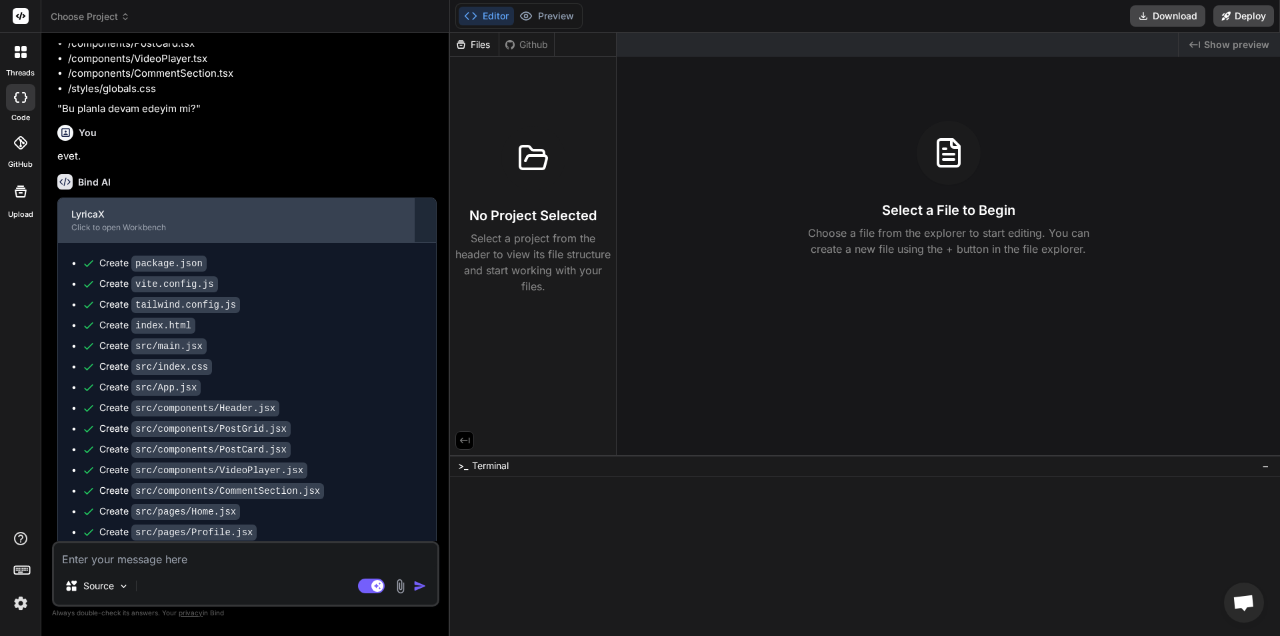
drag, startPoint x: 355, startPoint y: 233, endPoint x: 336, endPoint y: 229, distance: 19.2
click at [336, 229] on div "Click to open Workbench" at bounding box center [235, 227] width 329 height 11
click at [312, 227] on div "Click to open Workbench" at bounding box center [235, 227] width 329 height 11
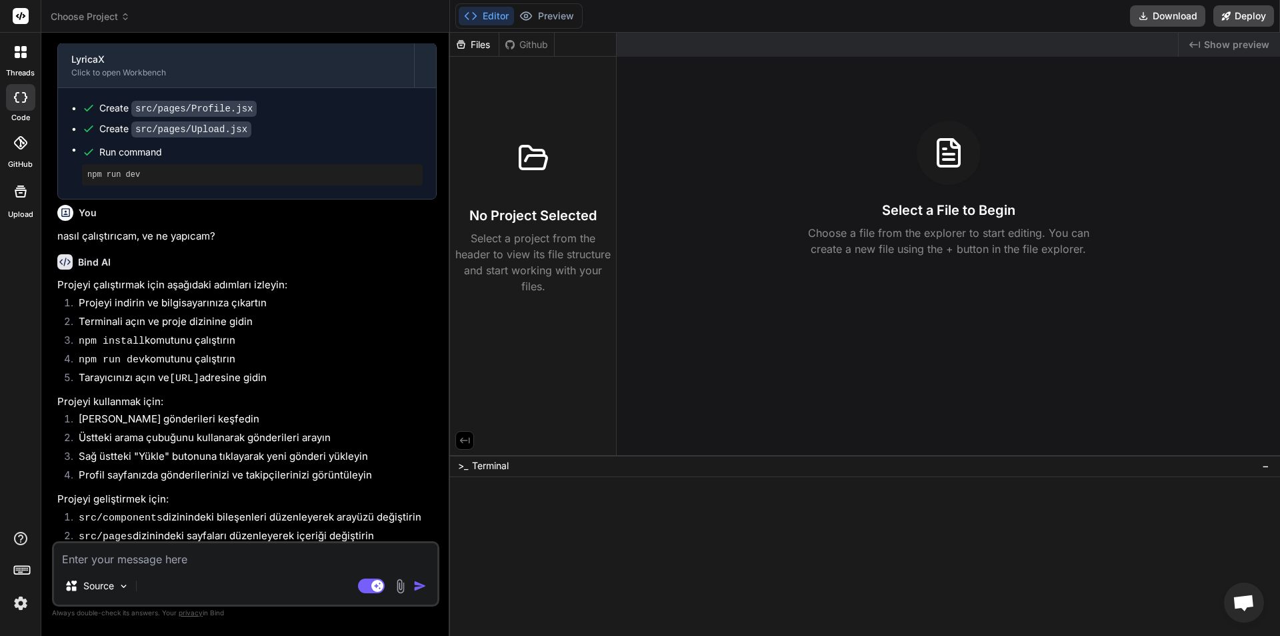
scroll to position [890, 0]
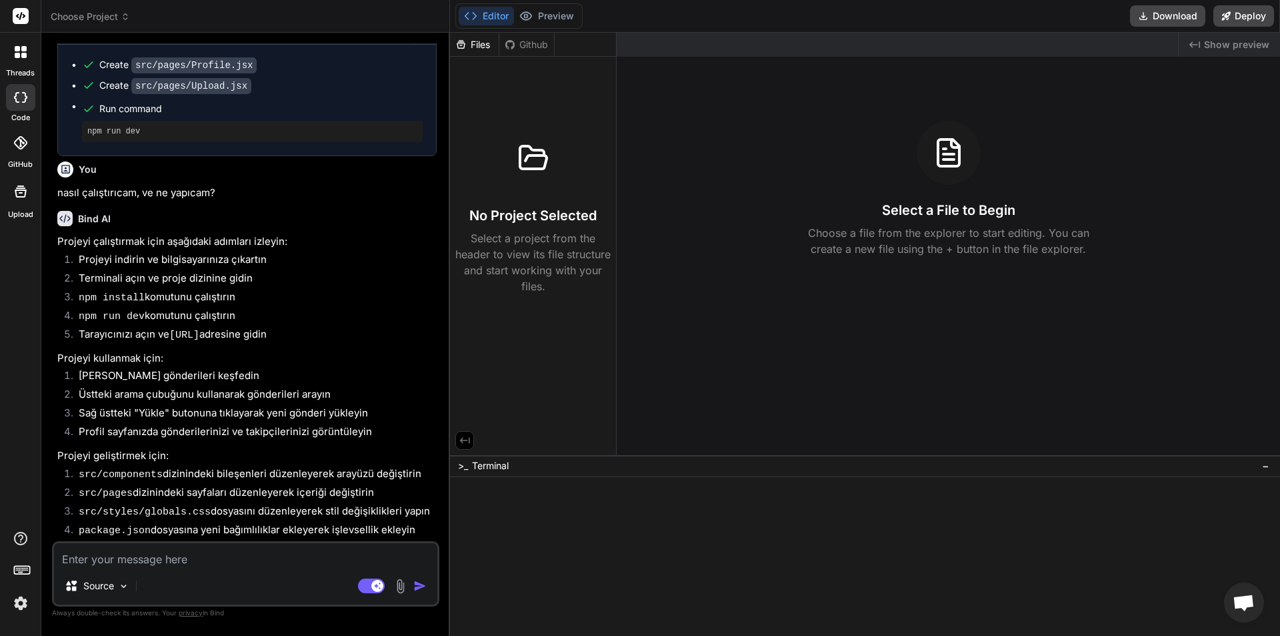
click at [289, 564] on textarea at bounding box center [245, 555] width 383 height 24
click at [1156, 10] on button "Download" at bounding box center [1167, 15] width 75 height 21
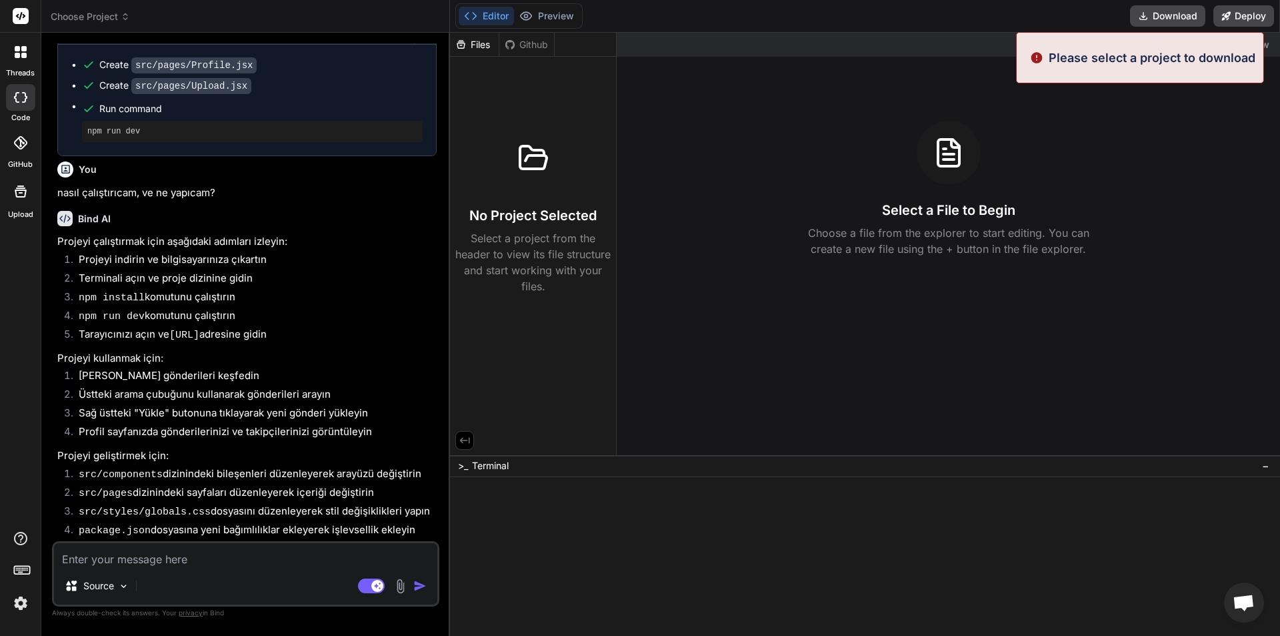
click at [678, 121] on div "Select a File to Begin Choose a file from the explorer to start editing. You ca…" at bounding box center [949, 189] width 664 height 136
click at [538, 41] on div "Github" at bounding box center [527, 44] width 55 height 13
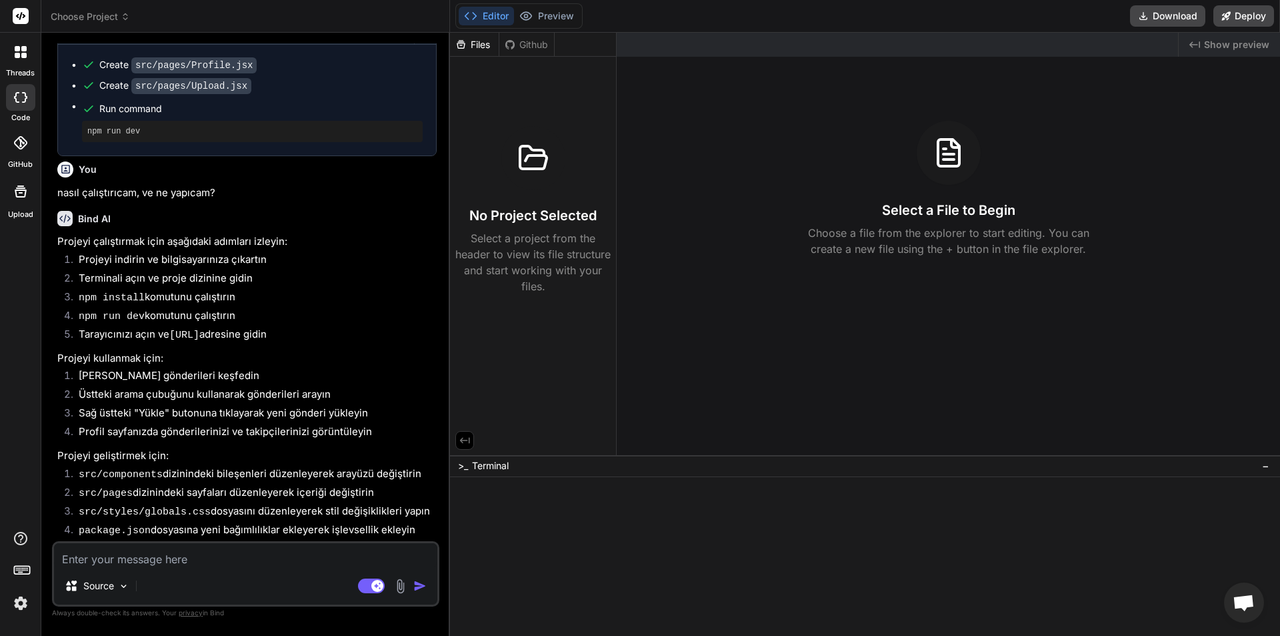
click at [550, 4] on div "Editor Preview" at bounding box center [519, 15] width 127 height 25
click at [558, 11] on button "Preview" at bounding box center [546, 16] width 65 height 19
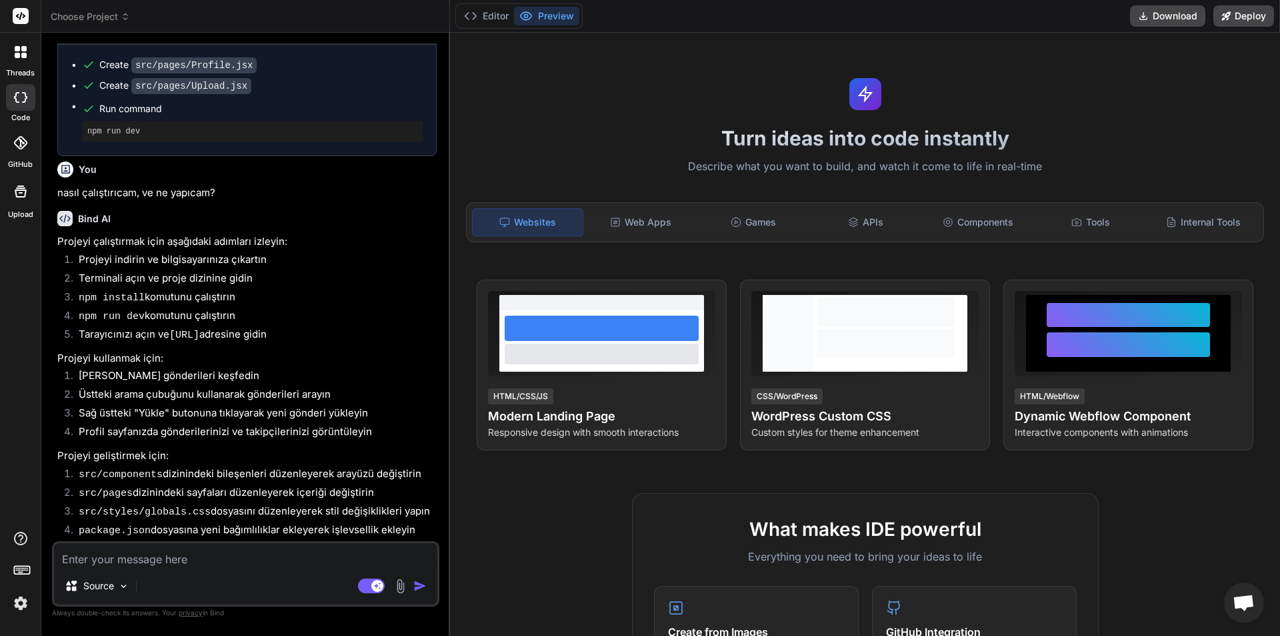
drag, startPoint x: 483, startPoint y: 24, endPoint x: 472, endPoint y: 39, distance: 18.7
click at [483, 23] on button "Editor" at bounding box center [486, 16] width 55 height 19
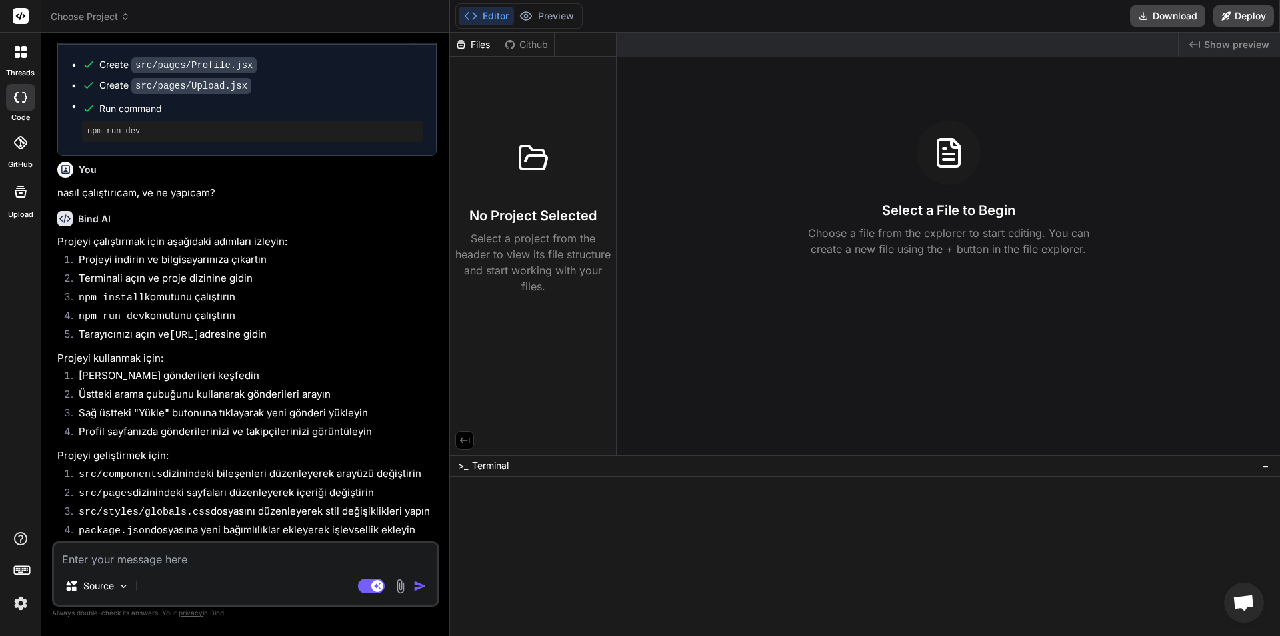
click at [109, 13] on span "Choose Project" at bounding box center [90, 16] width 79 height 13
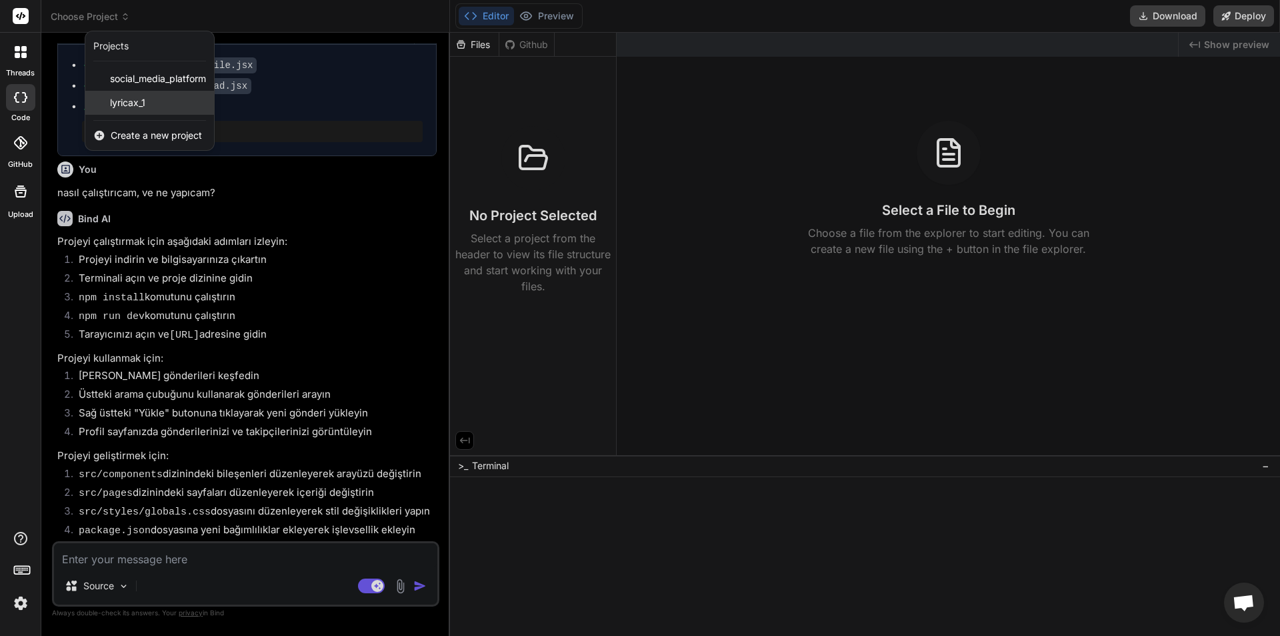
click at [149, 99] on div "lyricax_1" at bounding box center [149, 103] width 129 height 24
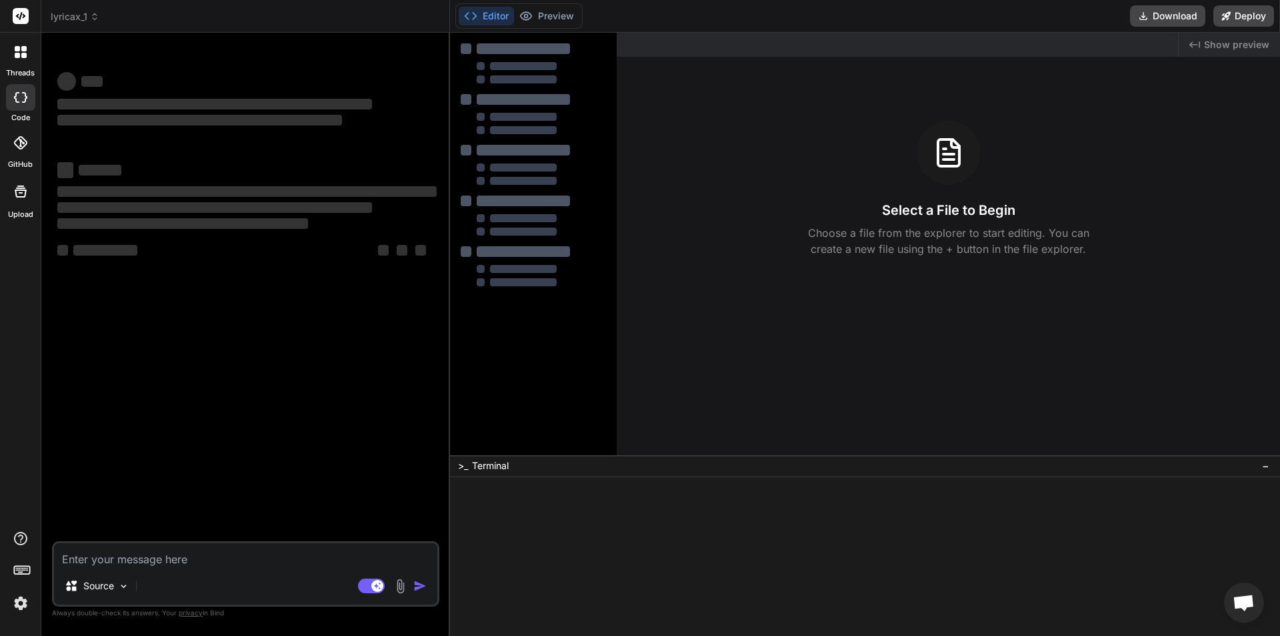
scroll to position [0, 0]
type textarea "x"
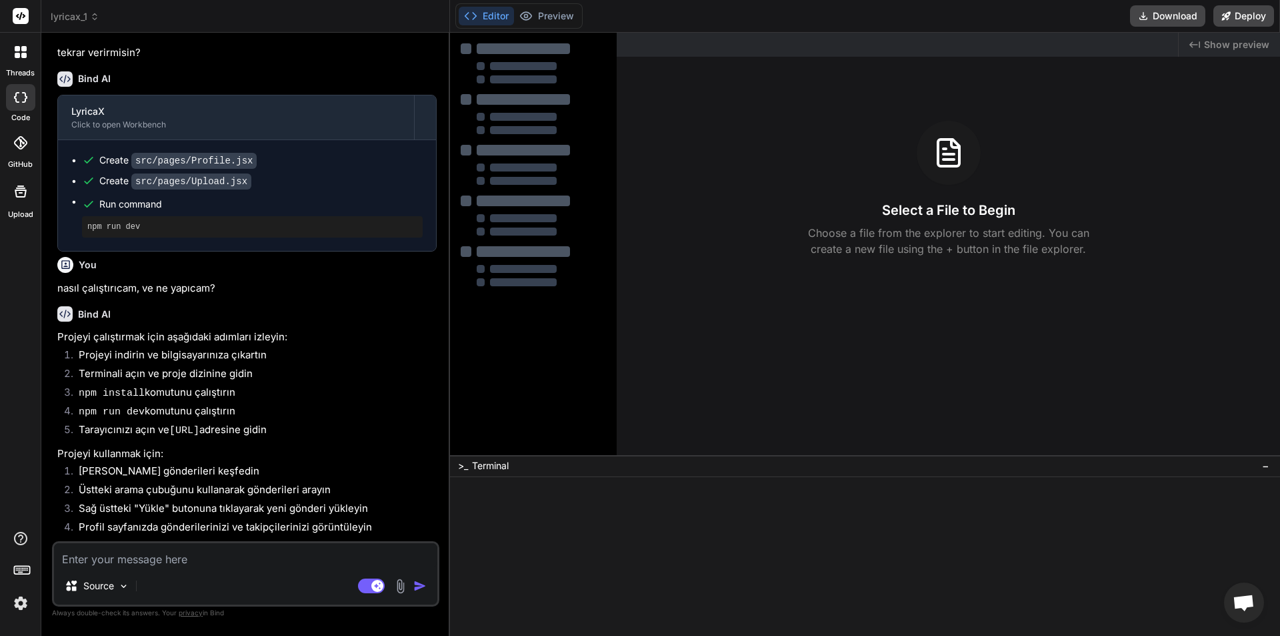
scroll to position [890, 0]
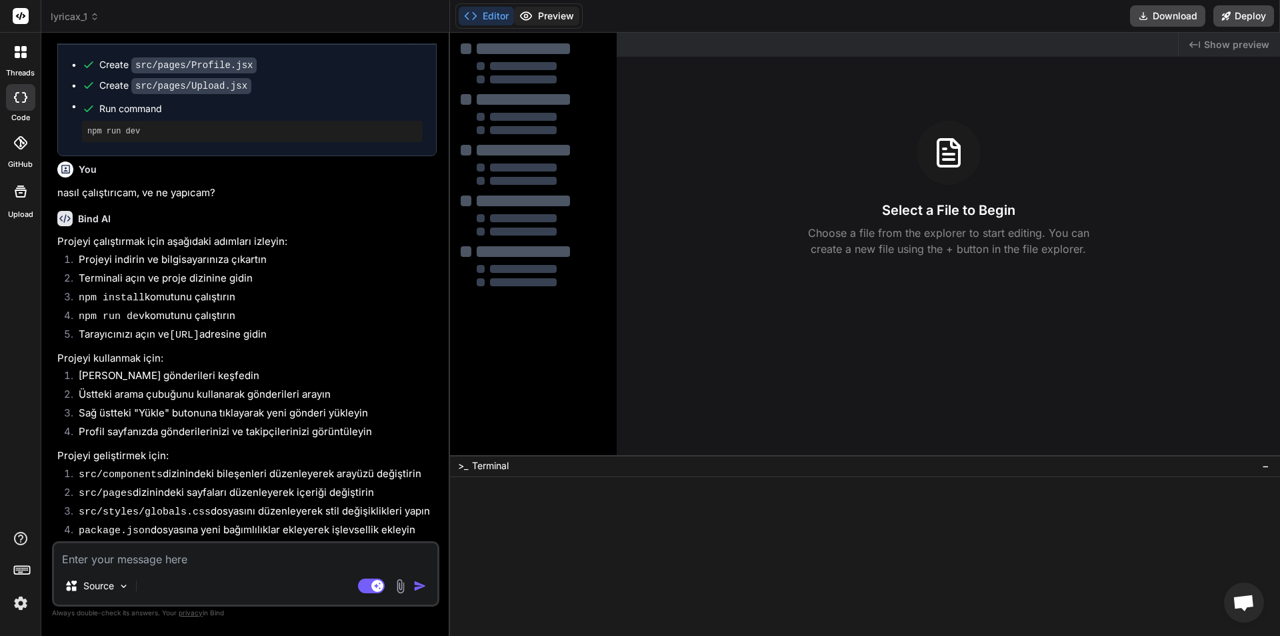
click at [532, 15] on icon at bounding box center [526, 15] width 13 height 13
click at [329, 219] on div "Bind AI" at bounding box center [246, 218] width 379 height 15
click at [261, 556] on textarea at bounding box center [245, 555] width 383 height 24
click at [155, 571] on div "Source Agent Mode. When this toggle is activated, AI automatically makes decisi…" at bounding box center [245, 573] width 387 height 65
click at [149, 558] on textarea at bounding box center [245, 555] width 383 height 24
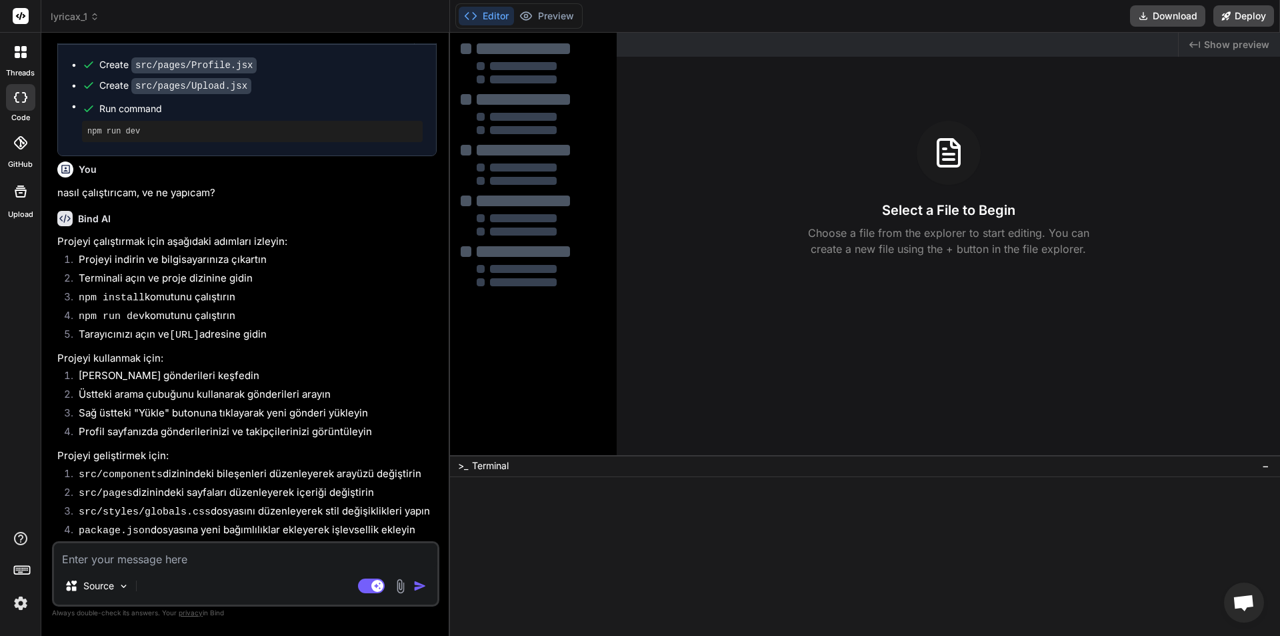
type textarea "h"
type textarea "x"
type textarea "hı"
type textarea "x"
type textarea "hım"
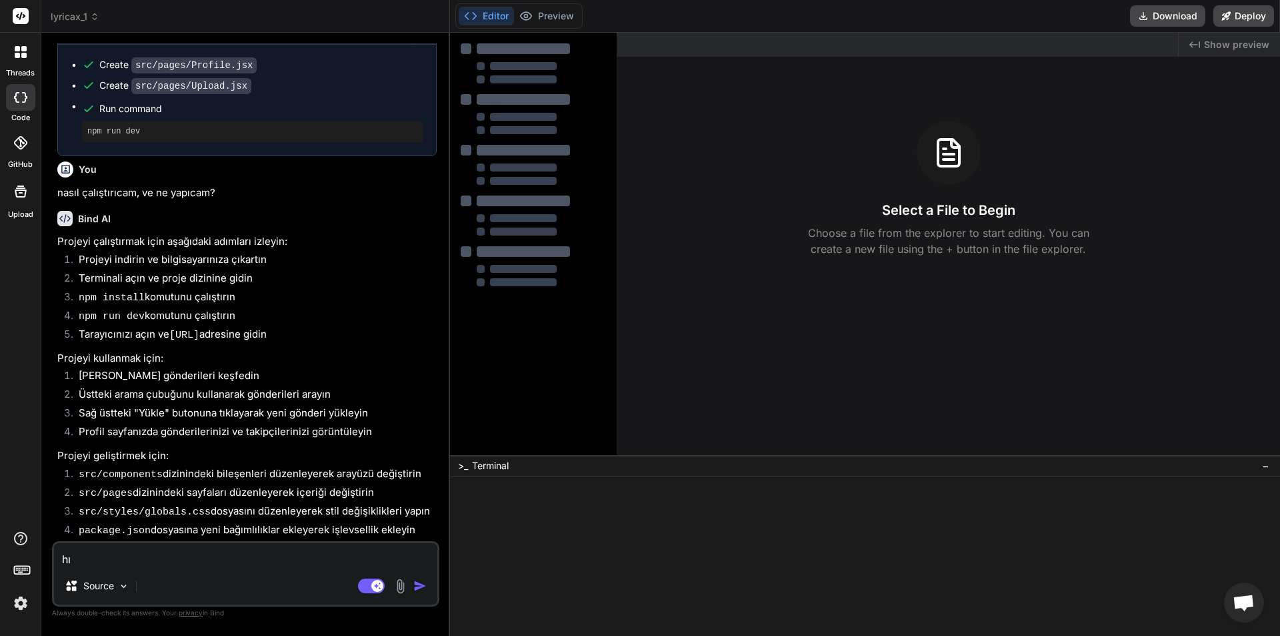
type textarea "x"
type textarea "hımm"
type textarea "x"
type textarea "hımm,"
type textarea "x"
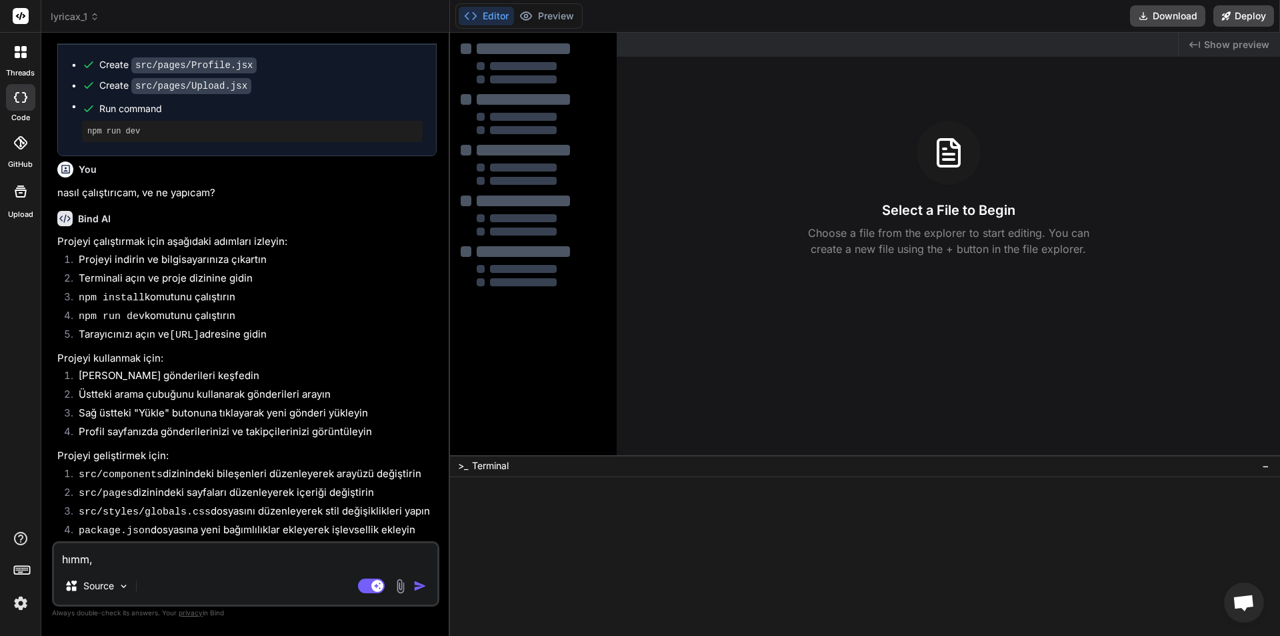
type textarea "hımm,"
type textarea "x"
type textarea "hımm, s"
type textarea "x"
type textarea "hımm, se"
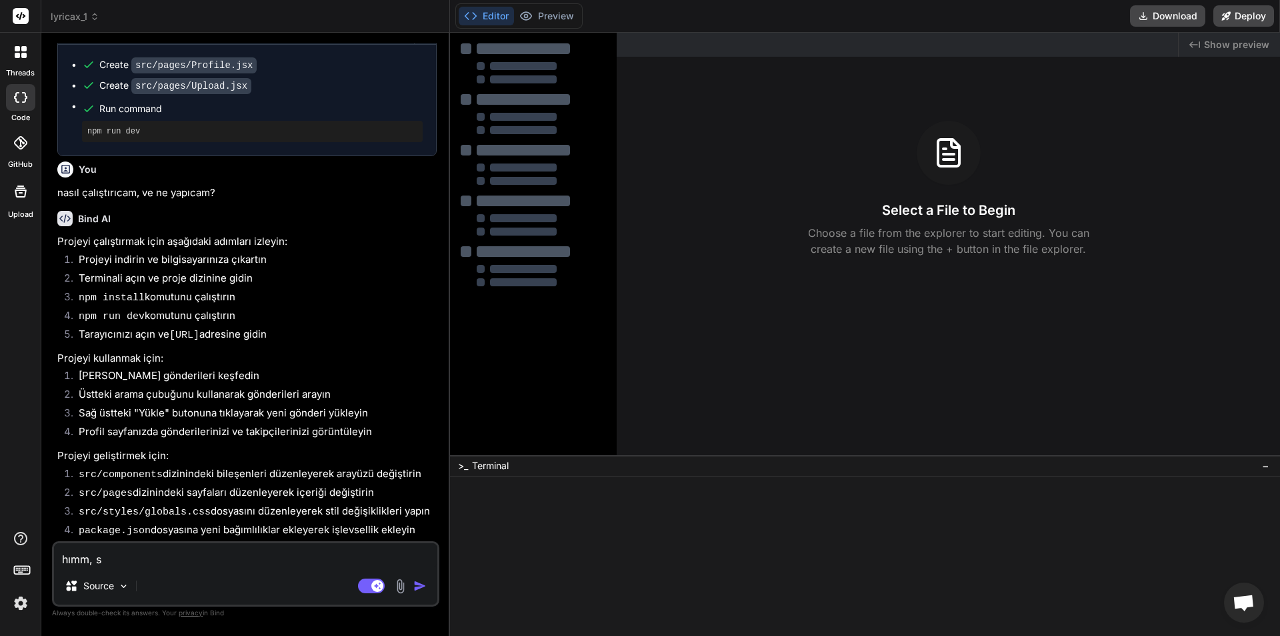
type textarea "x"
type textarea "hımm, sen"
type textarea "x"
type textarea "hımm, sen"
type textarea "x"
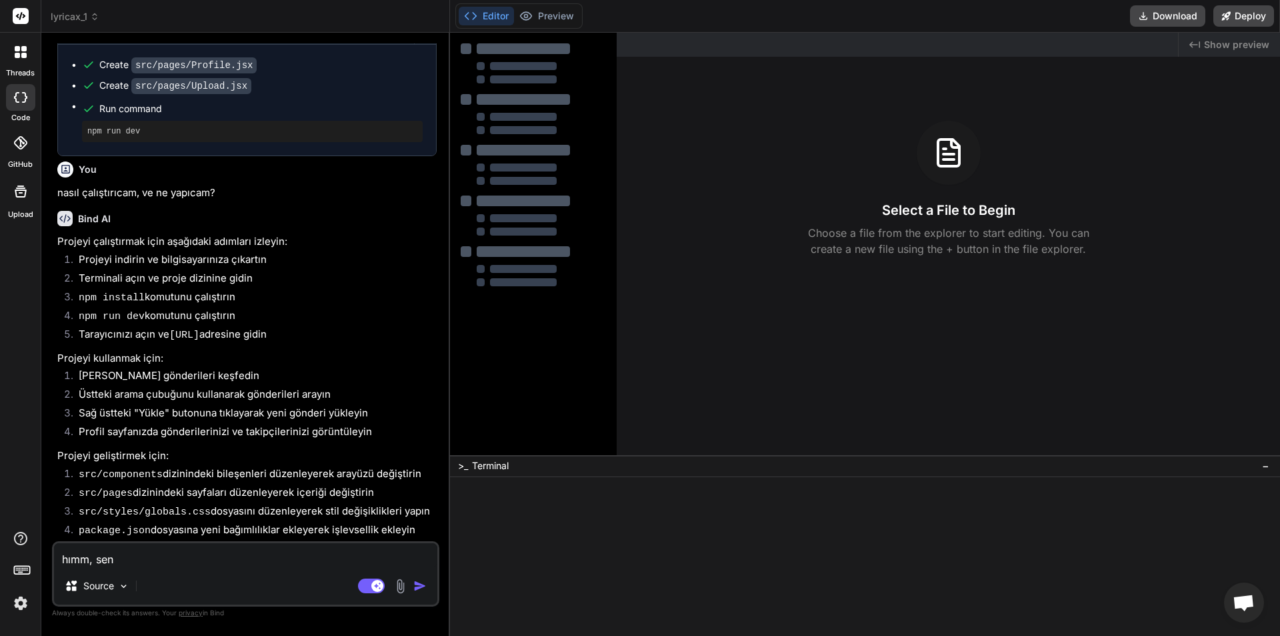
type textarea "hımm, sen i"
type textarea "x"
type textarea "hımm, sen id"
type textarea "x"
type textarea "hımm, sen ide"
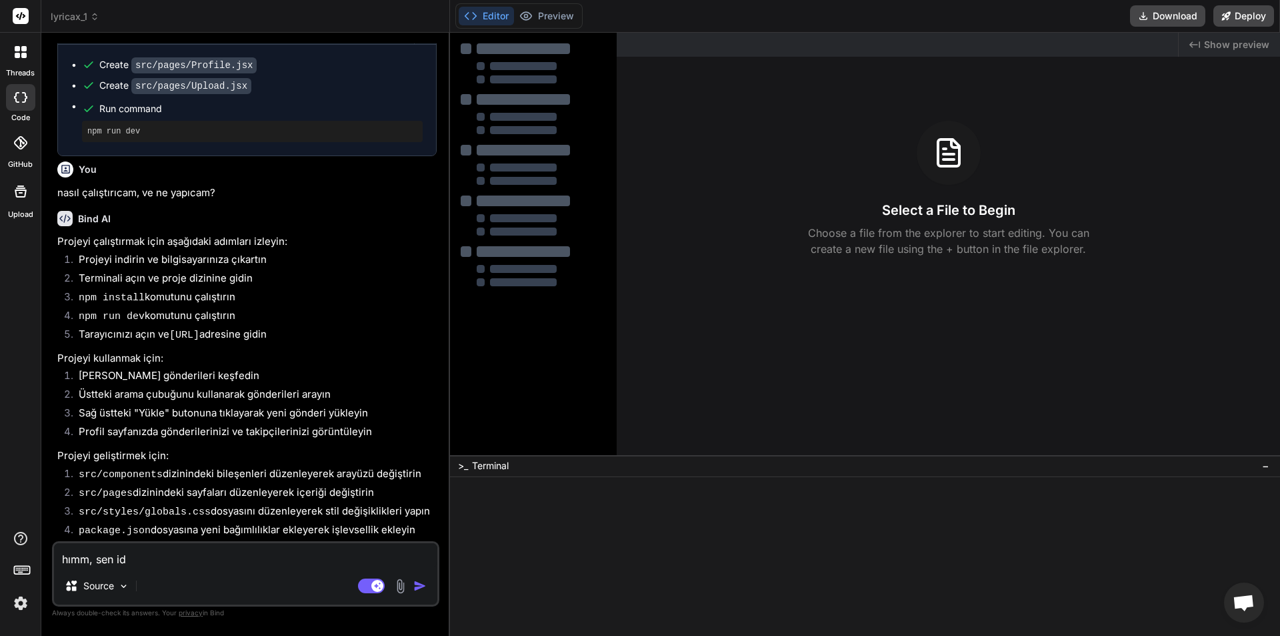
type textarea "x"
type textarea "hımm, sen ide"
type textarea "x"
type textarea "hımm, sen ide d"
type textarea "x"
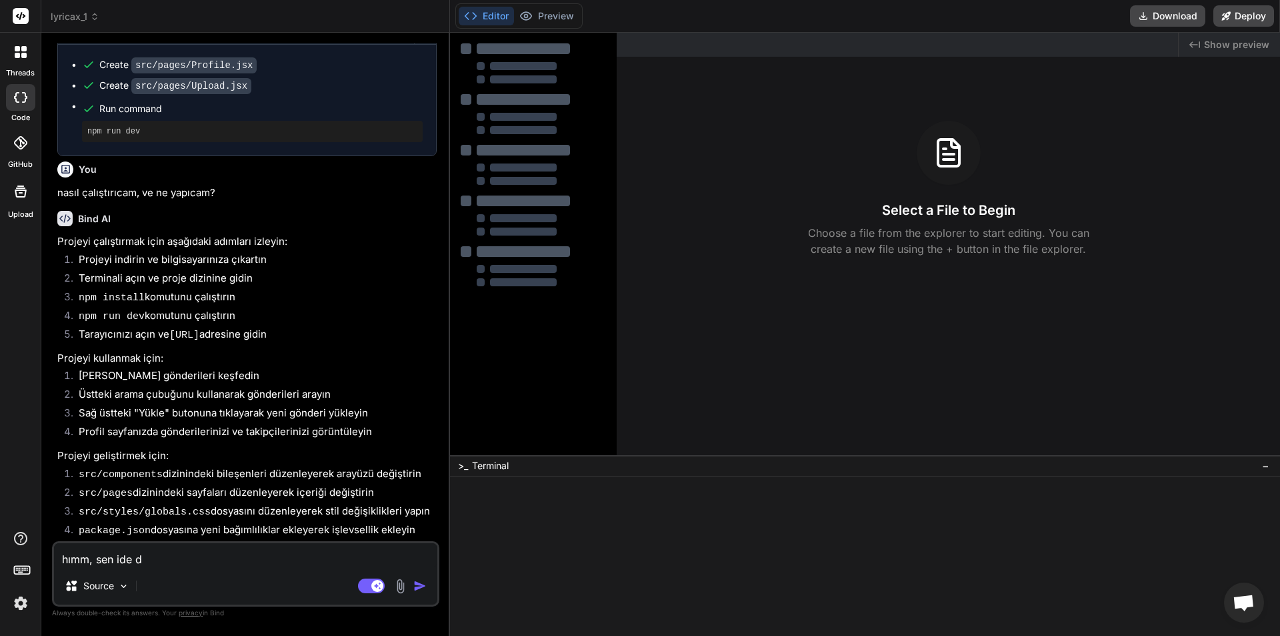
type textarea "hımm, sen ide de"
type textarea "x"
type textarea "hımm, sen ide değ"
type textarea "x"
type textarea "hımm, sen ide deği"
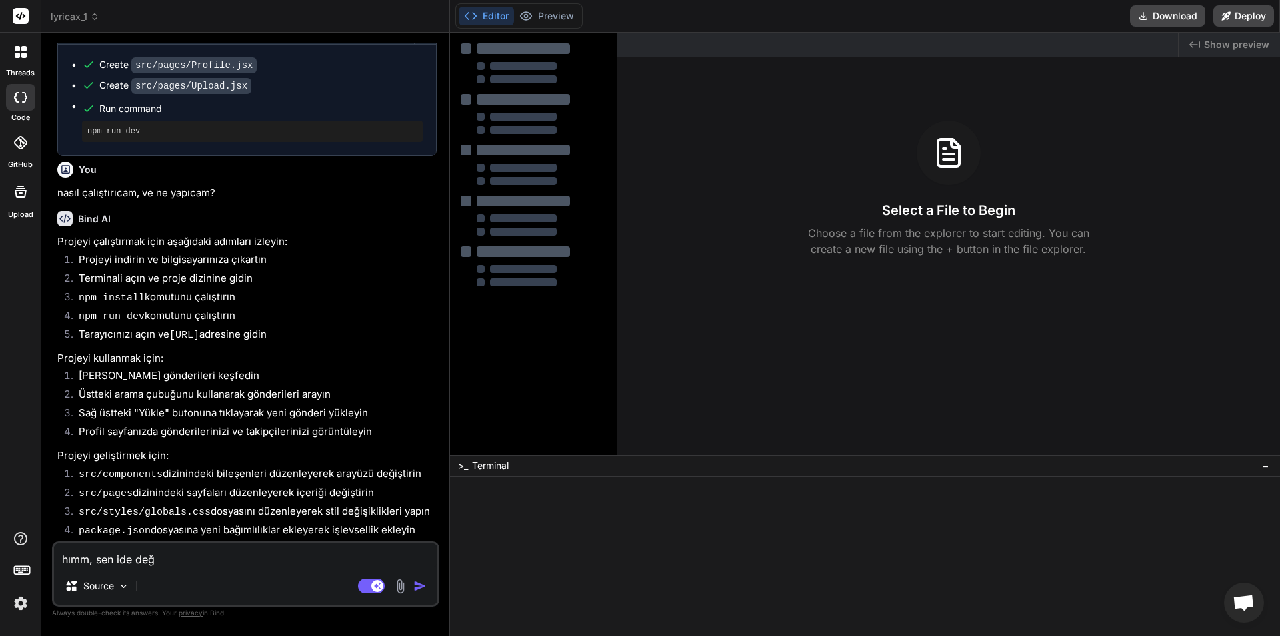
type textarea "x"
type textarea "hımm, sen ide değil"
type textarea "x"
type textarea "hımm, sen ide değilm"
type textarea "x"
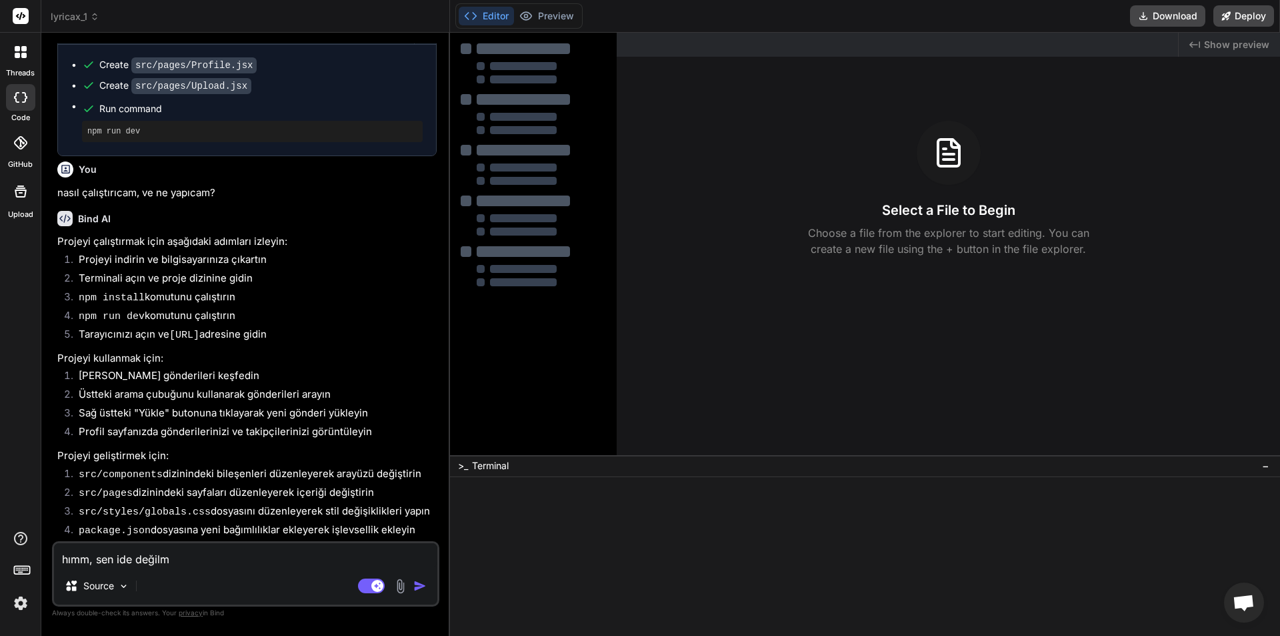
type textarea "hımm, sen ide değilmi"
type textarea "x"
type textarea "hımm, sen ide değilmis"
type textarea "x"
type textarea "hımm, sen ide değilmisi"
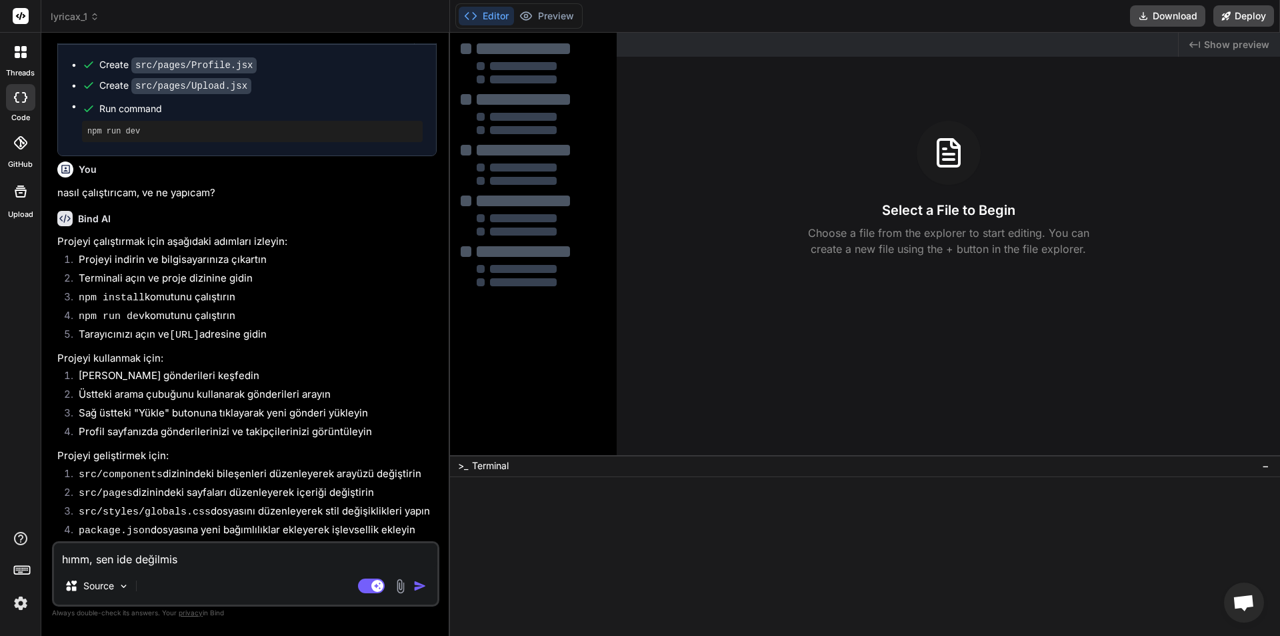
type textarea "x"
type textarea "hımm, sen ide değilmisin"
type textarea "x"
type textarea "hımm, sen ide değilmisin"
type textarea "x"
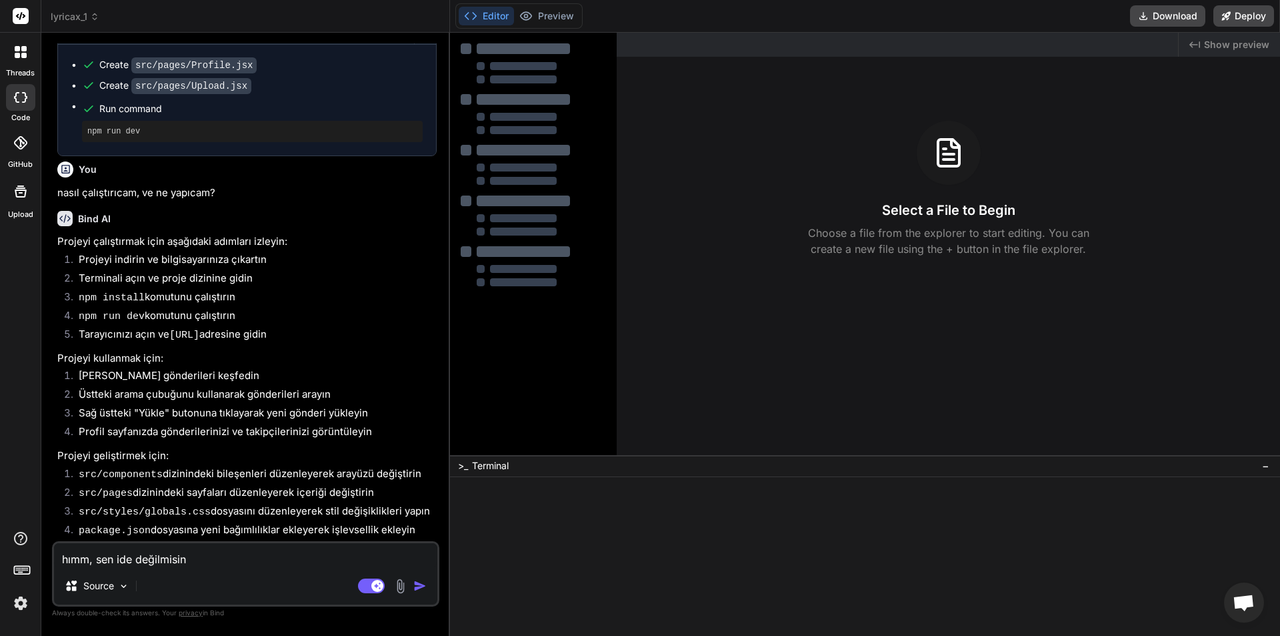
type textarea "hımm, sen ide değilmisin z"
type textarea "x"
type textarea "hımm, sen ide değilmisin za"
type textarea "x"
type textarea "hımm, sen ide değilmisin zat"
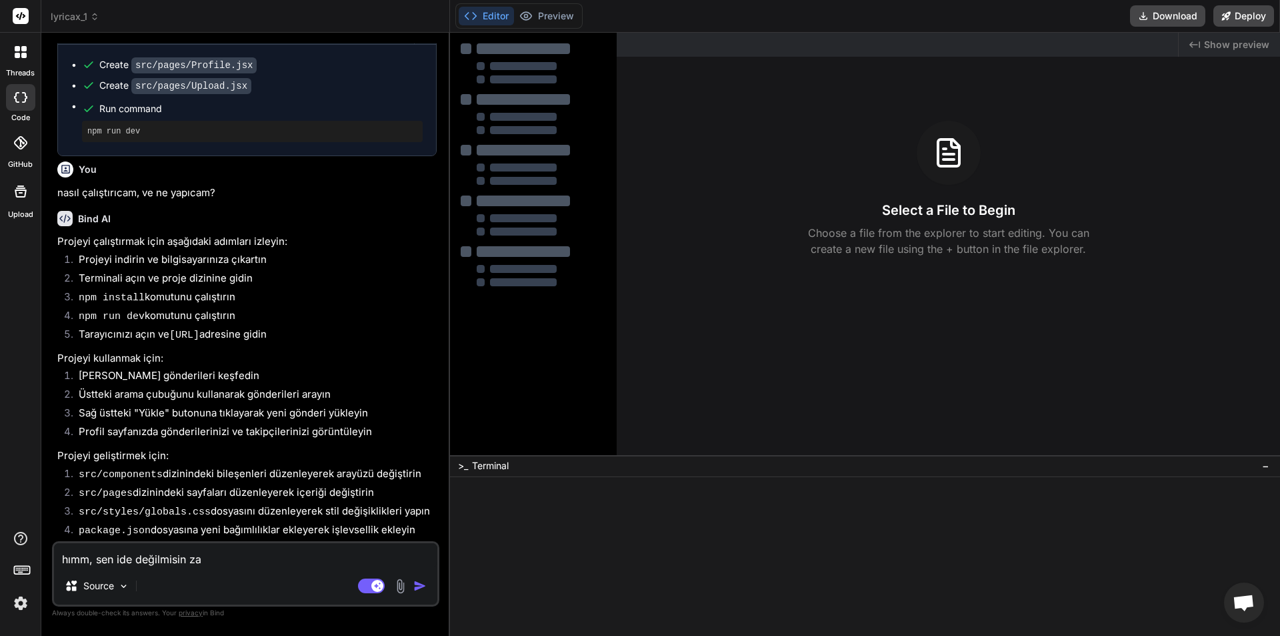
type textarea "x"
type textarea "hımm, sen ide değilmisin zate"
type textarea "x"
type textarea "hımm, sen ide değilmisin zaten"
type textarea "x"
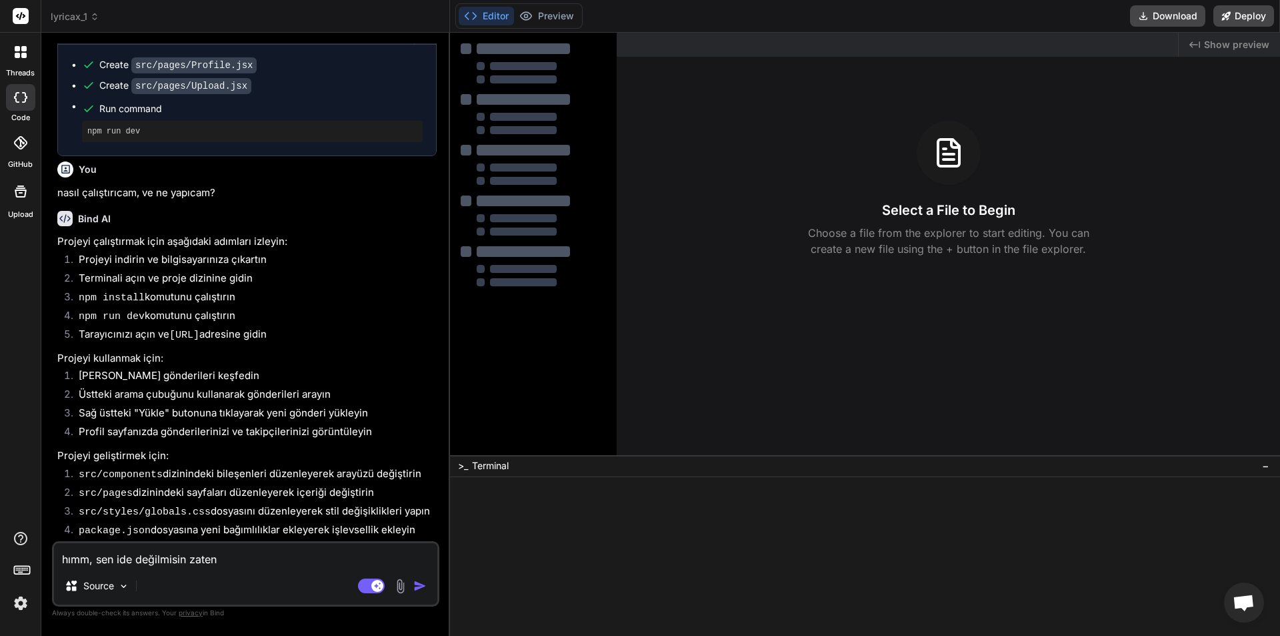
type textarea "hımm, sen ide değilmisin zaten,"
type textarea "x"
type textarea "hımm, sen ide değilmisin zaten,"
type textarea "x"
type textarea "hımm, sen ide değilmisin zaten, s"
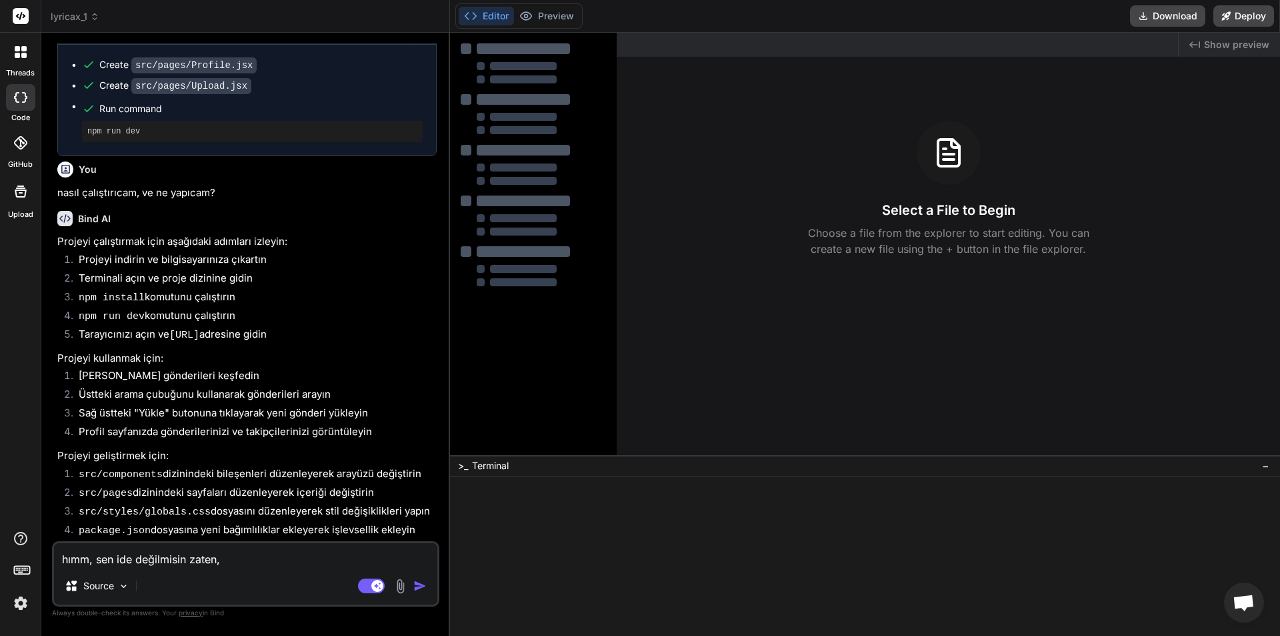
type textarea "x"
type textarea "hımm, sen ide değilmisin zaten, se"
type textarea "x"
type textarea "hımm, sen ide değilmisin zaten, sen"
type textarea "x"
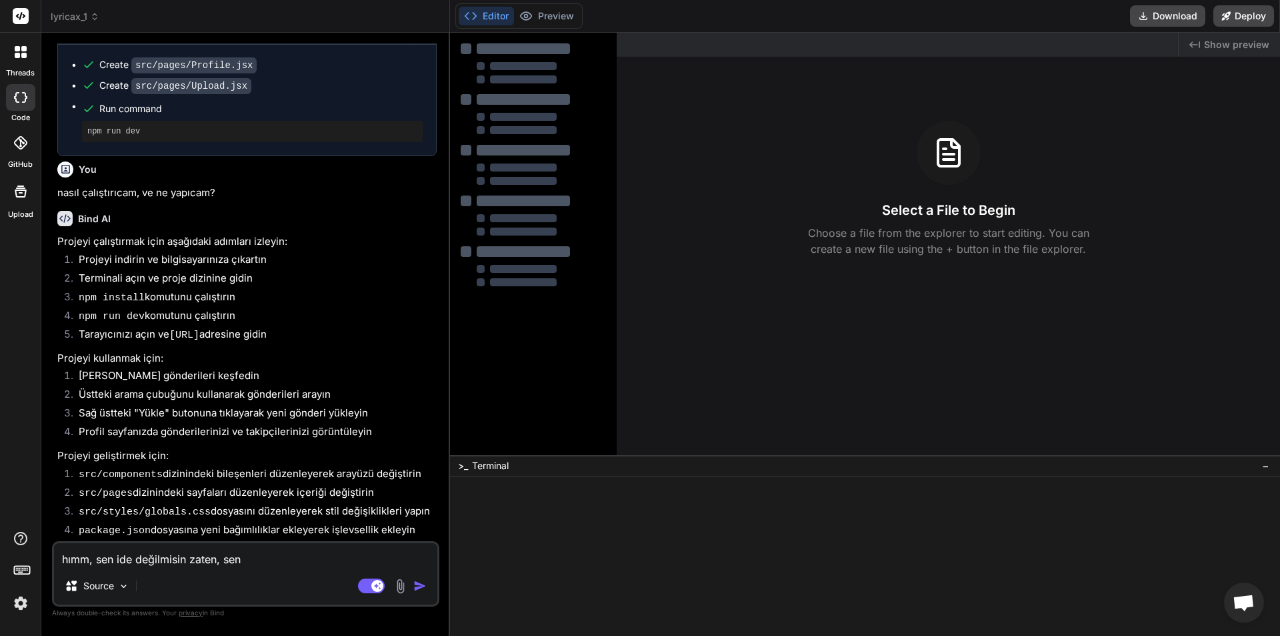
type textarea "hımm, sen ide değilmisin zaten, sen"
type textarea "x"
type textarea "hımm, sen ide değilmisin zaten, sen a"
type textarea "x"
type textarea "hımm, sen ide değilmisin zaten, sen aç"
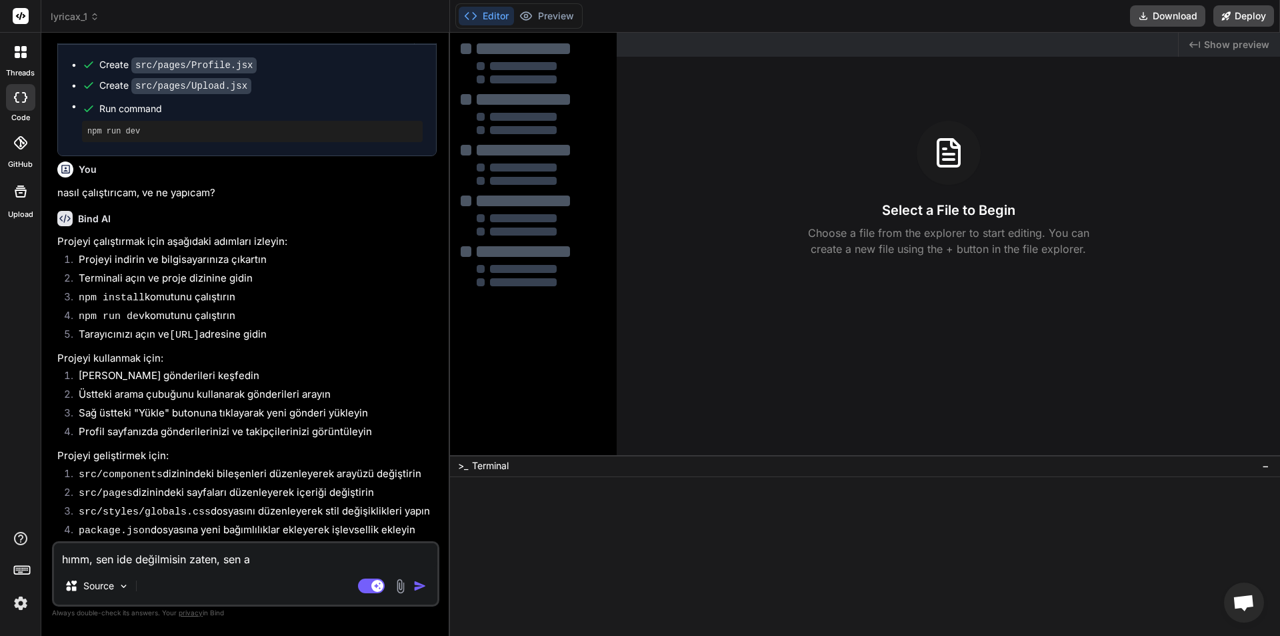
type textarea "x"
type textarea "hımm, sen ide değilmisin zaten, sen açs"
type textarea "x"
type textarea "hımm, sen ide değilmisin zaten, sen açsa"
type textarea "x"
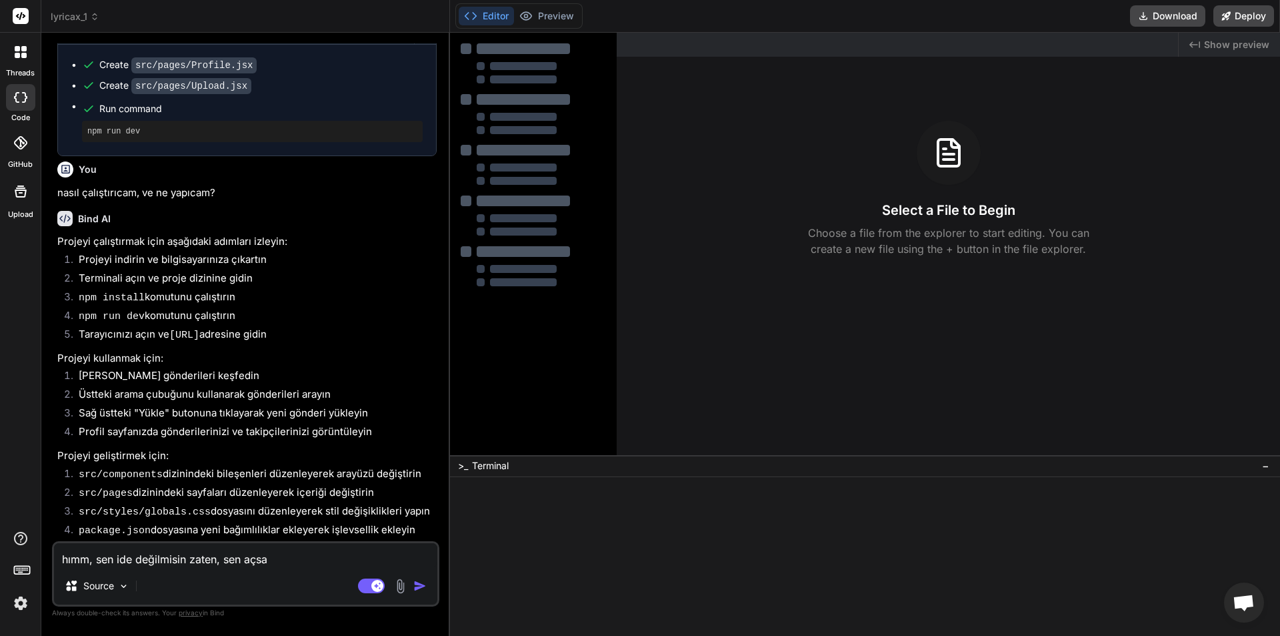
type textarea "hımm, sen ide değilmisin zaten, sen açsan"
type textarea "x"
type textarea "hımm, sen ide değilmisin zaten, sen açsana"
type textarea "x"
type textarea "hımm, sen ide değilmisin zaten, sen açsana"
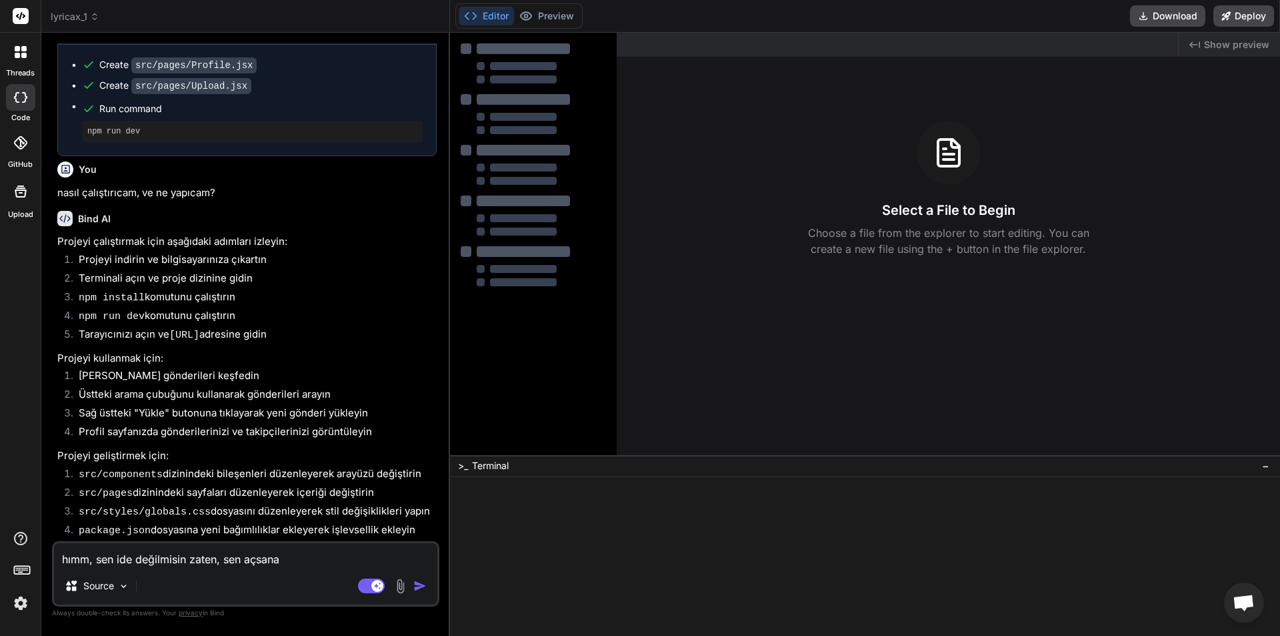
type textarea "x"
type textarea "hımm, sen ide değilmisin zaten, sen açsana ö"
type textarea "x"
type textarea "hımm, sen ide değilmisin zaten, sen açsana ön"
type textarea "x"
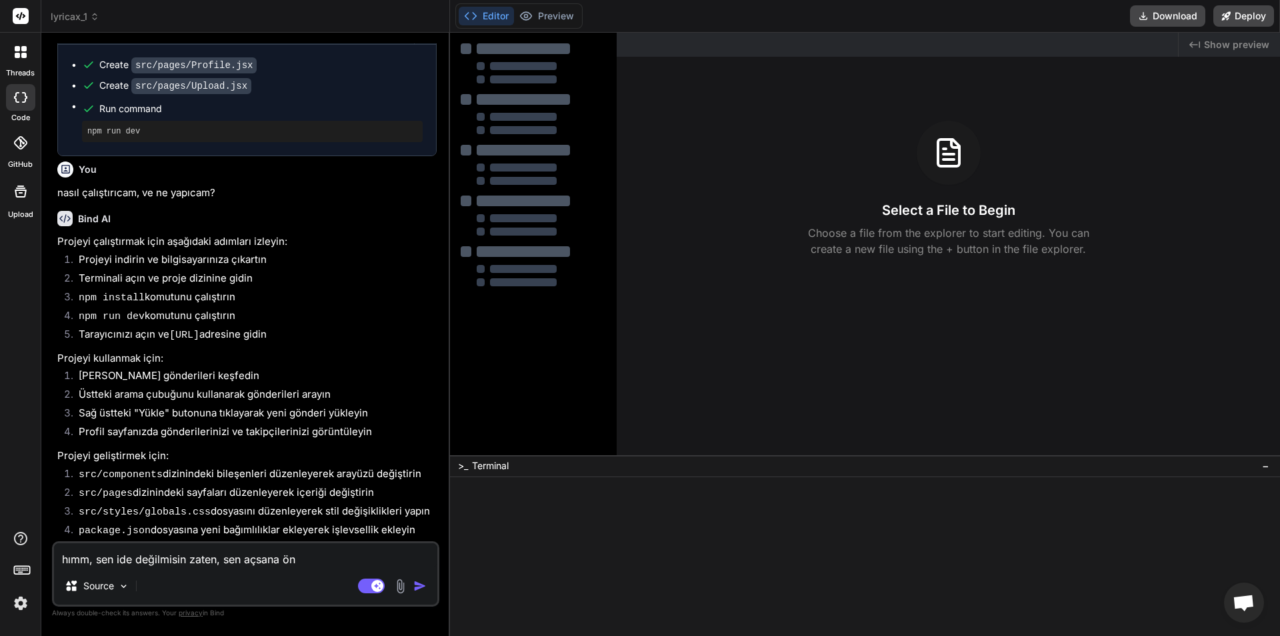
type textarea "hımm, sen ide değilmisin zaten, sen açsana öni"
type textarea "x"
type textarea "hımm, sen ide değilmisin zaten, sen açsana öniz"
type textarea "x"
type textarea "hımm, sen ide değilmisin zaten, sen açsana önizl"
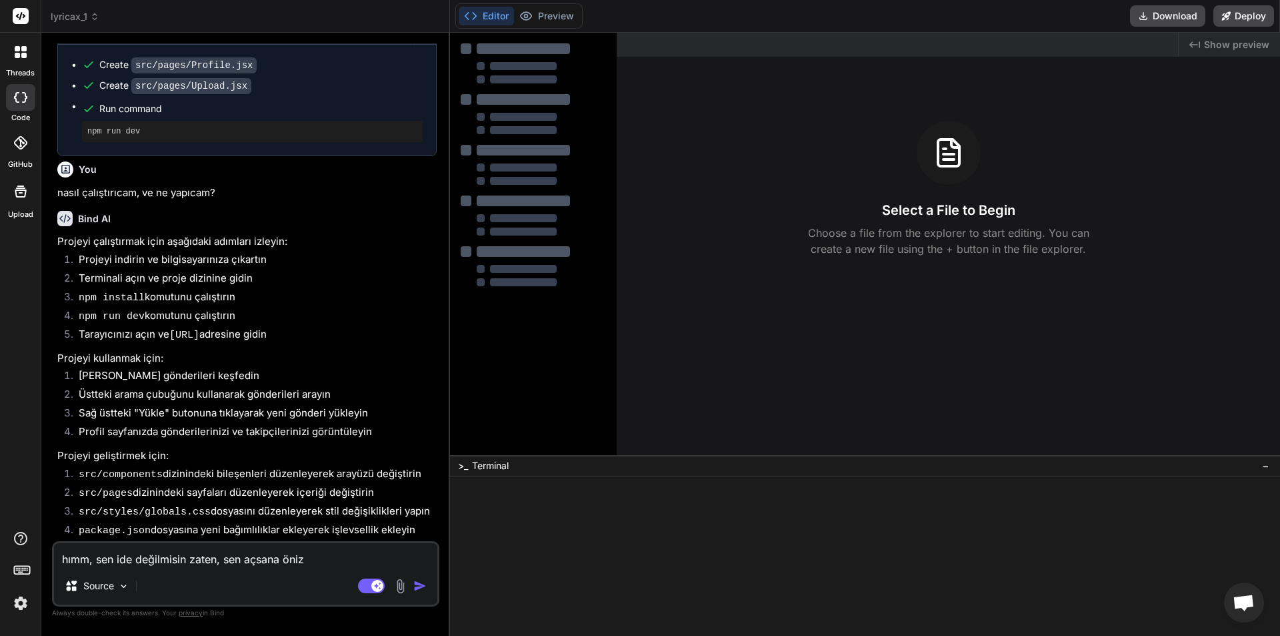
type textarea "x"
type textarea "hımm, sen ide değilmisin zaten, sen açsana önizle"
type textarea "x"
type textarea "hımm, sen ide değilmisin zaten, sen açsana önizlem"
type textarea "x"
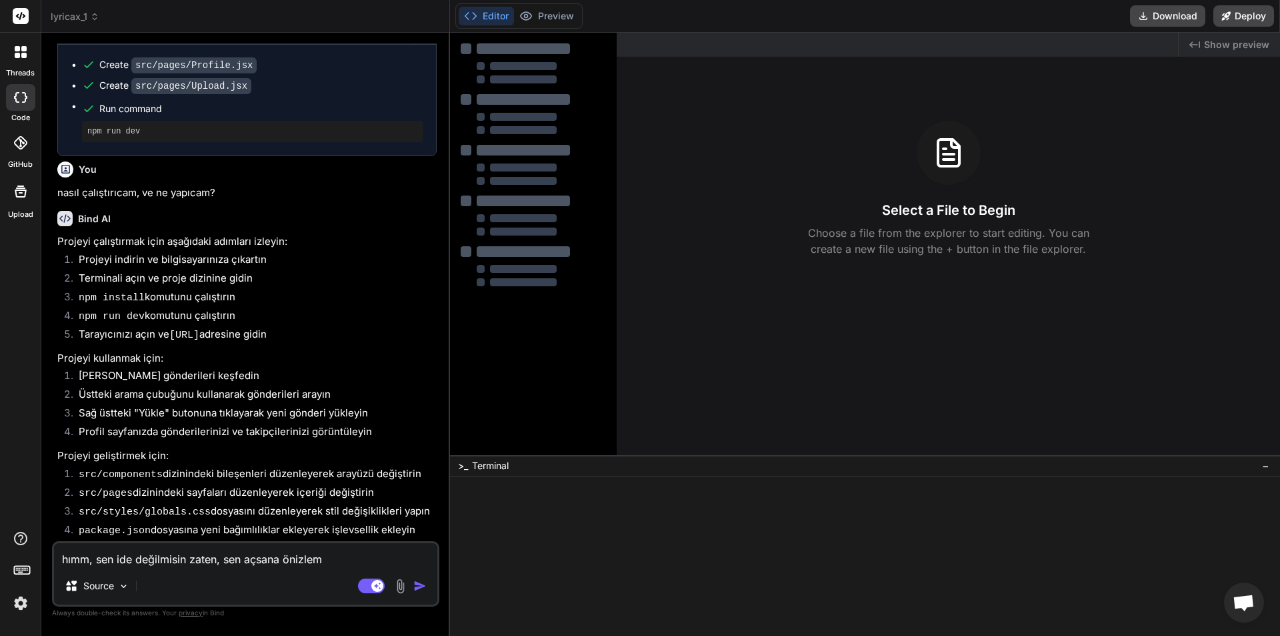
type textarea "hımm, sen ide değilmisin zaten, sen açsana önizleme"
type textarea "x"
type textarea "hımm, sen ide değilmisin zaten, sen açsana önizleme"
type textarea "x"
type textarea "hımm, sen ide değilmisin zaten, sen açsana önizleme o"
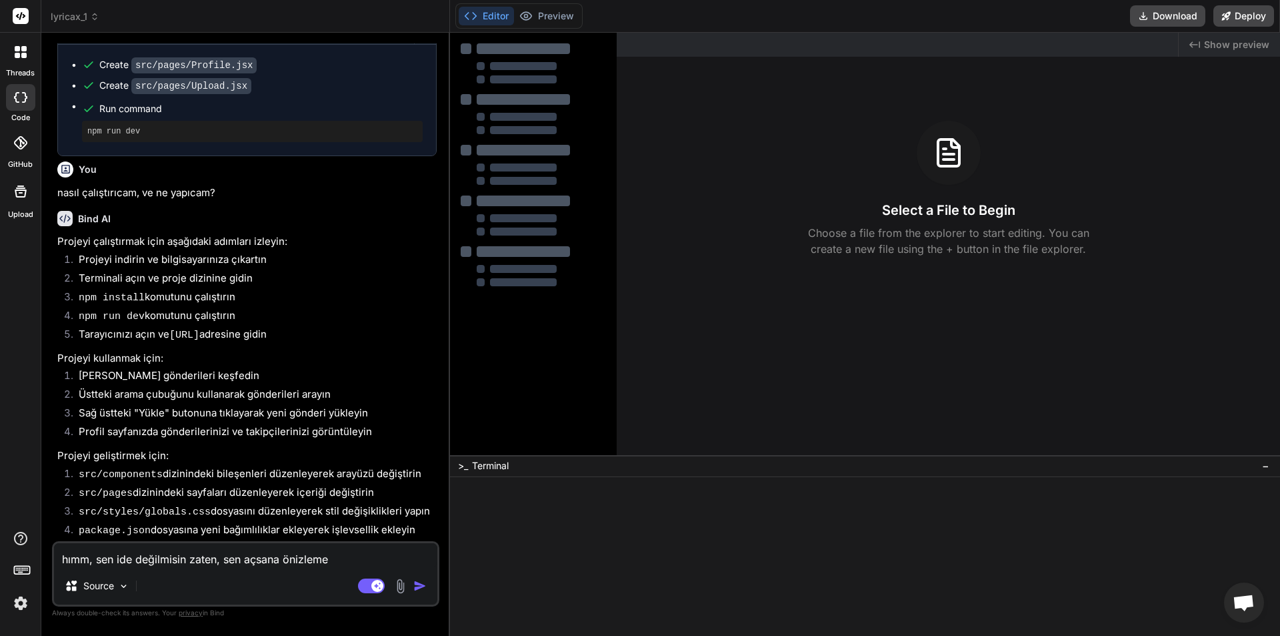
type textarea "x"
type textarea "hımm, sen ide değilmisin zaten, sen açsana önizleme ol"
type textarea "x"
type textarea "hımm, sen ide değilmisin zaten, sen açsana önizleme ola"
type textarea "x"
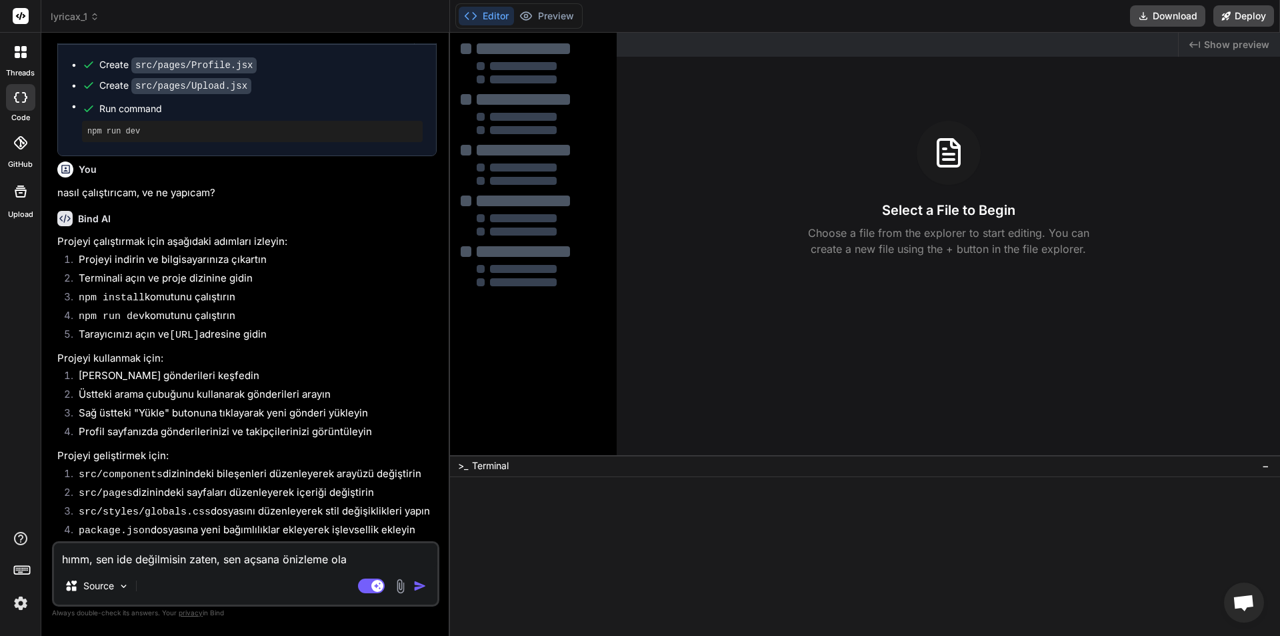
type textarea "hımm, sen ide değilmisin zaten, sen açsana önizleme olar"
type textarea "x"
type textarea "hımm, sen ide değilmisin zaten, sen açsana önizleme olara"
type textarea "x"
type textarea "hımm, sen ide değilmisin zaten, sen açsana önizleme olarak"
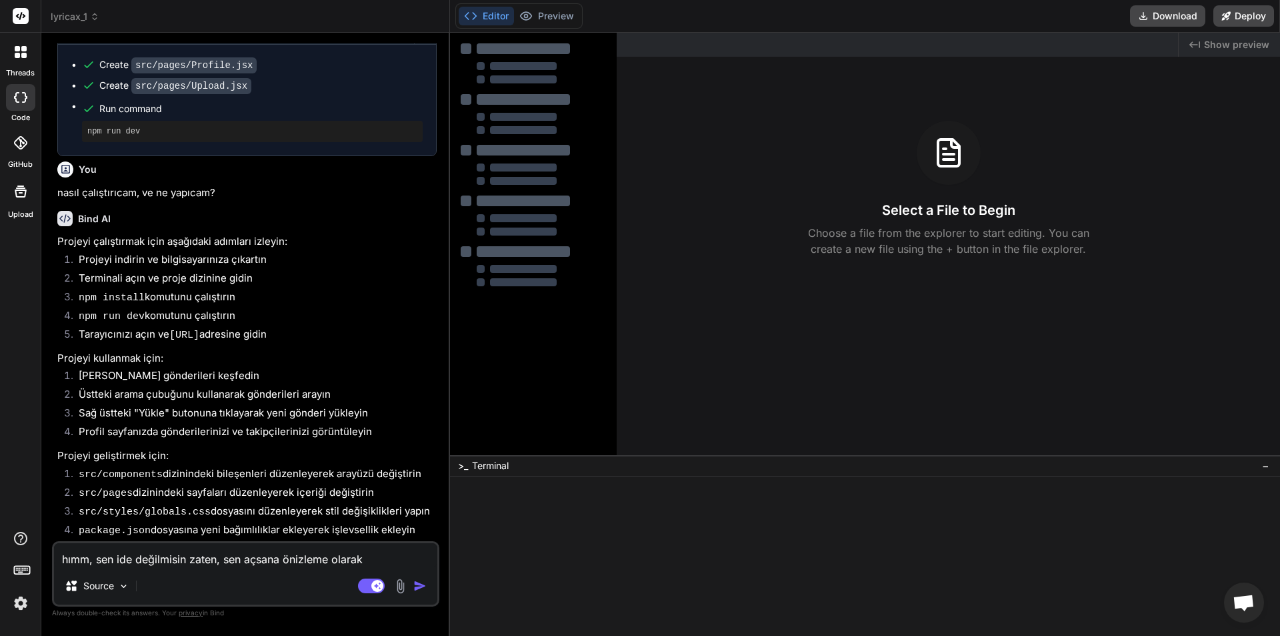
type textarea "x"
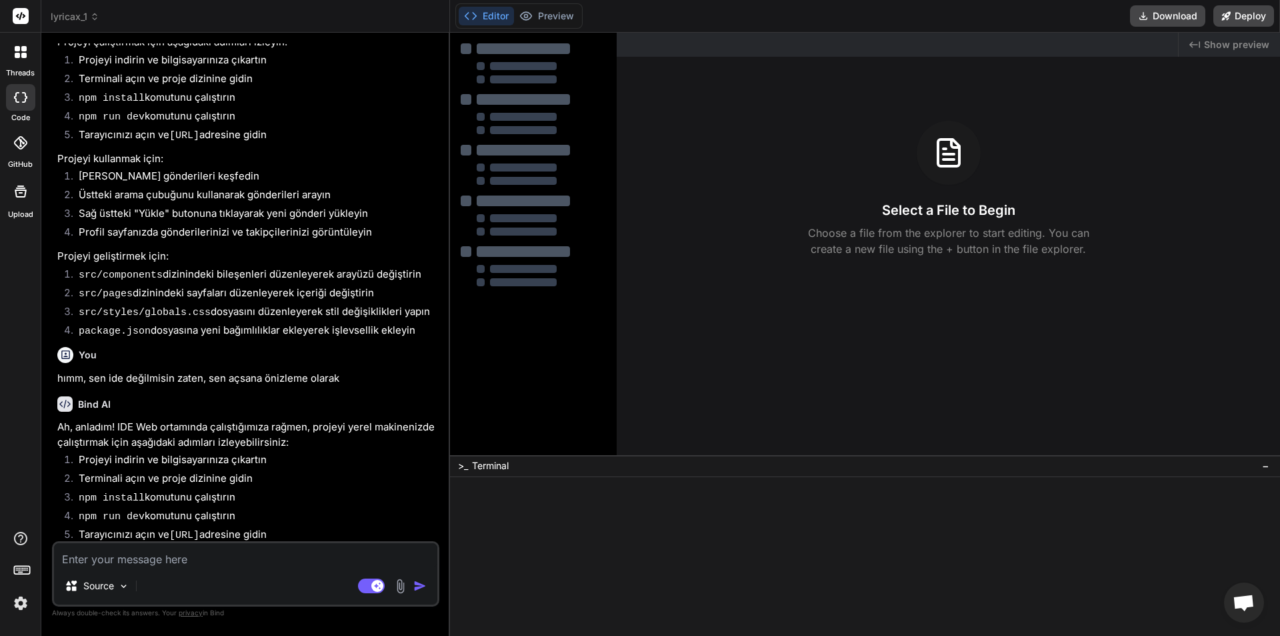
scroll to position [1290, 0]
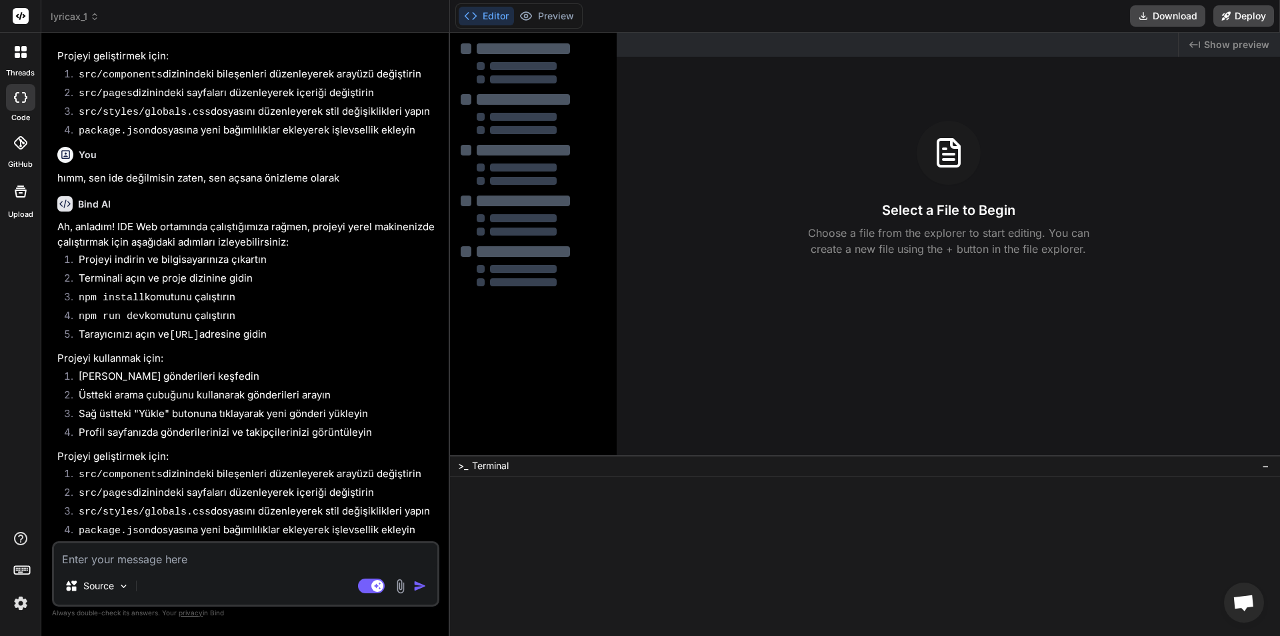
click at [83, 16] on span "lyricax_1" at bounding box center [75, 16] width 49 height 13
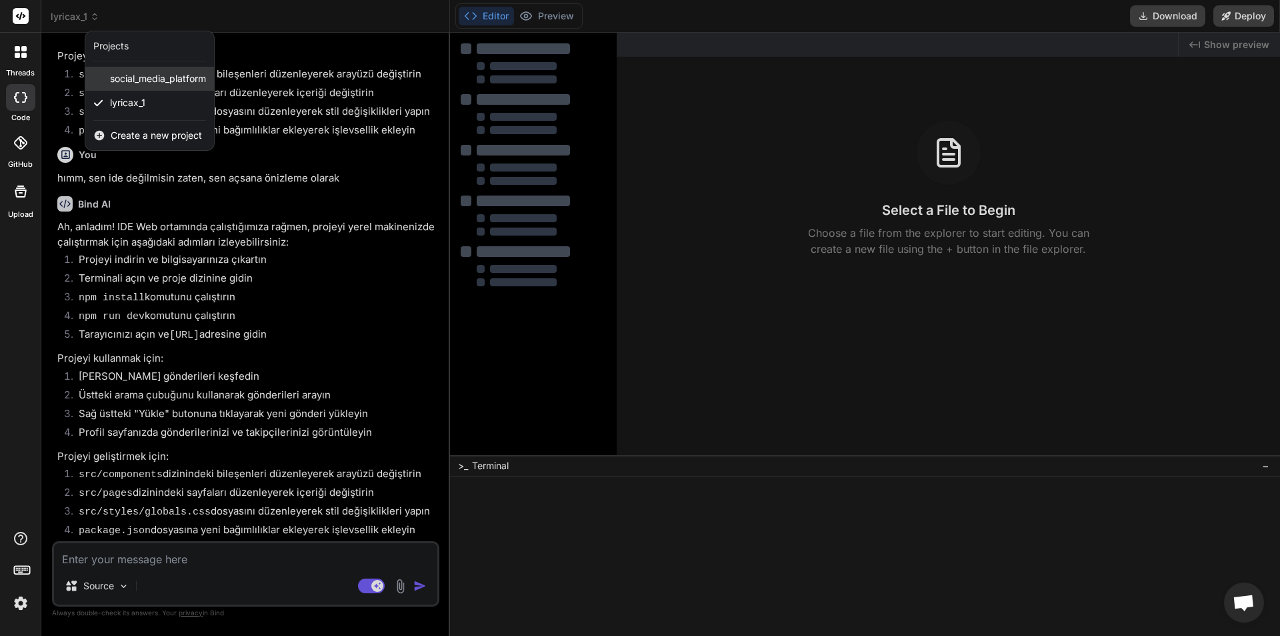
click at [137, 80] on span "social_media_platform" at bounding box center [158, 78] width 96 height 13
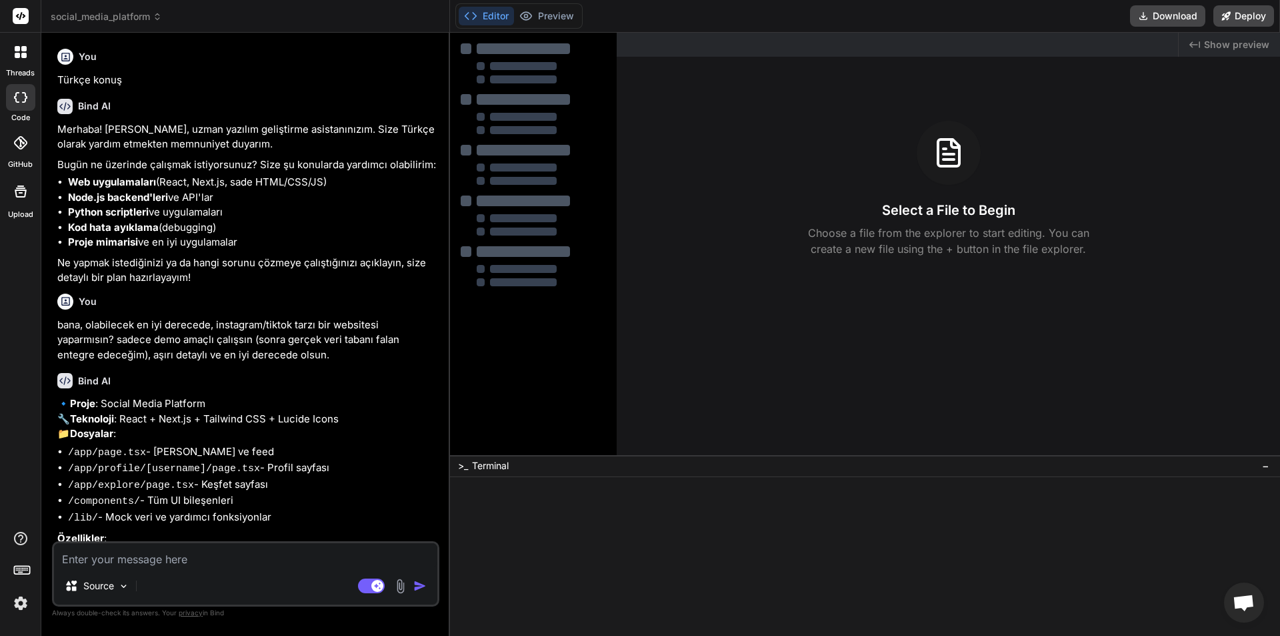
click at [102, 21] on span "social_media_platform" at bounding box center [106, 16] width 111 height 13
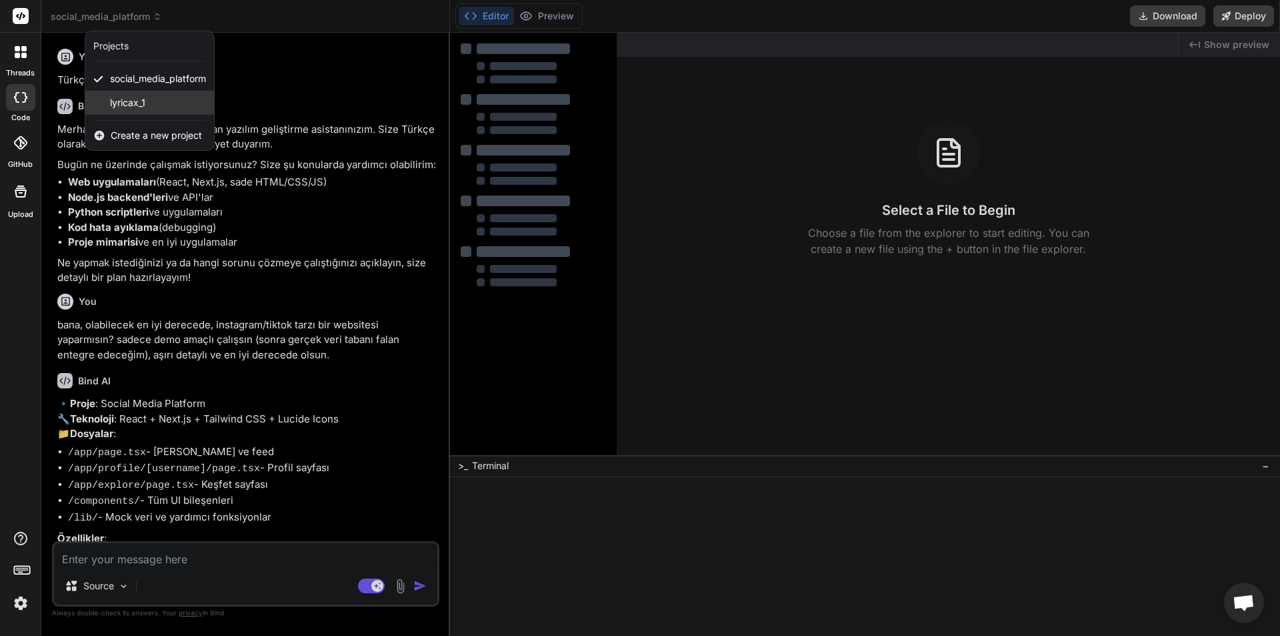
click at [147, 99] on div "lyricax_1" at bounding box center [149, 103] width 129 height 24
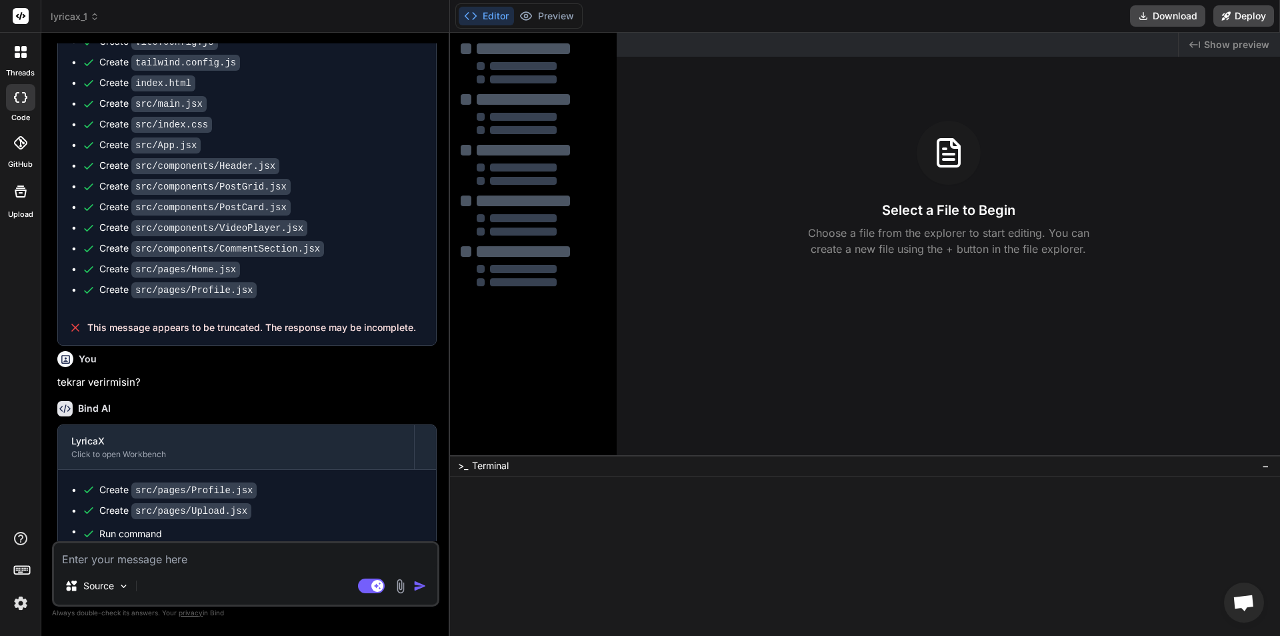
scroll to position [600, 0]
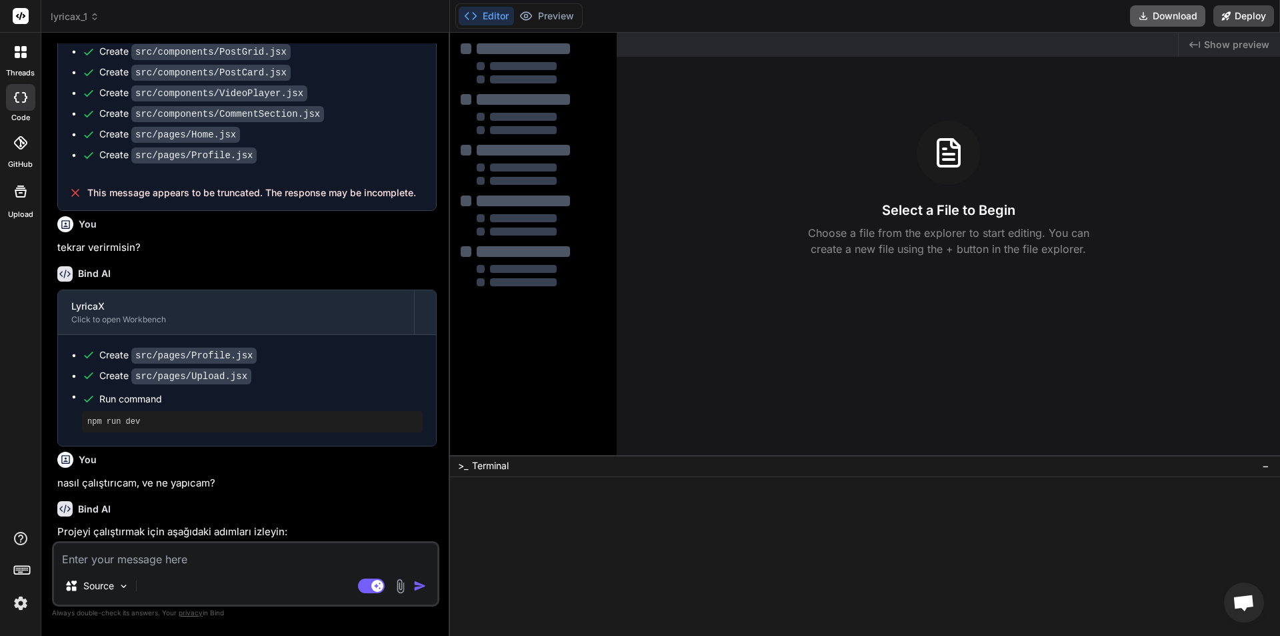
click at [1154, 10] on button "Download" at bounding box center [1167, 15] width 75 height 21
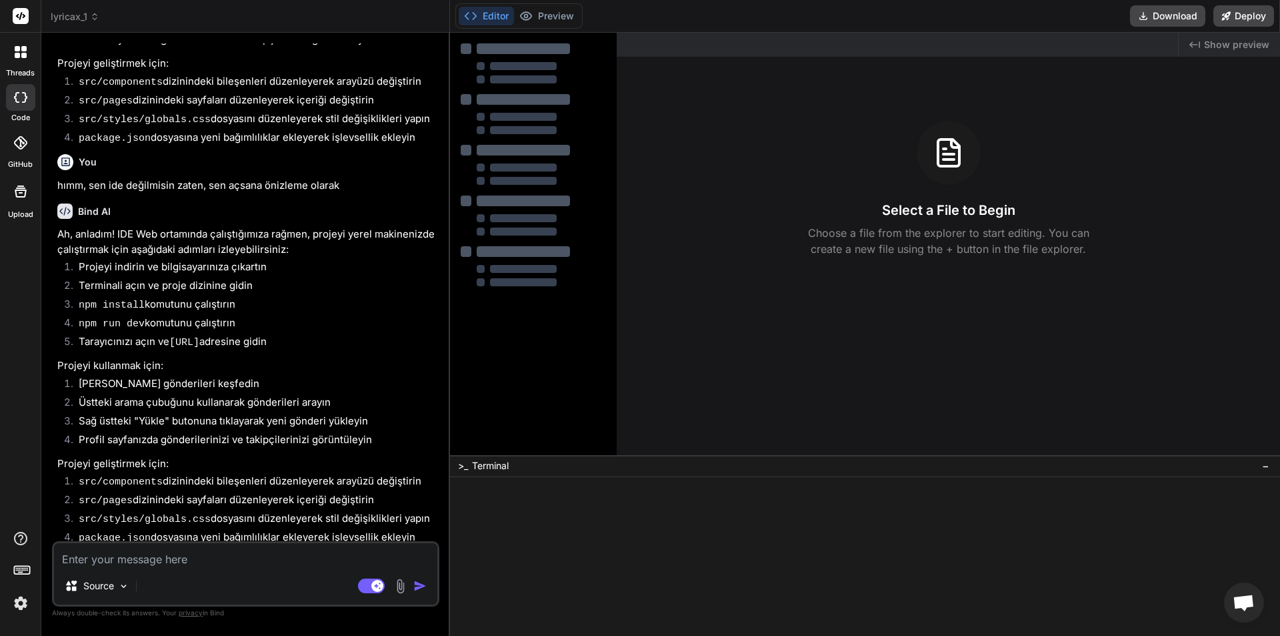
scroll to position [1290, 0]
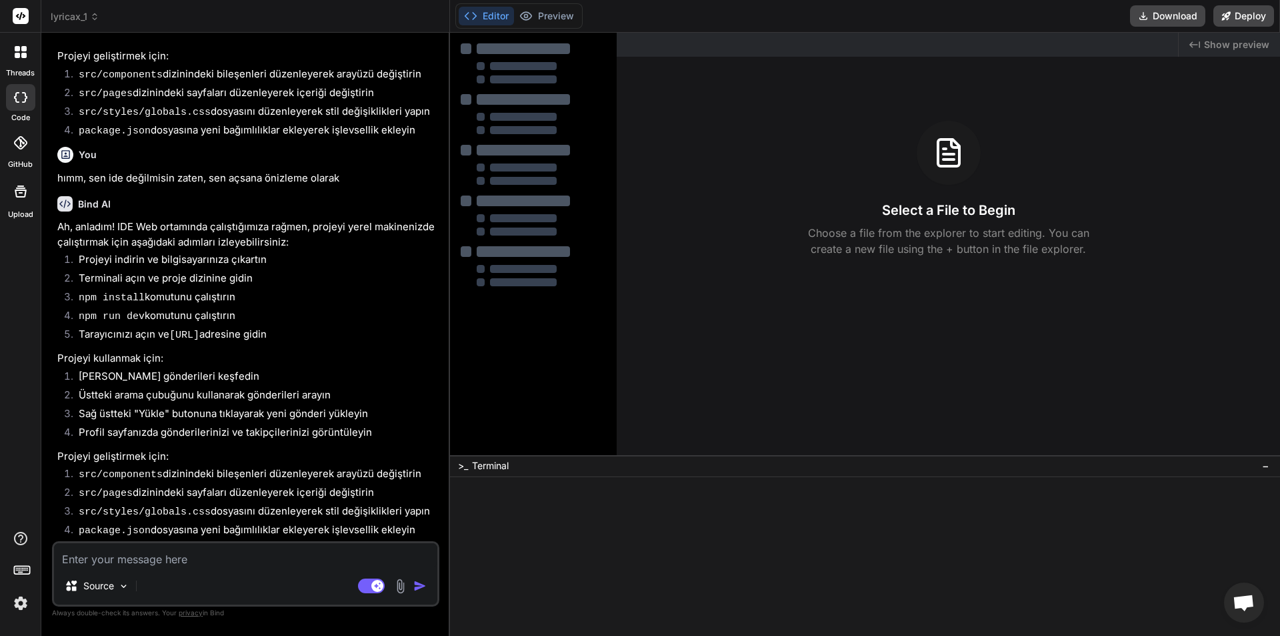
click at [23, 59] on div at bounding box center [21, 52] width 28 height 28
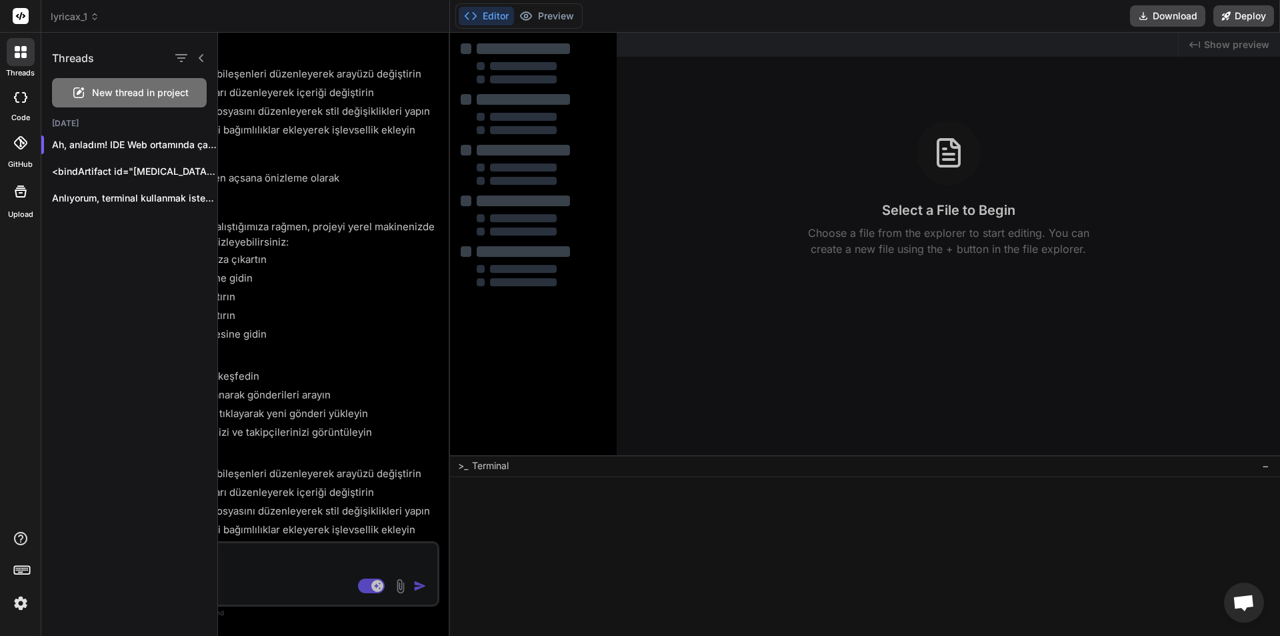
click at [108, 95] on span "New thread in project" at bounding box center [140, 92] width 97 height 13
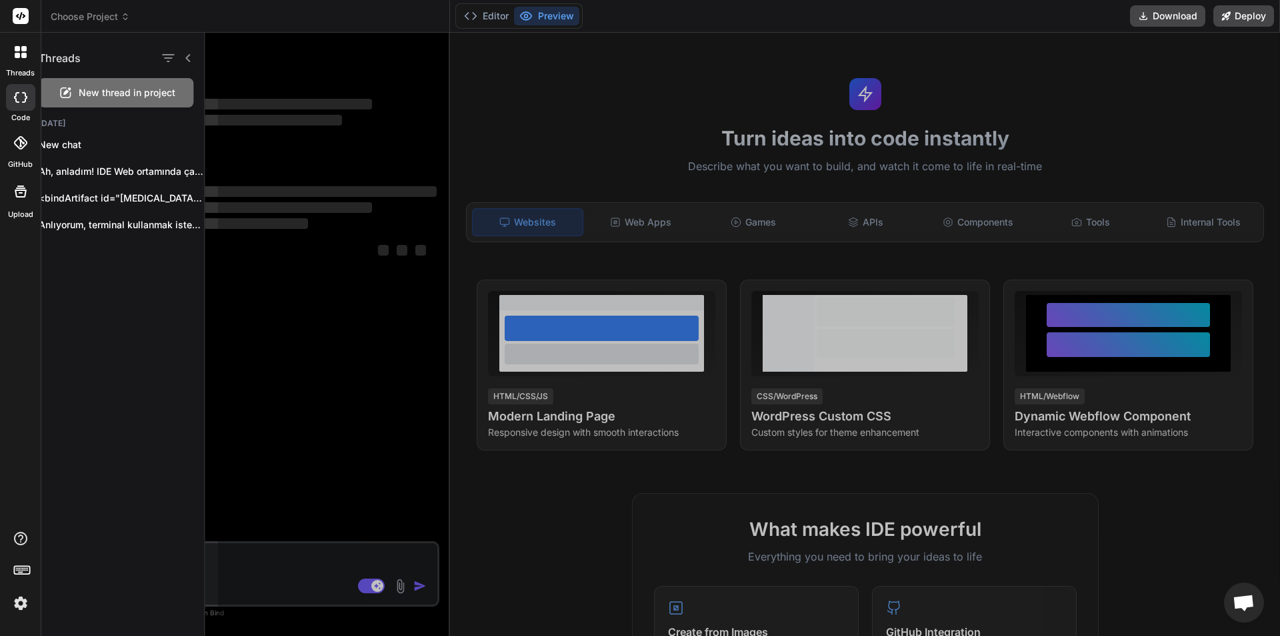
scroll to position [0, 0]
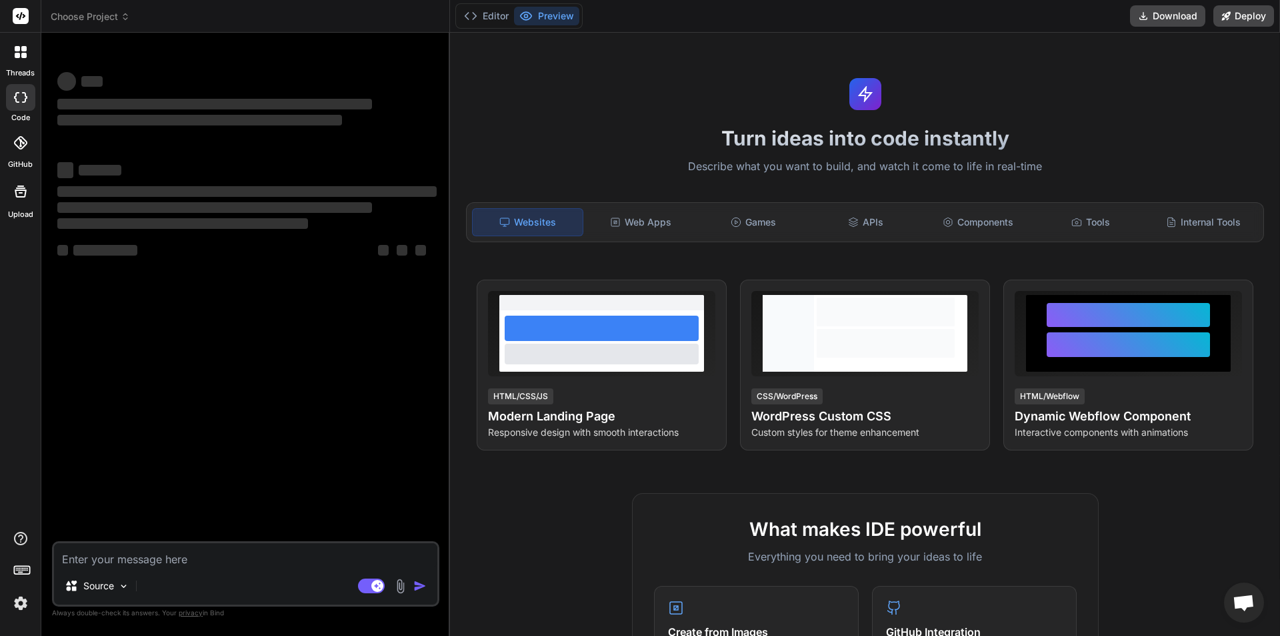
click at [277, 562] on textarea at bounding box center [245, 555] width 383 height 24
type textarea "x"
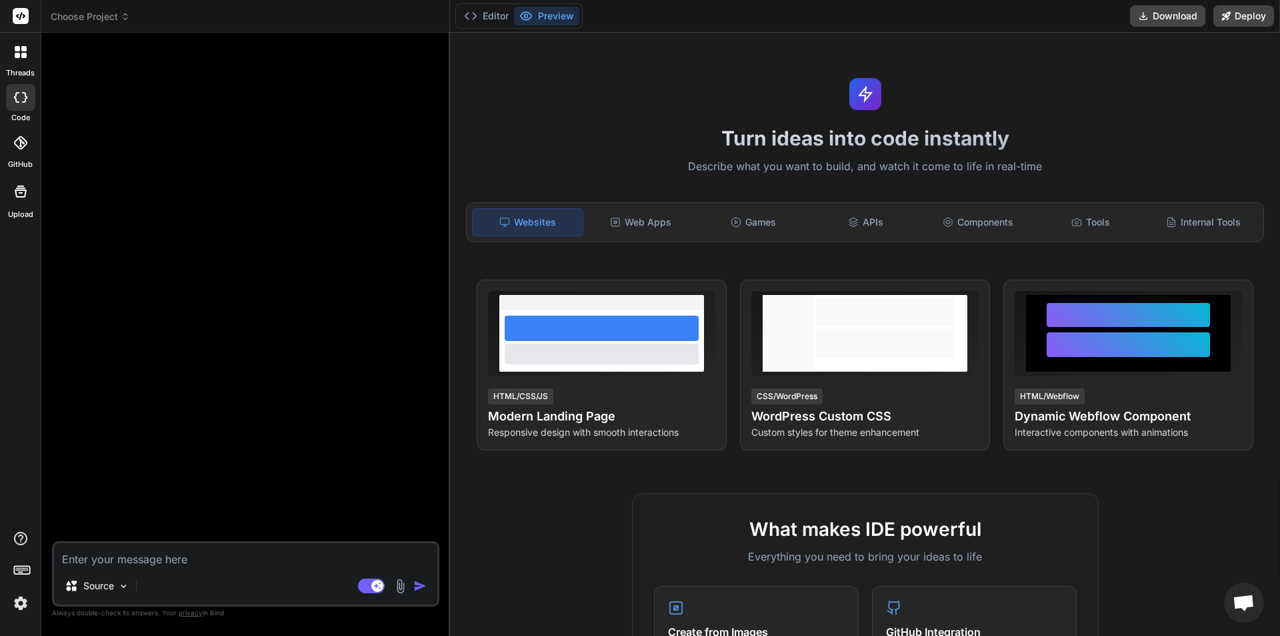
paste textarea "peki, bana aşırı detaylı, ve gerçeğinden ayırt edilemeyecek kadar güzel, ve işl…"
type textarea "peki, bana aşırı detaylı, ve gerçeğinden ayırt edilemeyecek kadar güzel, ve işl…"
type textarea "x"
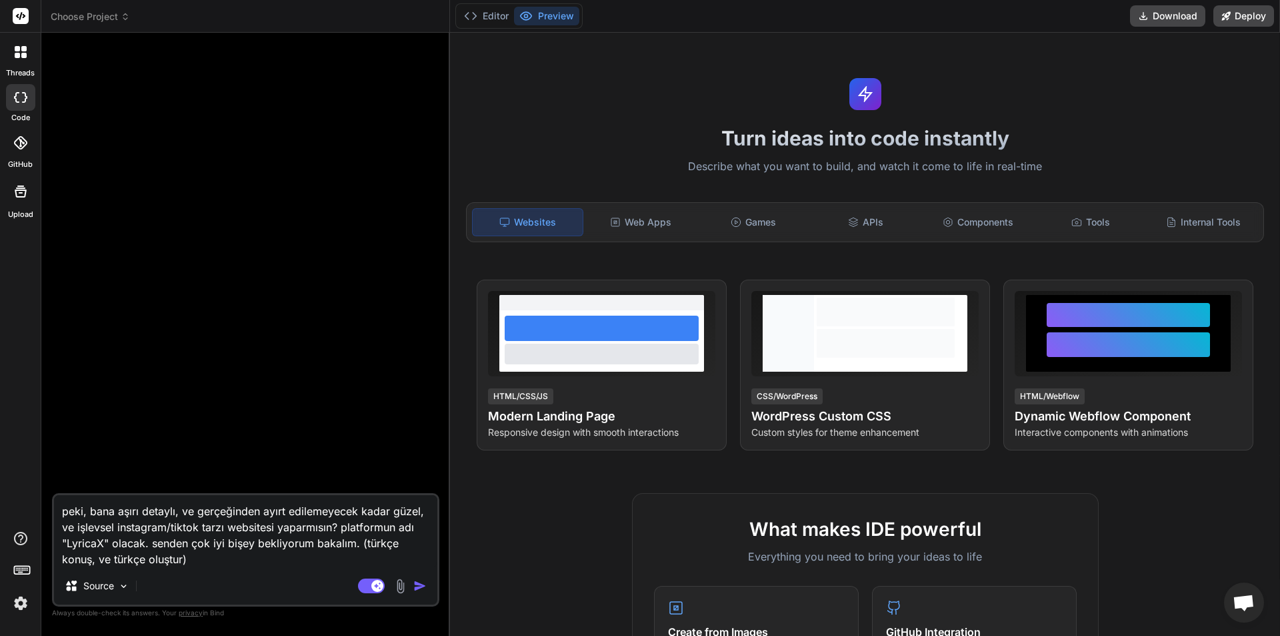
type textarea "peki, bana aşırı detaylı, ve gerçeğinden ayırt edilemeyecek kadar güzel, ve işl…"
type textarea "x"
type textarea "peki, bana aşırı detaylı, ve gerçeğinden ayırt edilemeyecek kadar güzel, ve işl…"
type textarea "x"
type textarea "peki, bana aşırı detaylı, ve gerçeğinden ayırt edilemeyecek kadar güzel, ve işl…"
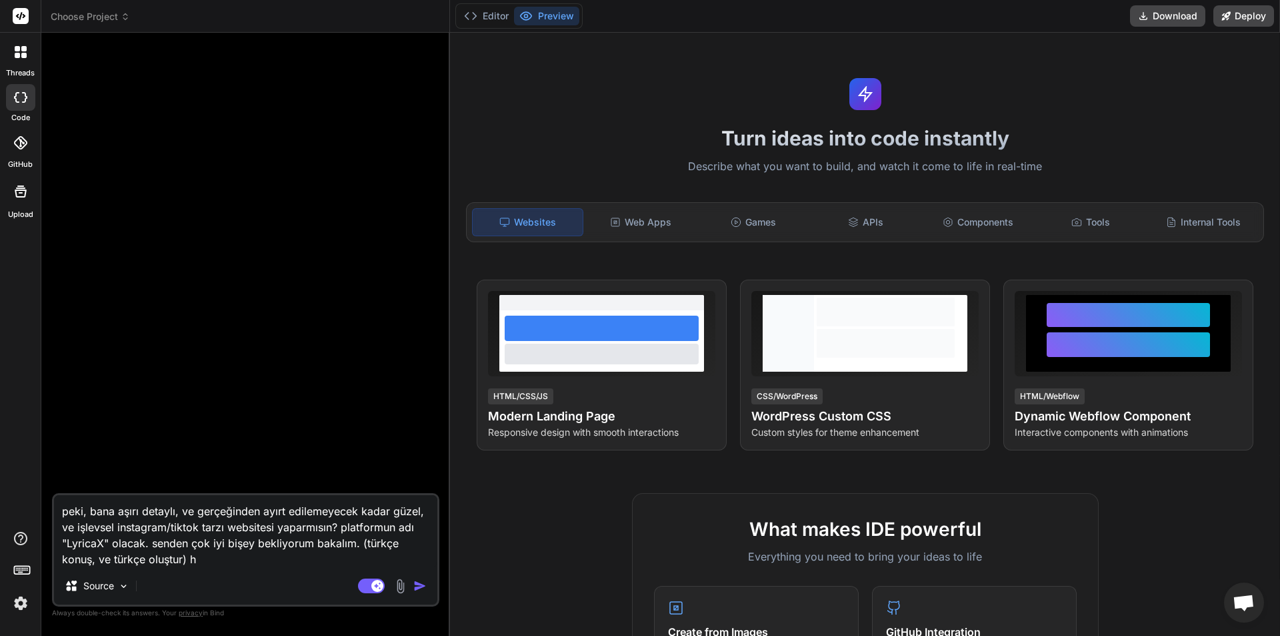
type textarea "x"
type textarea "peki, bana aşırı detaylı, ve gerçeğinden ayırt edilemeyecek kadar güzel, ve işl…"
type textarea "x"
type textarea "peki, bana aşırı detaylı, ve gerçeğinden ayırt edilemeyecek kadar güzel, ve işl…"
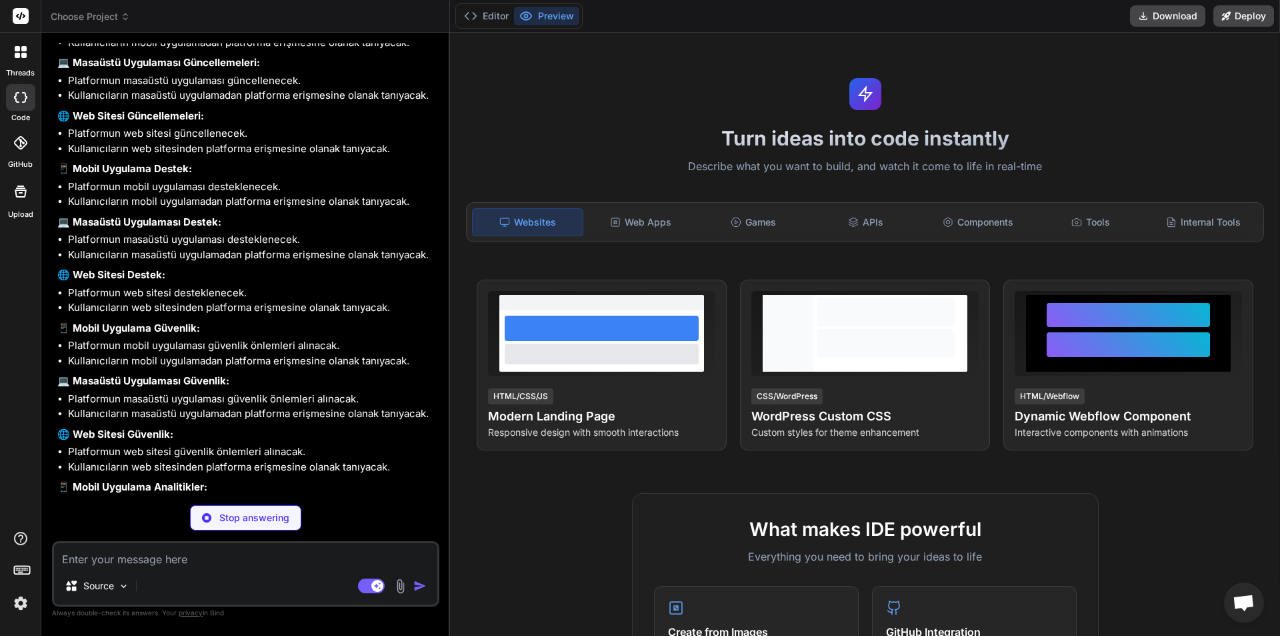
scroll to position [6146, 0]
